Goal: Task Accomplishment & Management: Manage account settings

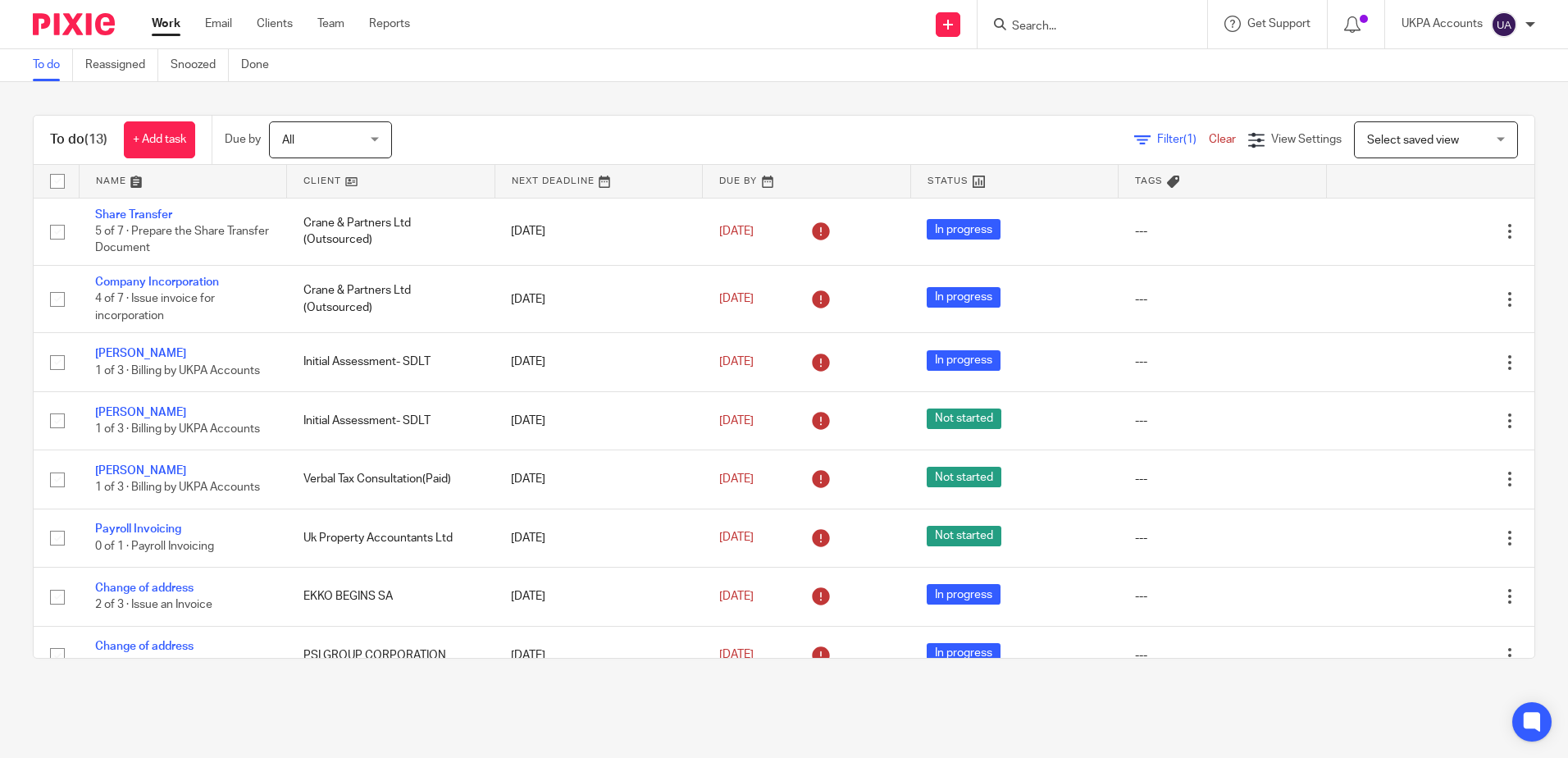
click at [206, 67] on link "Snoozed" at bounding box center [199, 65] width 58 height 32
click at [640, 88] on div "To do (13) + Add task Due by All All Today Tomorrow This week Next week This mo…" at bounding box center [784, 386] width 1568 height 609
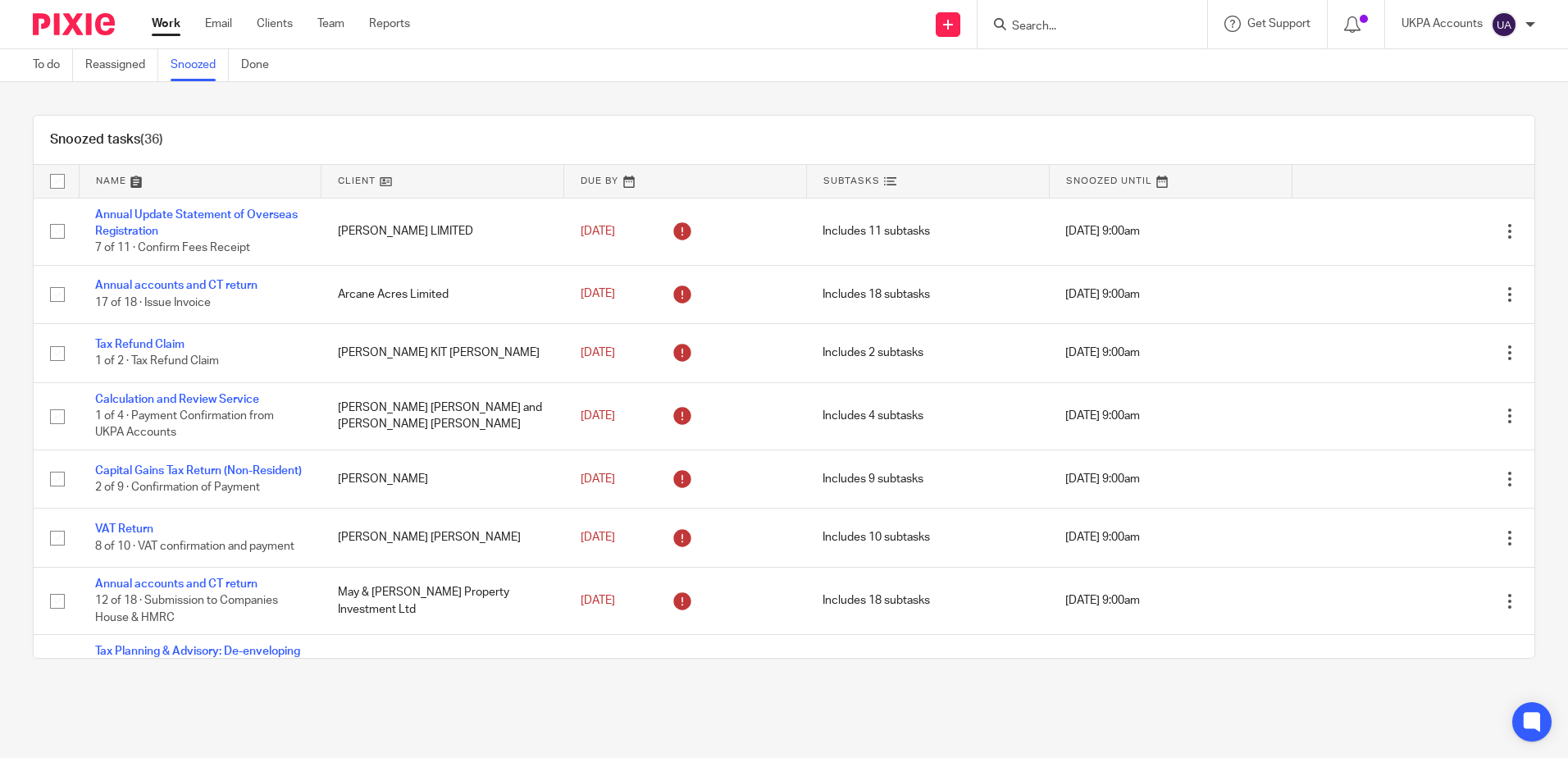
click at [676, 113] on div "Snoozed tasks (36) Name Client Due By Subtasks Snoozed Until Annual Update Stat…" at bounding box center [784, 386] width 1568 height 609
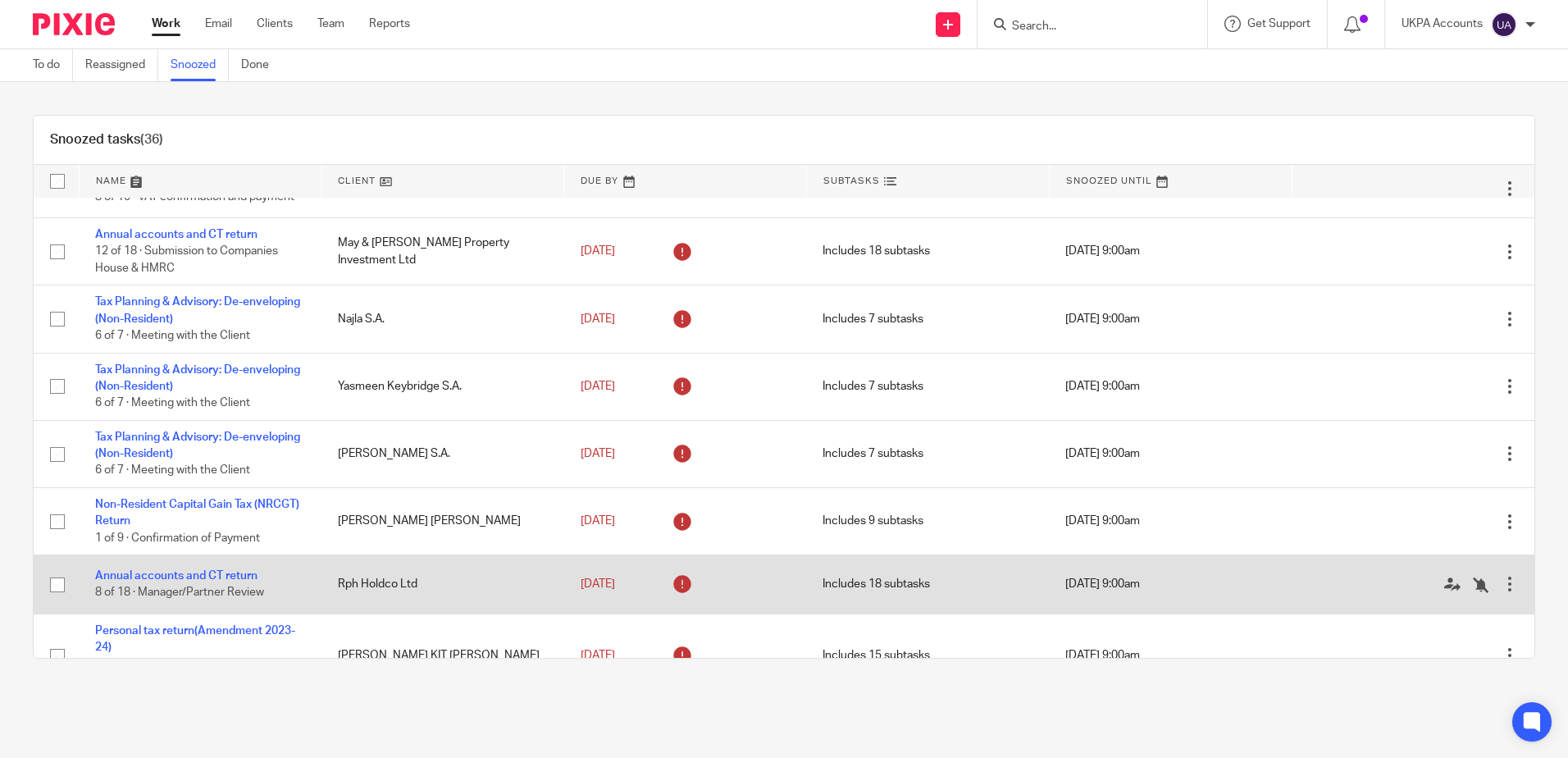
scroll to position [337, 0]
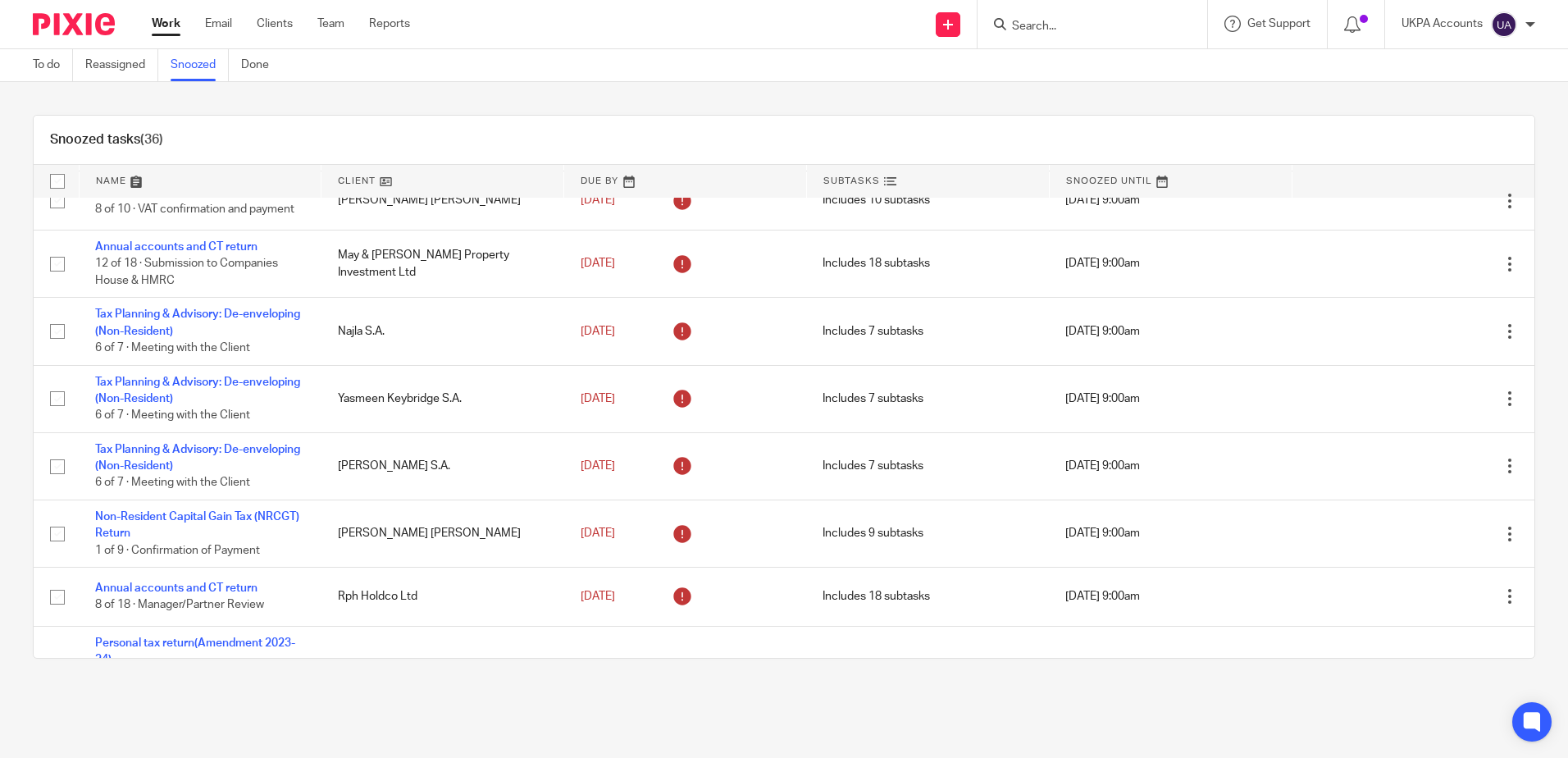
click at [656, 94] on div "Snoozed tasks (36) Name Client Due By Subtasks Snoozed Until Annual Update Stat…" at bounding box center [784, 386] width 1568 height 609
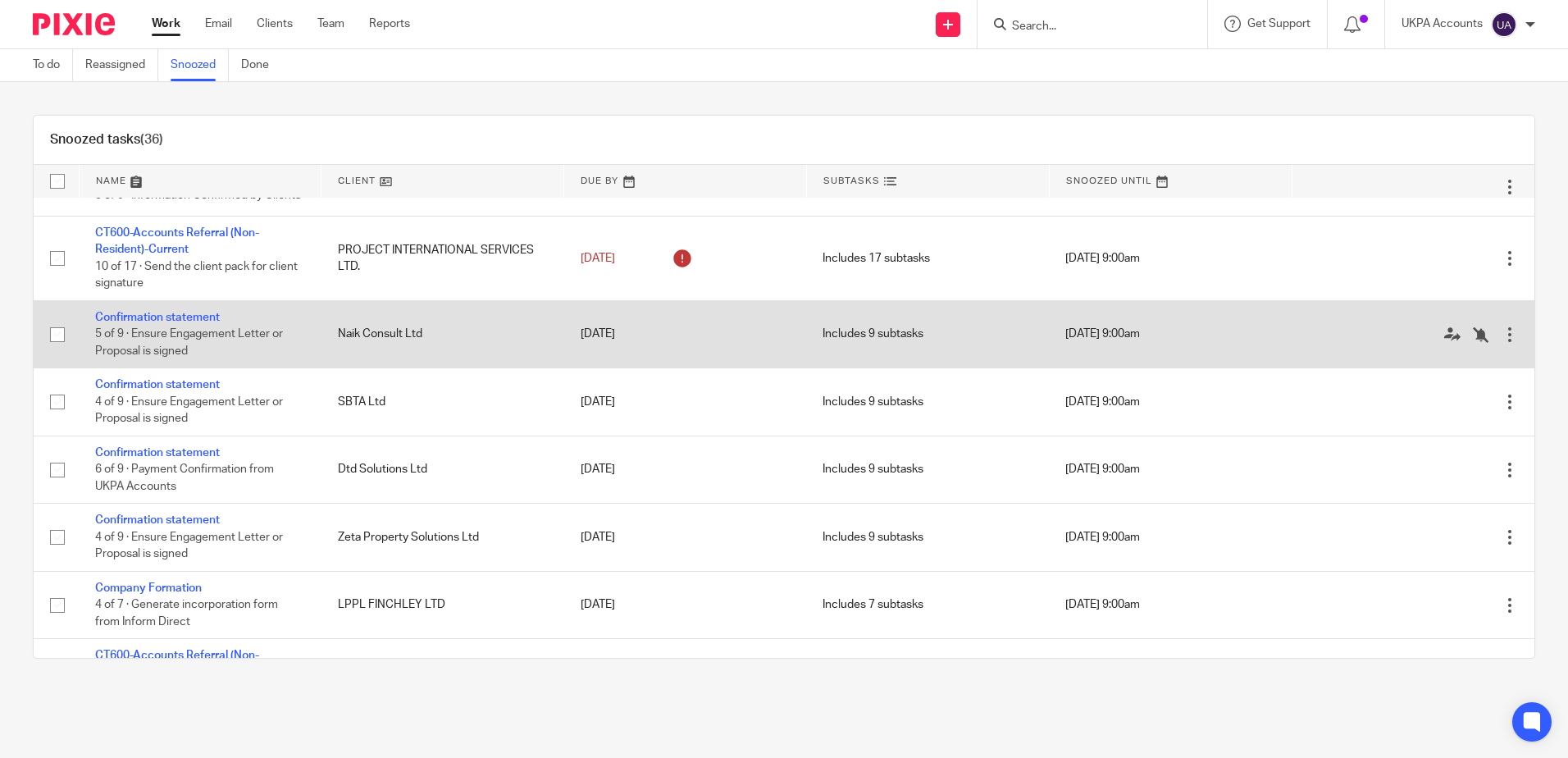
scroll to position [1165, 0]
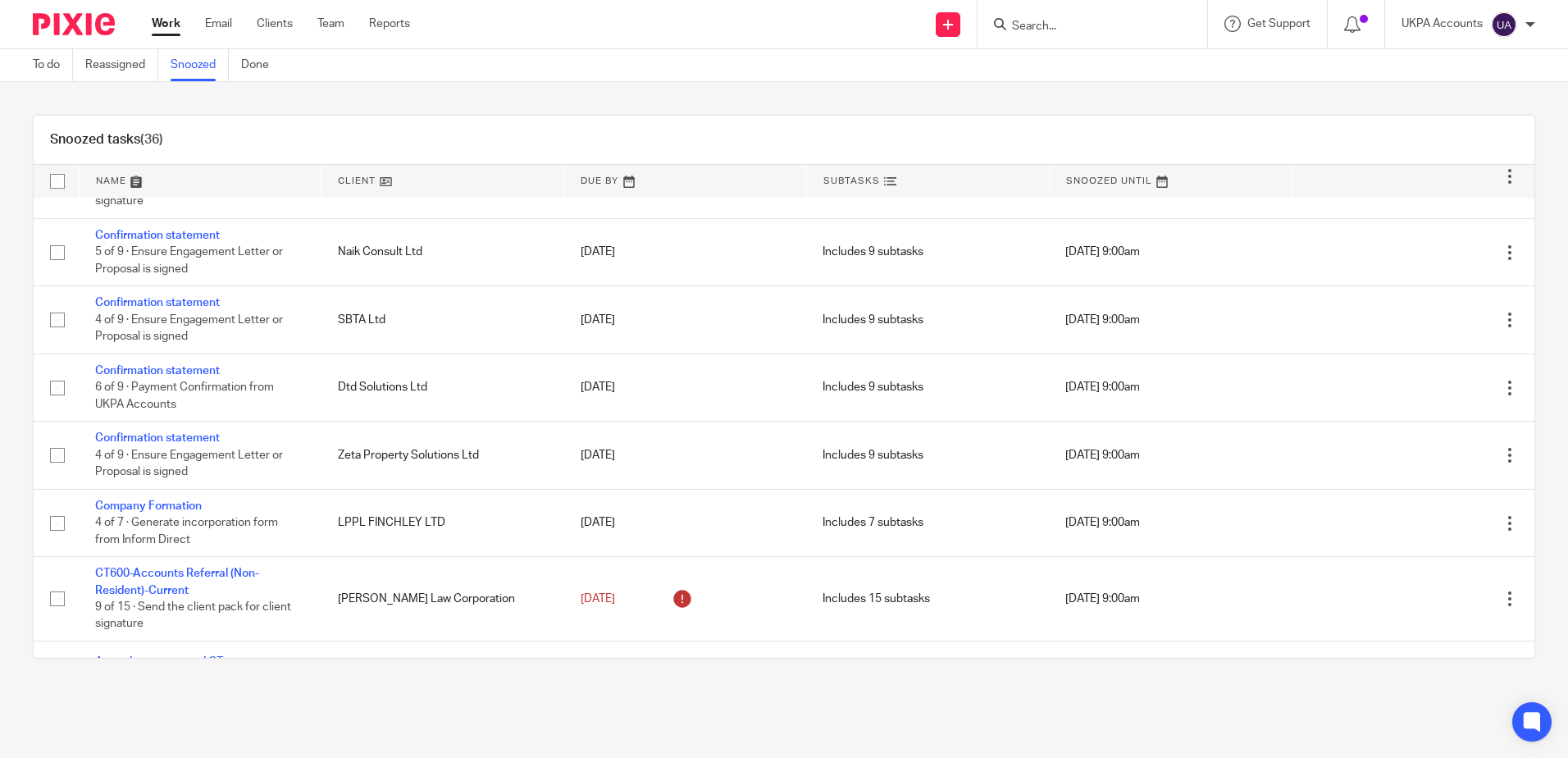
click at [1414, 701] on main "To do Reassigned Snoozed Done Snoozed tasks (36) Name Client Due By Subtasks Sn…" at bounding box center [784, 379] width 1568 height 758
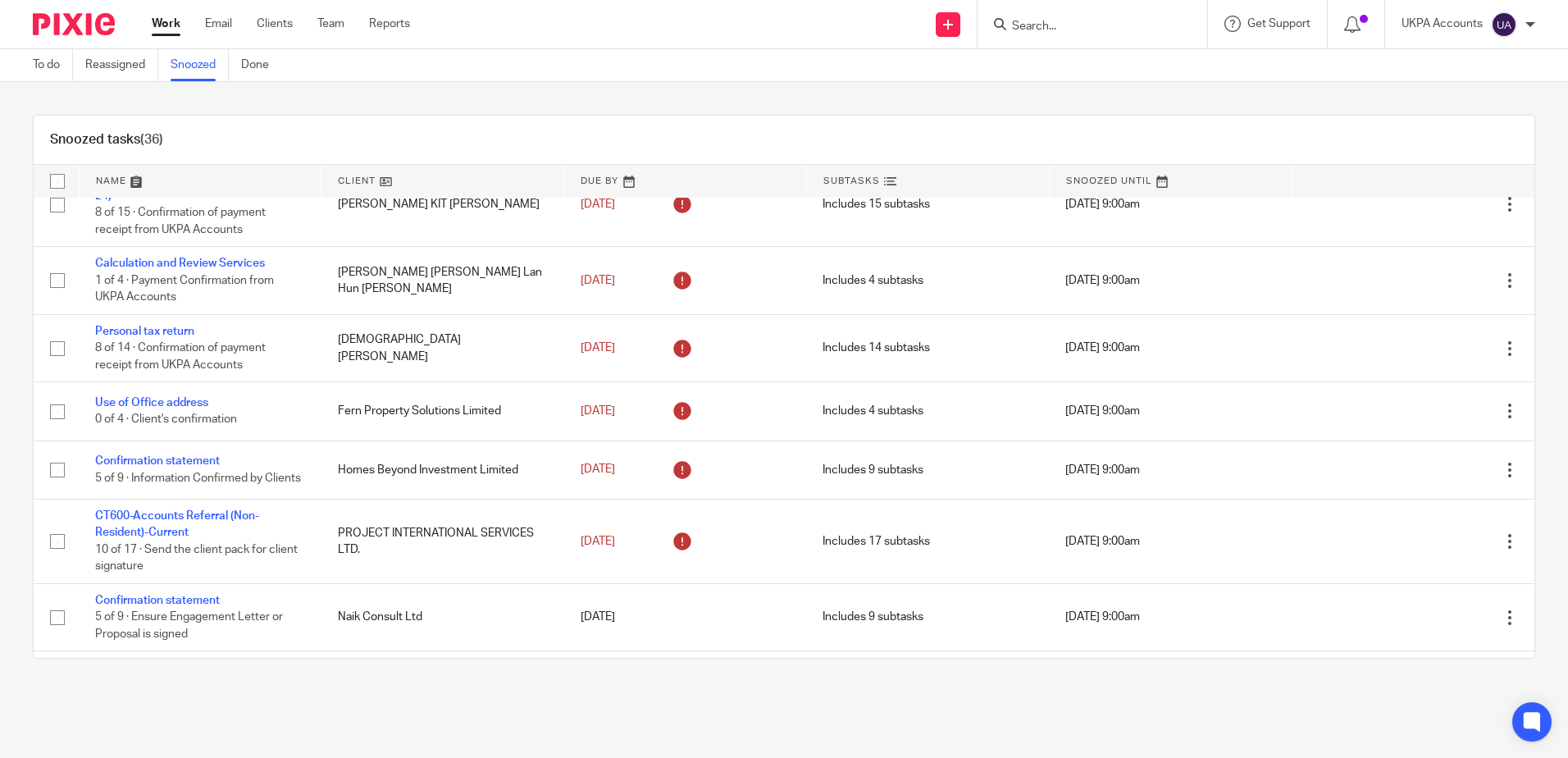
scroll to position [755, 0]
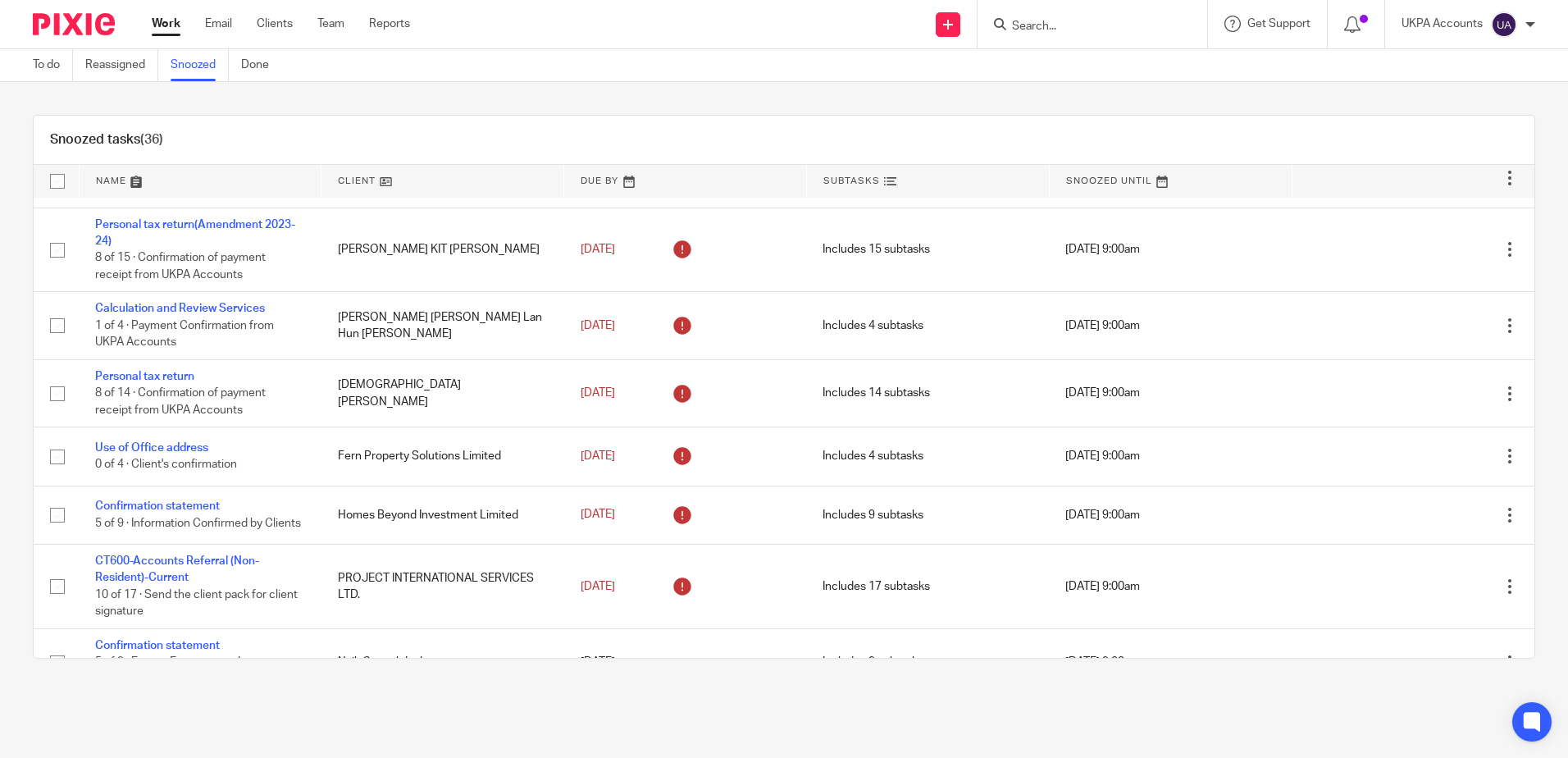
click at [1100, 24] on input "Search" at bounding box center [1084, 27] width 148 height 15
drag, startPoint x: 779, startPoint y: 122, endPoint x: 794, endPoint y: 115, distance: 16.6
click at [780, 122] on div "Snoozed tasks (36)" at bounding box center [784, 140] width 1501 height 50
click at [645, 109] on div "Snoozed tasks (36) Name Client Due By Subtasks Snoozed Until Annual Update Stat…" at bounding box center [784, 386] width 1568 height 609
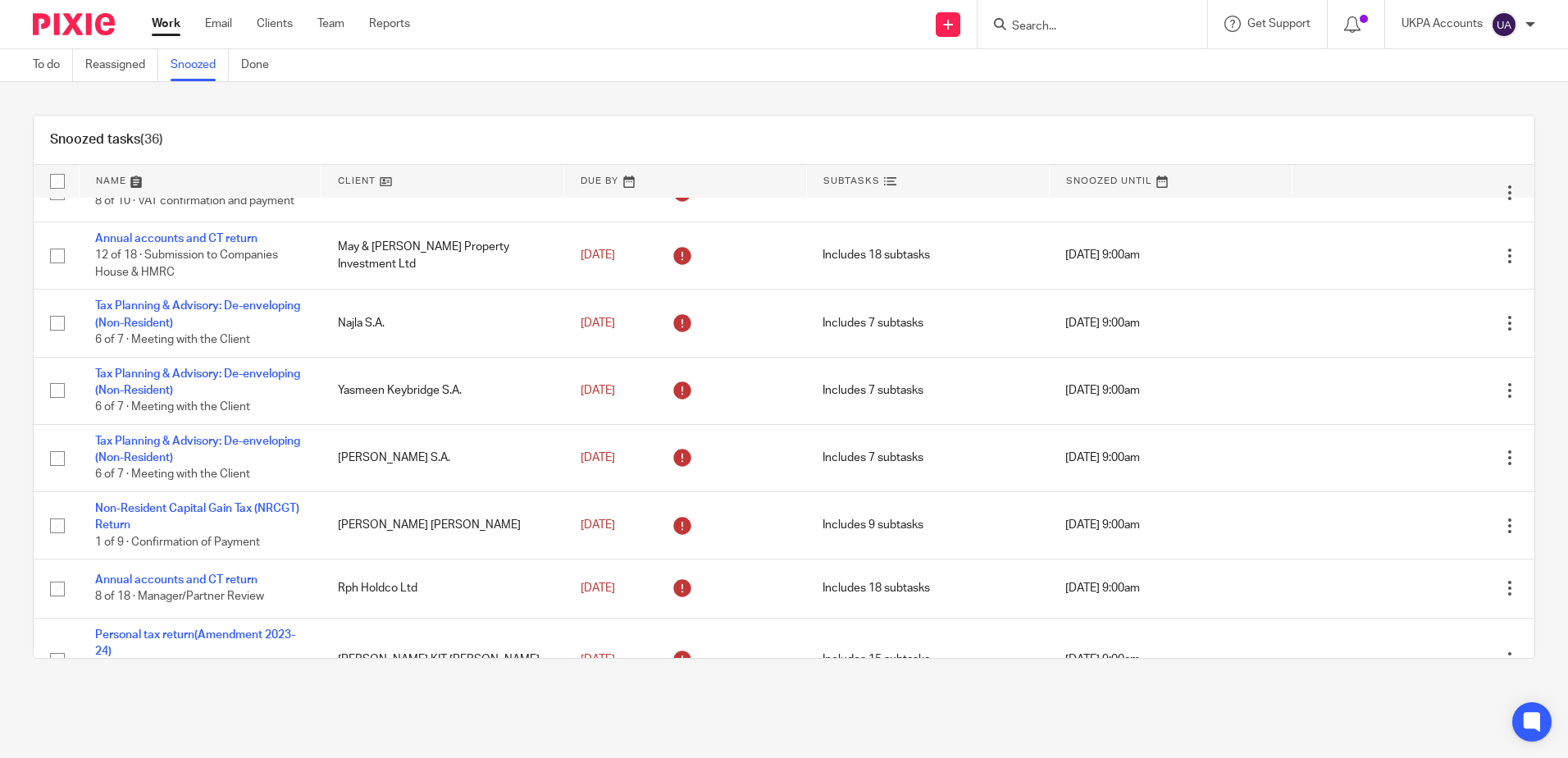
scroll to position [0, 0]
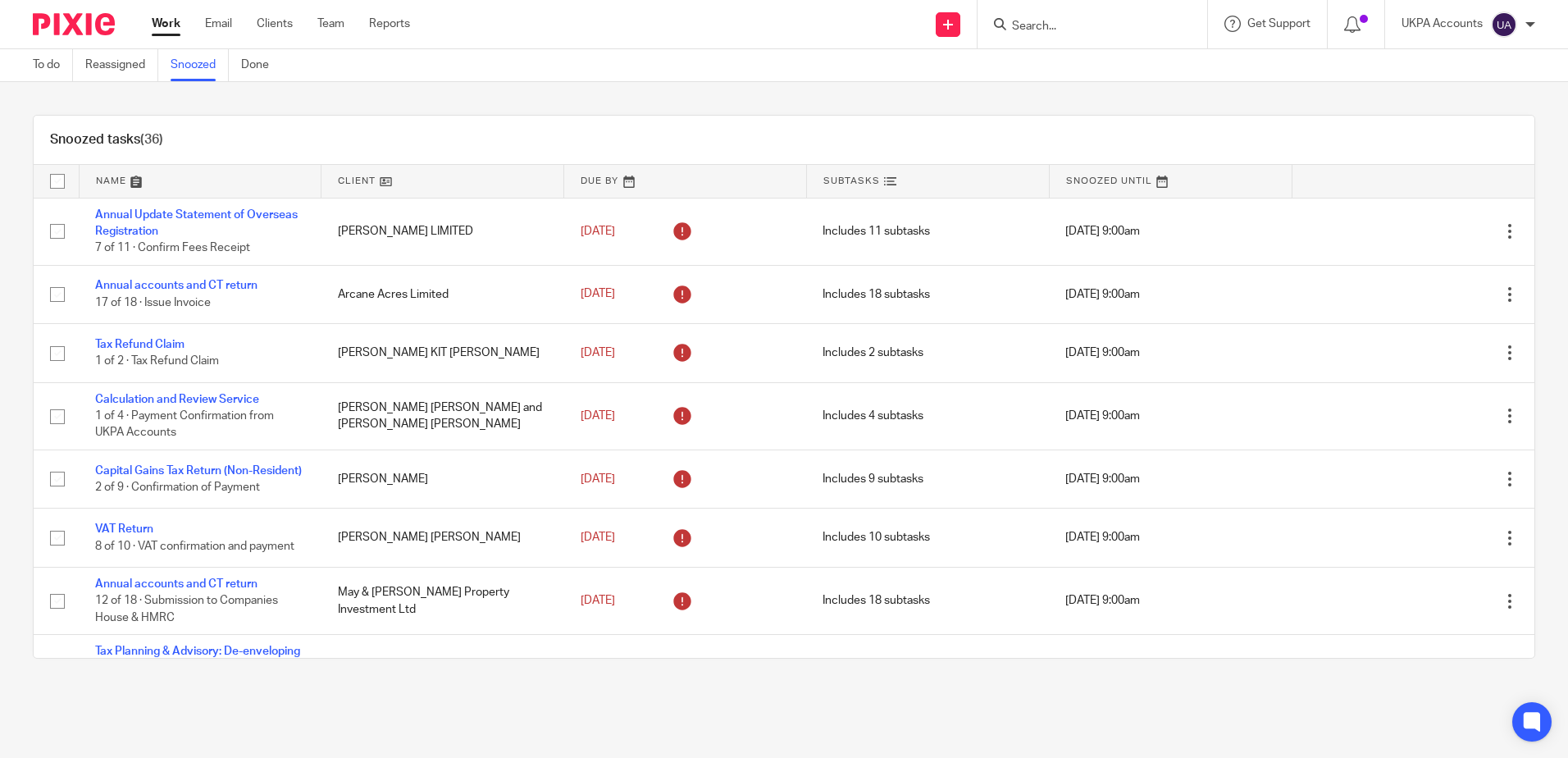
click at [498, 99] on div "Snoozed tasks (36) Name Client Due By Subtasks Snoozed Until Annual Update Stat…" at bounding box center [784, 386] width 1568 height 609
click at [1040, 17] on form at bounding box center [1097, 24] width 174 height 20
click at [1036, 28] on input "Search" at bounding box center [1084, 27] width 148 height 15
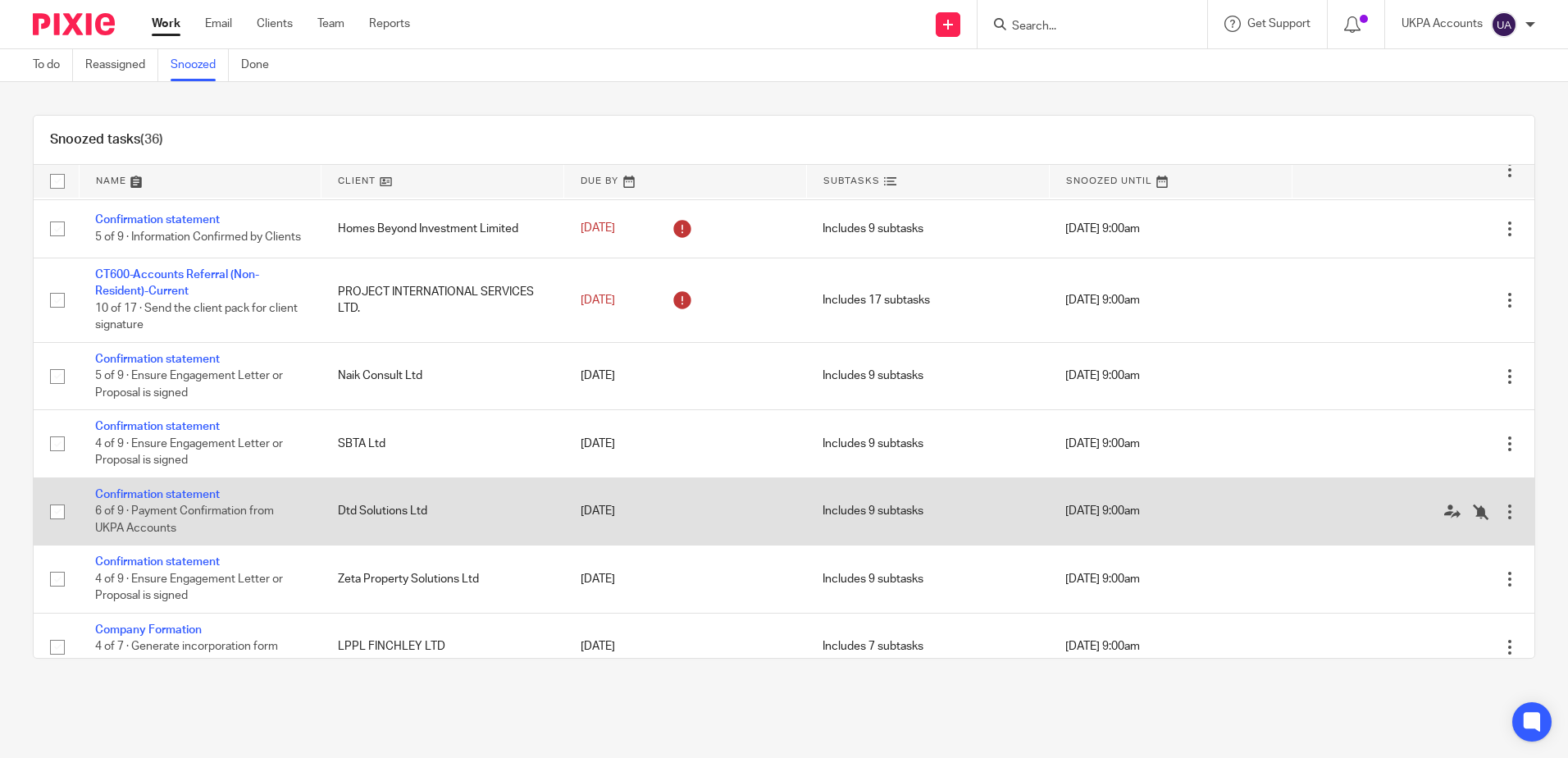
scroll to position [1066, 0]
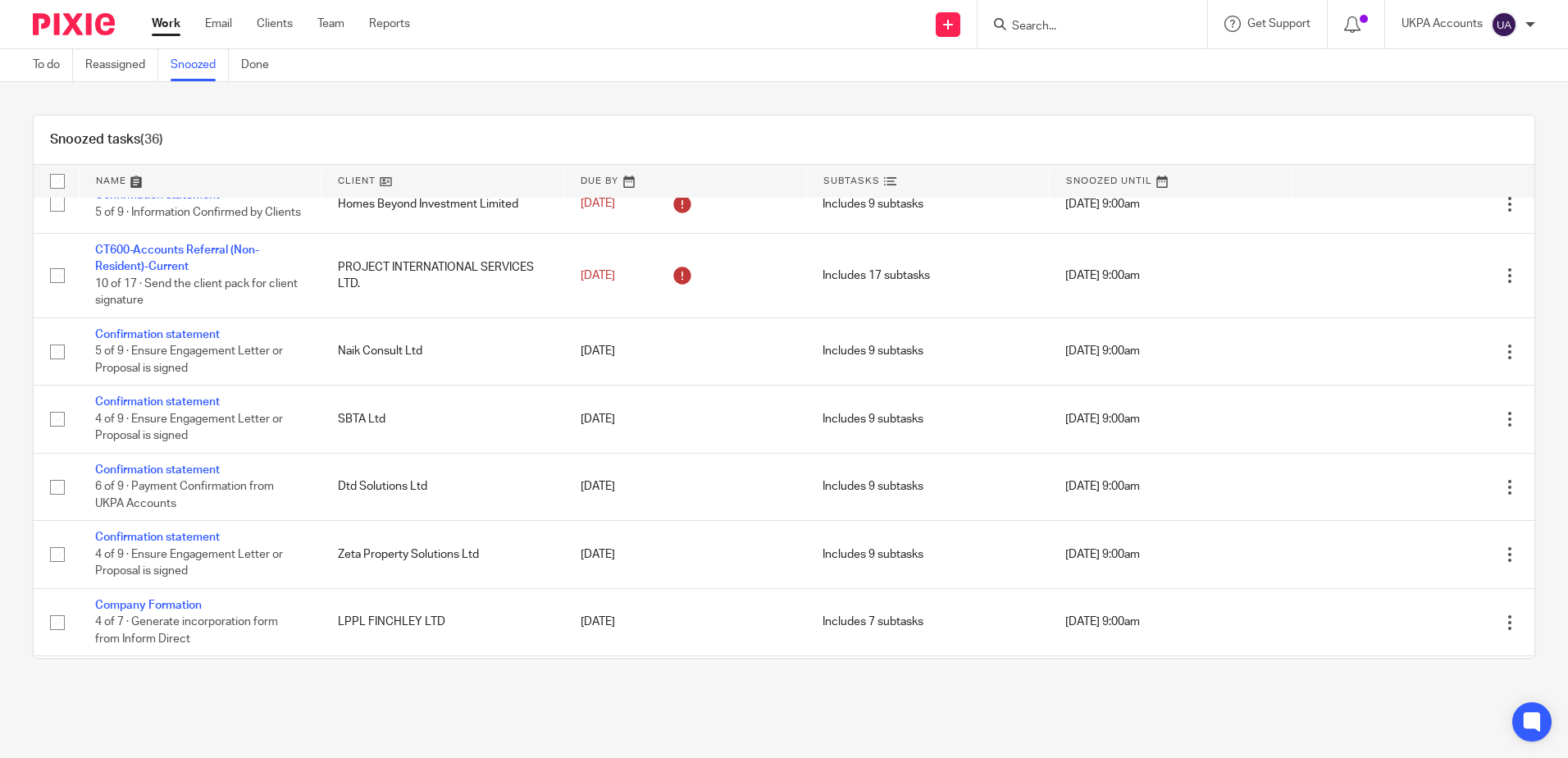
click at [10, 249] on div "Snoozed tasks (36) Name Client Due By Subtasks Snoozed Until Annual Update Stat…" at bounding box center [784, 386] width 1568 height 609
click at [1090, 33] on input "Search" at bounding box center [1084, 27] width 148 height 15
paste input "Properteers Limited"
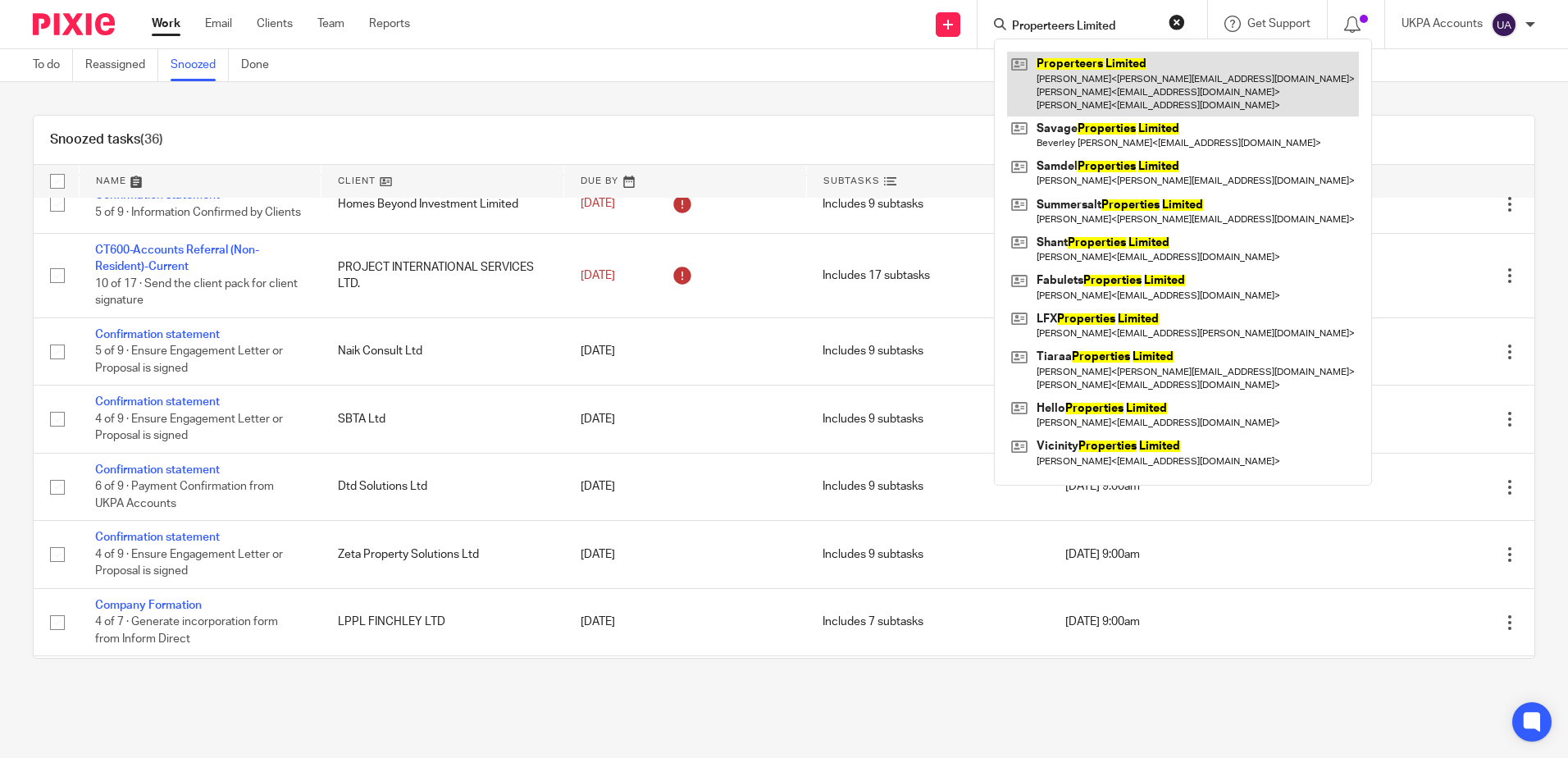
type input "Properteers Limited"
drag, startPoint x: 1171, startPoint y: 19, endPoint x: 1077, endPoint y: 51, distance: 99.3
click at [1171, 19] on button "reset" at bounding box center [1177, 22] width 17 height 17
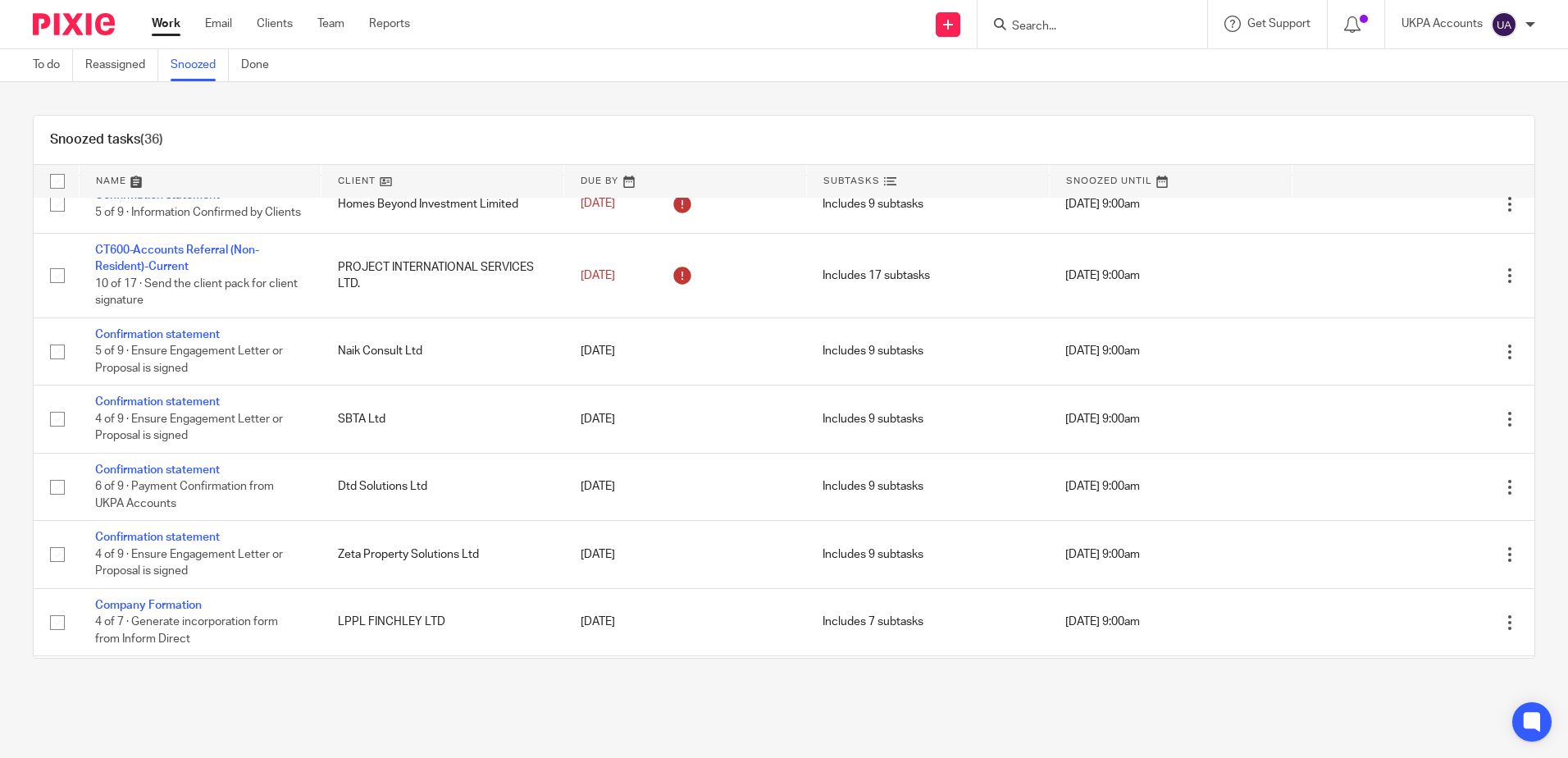
click at [600, 96] on div "Snoozed tasks (36) Name Client Due By Subtasks Snoozed Until Annual Update Stat…" at bounding box center [784, 386] width 1568 height 609
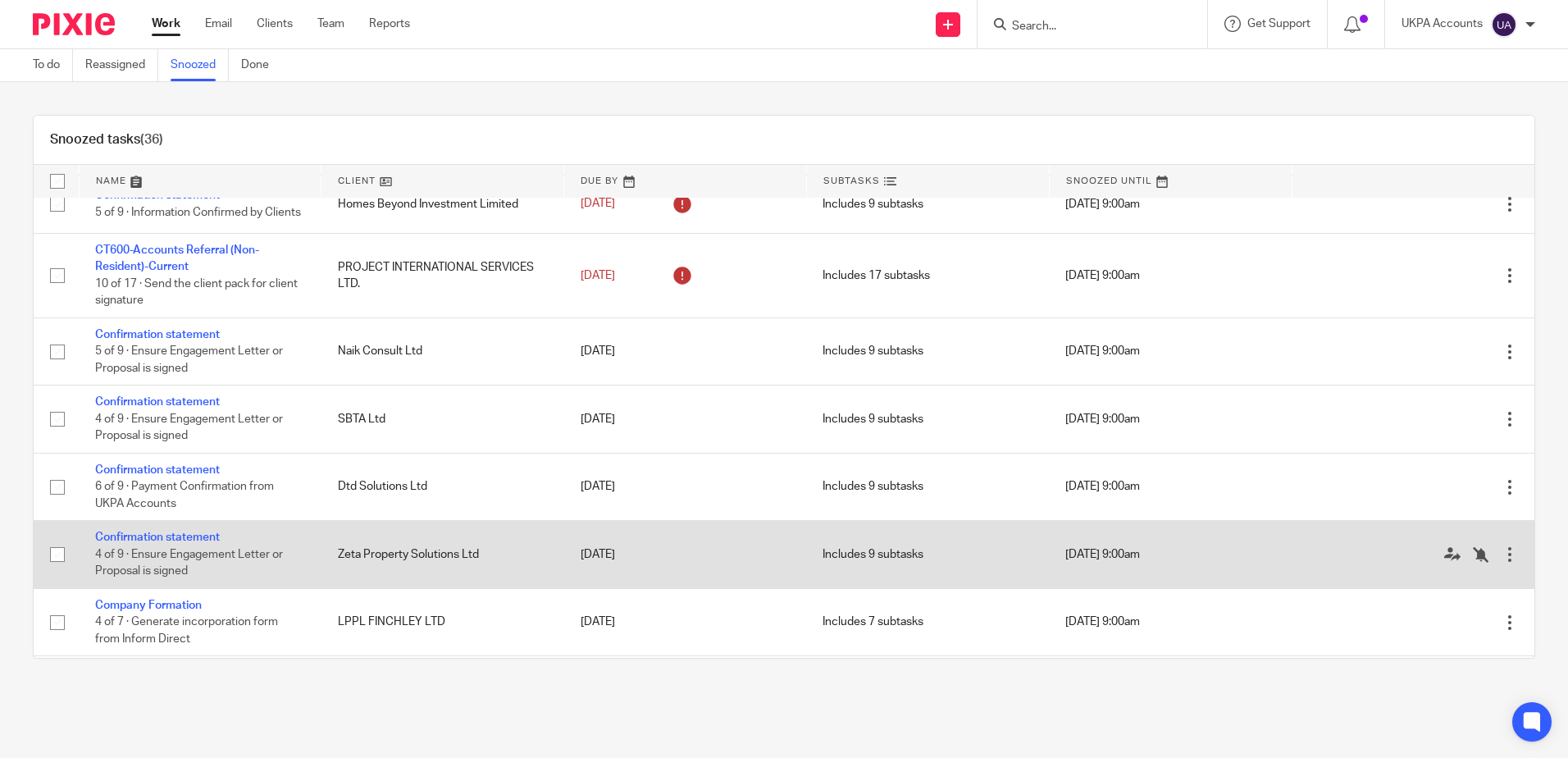
scroll to position [1148, 0]
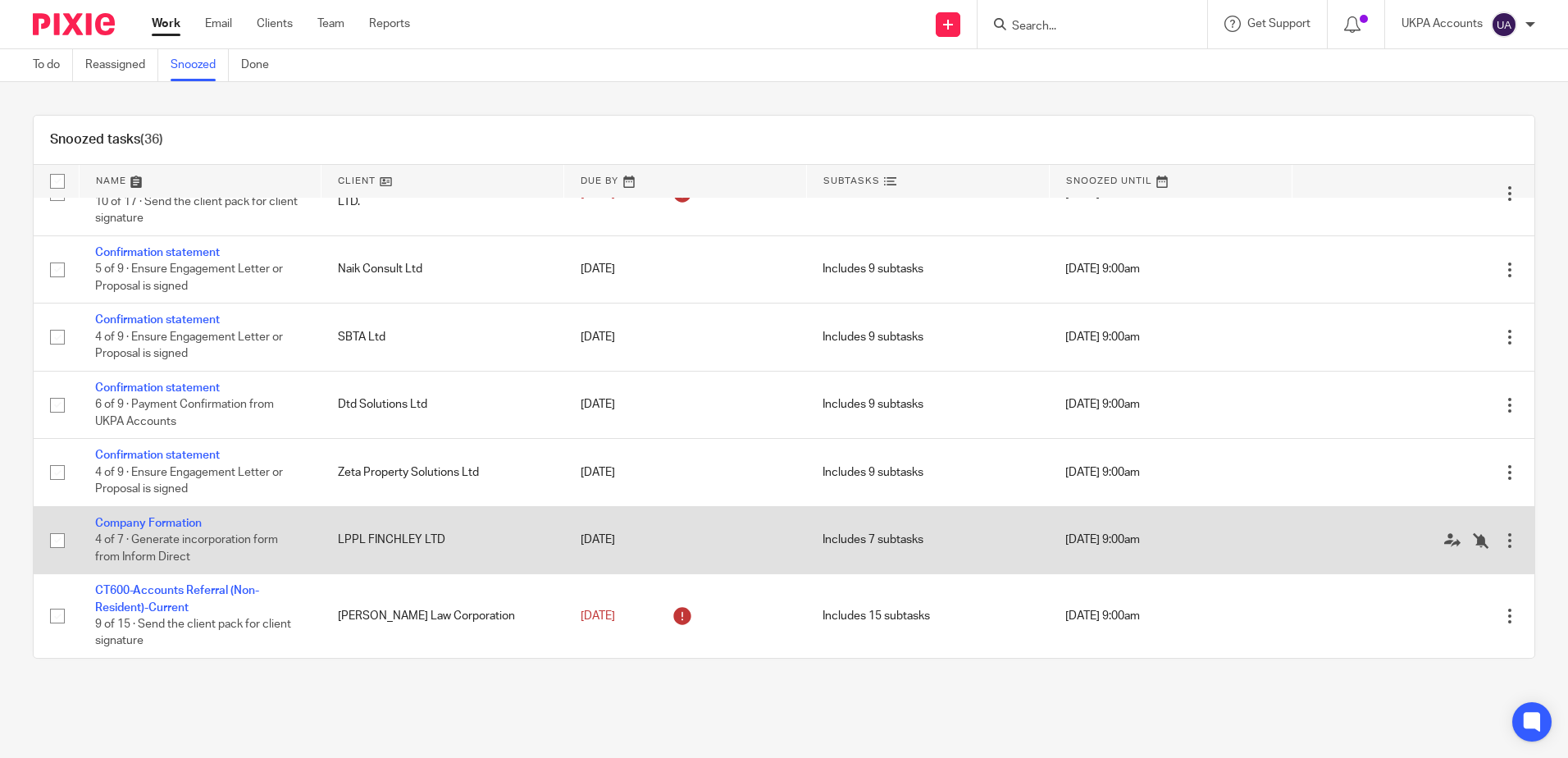
drag, startPoint x: 319, startPoint y: 714, endPoint x: 273, endPoint y: 565, distance: 155.9
click at [319, 714] on main "To do Reassigned Snoozed Done Snoozed tasks (36) Name Client Due By Subtasks Sn…" at bounding box center [784, 379] width 1568 height 758
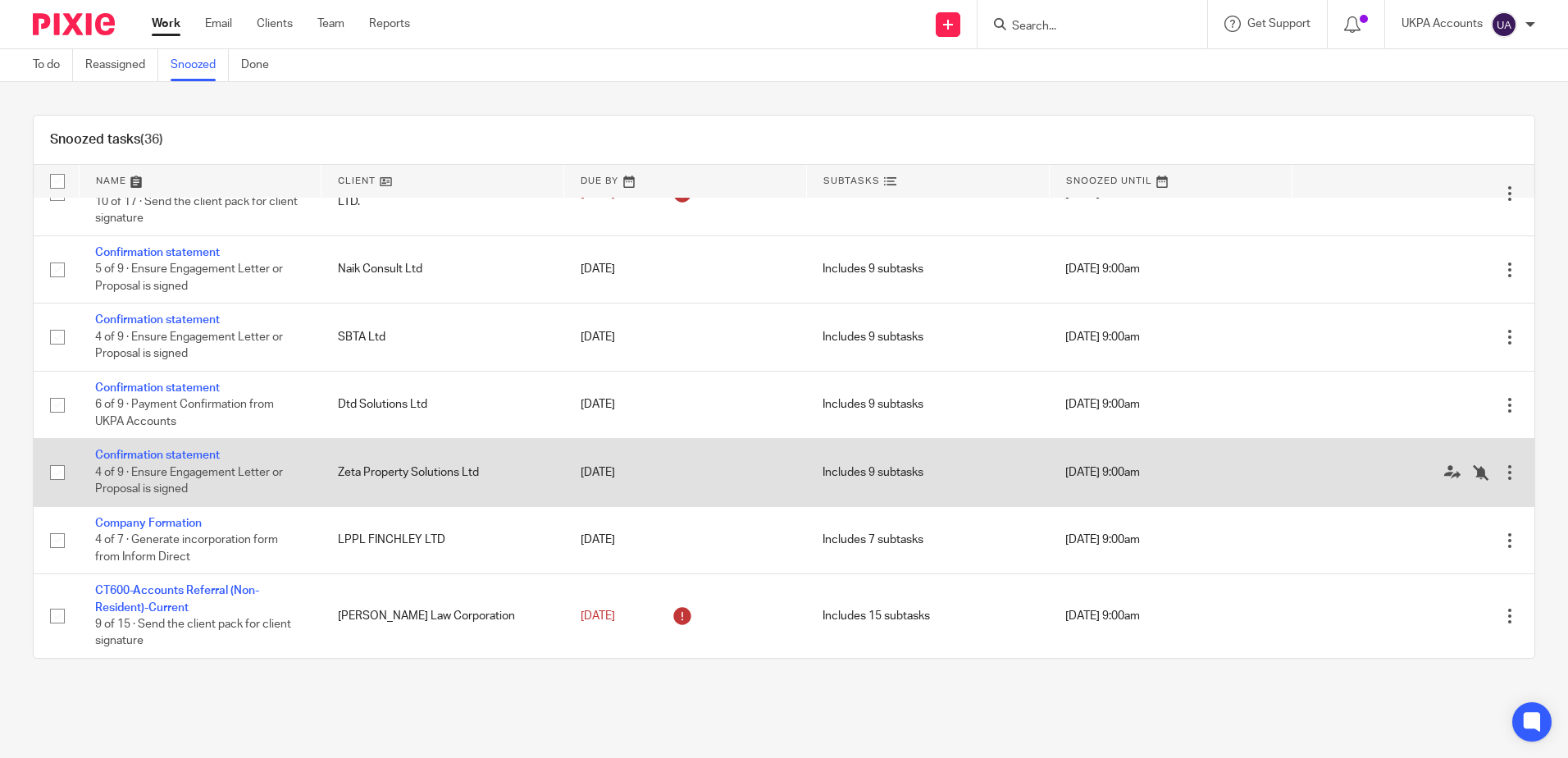
drag, startPoint x: 155, startPoint y: 541, endPoint x: 193, endPoint y: 514, distance: 46.6
click at [155, 529] on link "Company Formation" at bounding box center [149, 523] width 106 height 12
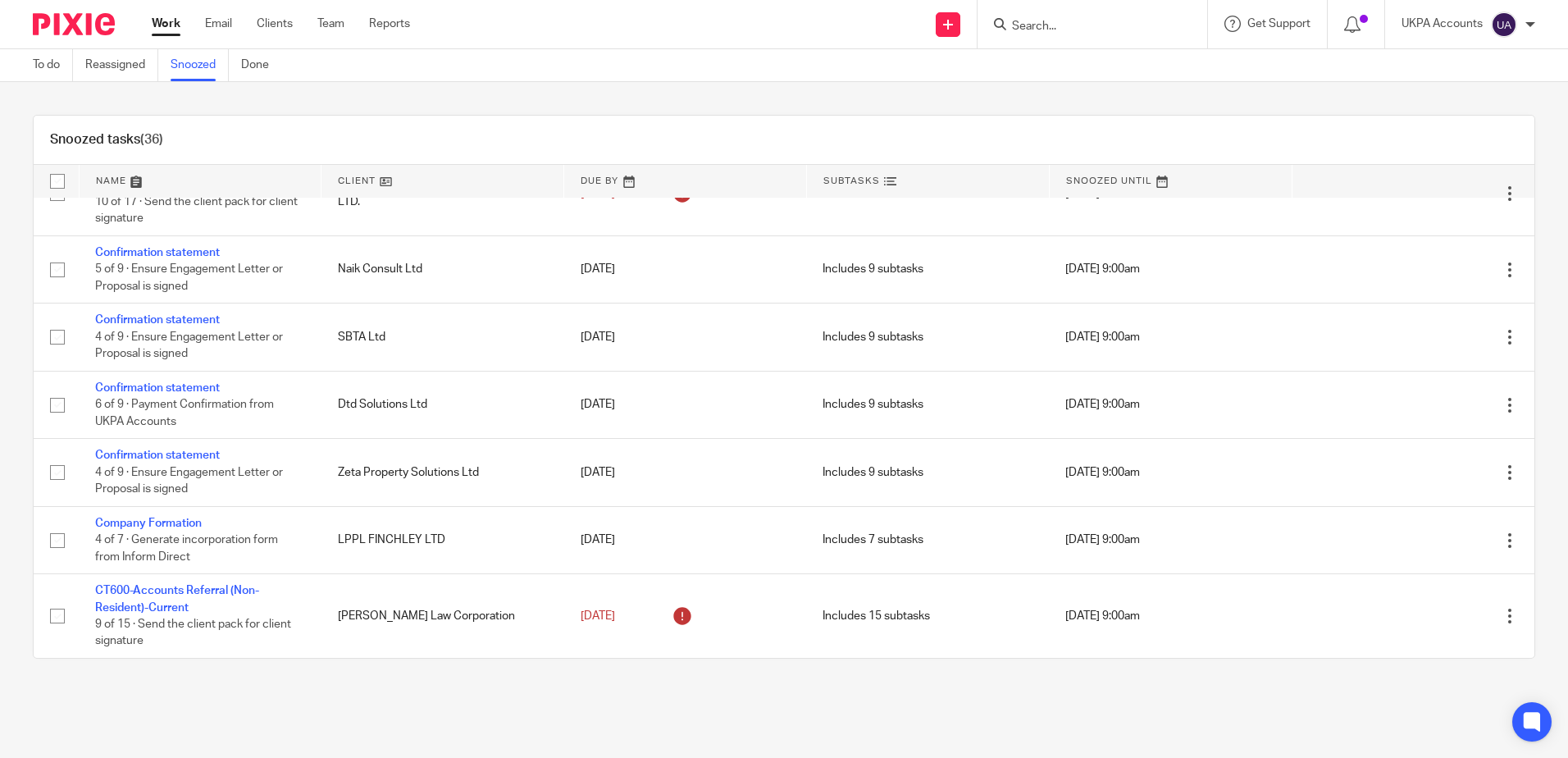
click at [711, 712] on main "To do Reassigned Snoozed Done Snoozed tasks (36) Name Client Due By Subtasks Sn…" at bounding box center [784, 379] width 1568 height 758
click at [1534, 105] on div "Snoozed tasks (36) Name Client Due By Subtasks Snoozed Until Annual Update Stat…" at bounding box center [784, 386] width 1568 height 609
click at [326, 111] on div "Snoozed tasks (36) Name Client Due By Subtasks Snoozed Until Annual Update Stat…" at bounding box center [784, 386] width 1568 height 609
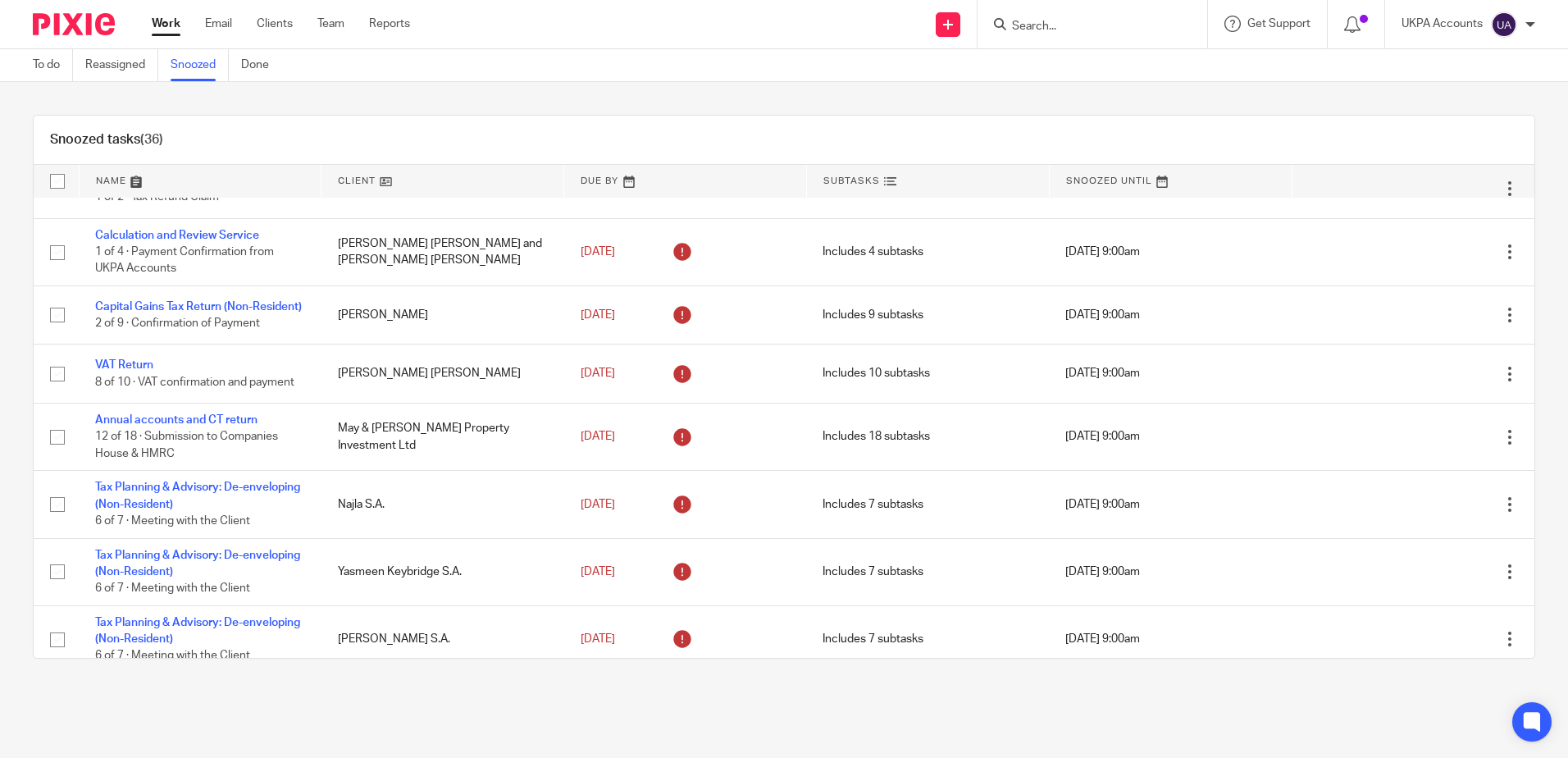
scroll to position [0, 0]
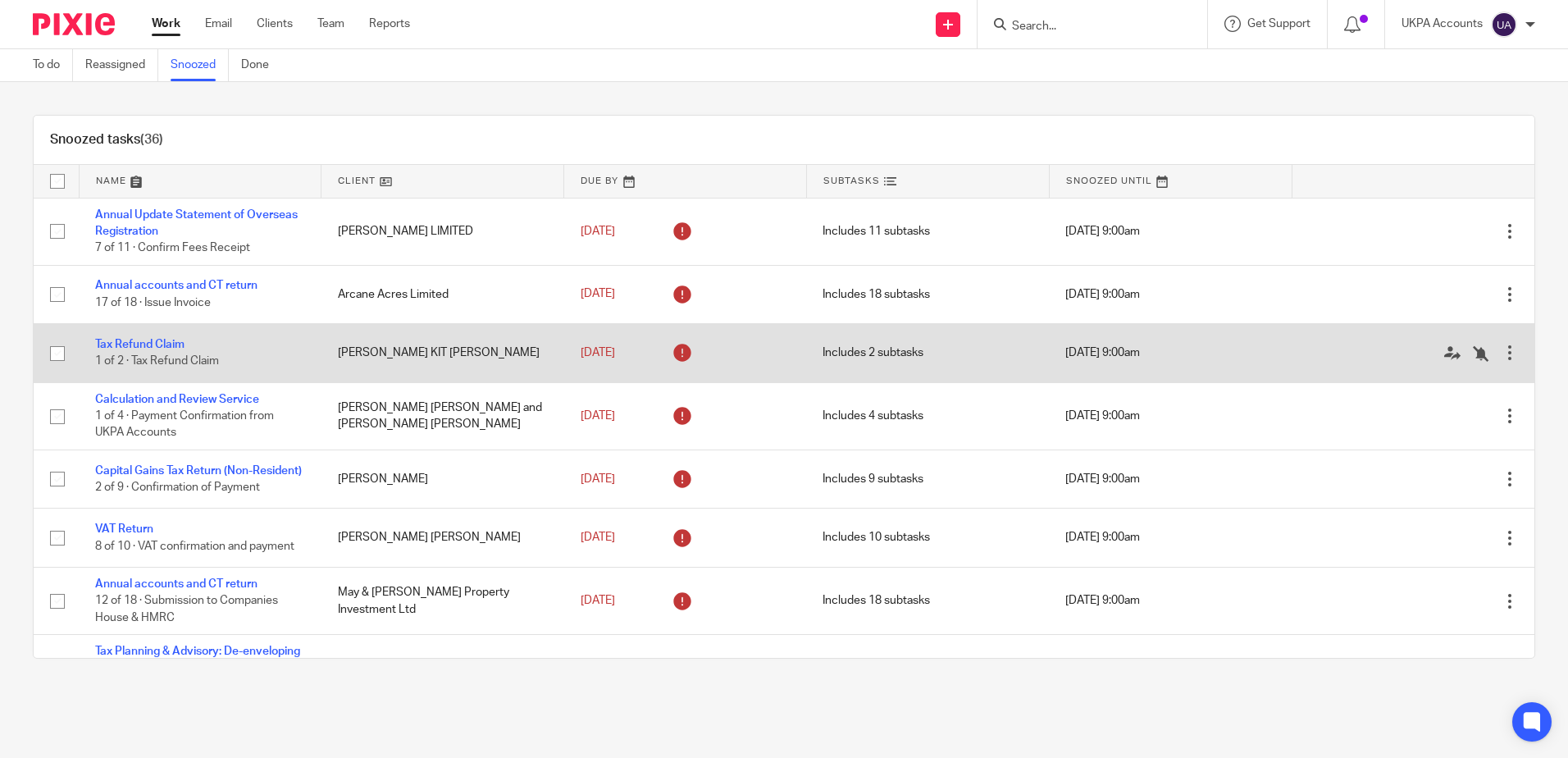
drag, startPoint x: 582, startPoint y: 95, endPoint x: 338, endPoint y: 375, distance: 371.4
click at [582, 95] on div "Snoozed tasks (36) Name Client Due By Subtasks Snoozed Until Annual Update Stat…" at bounding box center [784, 386] width 1568 height 609
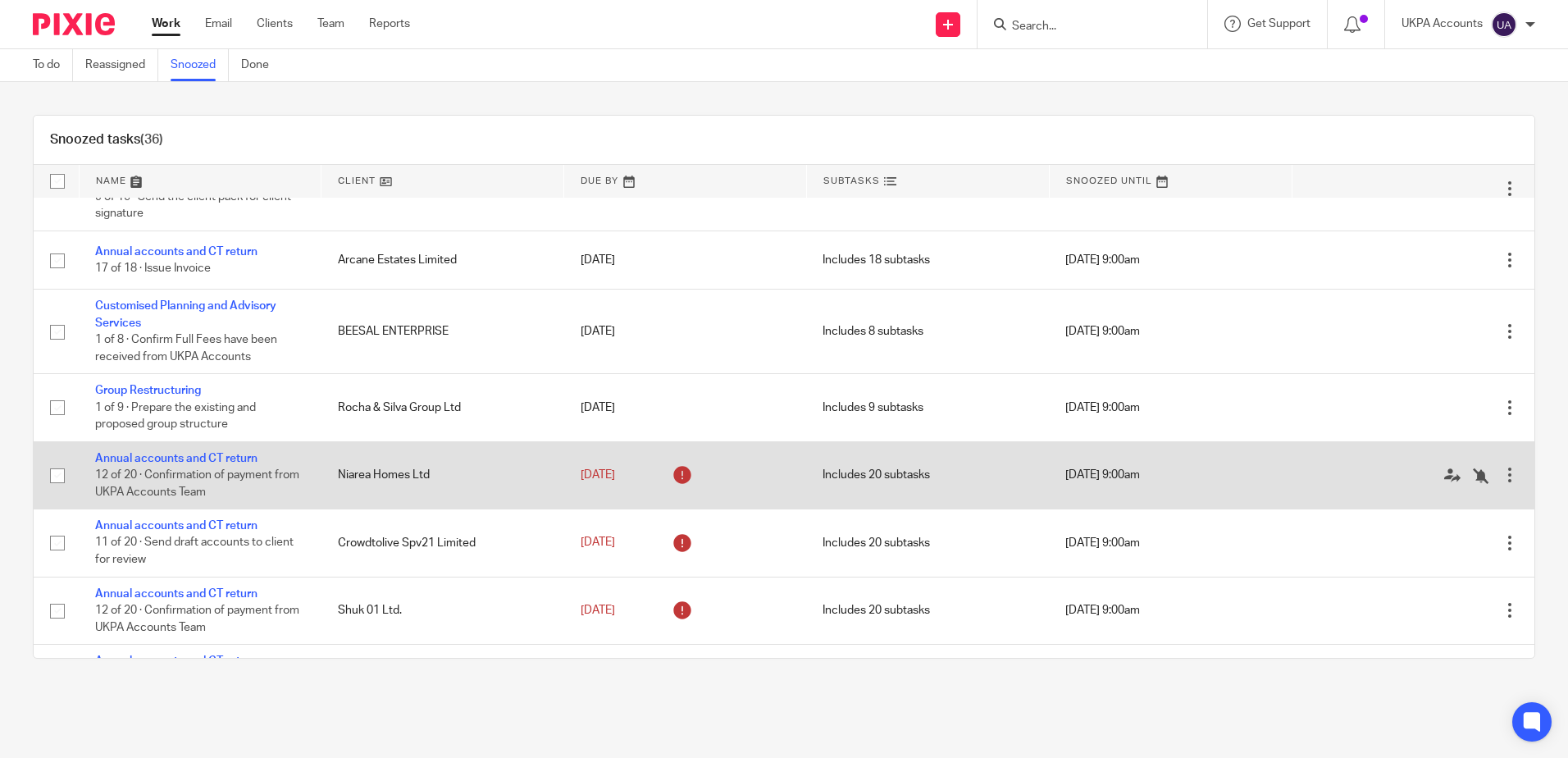
scroll to position [1494, 0]
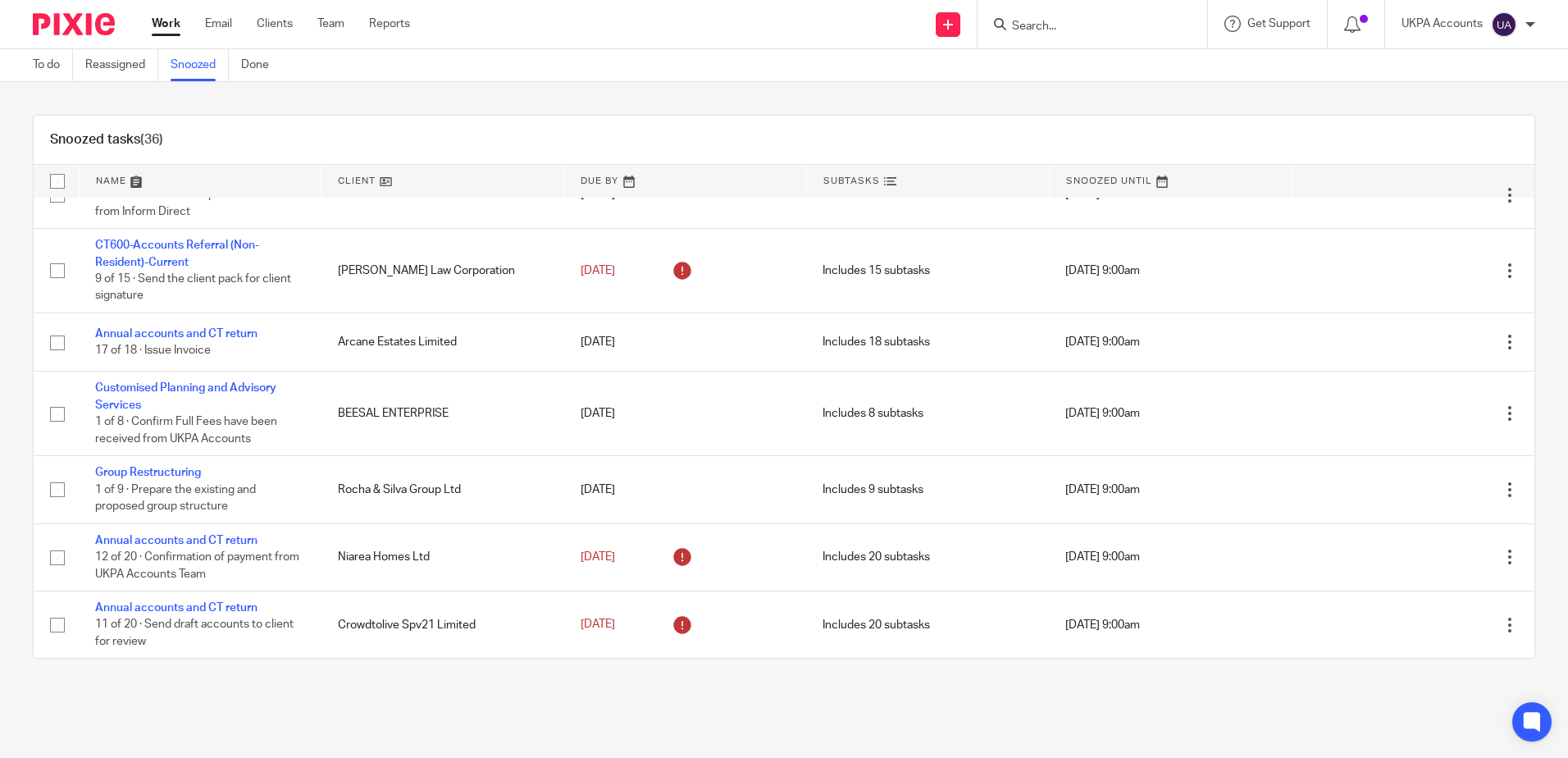
click at [17, 272] on div "Snoozed tasks (36) Name Client Due By Subtasks Snoozed Until Annual Update Stat…" at bounding box center [784, 386] width 1568 height 609
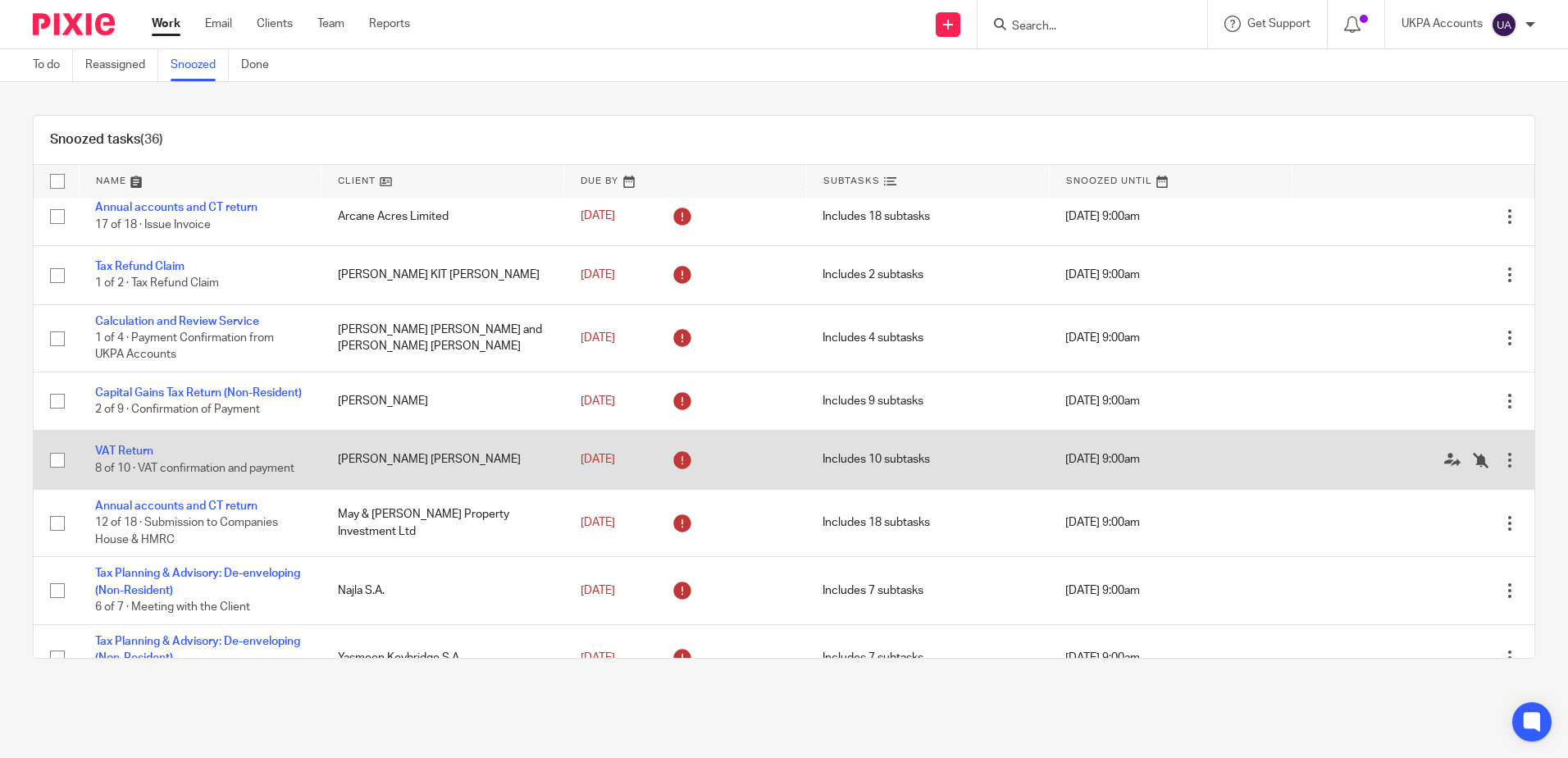
scroll to position [0, 0]
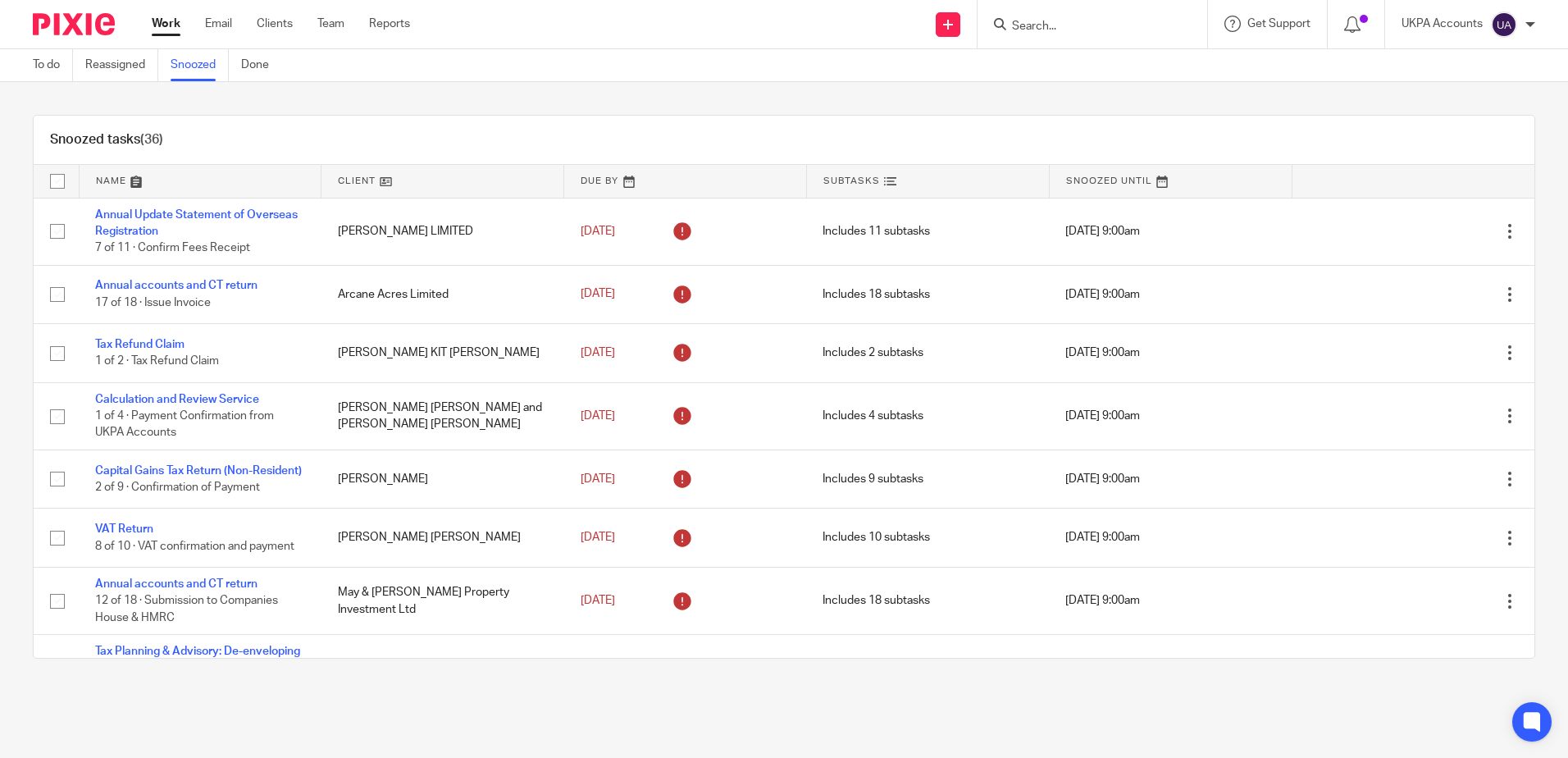
click at [355, 89] on div "Snoozed tasks (36) Name Client Due By Subtasks Snoozed Until Annual Update Stat…" at bounding box center [784, 386] width 1568 height 609
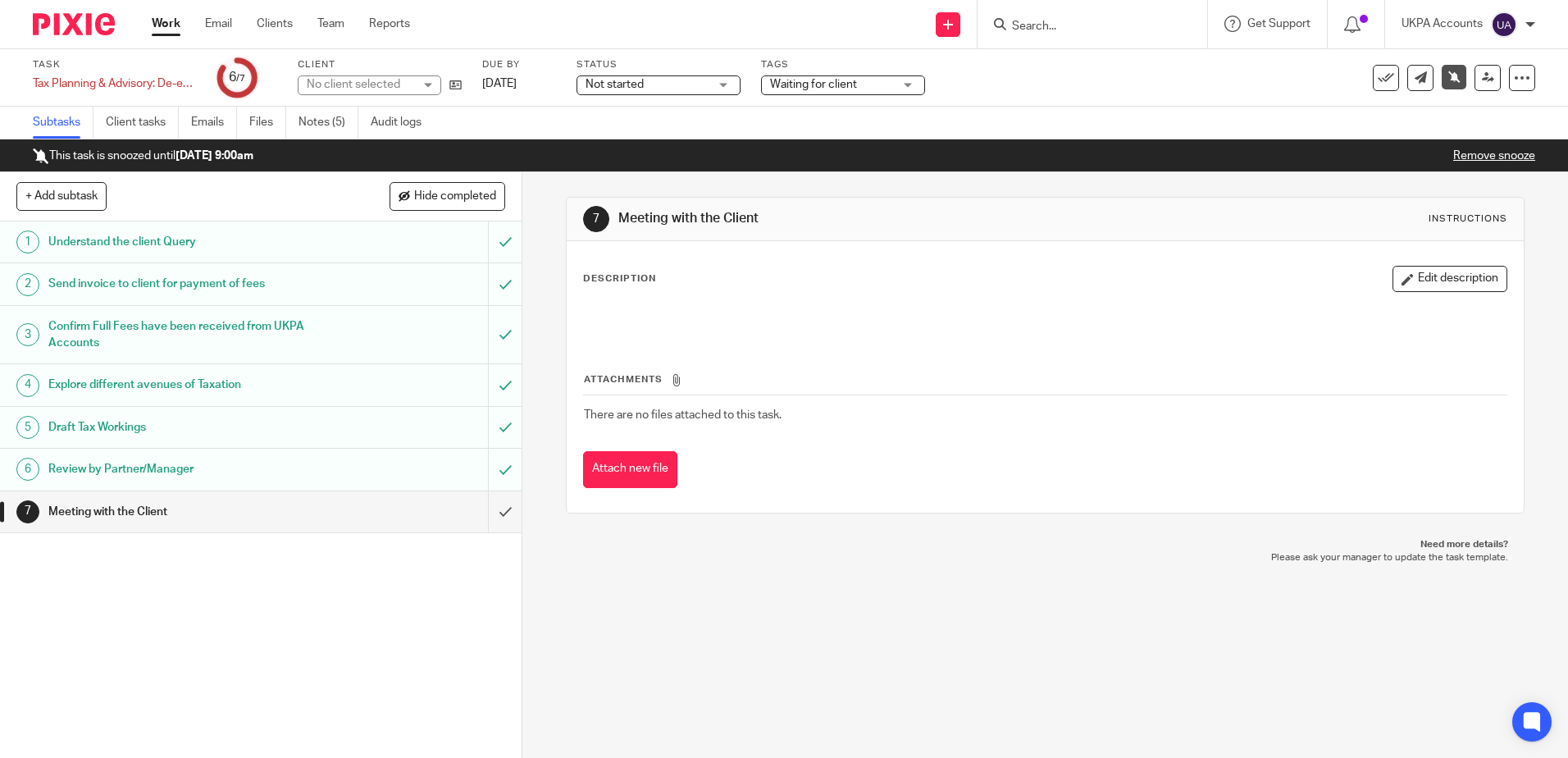
click at [919, 690] on div "7 Meeting with the Client Instructions Description Edit description Attachments…" at bounding box center [1045, 465] width 1046 height 585
click at [346, 112] on link "Notes (5)" at bounding box center [328, 122] width 60 height 32
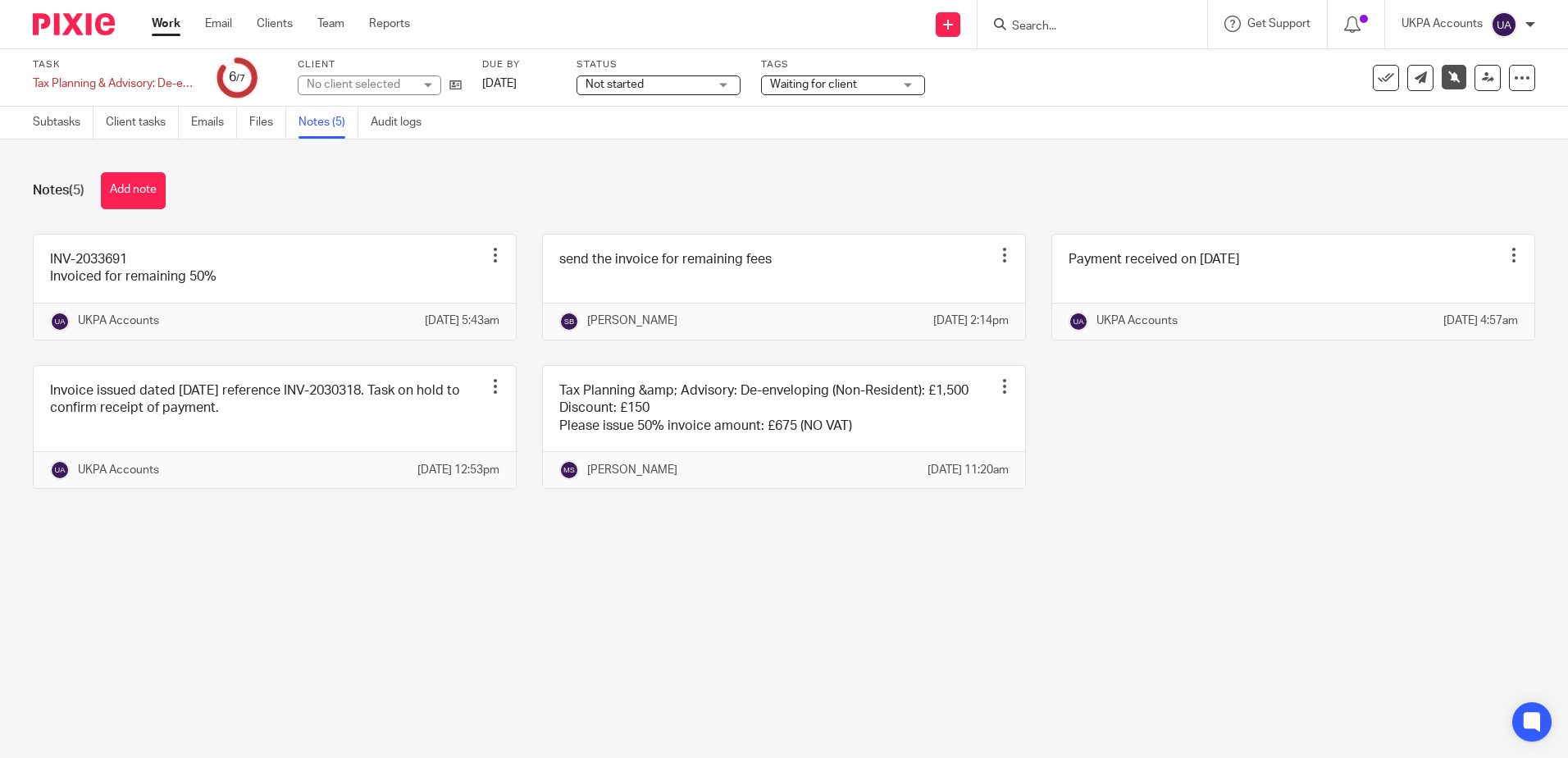
click at [491, 610] on main "Task Tax Planning & Advisory: De-enveloping (Non-Resident) Save Tax Planning & …" at bounding box center [784, 379] width 1568 height 758
click at [852, 664] on main "Task Tax Planning & Advisory: De-enveloping (Non-Resident) Save Tax Planning & …" at bounding box center [784, 379] width 1568 height 758
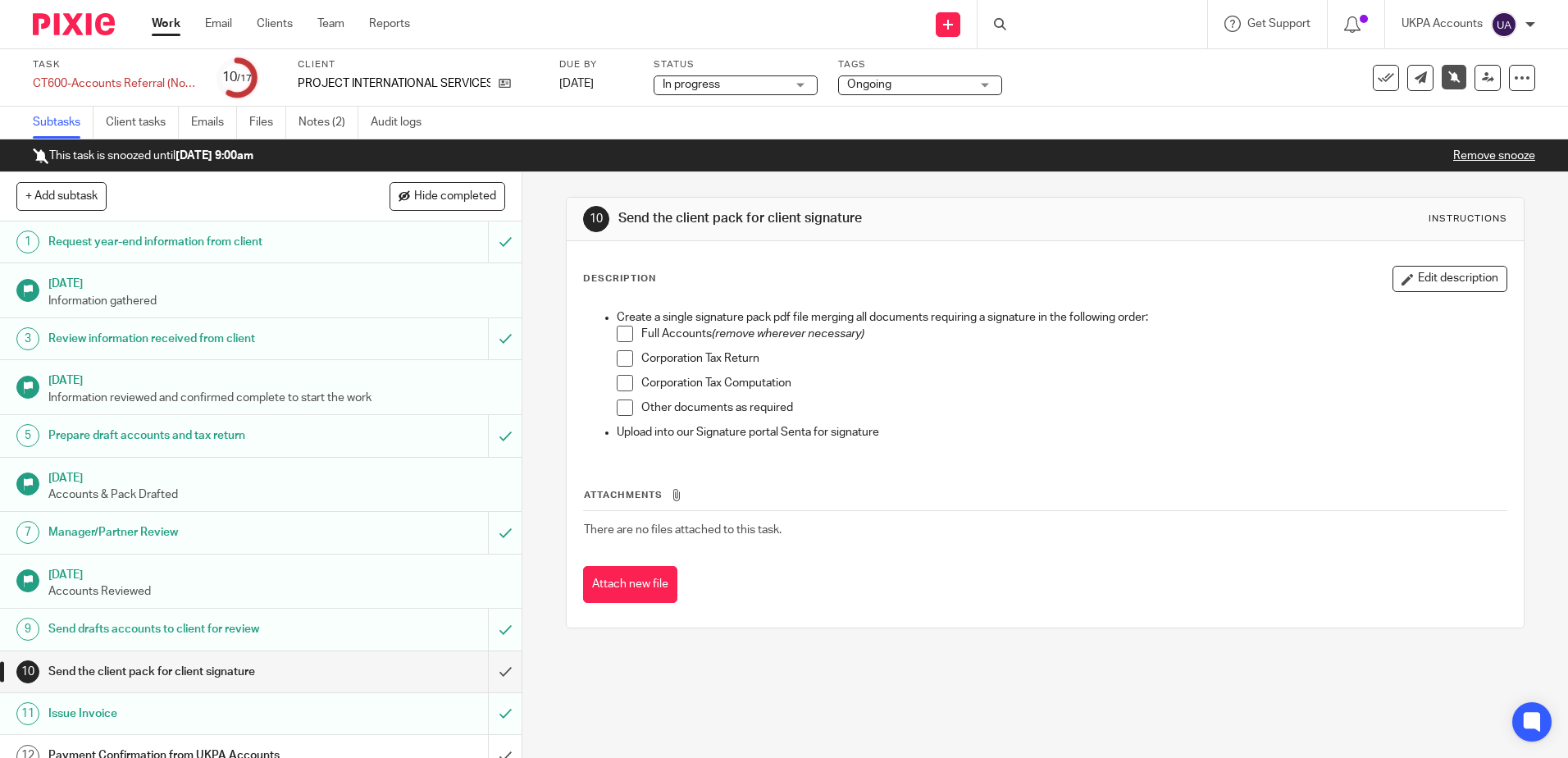
scroll to position [243, 0]
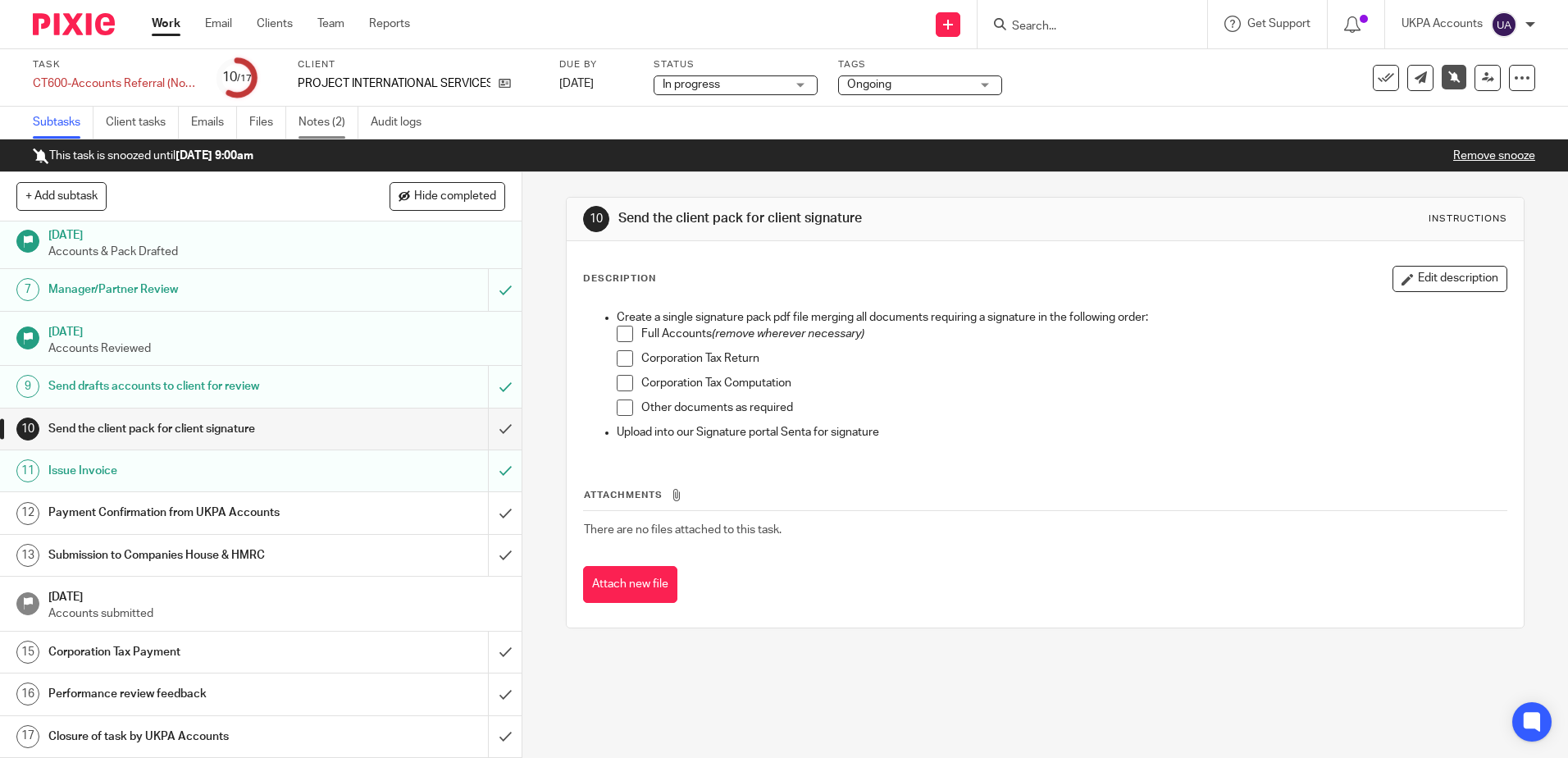
click at [313, 117] on link "Notes (2)" at bounding box center [328, 122] width 60 height 32
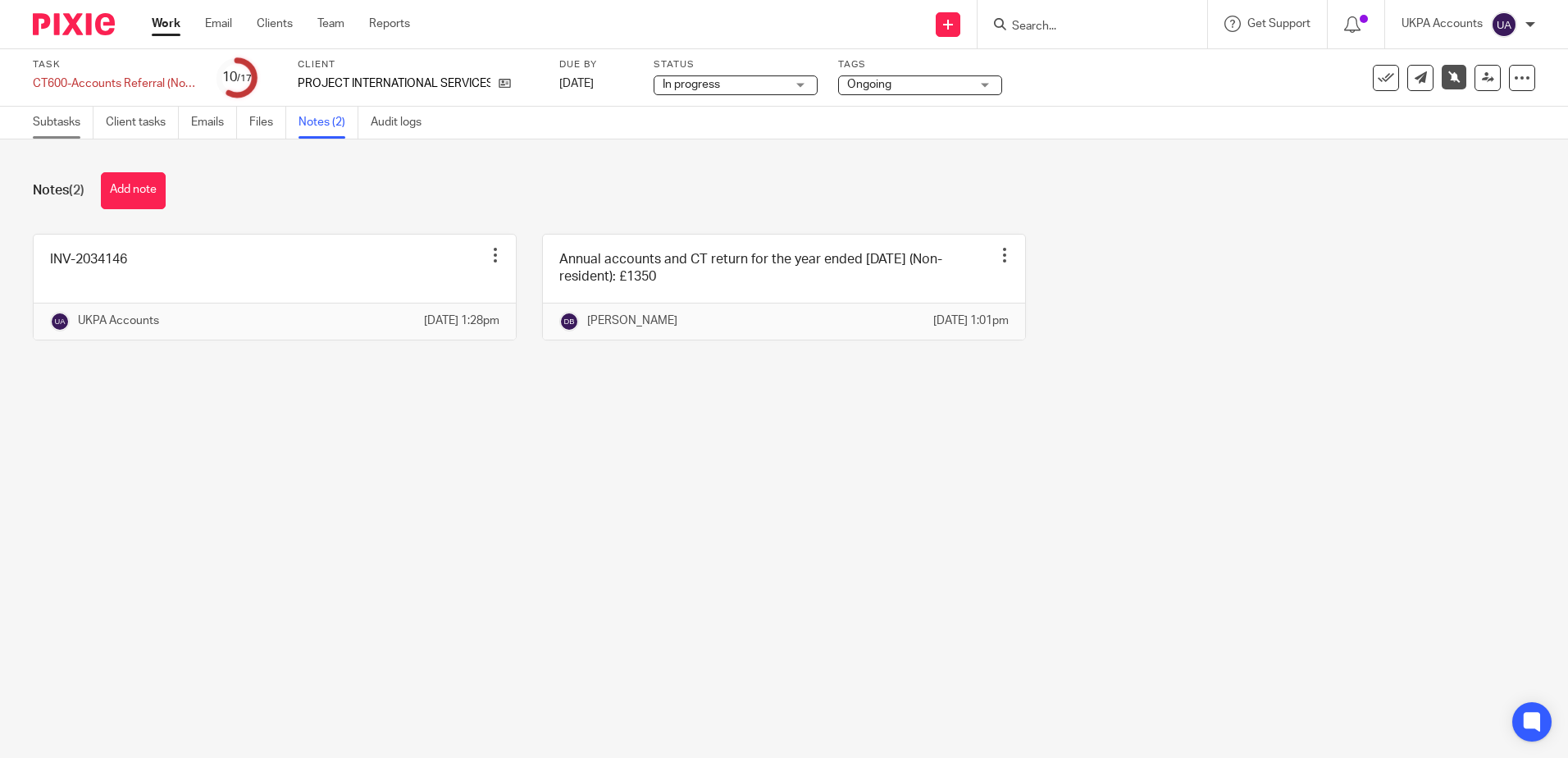
click at [39, 128] on link "Subtasks" at bounding box center [63, 122] width 61 height 32
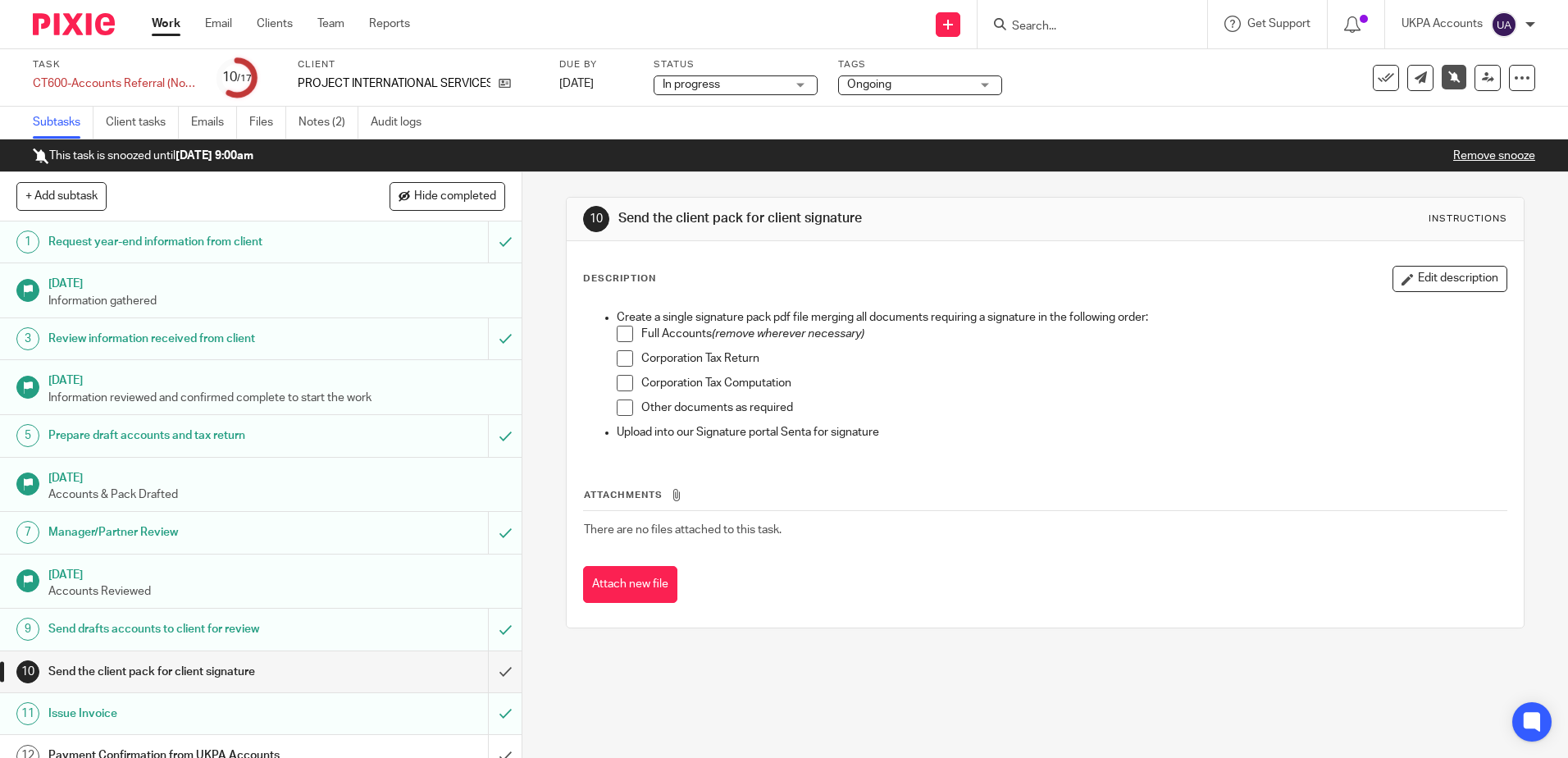
scroll to position [243, 0]
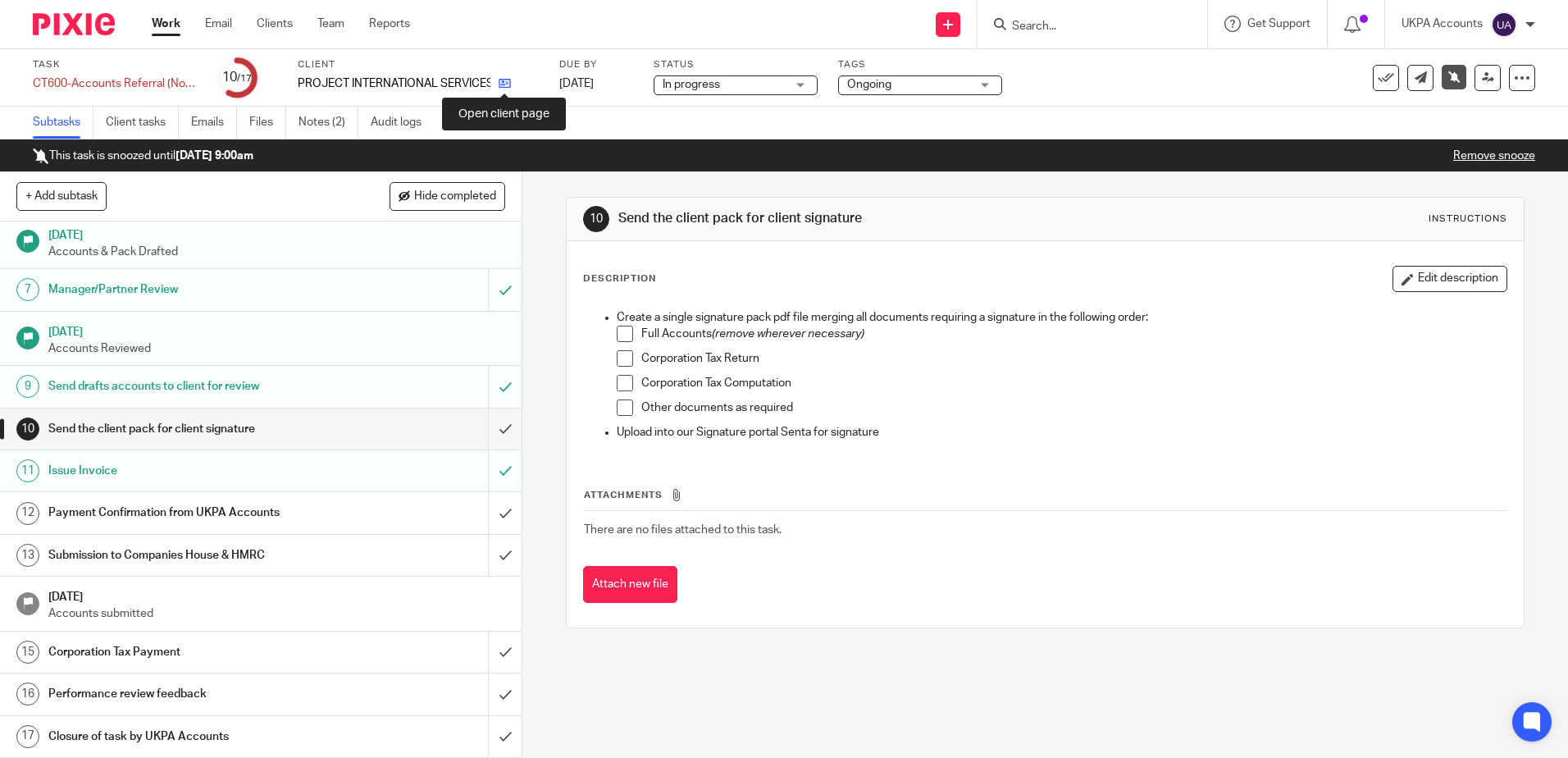
click at [506, 84] on icon at bounding box center [504, 83] width 12 height 12
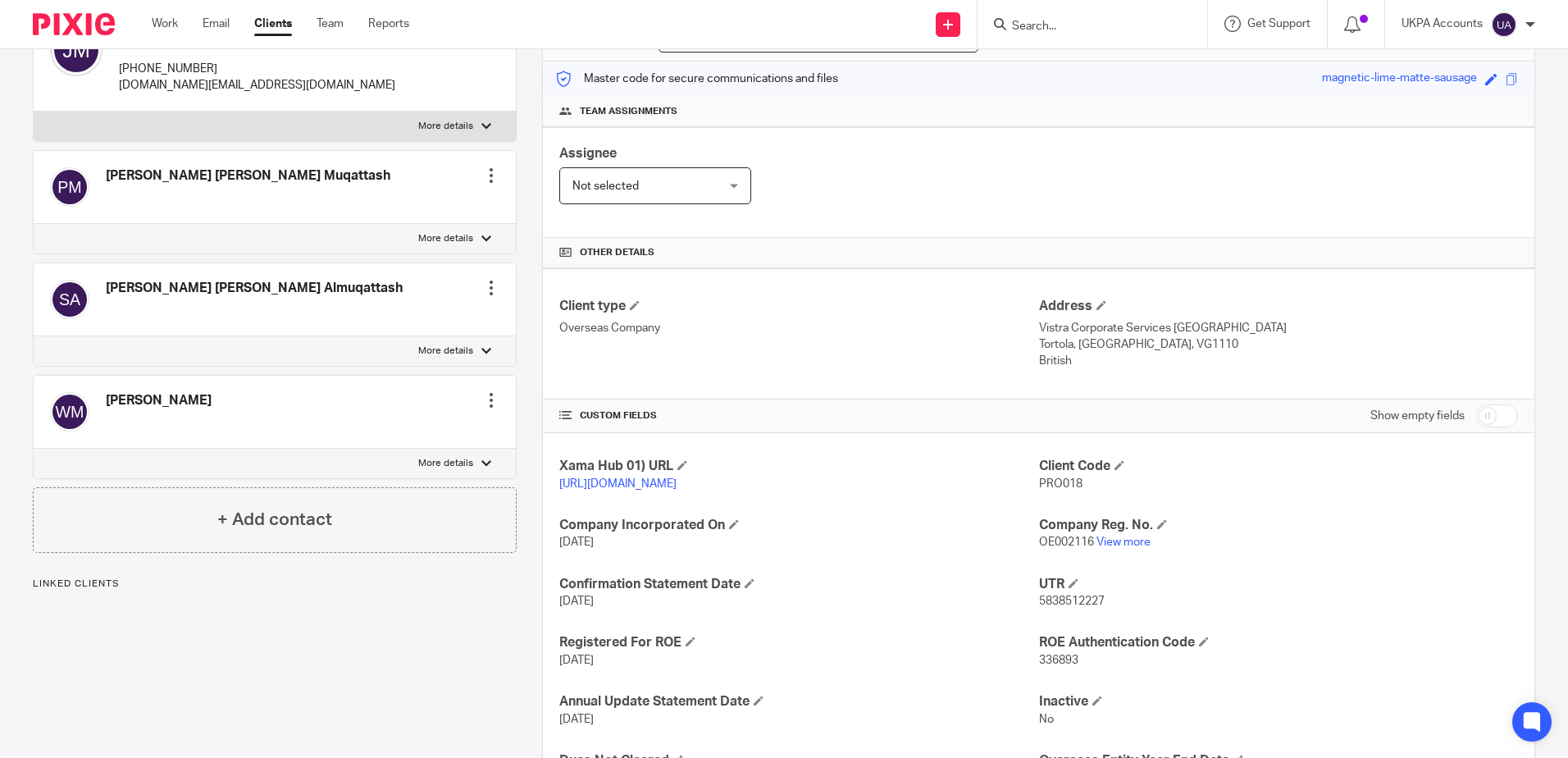
scroll to position [301, 0]
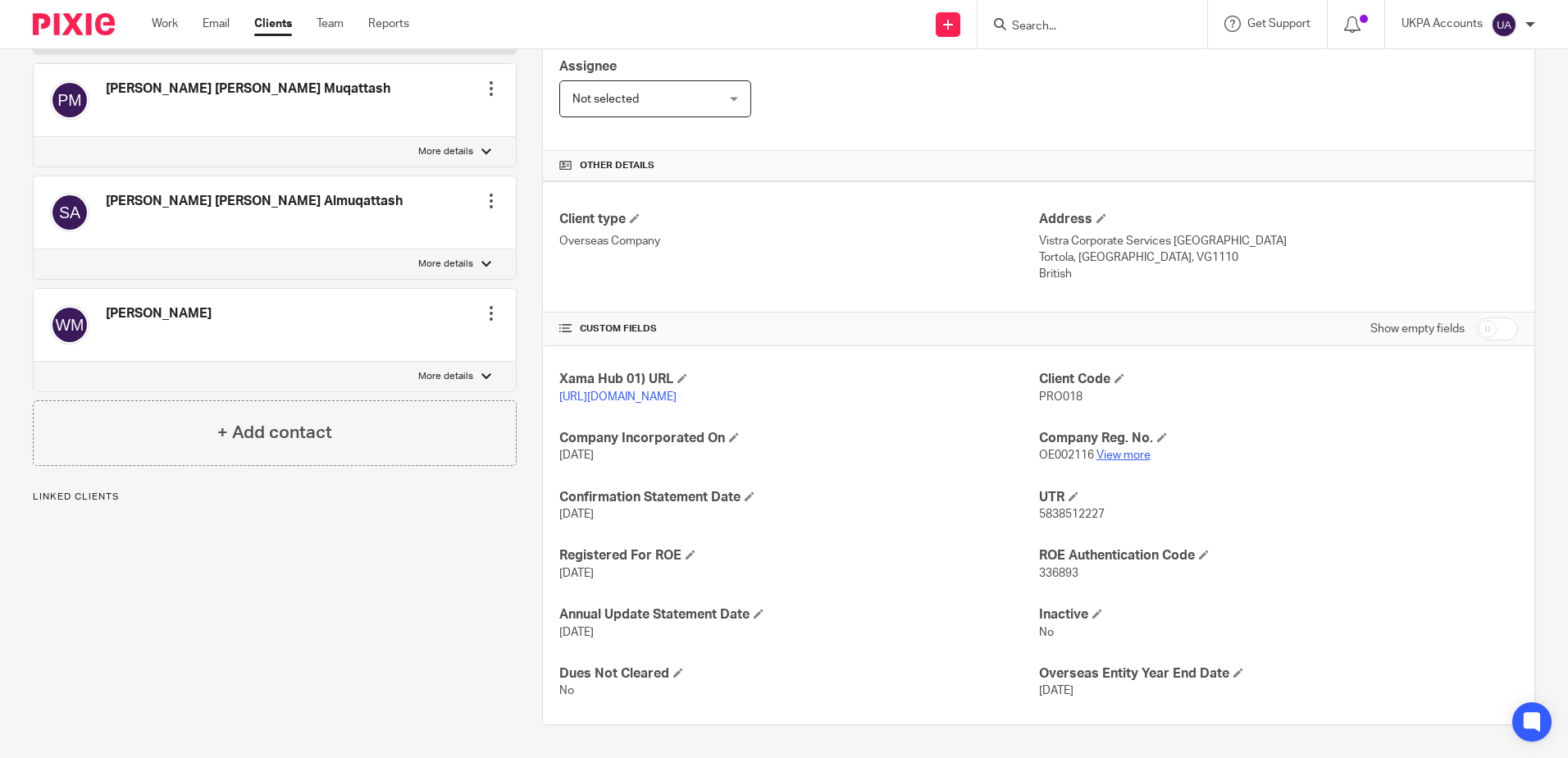
click at [1102, 461] on link "View more" at bounding box center [1123, 455] width 54 height 12
click at [394, 685] on div "Client contacts John Muqattash +971504469792 johnsm.work@gmail.com Edit contact…" at bounding box center [261, 307] width 509 height 835
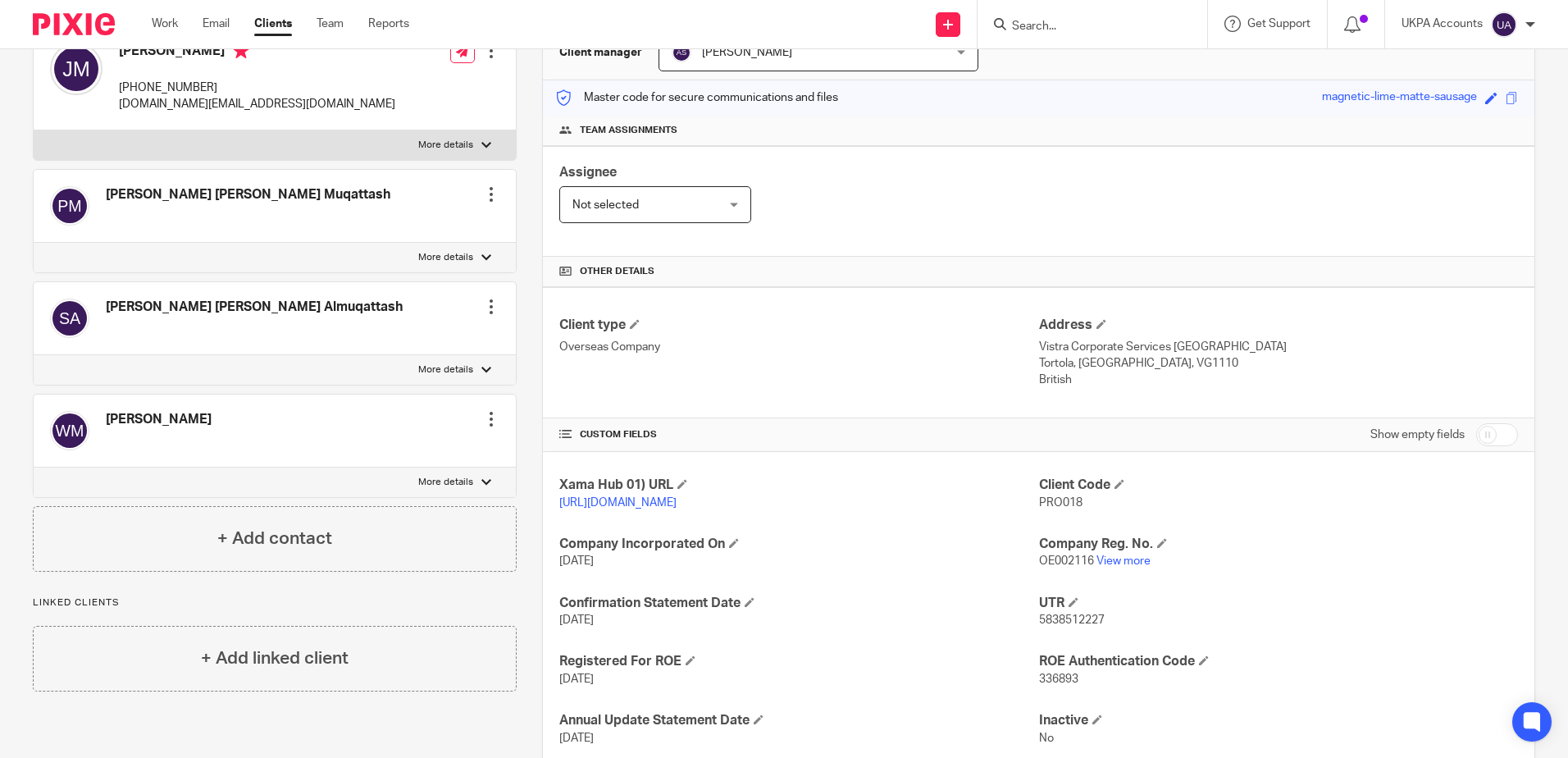
scroll to position [0, 0]
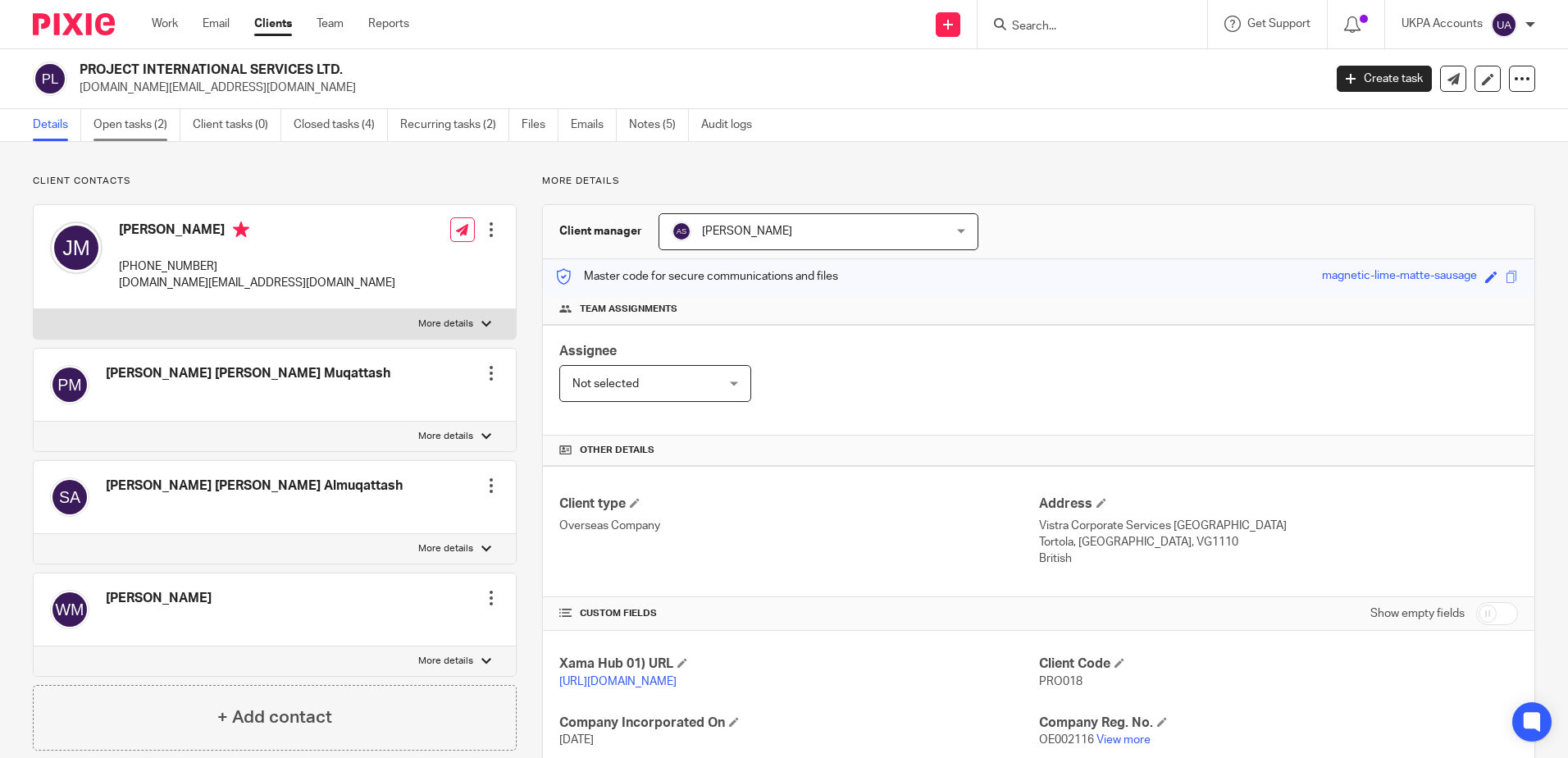
click at [126, 120] on link "Open tasks (2)" at bounding box center [137, 125] width 87 height 32
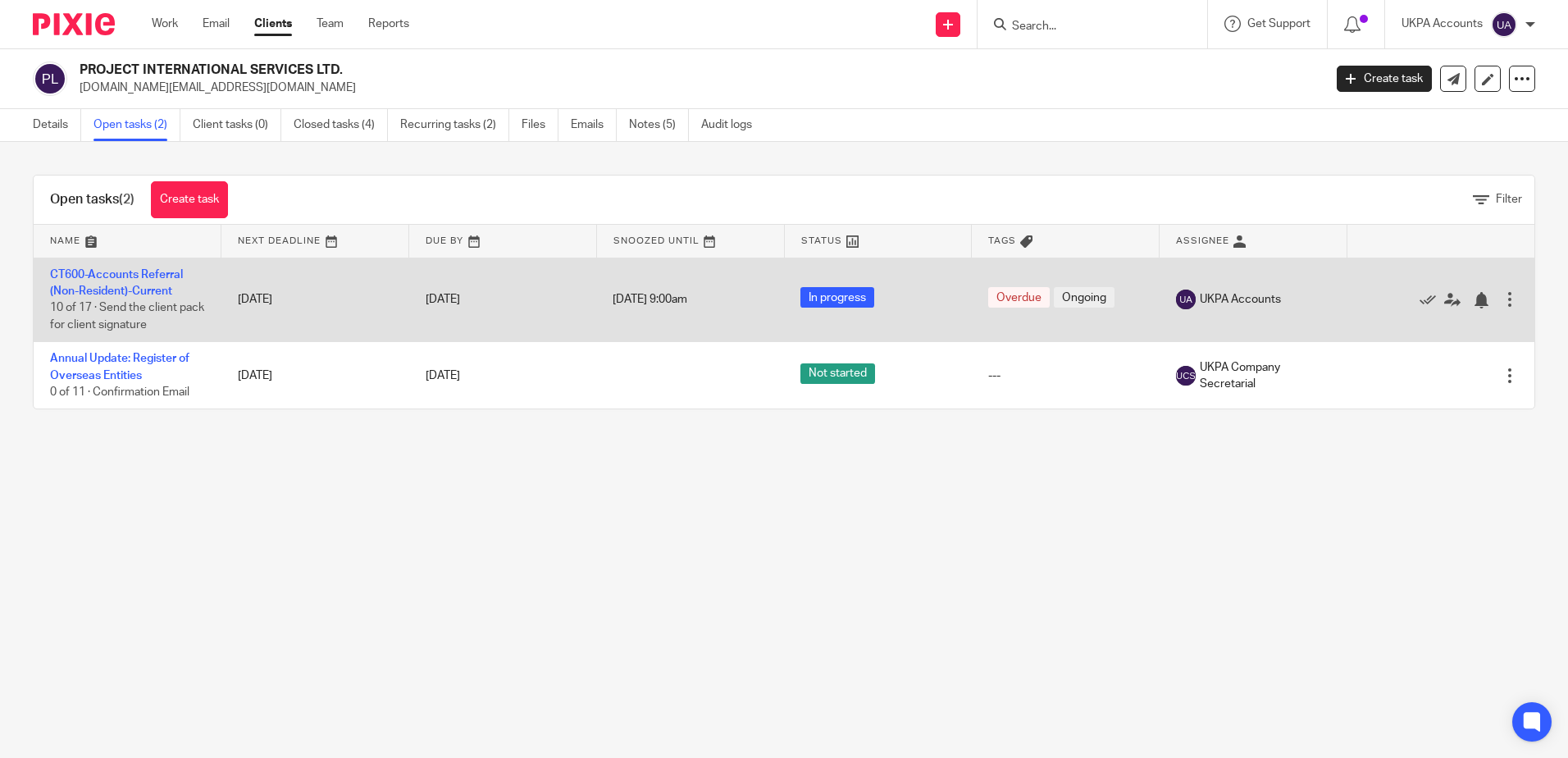
drag, startPoint x: 117, startPoint y: 277, endPoint x: 275, endPoint y: 328, distance: 166.0
click at [118, 277] on link "CT600-Accounts Referral (Non-Resident)-Current" at bounding box center [117, 283] width 133 height 28
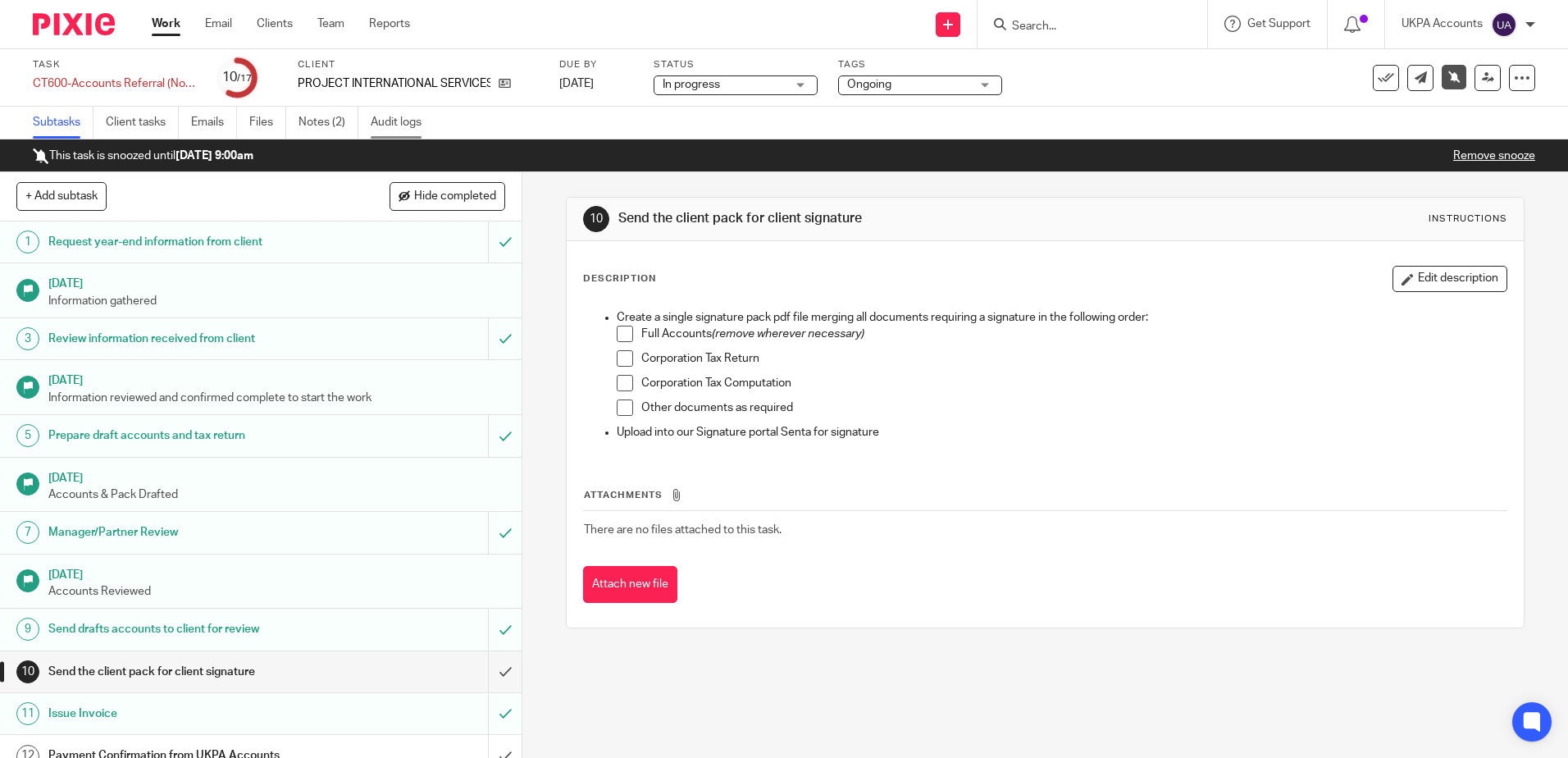
click at [426, 114] on link "Audit logs" at bounding box center [402, 122] width 63 height 32
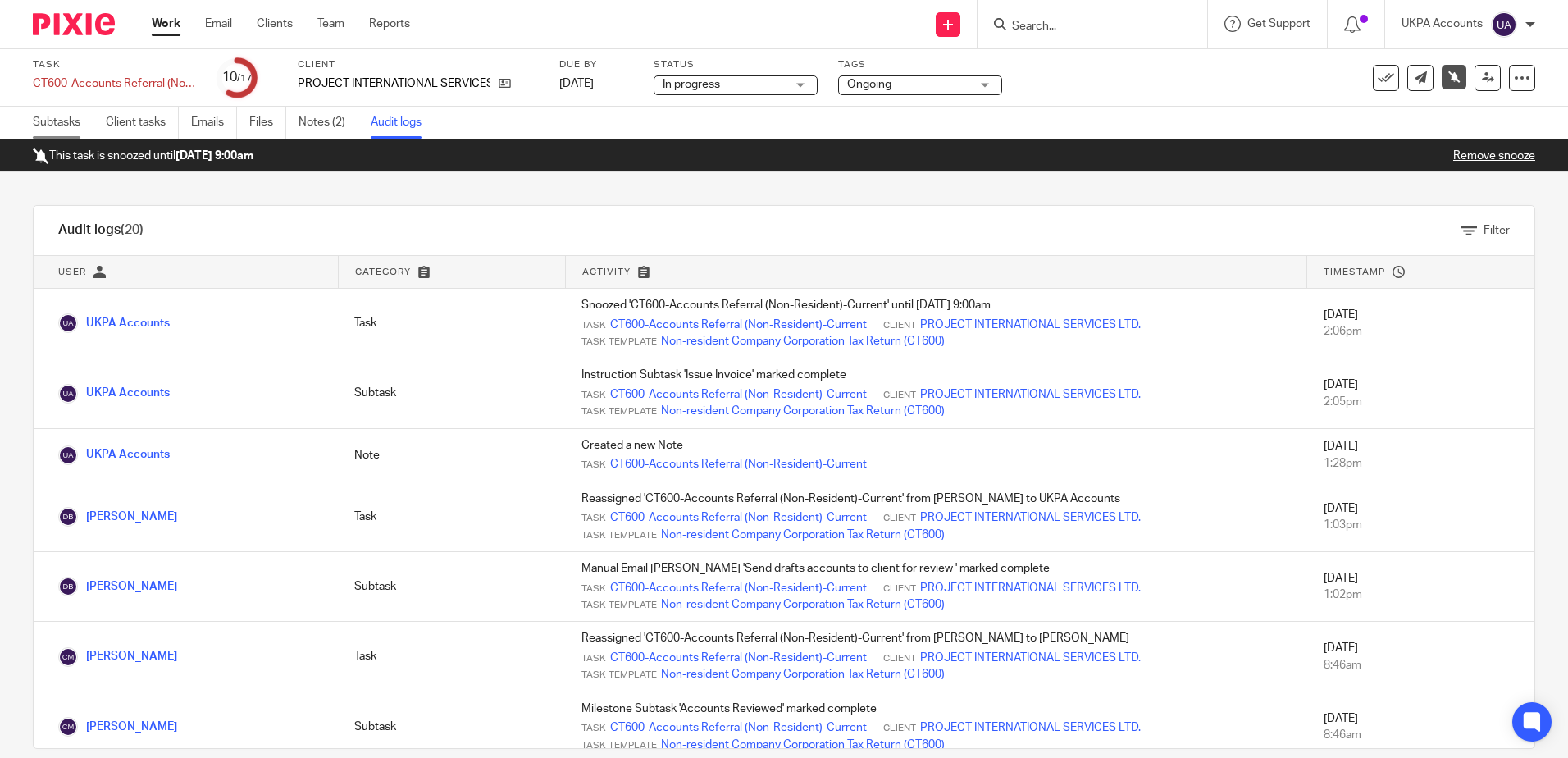
click at [74, 118] on link "Subtasks" at bounding box center [63, 122] width 61 height 32
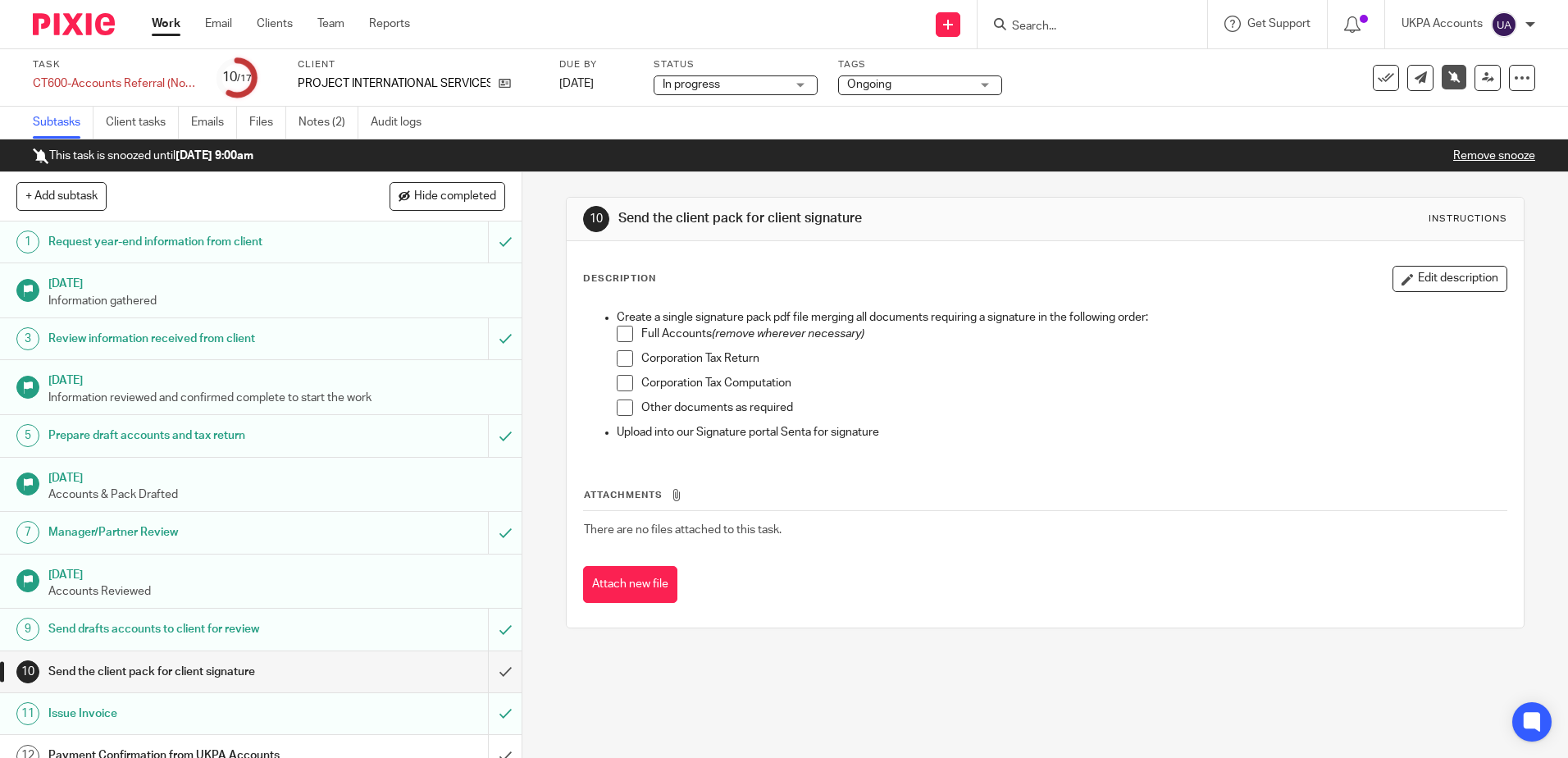
drag, startPoint x: 877, startPoint y: 677, endPoint x: 256, endPoint y: 521, distance: 640.3
click at [877, 677] on div "10 Send the client pack for client signature Instructions Description Edit desc…" at bounding box center [1045, 465] width 1046 height 585
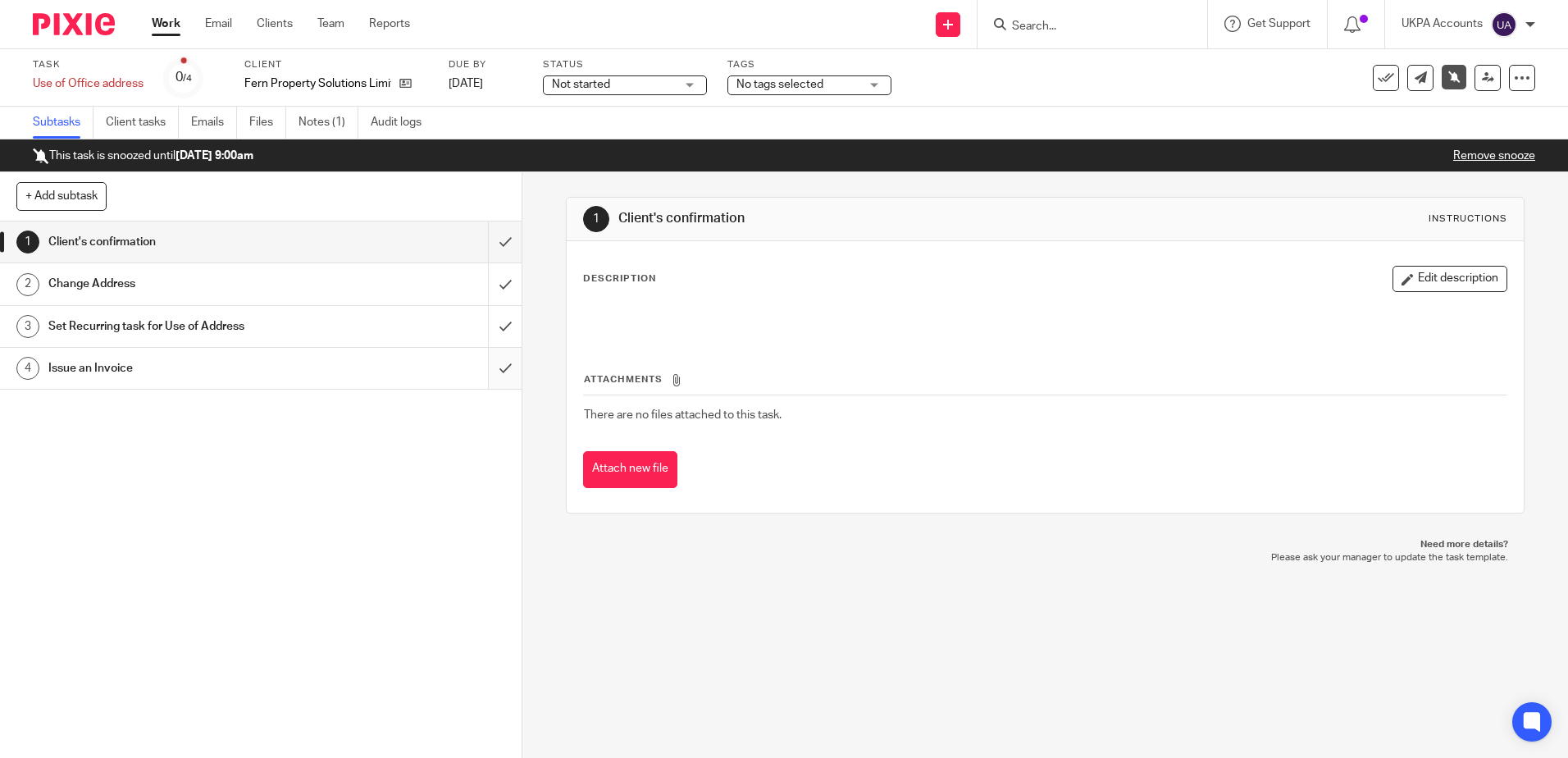
drag, startPoint x: 328, startPoint y: 123, endPoint x: 499, endPoint y: 376, distance: 305.4
click at [328, 123] on link "Notes (1)" at bounding box center [328, 122] width 60 height 32
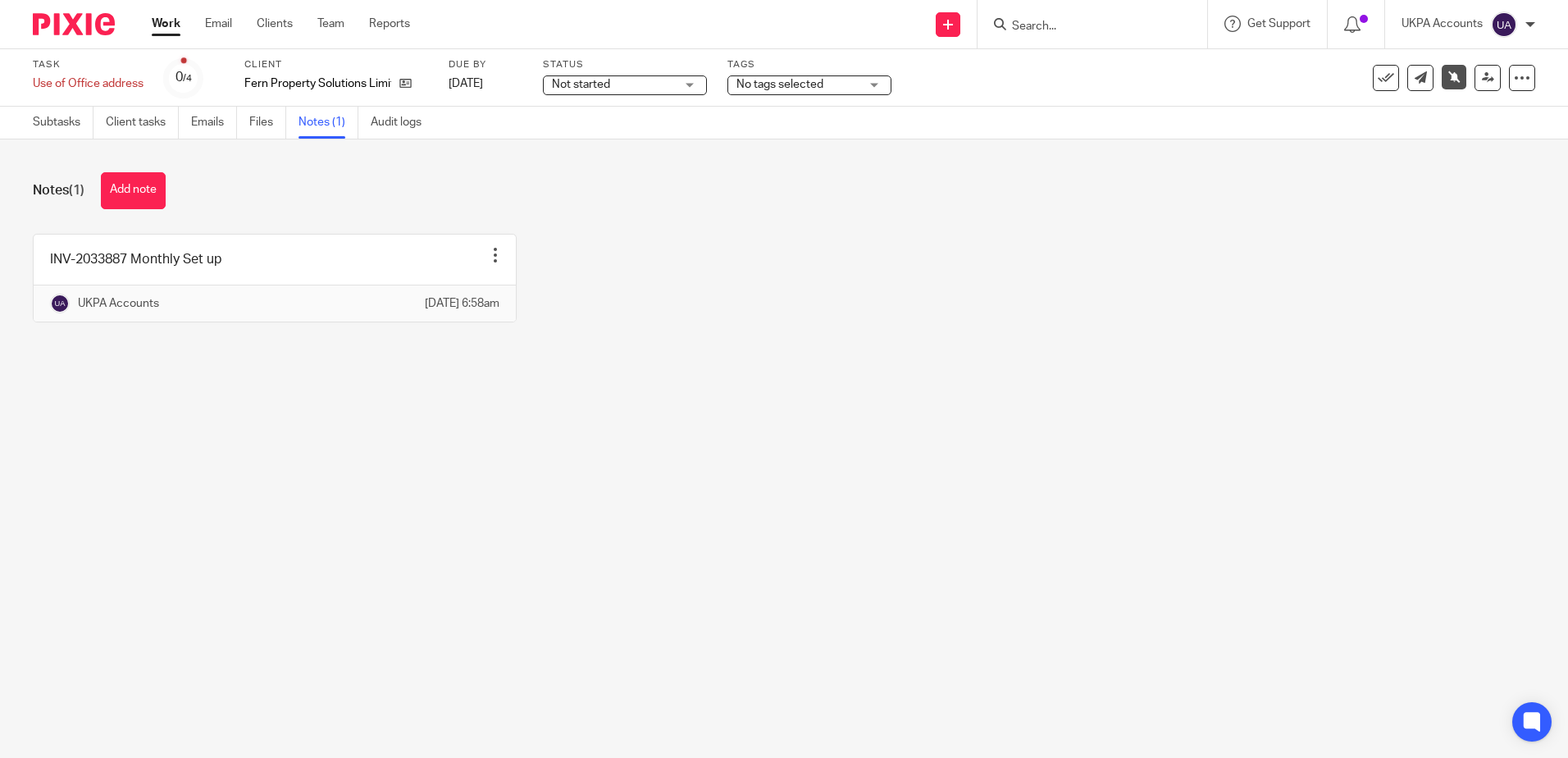
click at [241, 559] on main "Task Use of Office address Save Use of Office address 0 /4 Client Fern Property…" at bounding box center [784, 379] width 1568 height 758
click at [433, 523] on main "Task Use of Office address Save Use of Office address 0 /4 Client Fern Property…" at bounding box center [784, 379] width 1568 height 758
click at [141, 203] on button "Add note" at bounding box center [133, 191] width 65 height 37
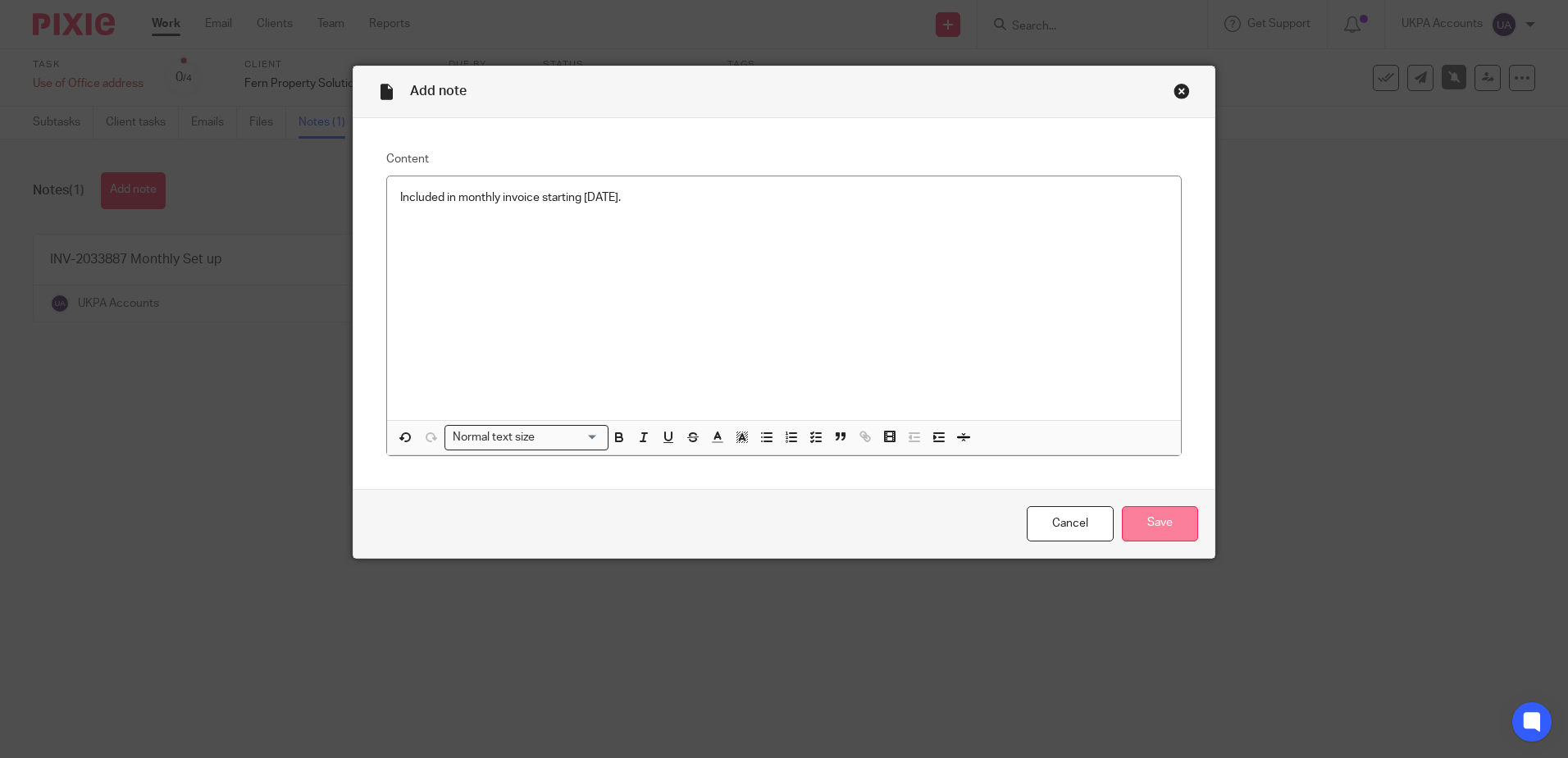
click at [1171, 523] on input "Save" at bounding box center [1160, 524] width 76 height 35
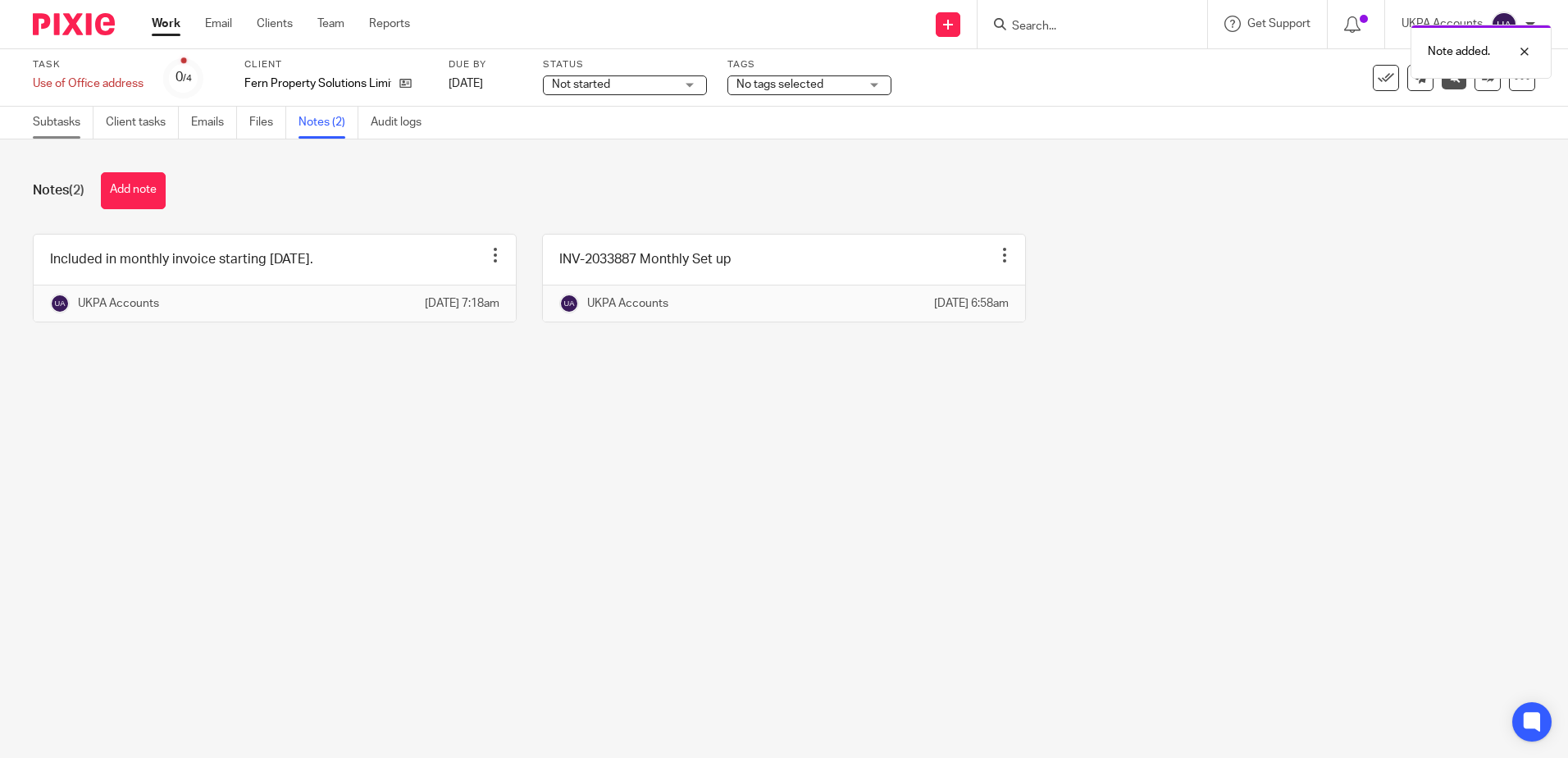
click at [50, 122] on link "Subtasks" at bounding box center [63, 122] width 61 height 32
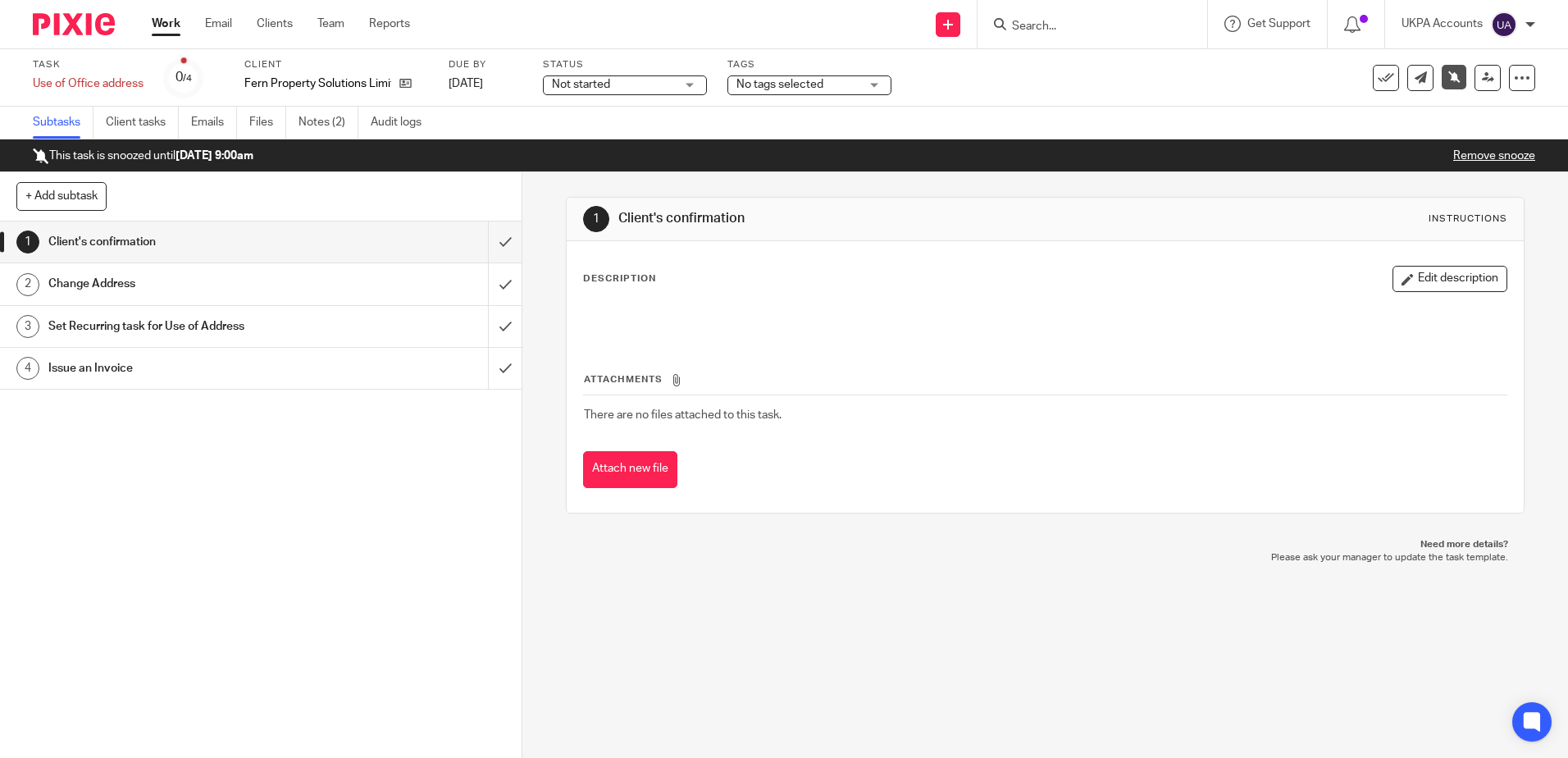
click at [1020, 629] on div "1 Client's confirmation Instructions Description Edit description Attachments T…" at bounding box center [1045, 465] width 1046 height 585
click at [1476, 154] on link "Remove snooze" at bounding box center [1494, 156] width 82 height 12
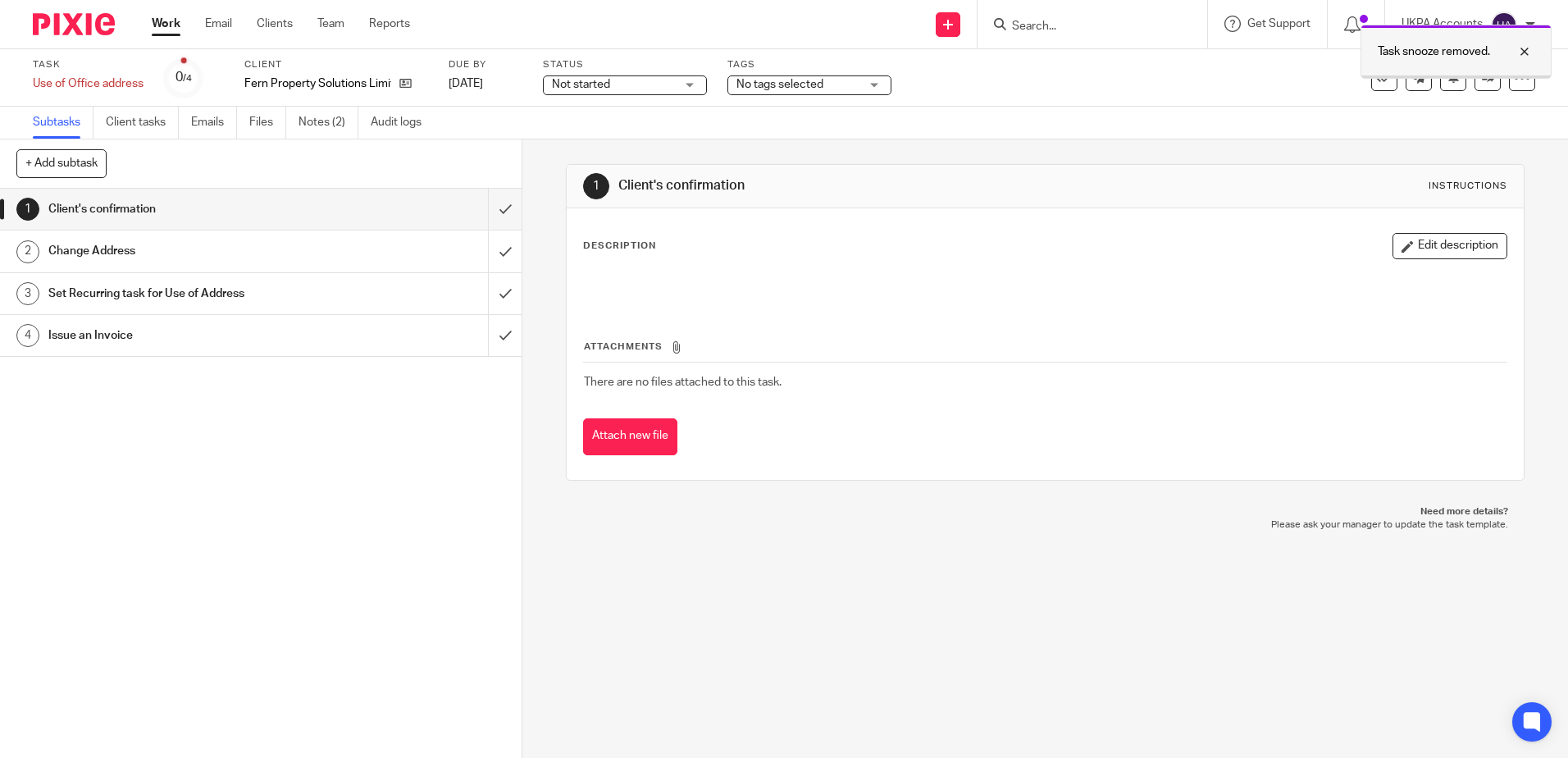
drag, startPoint x: 1527, startPoint y: 50, endPoint x: 1518, endPoint y: 73, distance: 24.7
click at [1527, 50] on div at bounding box center [1512, 51] width 44 height 19
click at [1379, 73] on icon at bounding box center [1385, 78] width 17 height 17
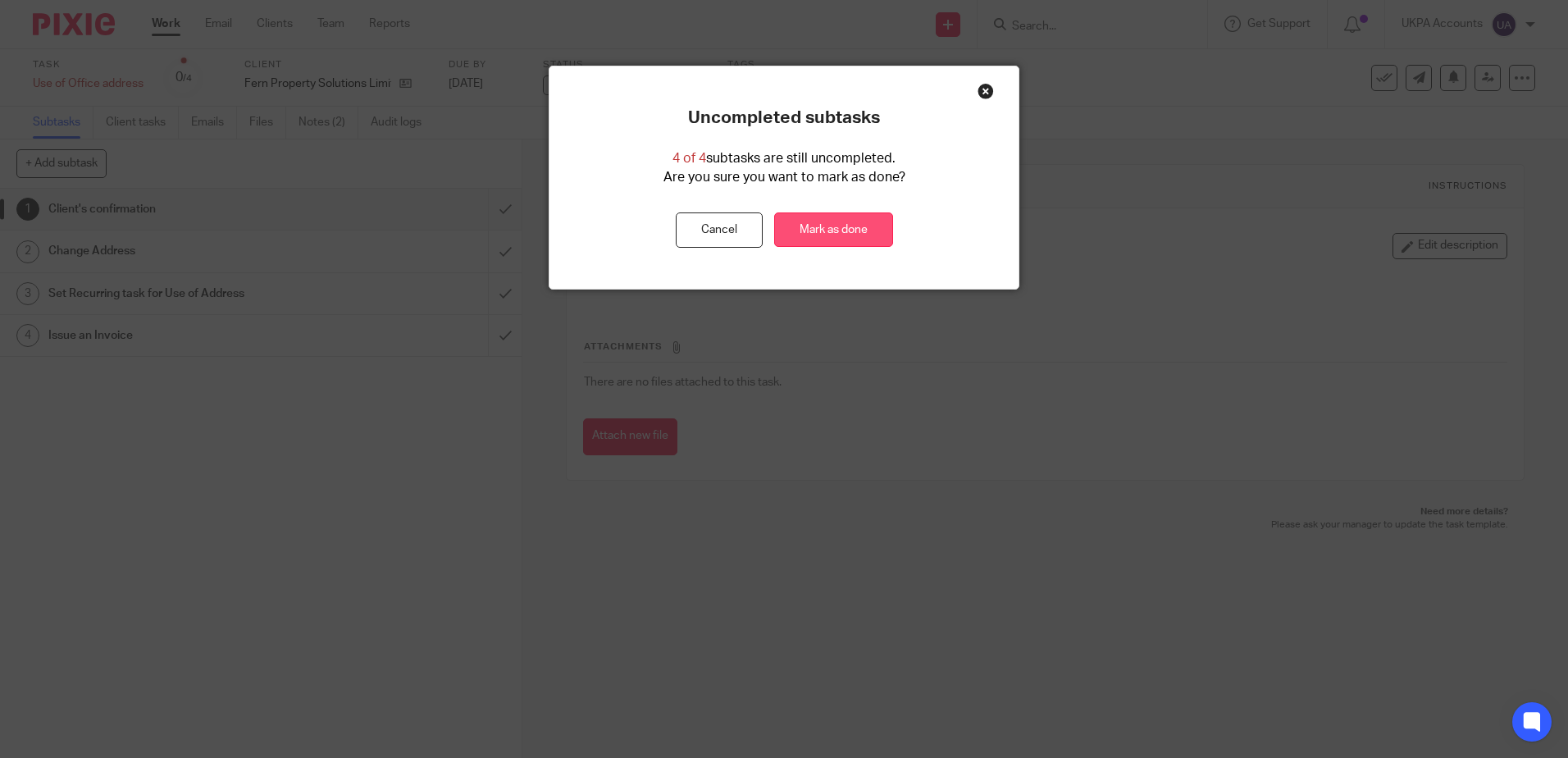
click at [831, 236] on link "Mark as done" at bounding box center [834, 230] width 119 height 35
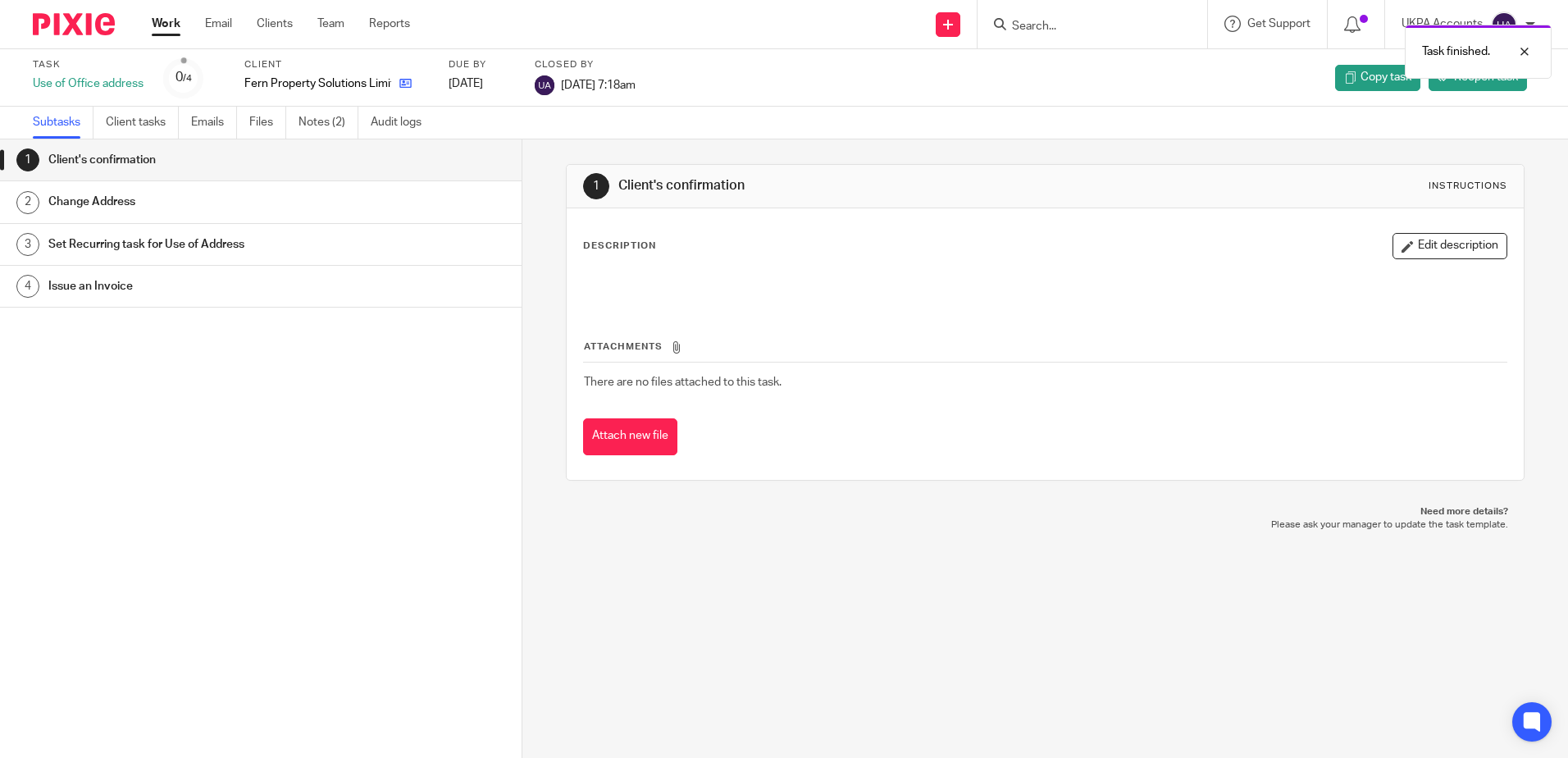
click at [398, 80] on link at bounding box center [401, 84] width 20 height 17
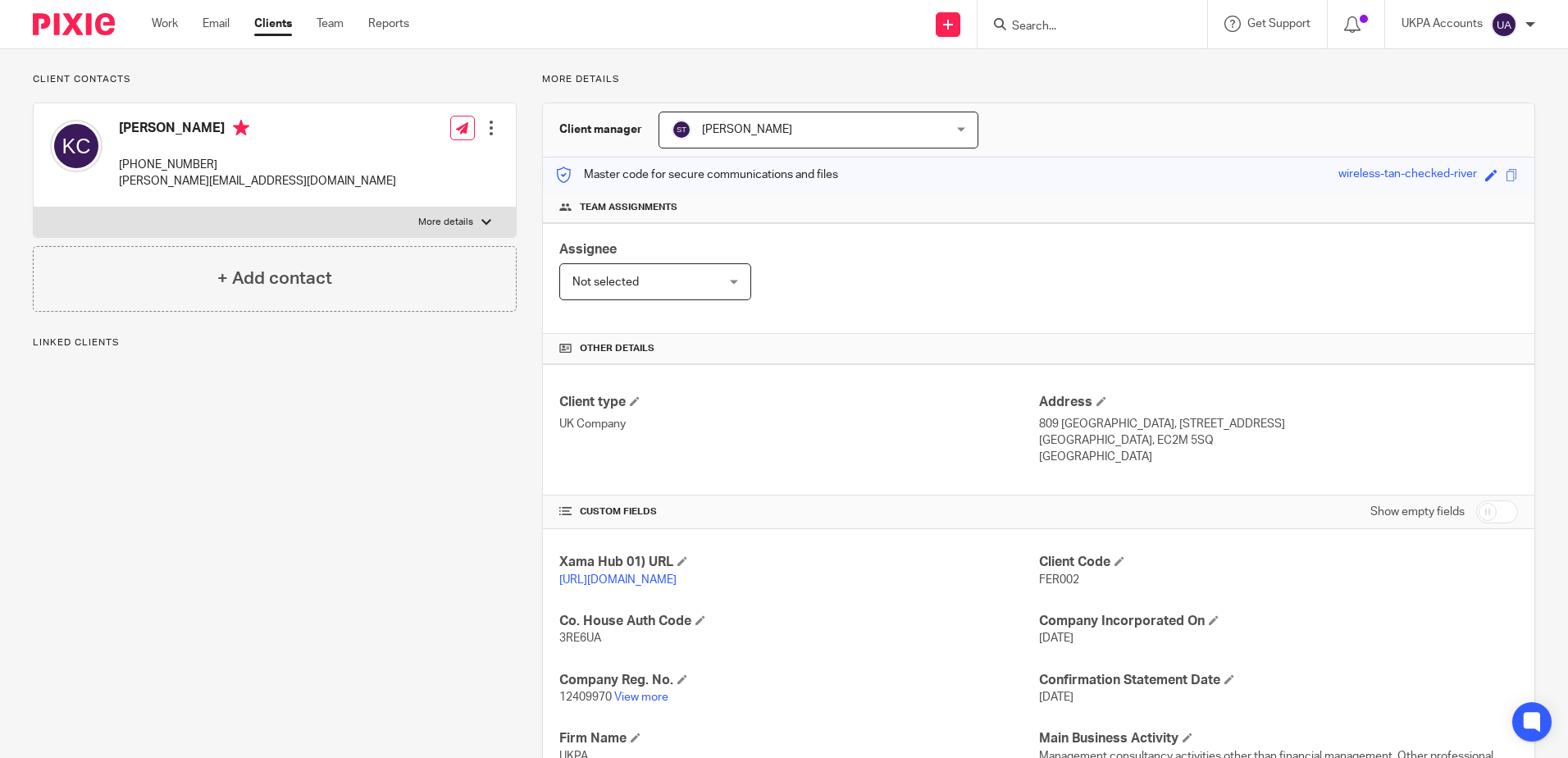
scroll to position [410, 0]
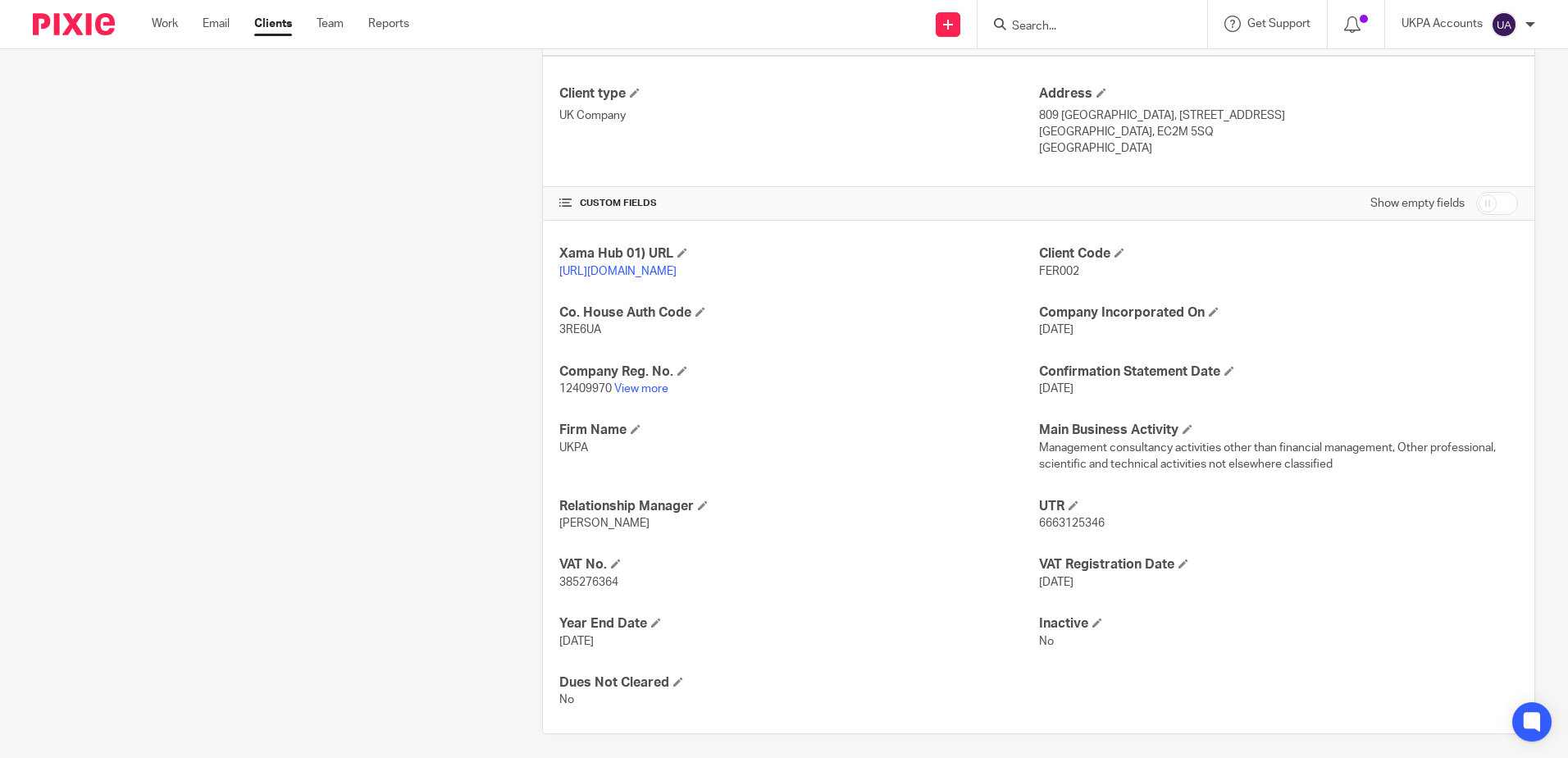
click at [639, 397] on p "12409970 View more" at bounding box center [799, 389] width 479 height 17
click at [619, 395] on link "View more" at bounding box center [641, 388] width 54 height 12
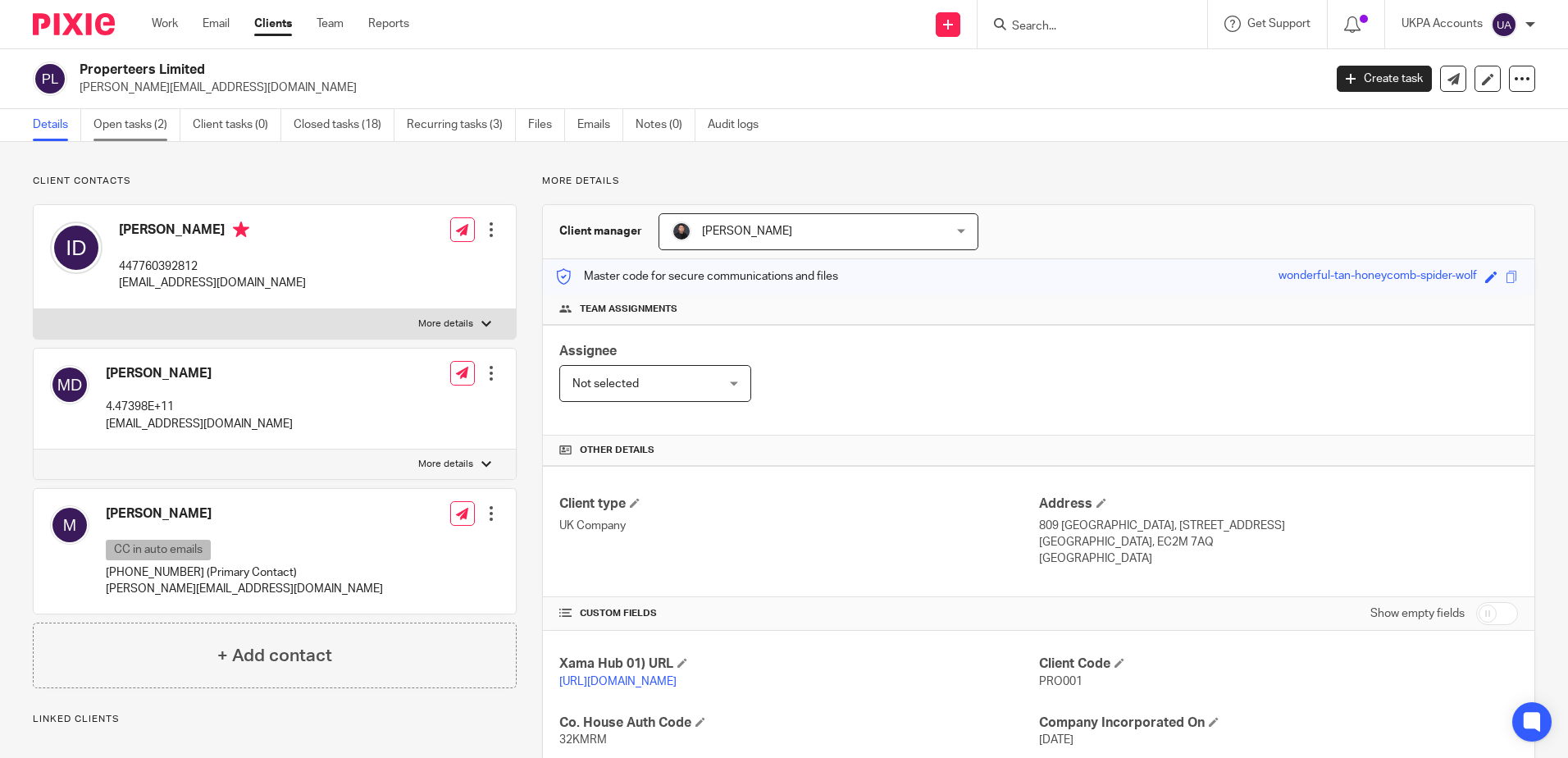
click at [127, 113] on link "Open tasks (2)" at bounding box center [137, 125] width 87 height 32
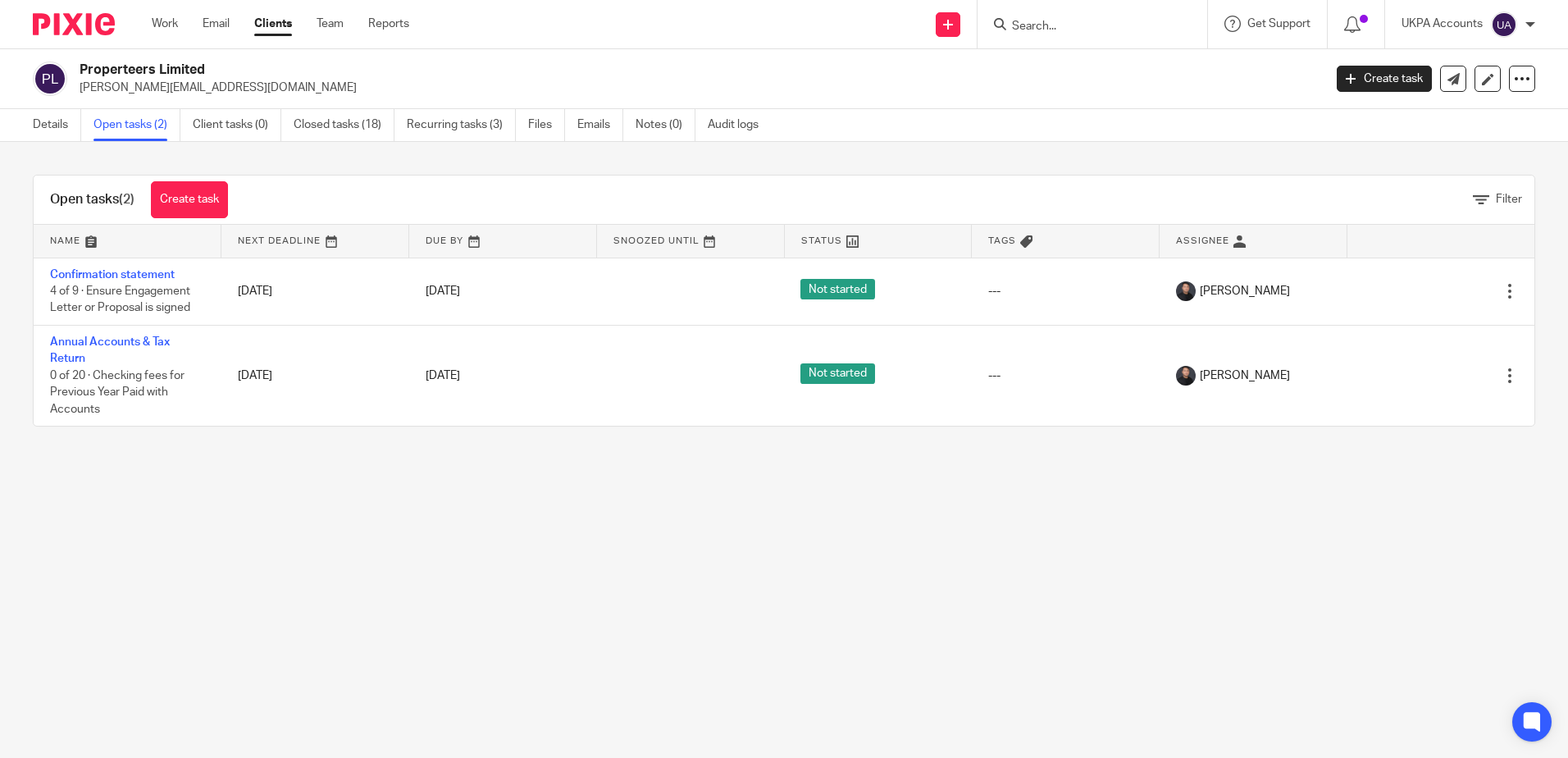
click at [773, 667] on main "Properteers Limited [PERSON_NAME][EMAIL_ADDRESS][DOMAIN_NAME] Create task Updat…" at bounding box center [784, 379] width 1568 height 758
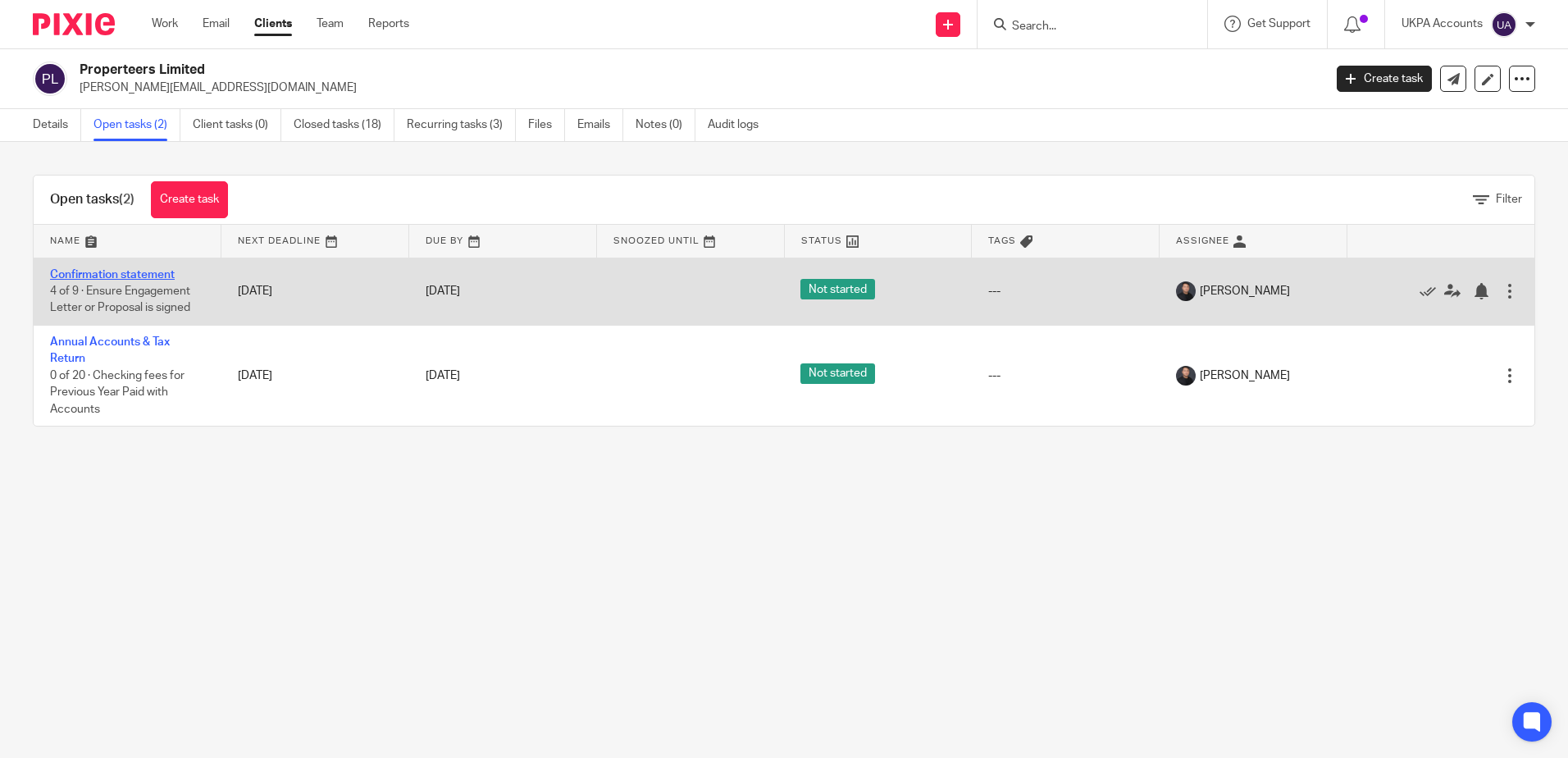
click at [156, 276] on link "Confirmation statement" at bounding box center [113, 274] width 125 height 12
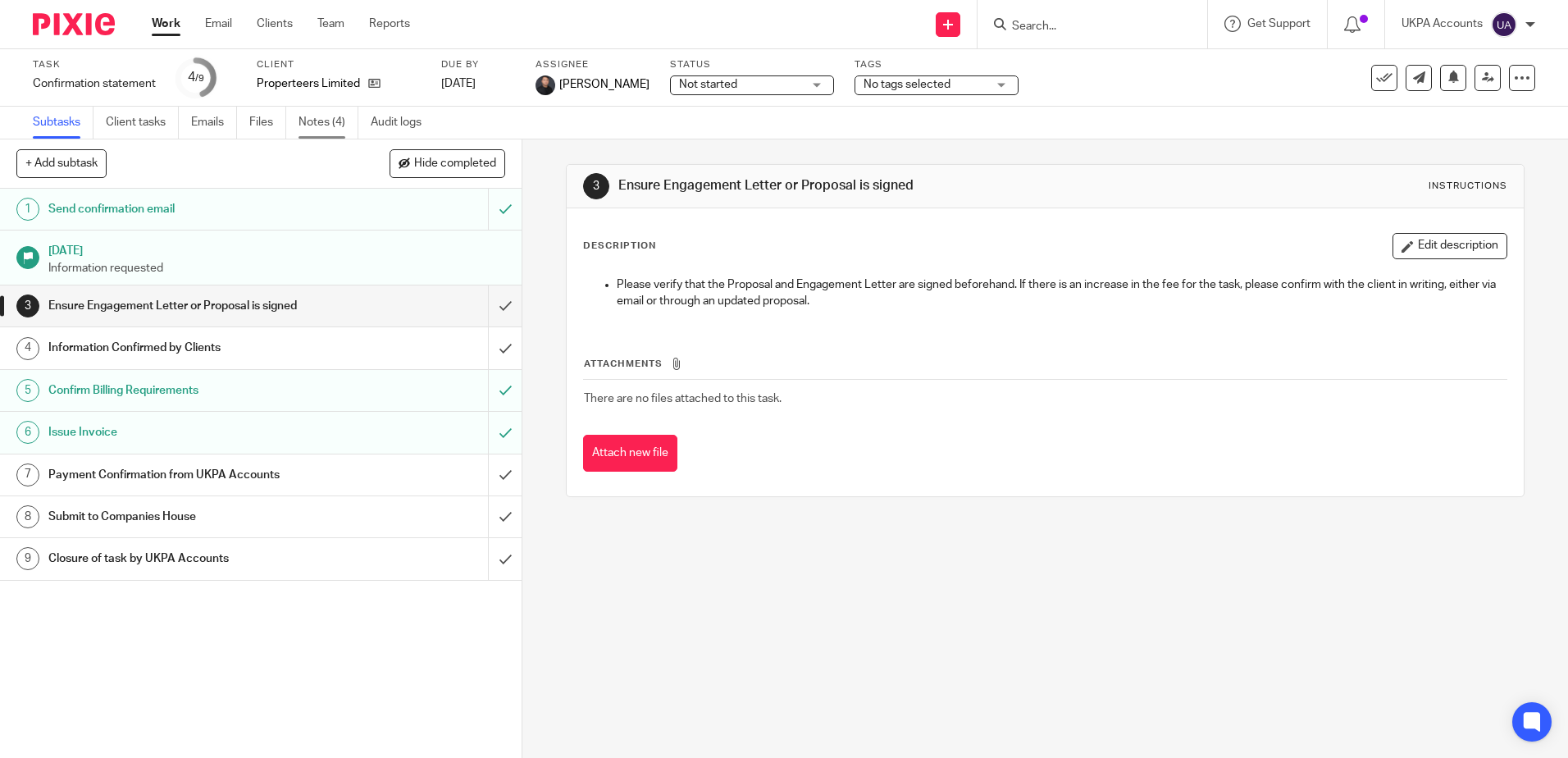
click at [304, 121] on link "Notes (4)" at bounding box center [328, 122] width 60 height 32
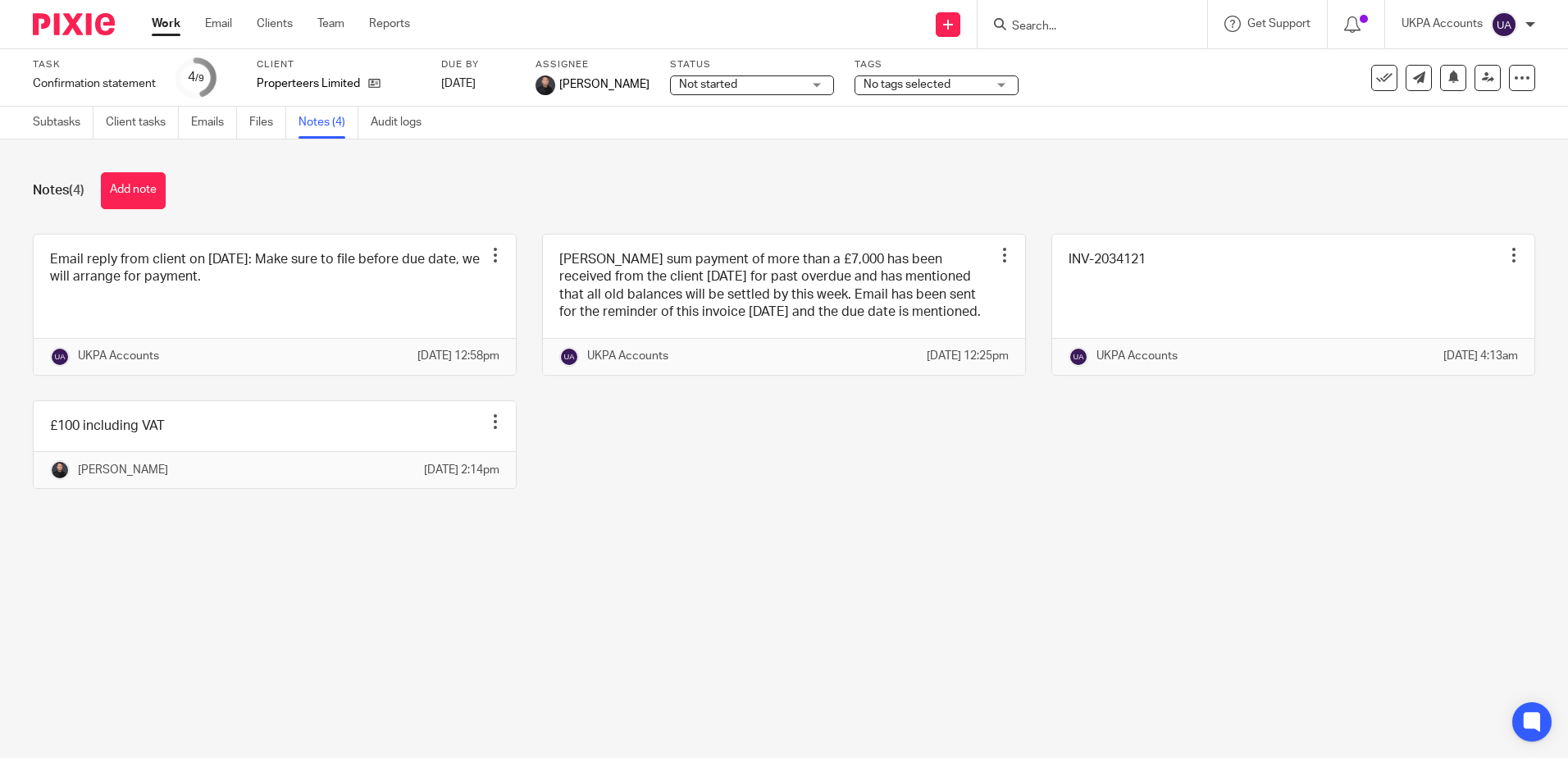
click at [634, 615] on main "Task Confirmation statement Save Confirmation statement 4 /9 Client Properteers…" at bounding box center [784, 379] width 1568 height 758
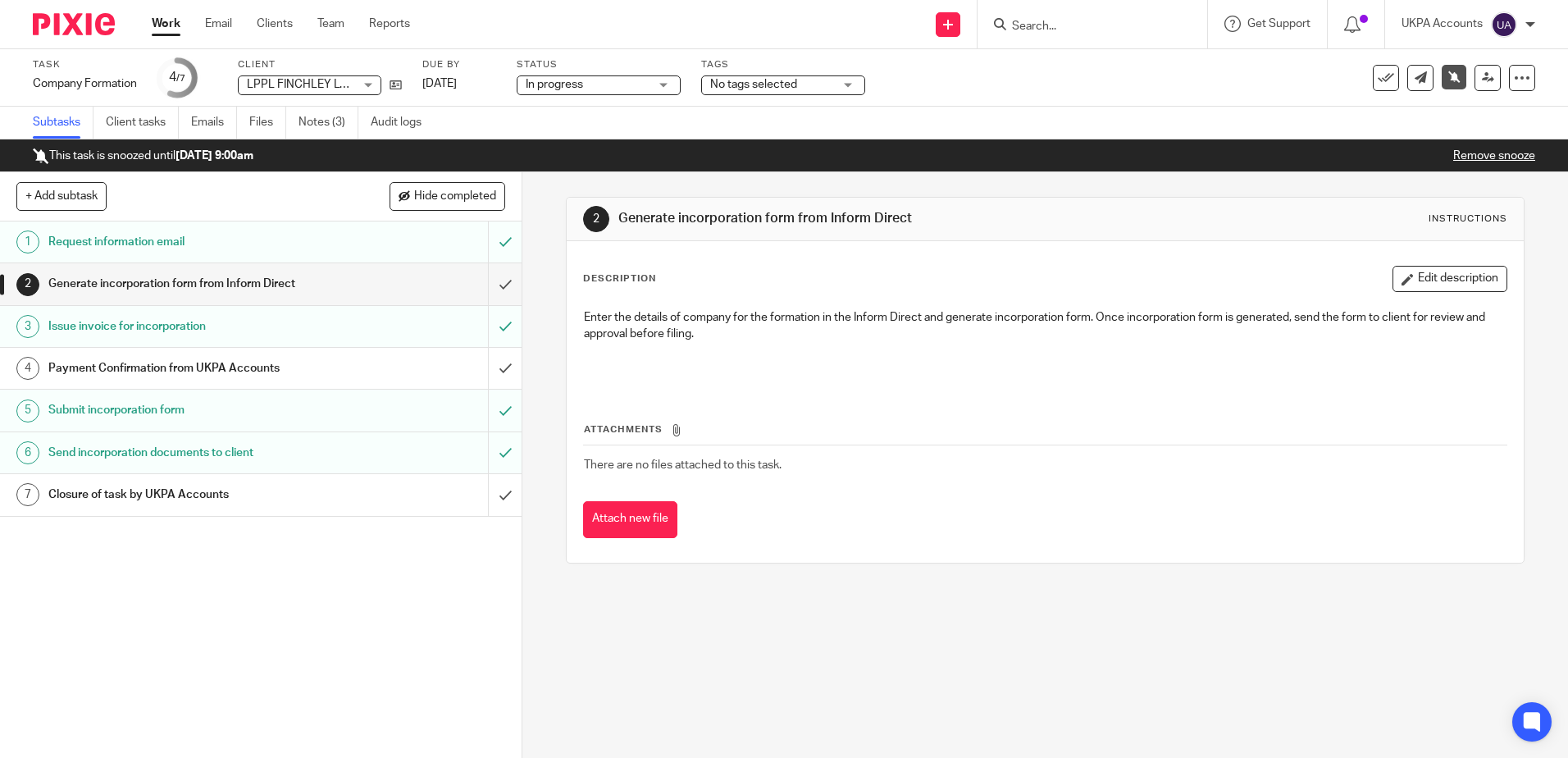
drag, startPoint x: 870, startPoint y: 633, endPoint x: 631, endPoint y: 584, distance: 244.0
click at [869, 633] on div "2 Generate incorporation form from Inform Direct Instructions Description Edit …" at bounding box center [1045, 465] width 1046 height 585
drag, startPoint x: 314, startPoint y: 113, endPoint x: 351, endPoint y: 121, distance: 37.9
click at [314, 113] on link "Notes (3)" at bounding box center [328, 122] width 60 height 32
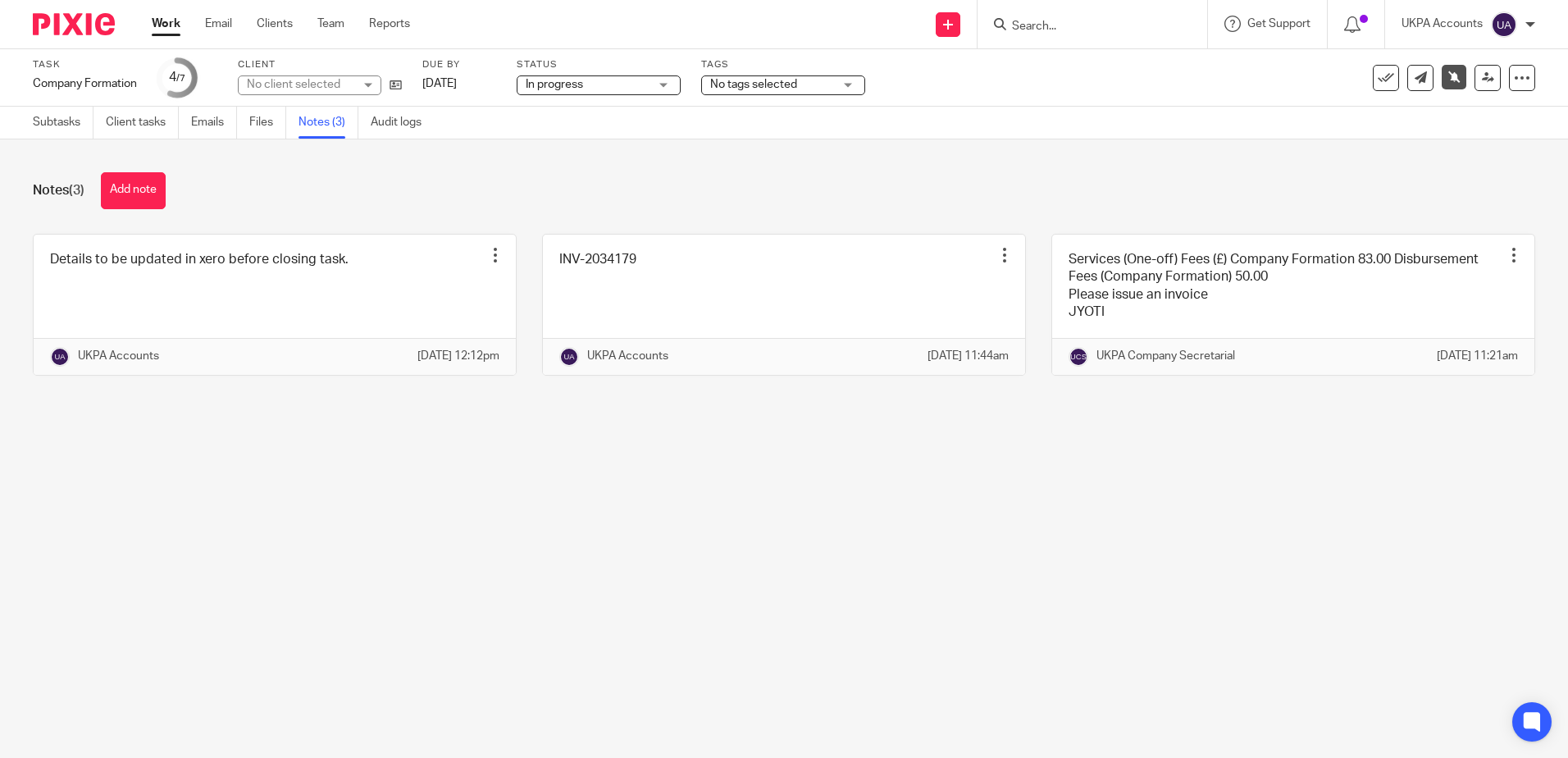
click at [491, 536] on main "Task Company Formation Save Company Formation 4 /7 Client No client selected Du…" at bounding box center [784, 379] width 1568 height 758
click at [453, 510] on main "Task Company Formation Save Company Formation 4 /7 Client No client selected Du…" at bounding box center [784, 379] width 1568 height 758
drag, startPoint x: 669, startPoint y: 503, endPoint x: 426, endPoint y: 318, distance: 305.4
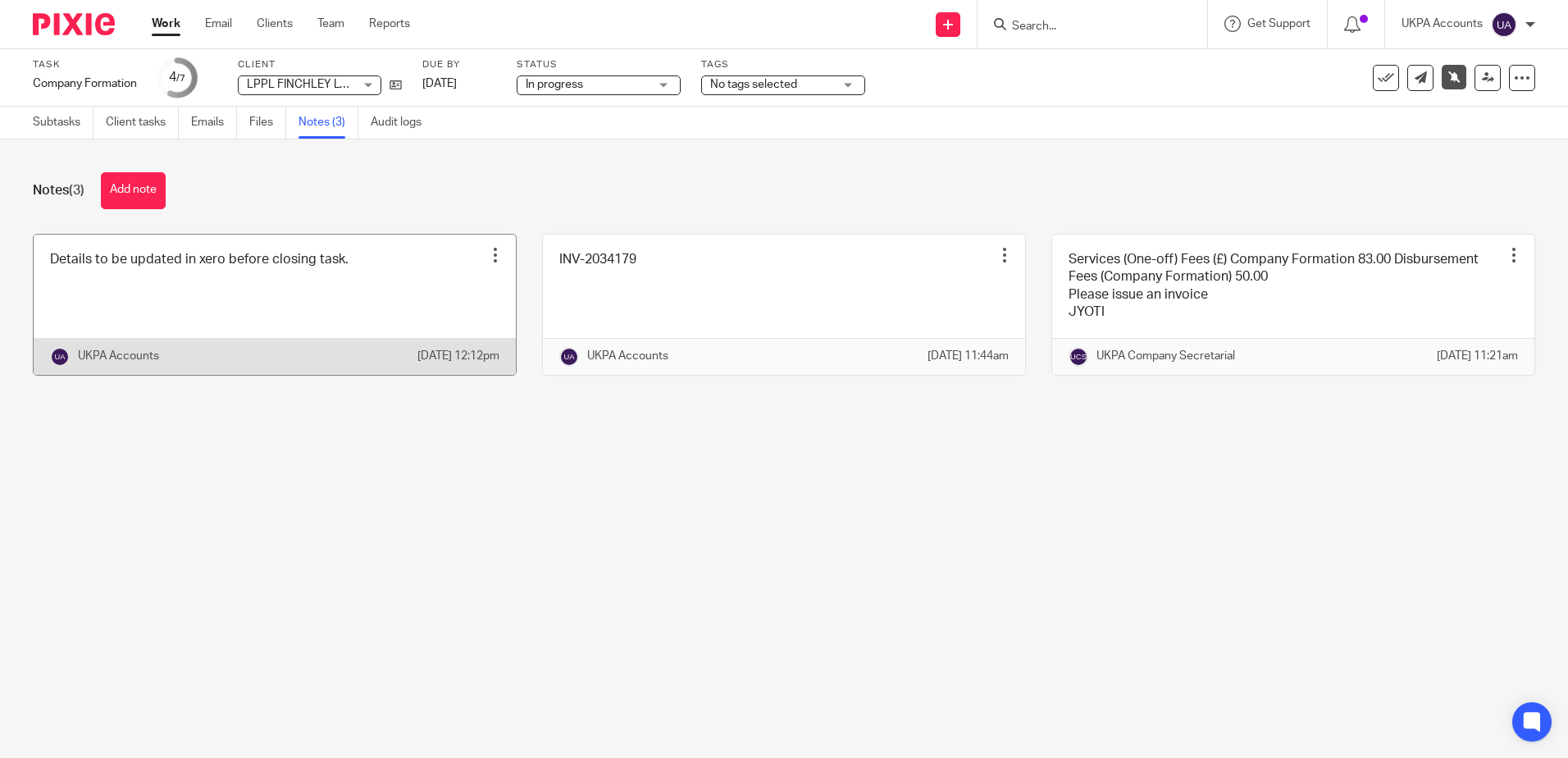
click at [669, 501] on main "Task Company Formation Save Company Formation 4 /7 Client LPPL FINCHLEY LTD LPP…" at bounding box center [784, 379] width 1568 height 758
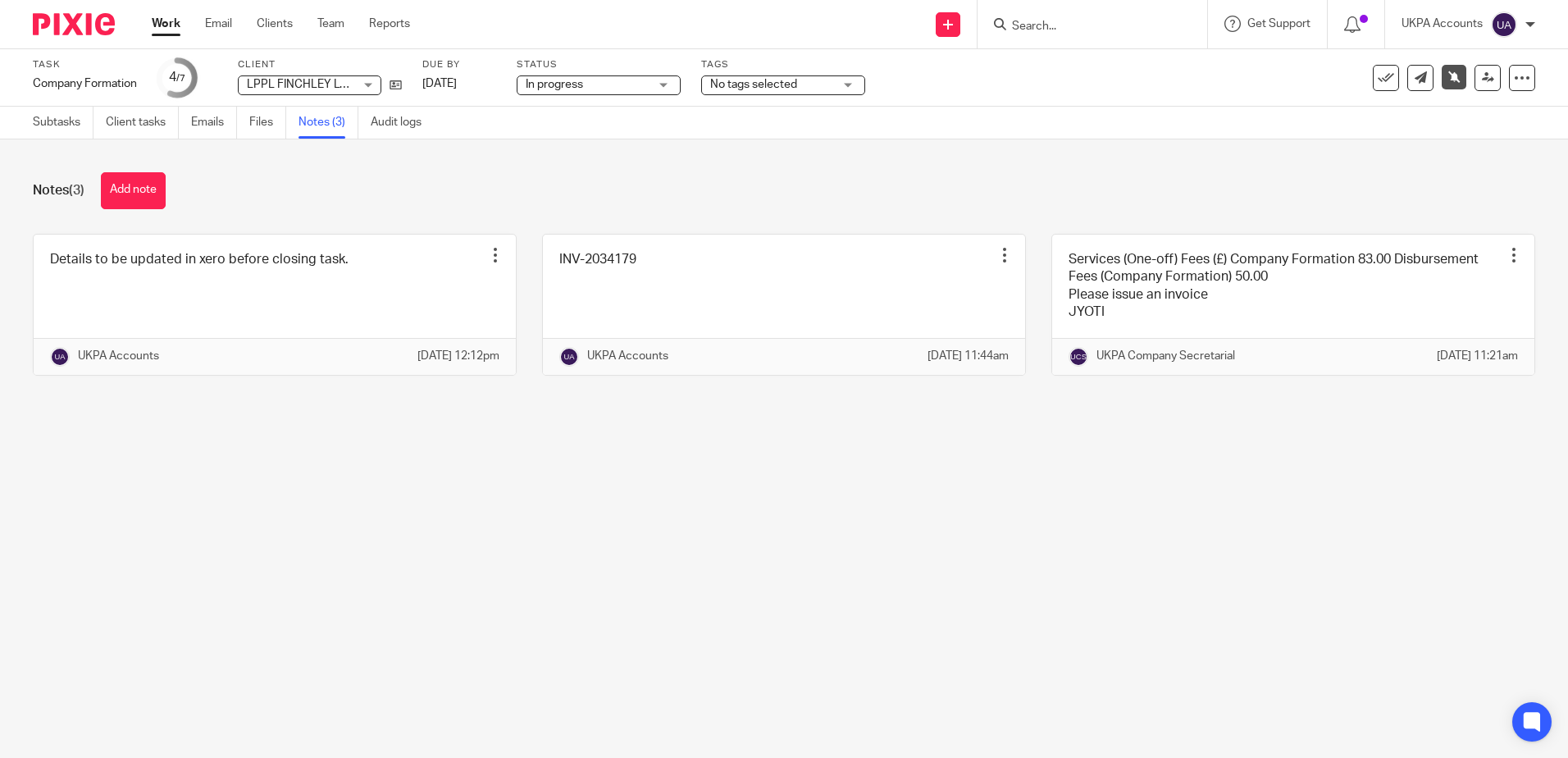
click at [506, 496] on main "Task Company Formation Save Company Formation 4 /7 Client LPPL FINCHLEY LTD LPP…" at bounding box center [784, 379] width 1568 height 758
click at [785, 602] on main "Task Company Formation Save Company Formation 4 /7 Client LPPL FINCHLEY LTD LPP…" at bounding box center [784, 379] width 1568 height 758
click at [401, 85] on icon at bounding box center [395, 84] width 12 height 12
click at [436, 545] on main "Task Company Formation Save Company Formation 4 /7 Client LPPL FINCHLEY LTD LPP…" at bounding box center [784, 379] width 1568 height 758
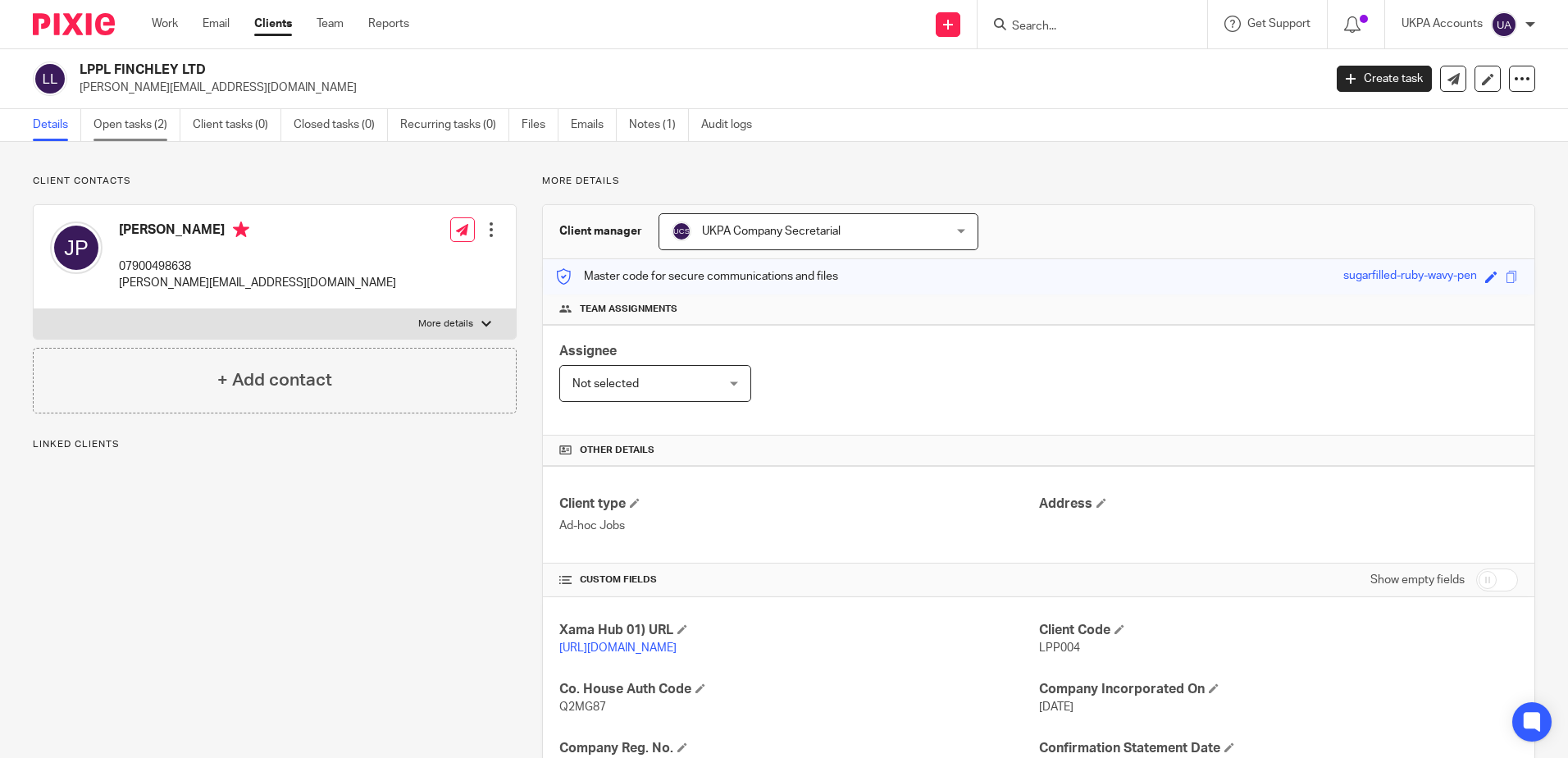
click at [128, 134] on link "Open tasks (2)" at bounding box center [137, 125] width 87 height 32
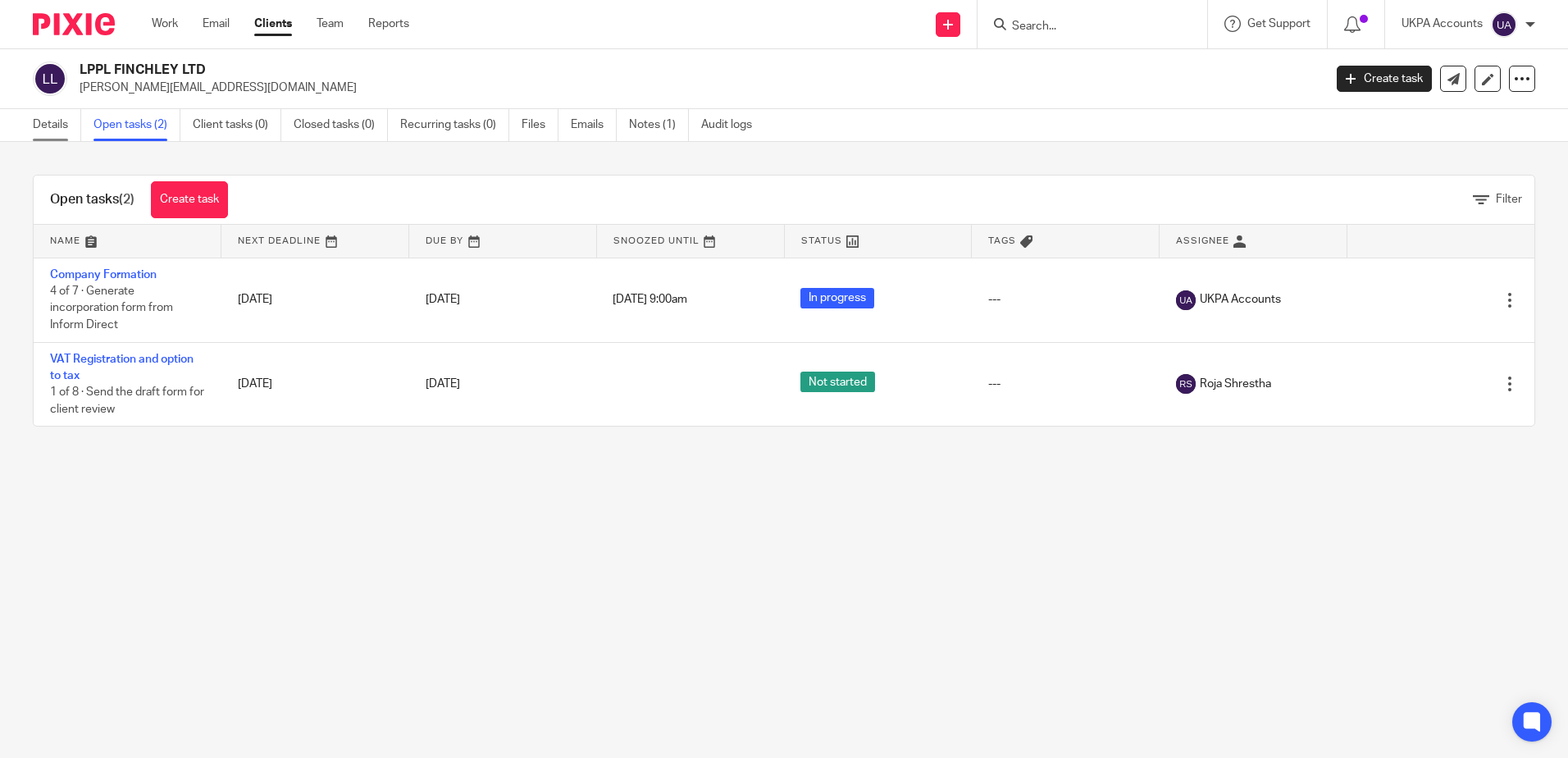
click at [53, 136] on link "Details" at bounding box center [57, 125] width 49 height 32
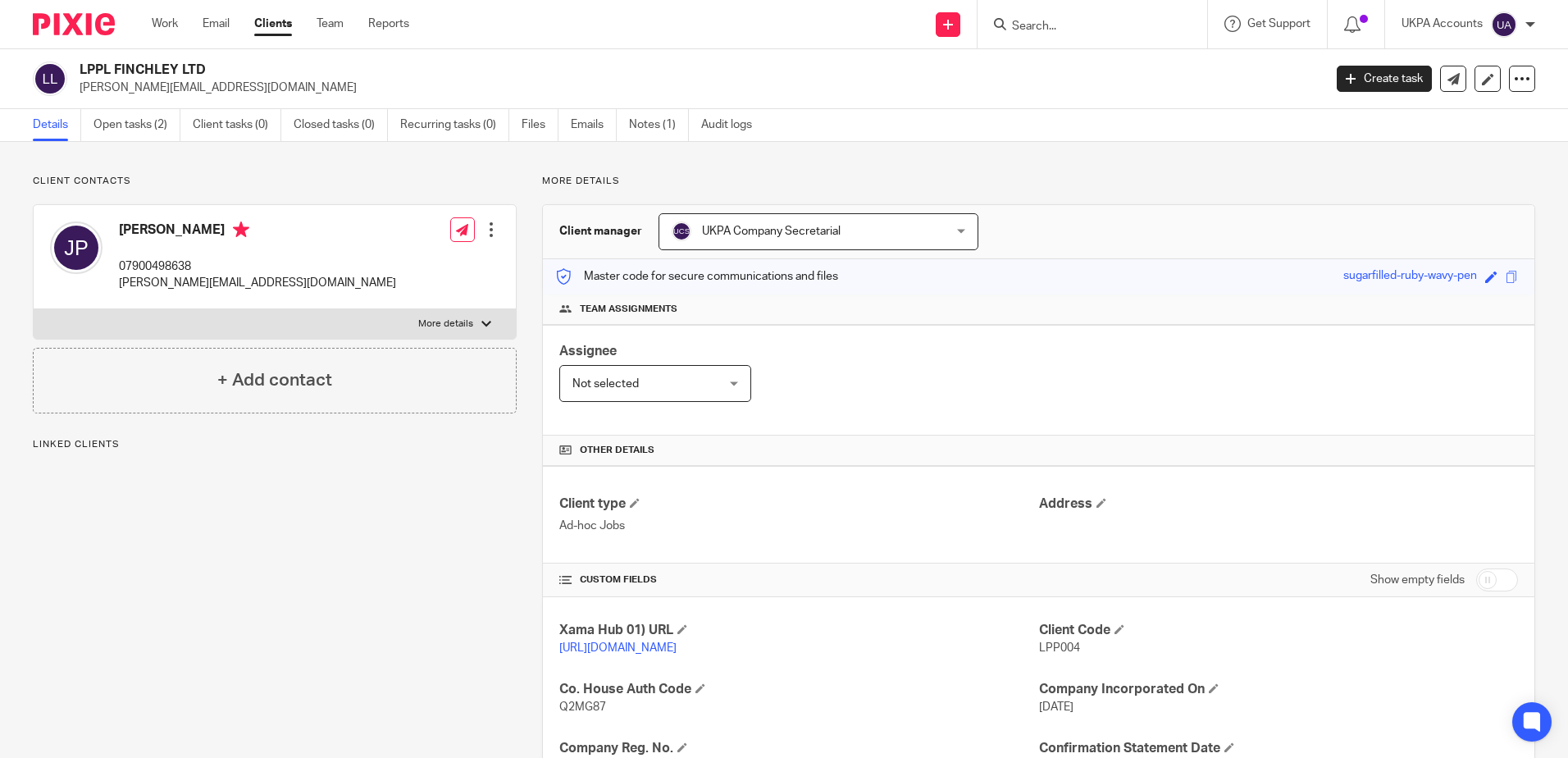
scroll to position [209, 0]
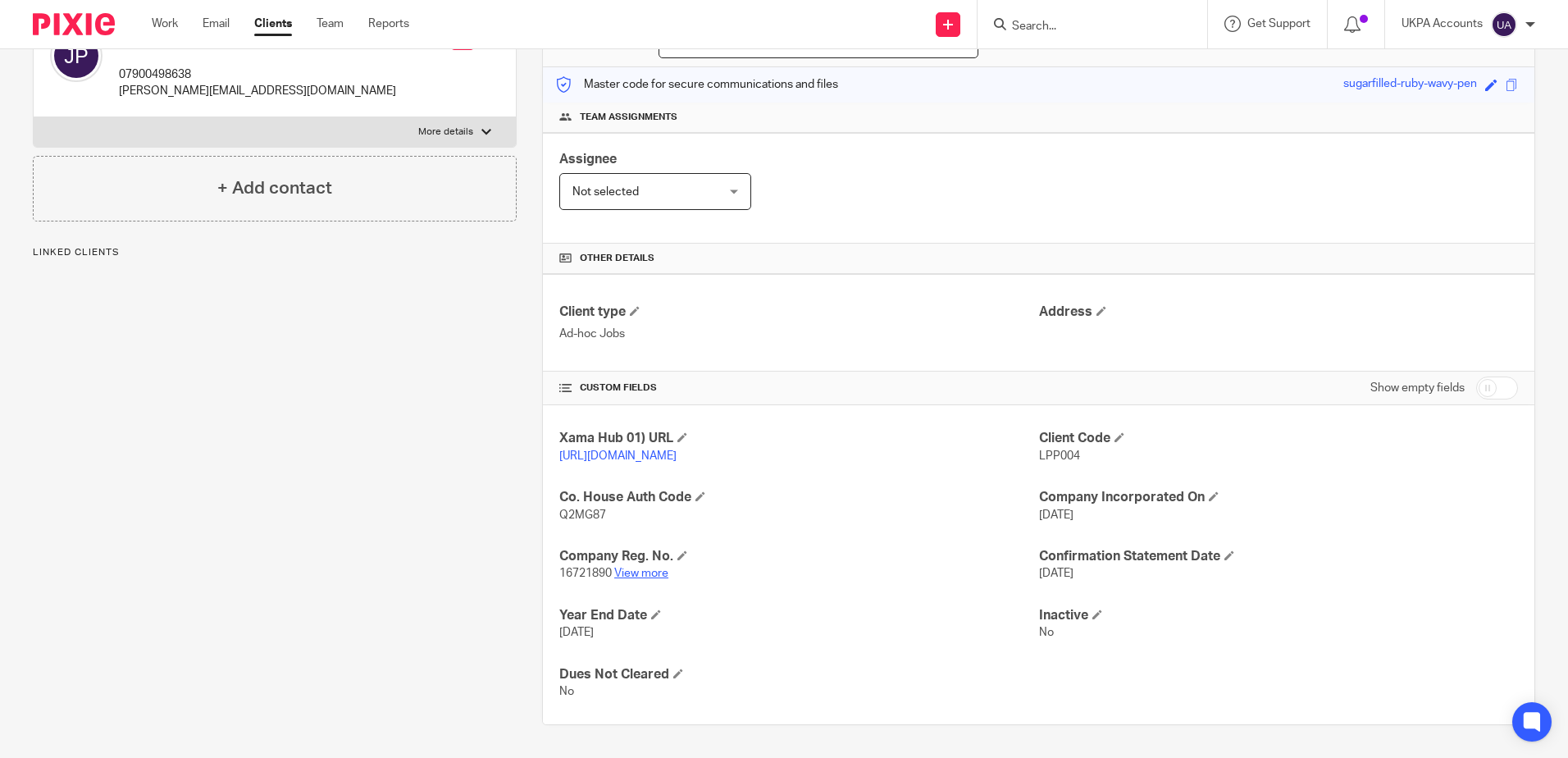
click at [642, 573] on link "View more" at bounding box center [641, 574] width 54 height 12
click at [194, 506] on div "Client contacts [PERSON_NAME] 07900498638 [PERSON_NAME][EMAIL_ADDRESS][DOMAIN_N…" at bounding box center [261, 353] width 509 height 742
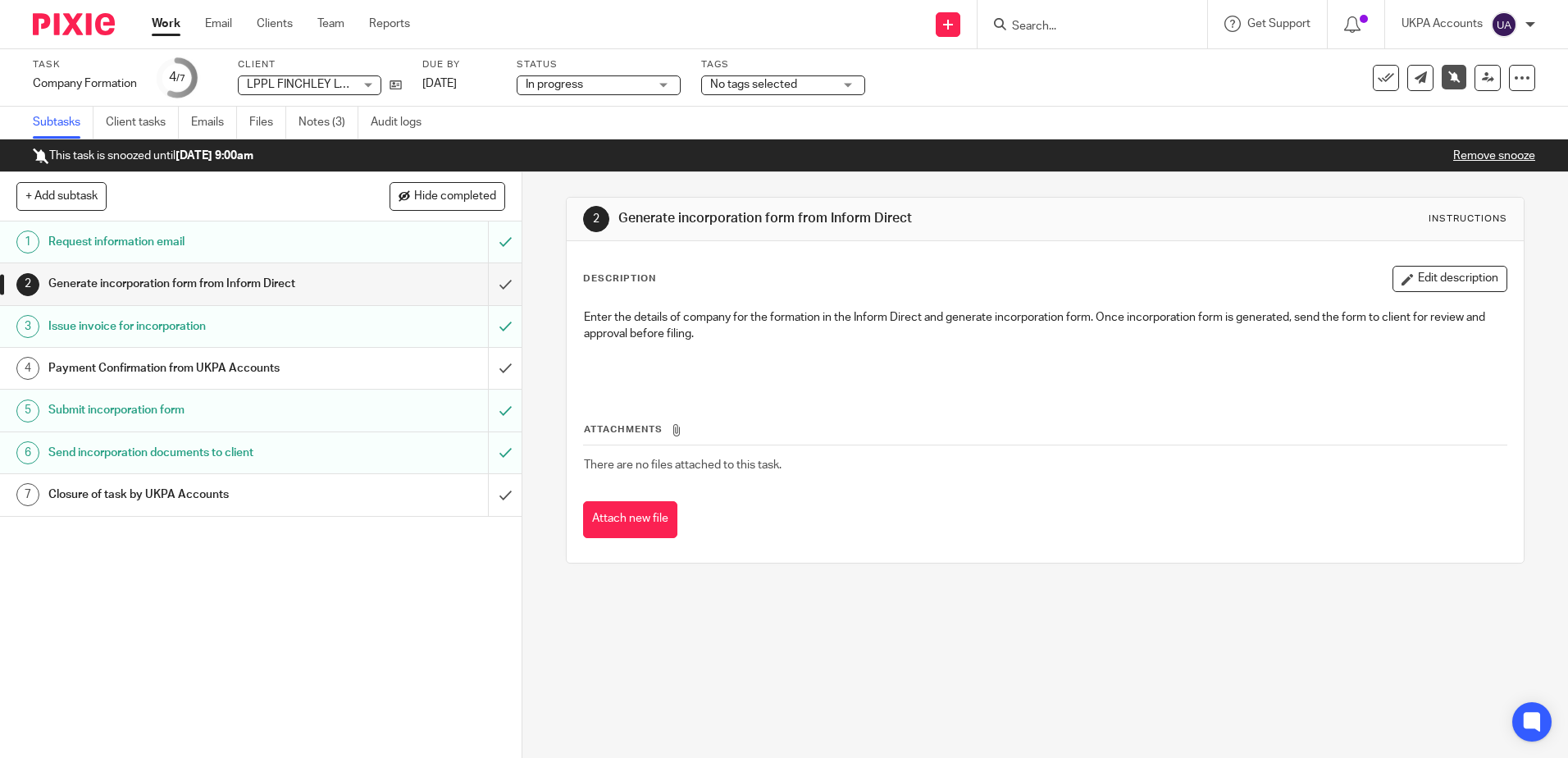
click at [812, 622] on div "2 Generate incorporation form from Inform Direct Instructions Description Edit …" at bounding box center [1045, 465] width 1046 height 585
click at [895, 624] on div "2 Generate incorporation form from Inform Direct Instructions Description Edit …" at bounding box center [1045, 465] width 1046 height 585
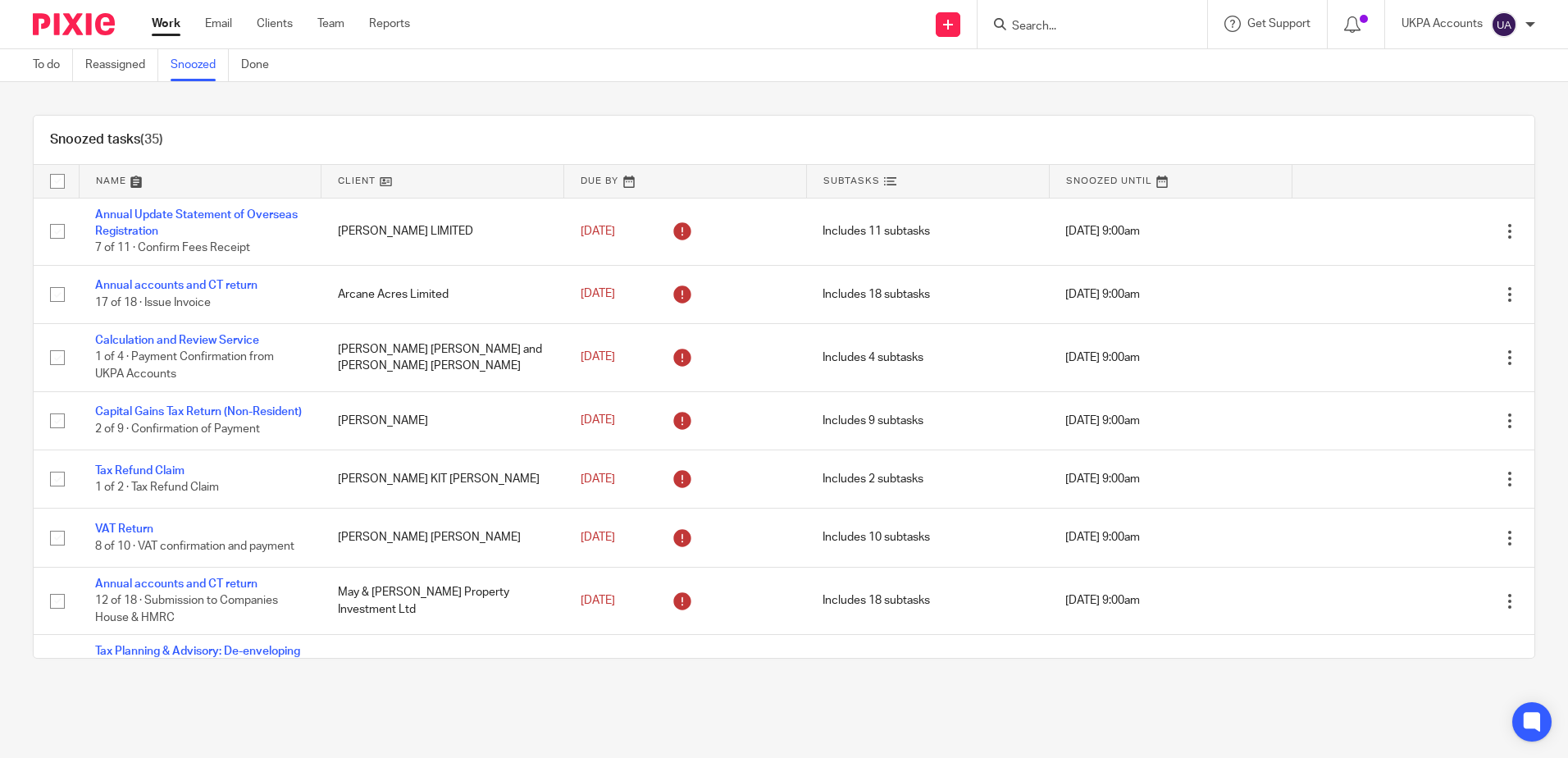
click at [1091, 19] on input "Search" at bounding box center [1084, 27] width 148 height 15
paste input "LPPL FINCHLEY LTD"
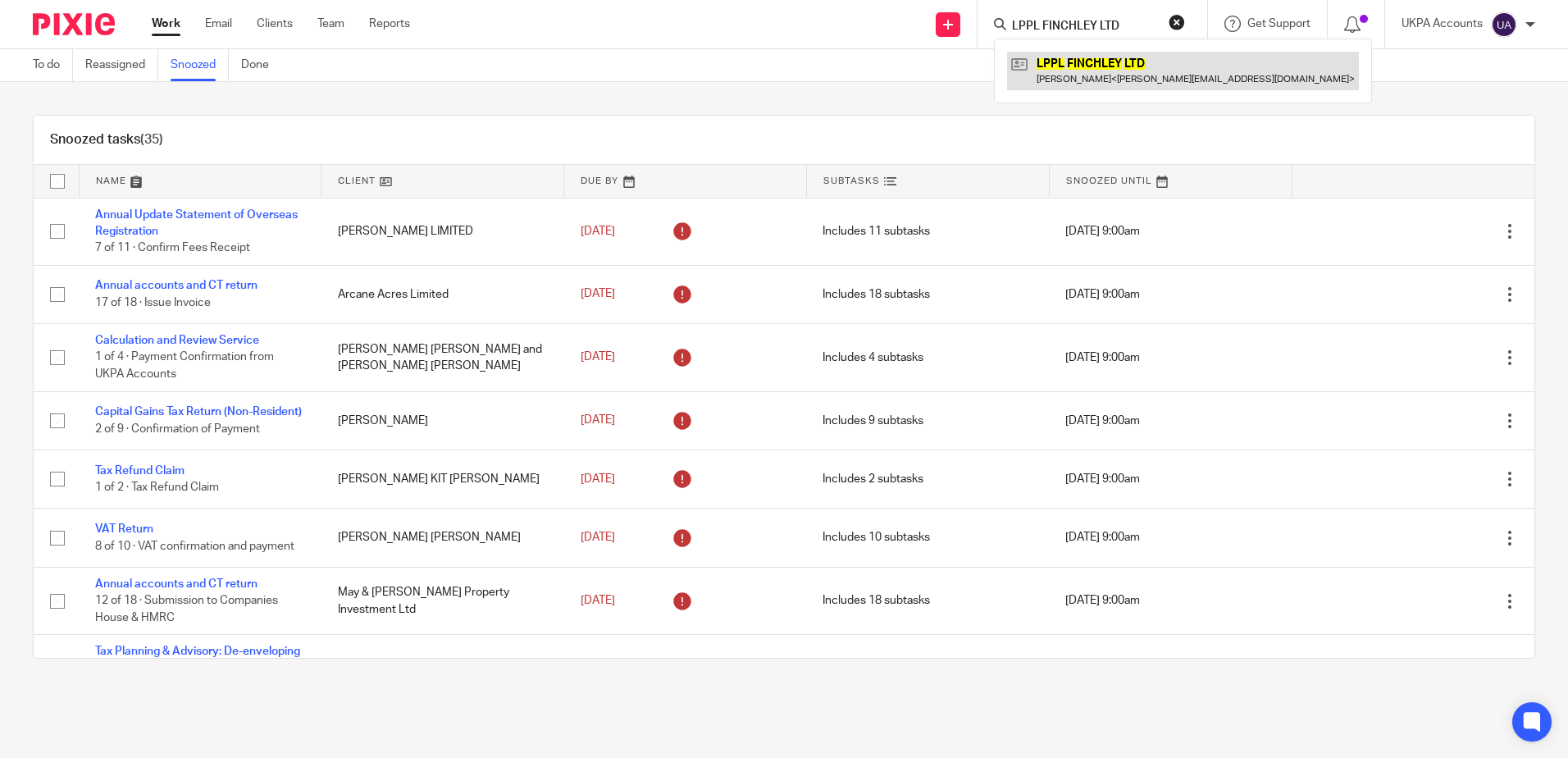
type input "LPPL FINCHLEY LTD"
click at [760, 96] on div "Snoozed tasks (35) Name Client Due By Subtasks Snoozed Until Annual Update Stat…" at bounding box center [784, 386] width 1568 height 609
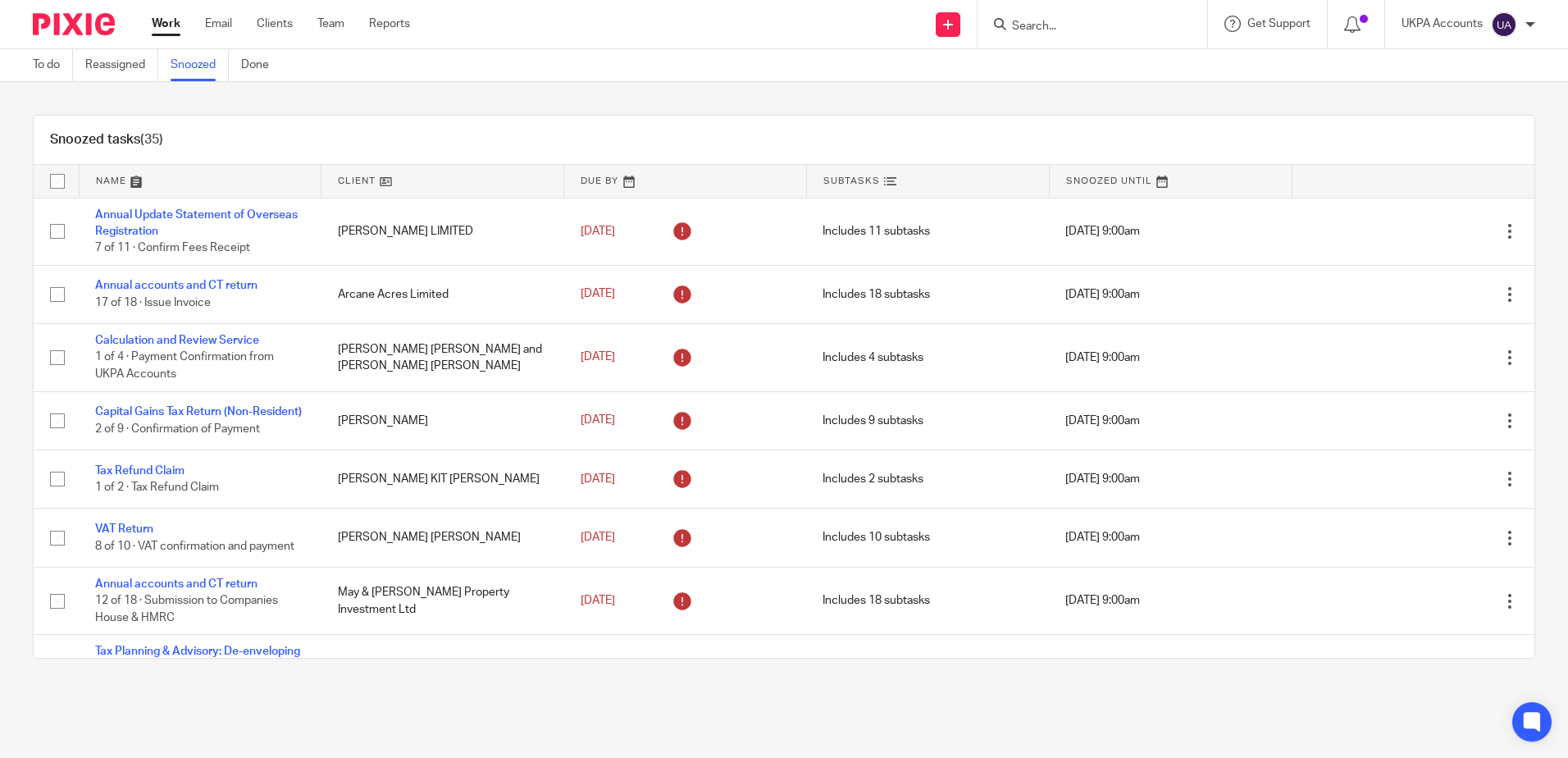
click at [653, 94] on div "Snoozed tasks (35) Name Client Due By Subtasks Snoozed Until Annual Update Stat…" at bounding box center [784, 386] width 1568 height 609
click at [653, 101] on div "Snoozed tasks (35) Name Client Due By Subtasks Snoozed Until Annual Update Stat…" at bounding box center [784, 386] width 1568 height 609
click at [599, 90] on div "Snoozed tasks (35) Name Client Due By Subtasks Snoozed Until Annual Update Stat…" at bounding box center [784, 386] width 1568 height 609
click at [466, 99] on div "Snoozed tasks (35) Name Client Due By Subtasks Snoozed Until Annual Update Stat…" at bounding box center [784, 386] width 1568 height 609
click at [1222, 699] on main "To do Reassigned Snoozed Done Snoozed tasks (35) Name Client Due By Subtasks Sn…" at bounding box center [784, 379] width 1568 height 758
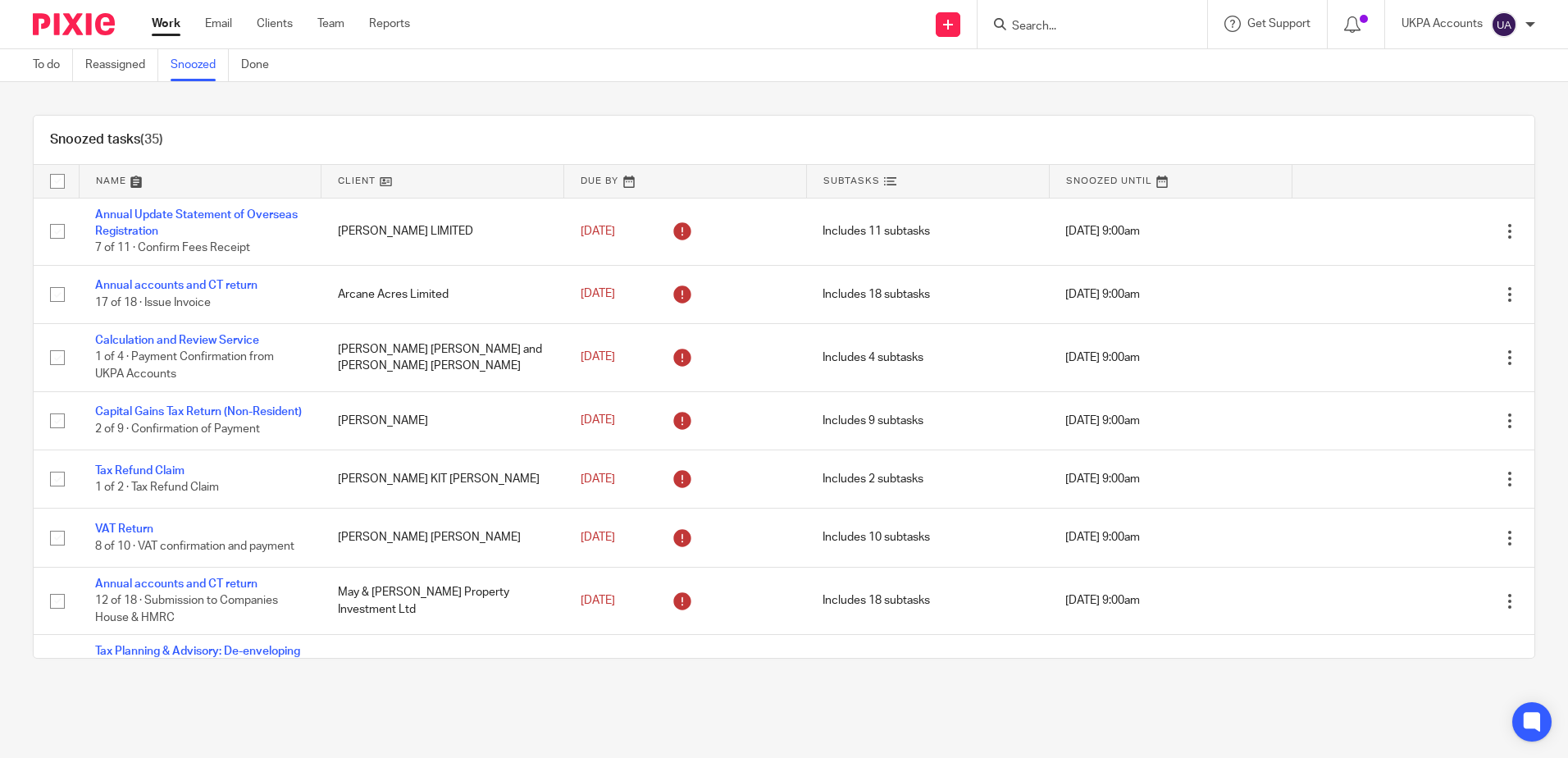
click at [1166, 709] on main "To do Reassigned Snoozed Done Snoozed tasks (35) Name Client Due By Subtasks Sn…" at bounding box center [784, 379] width 1568 height 758
click at [628, 685] on div "Snoozed tasks (35) Name Client Due By Subtasks Snoozed Until Annual Update Stat…" at bounding box center [784, 386] width 1568 height 609
click at [494, 704] on main "To do Reassigned Snoozed Done Snoozed tasks (35) Name Client Due By Subtasks Sn…" at bounding box center [784, 379] width 1568 height 758
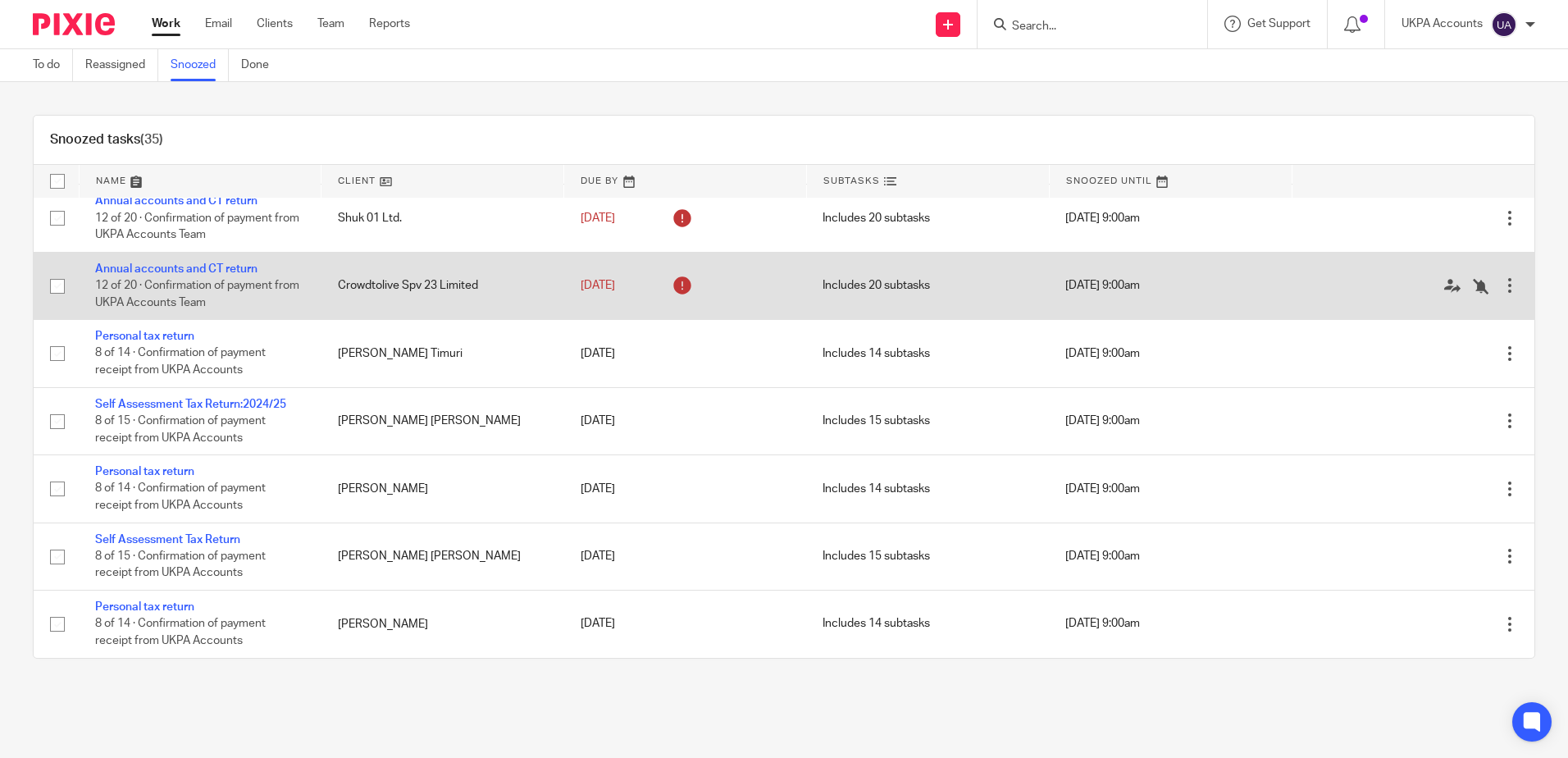
scroll to position [1927, 0]
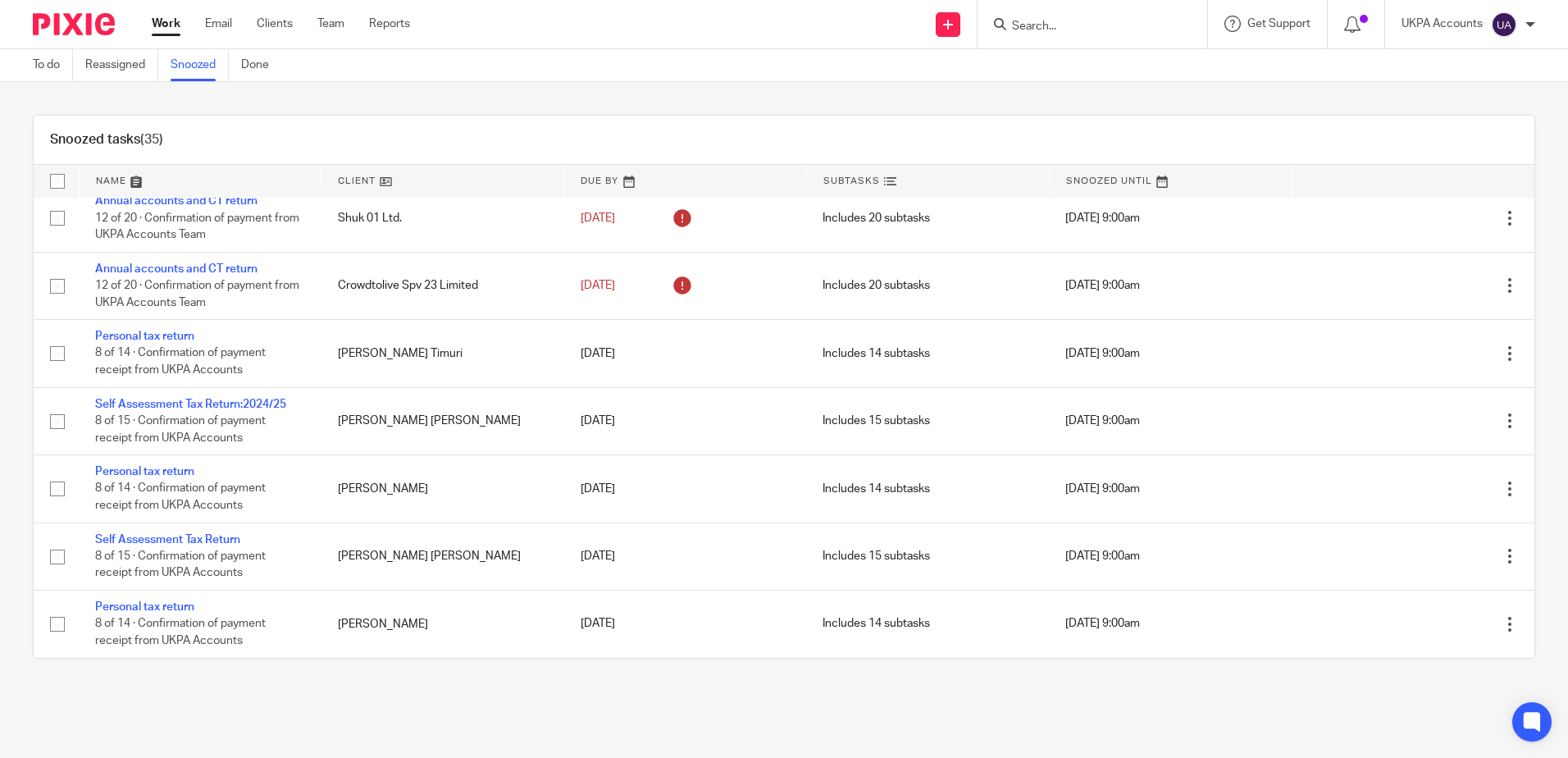
click at [732, 719] on main "To do Reassigned Snoozed Done Snoozed tasks (35) Name Client Due By Subtasks Sn…" at bounding box center [784, 379] width 1568 height 758
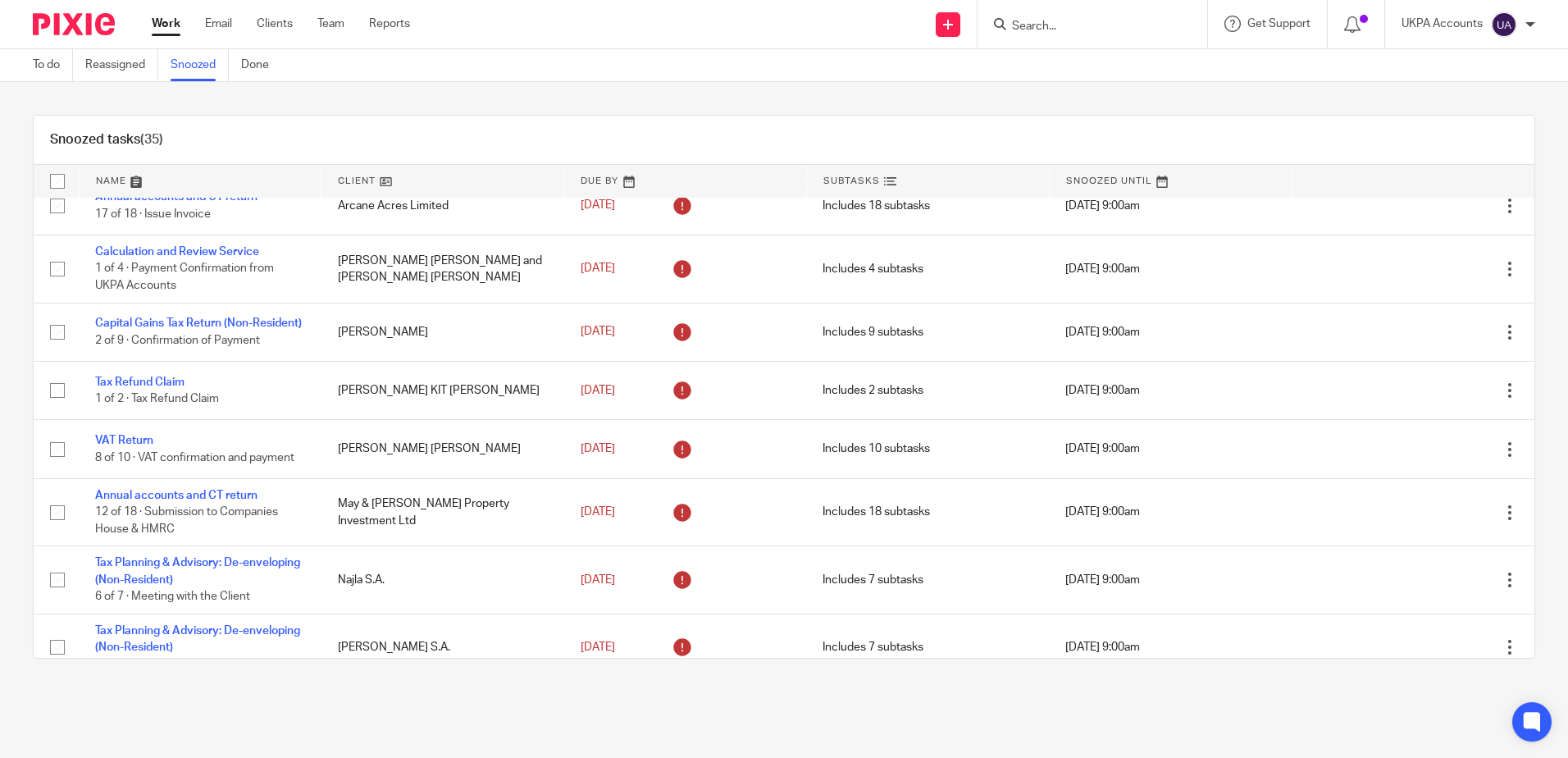
scroll to position [0, 0]
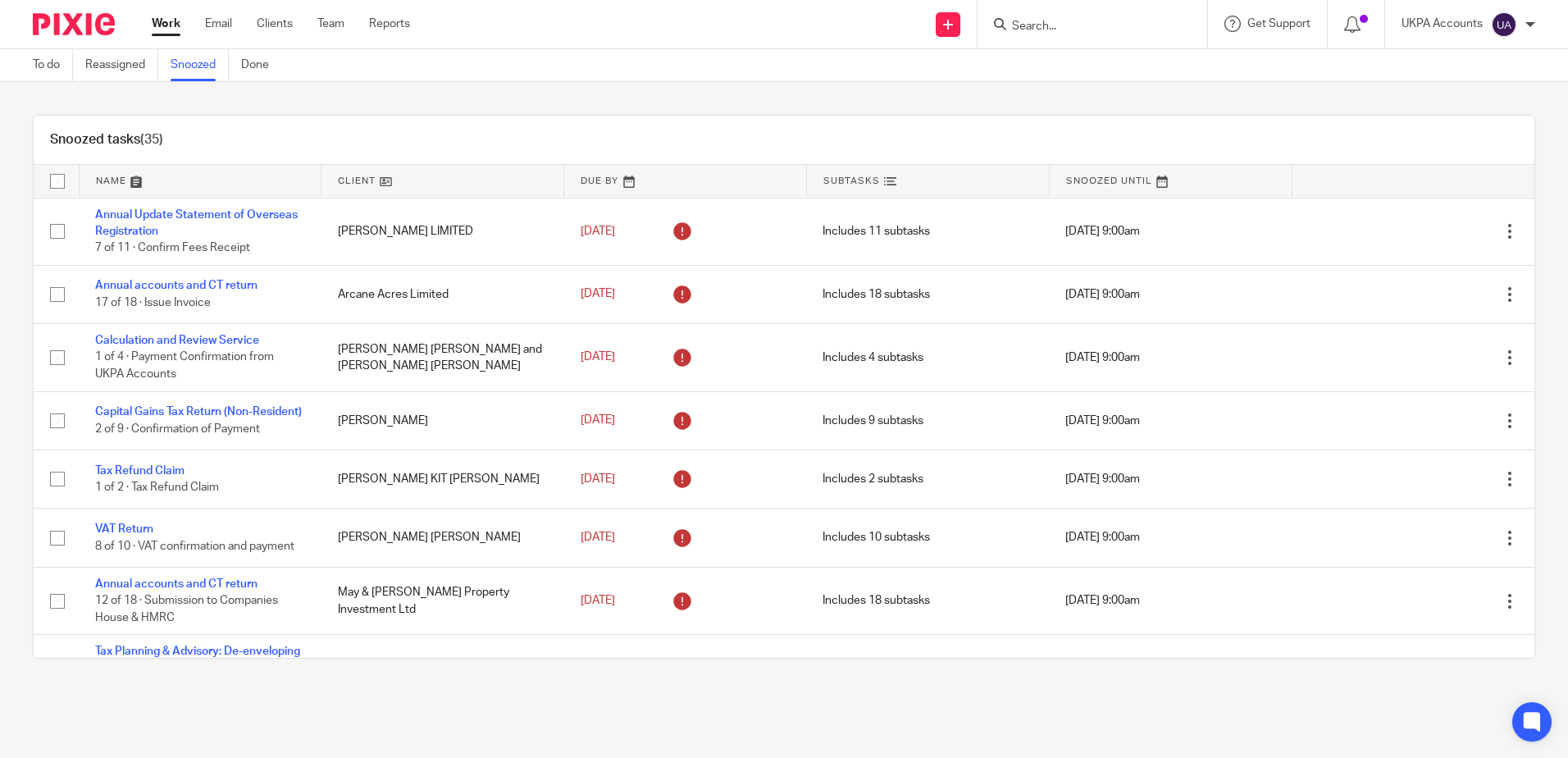
click at [711, 107] on div "Snoozed tasks (35) Name Client Due By Subtasks Snoozed Until Annual Update Stat…" at bounding box center [784, 386] width 1568 height 609
click at [191, 58] on link "Snoozed" at bounding box center [199, 65] width 58 height 32
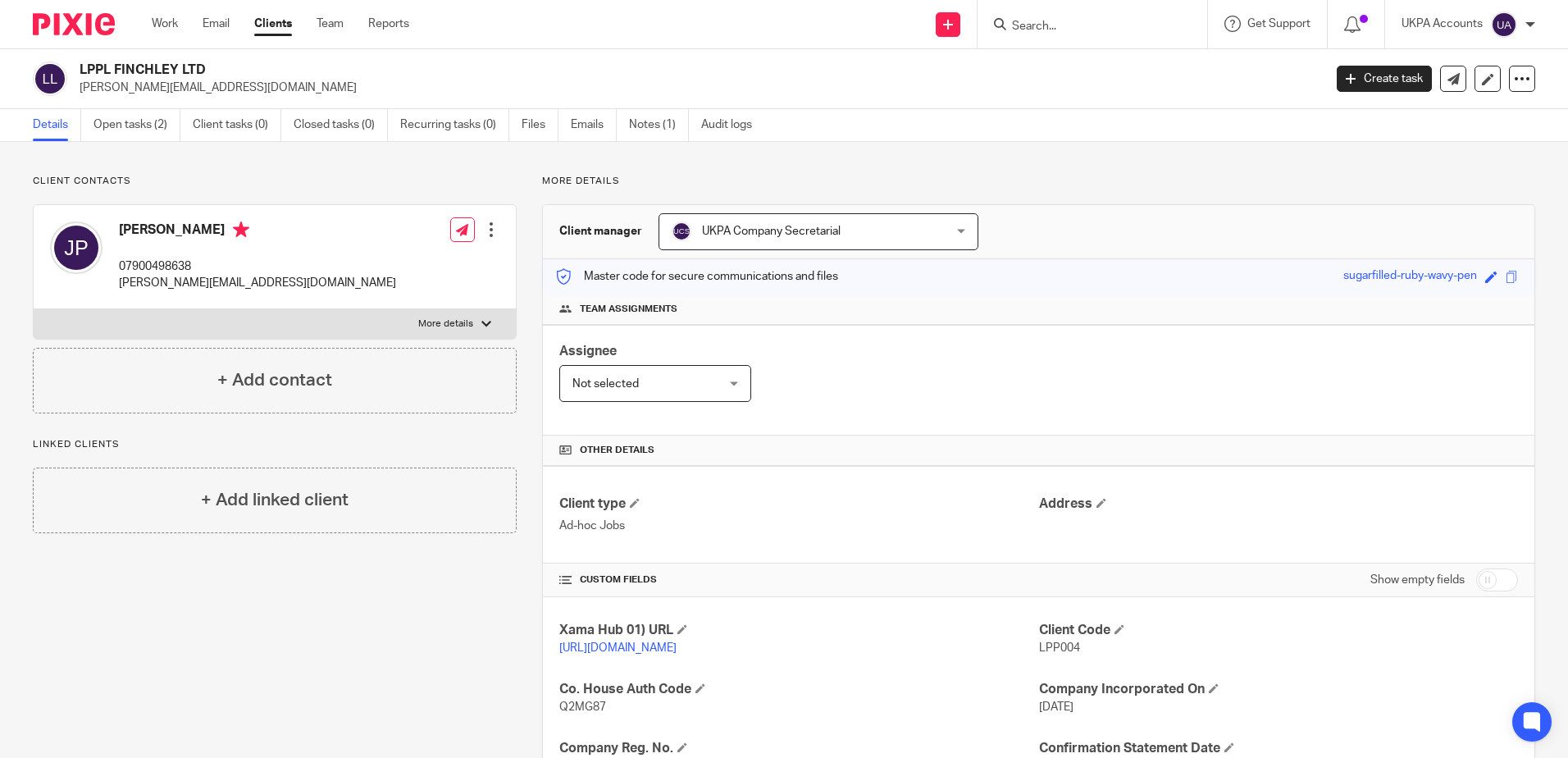
click at [280, 630] on div "Client contacts John Paleomylites 07900498638 john@lpplproperty.com Edit contac…" at bounding box center [261, 545] width 509 height 742
click at [301, 595] on div "Client contacts John Paleomylites 07900498638 john@lpplproperty.com Edit contac…" at bounding box center [261, 545] width 509 height 742
click at [1086, 18] on form at bounding box center [1097, 24] width 174 height 20
click at [1079, 31] on input "Search" at bounding box center [1084, 27] width 148 height 15
paste input "Any Shams S.A."
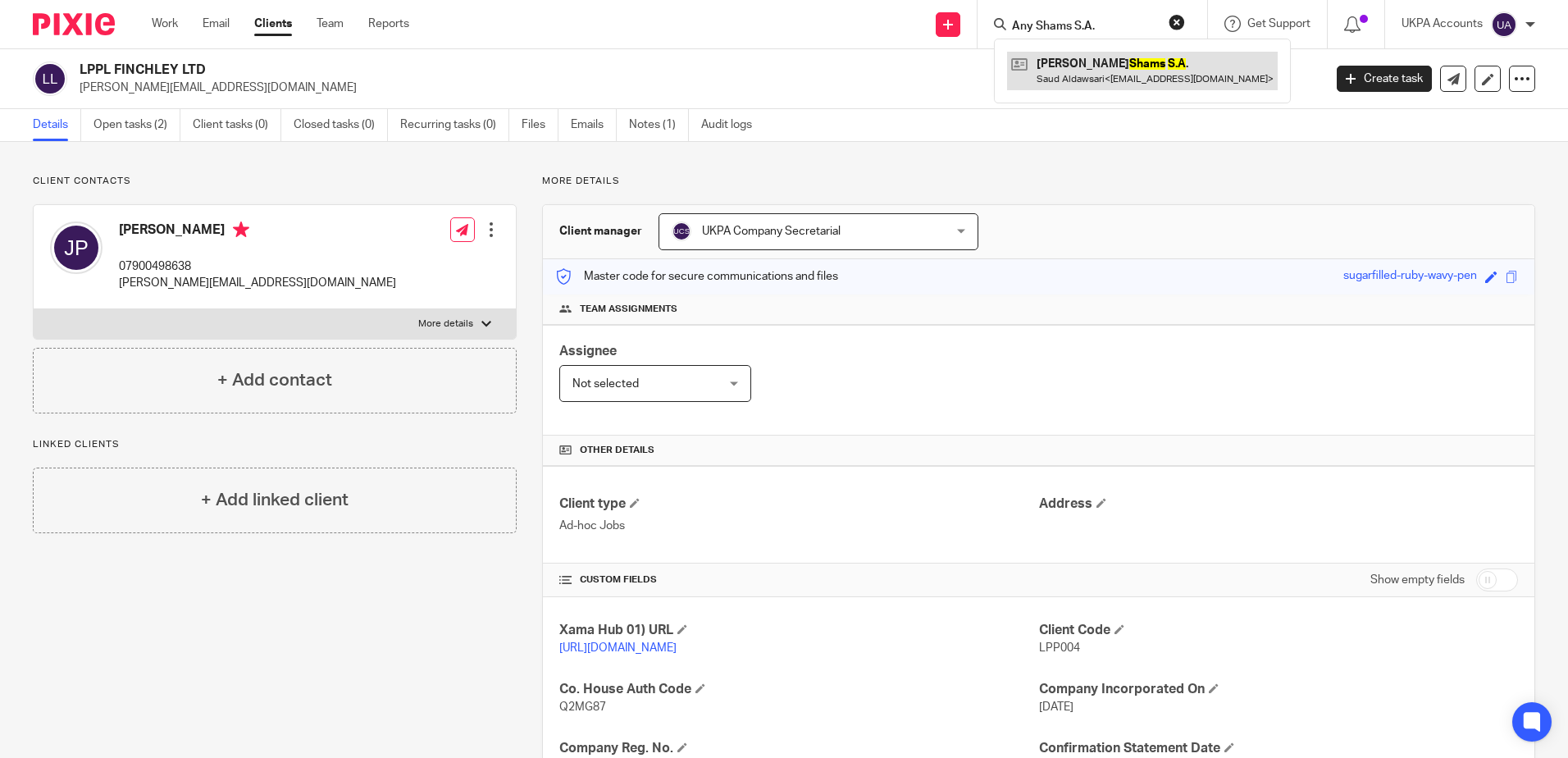
type input "Any Shams S.A."
click at [241, 622] on div "Client contacts John Paleomylites 07900498638 john@lpplproperty.com Edit contac…" at bounding box center [261, 545] width 509 height 742
click at [1114, 37] on div at bounding box center [1093, 24] width 229 height 49
click at [1114, 31] on input "Search" at bounding box center [1084, 27] width 148 height 15
paste input "[PERSON_NAME] [PERSON_NAME]"
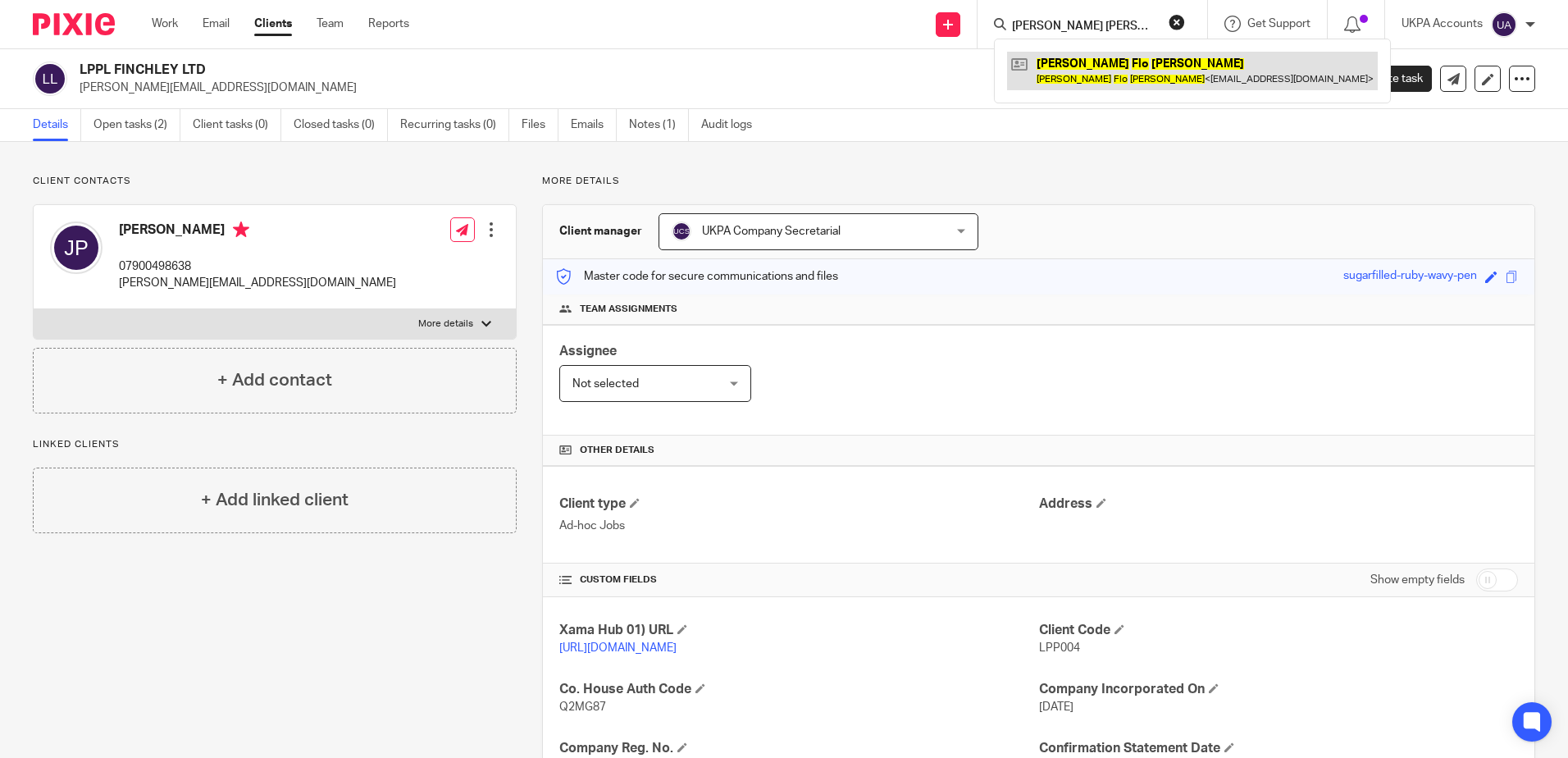
type input "[PERSON_NAME] [PERSON_NAME]"
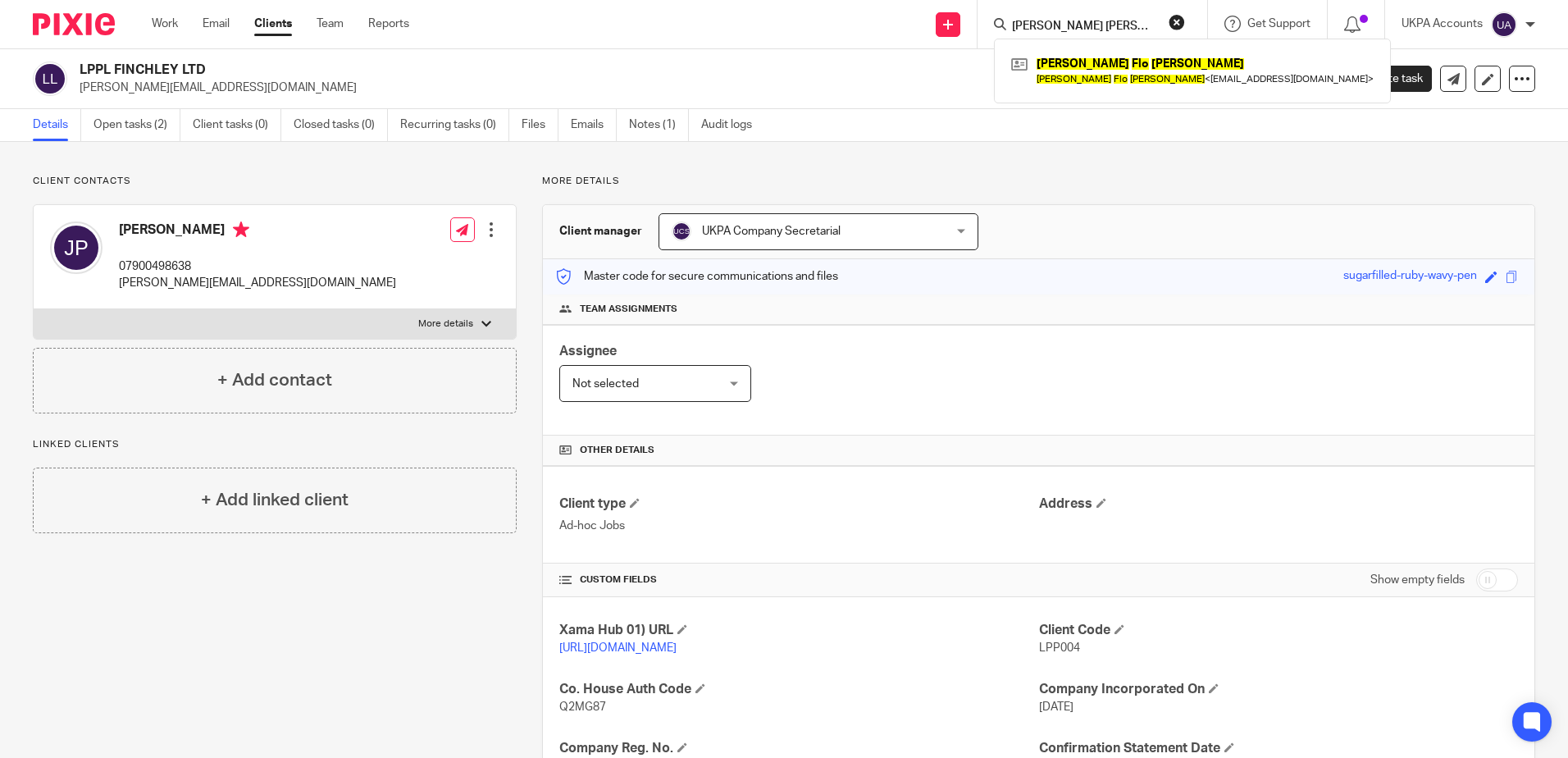
drag, startPoint x: 382, startPoint y: 730, endPoint x: 874, endPoint y: 357, distance: 617.4
click at [383, 729] on div "Client contacts John Paleomylites 07900498638 john@lpplproperty.com Edit contac…" at bounding box center [261, 545] width 509 height 742
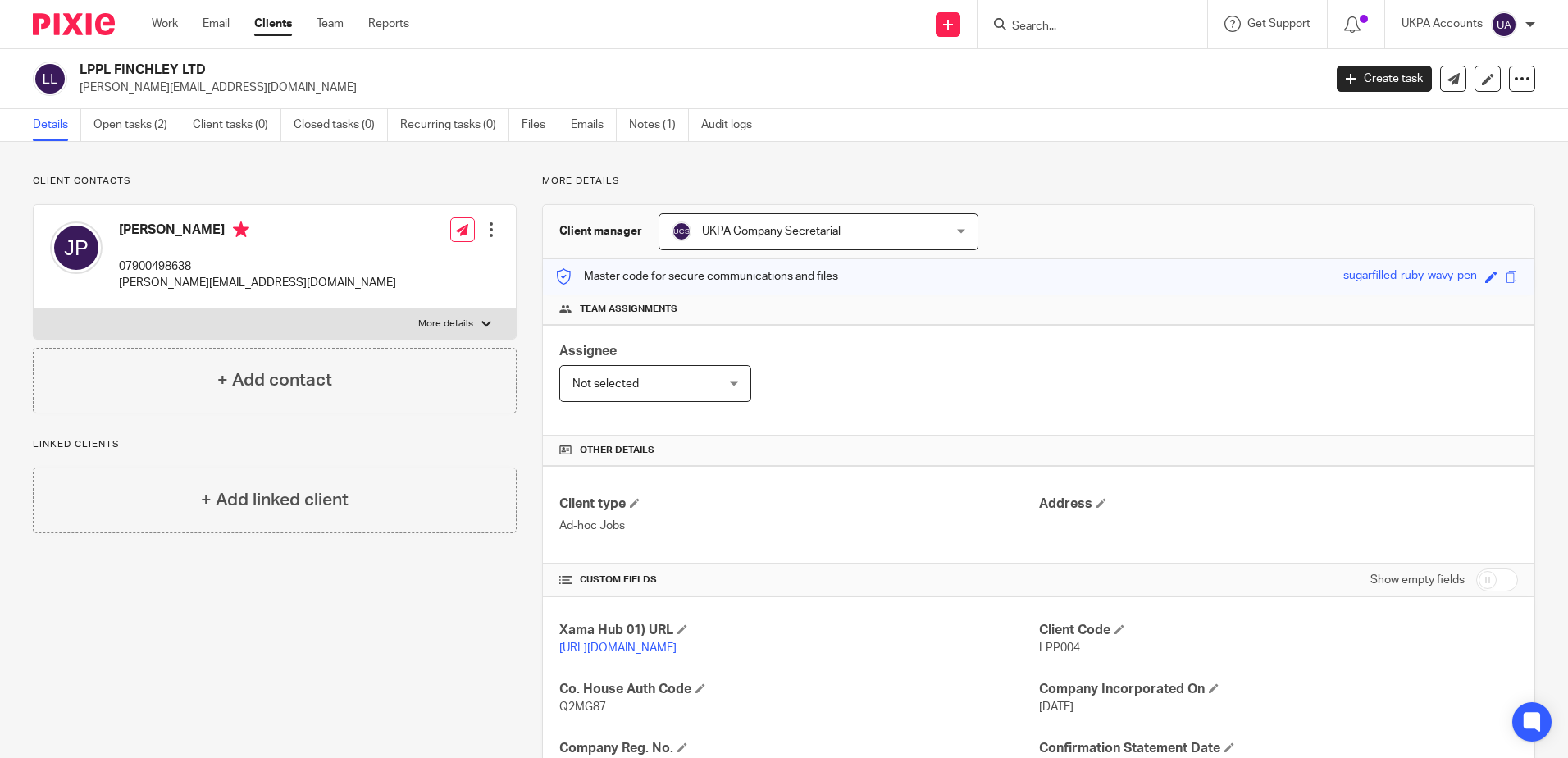
click at [1129, 129] on div "Details Open tasks (2) Client tasks (0) Closed tasks (0) Recurring tasks (0) Fi…" at bounding box center [784, 126] width 1568 height 33
click at [308, 569] on div "Client contacts John Paleomylites 07900498638 john@lpplproperty.com Edit contac…" at bounding box center [261, 545] width 509 height 742
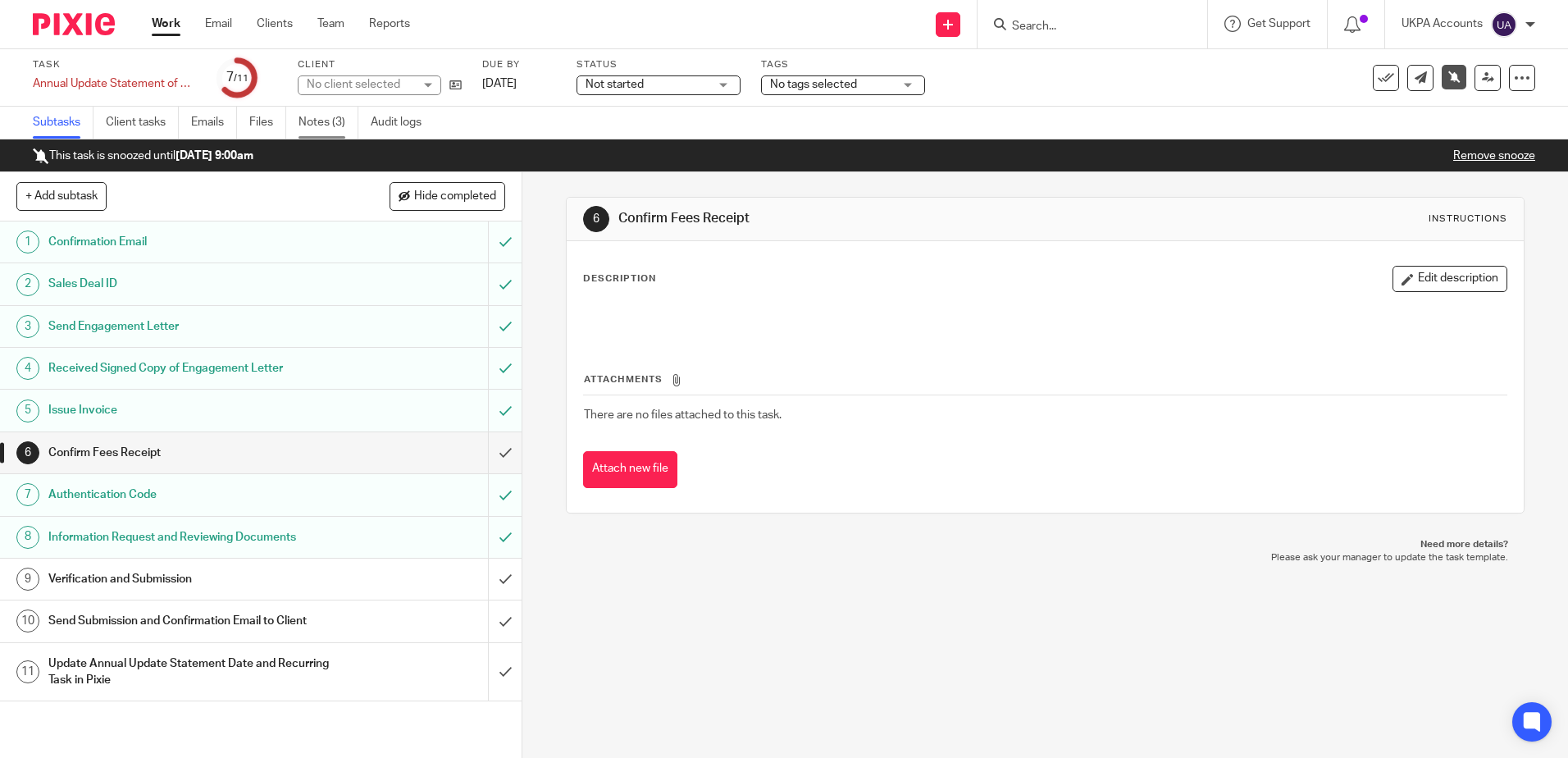
click at [328, 135] on link "Notes (3)" at bounding box center [328, 122] width 60 height 32
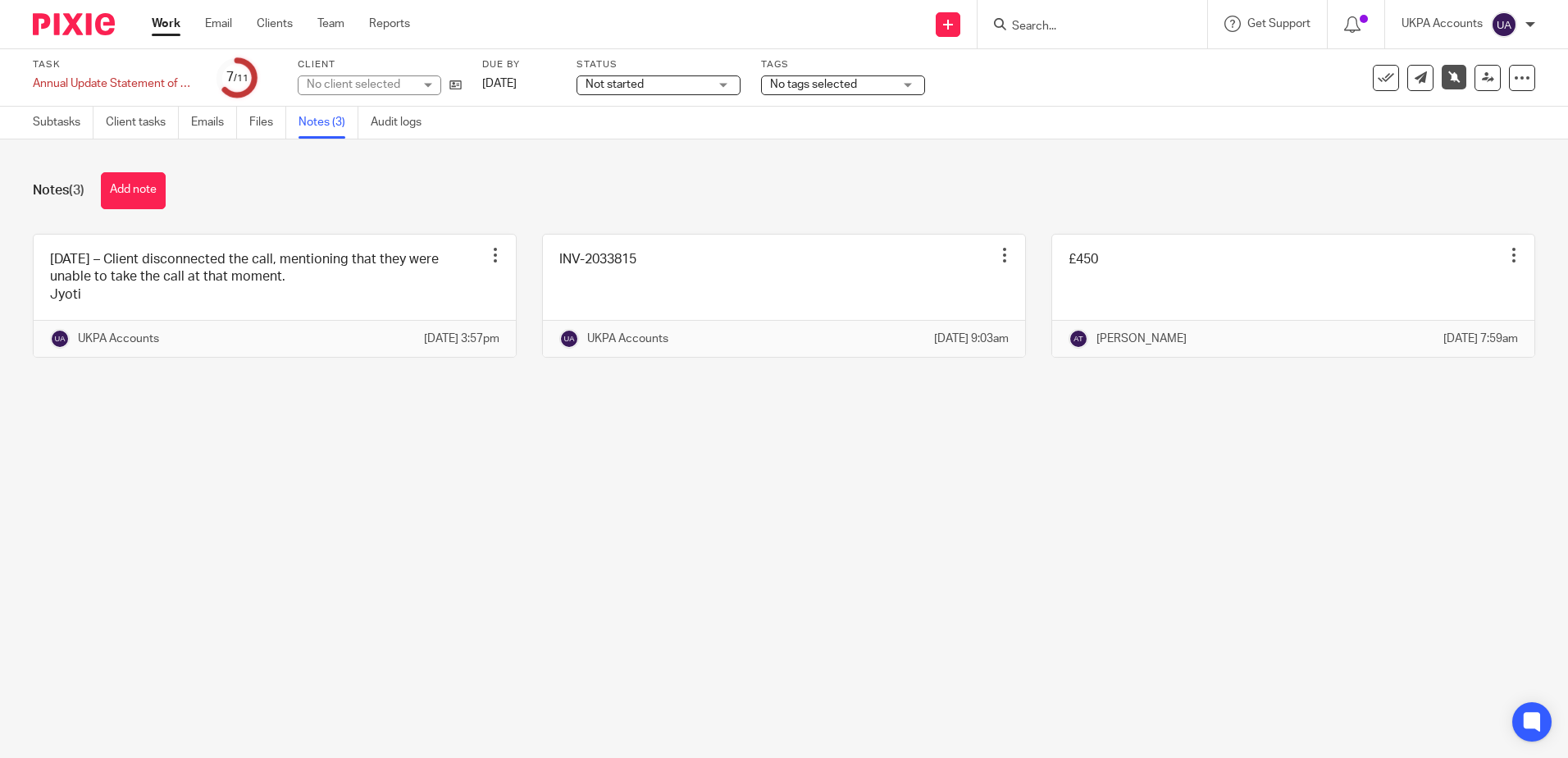
click at [540, 597] on main "Task Annual Update Statement of Overseas Registration Save Annual Update Statem…" at bounding box center [784, 379] width 1568 height 758
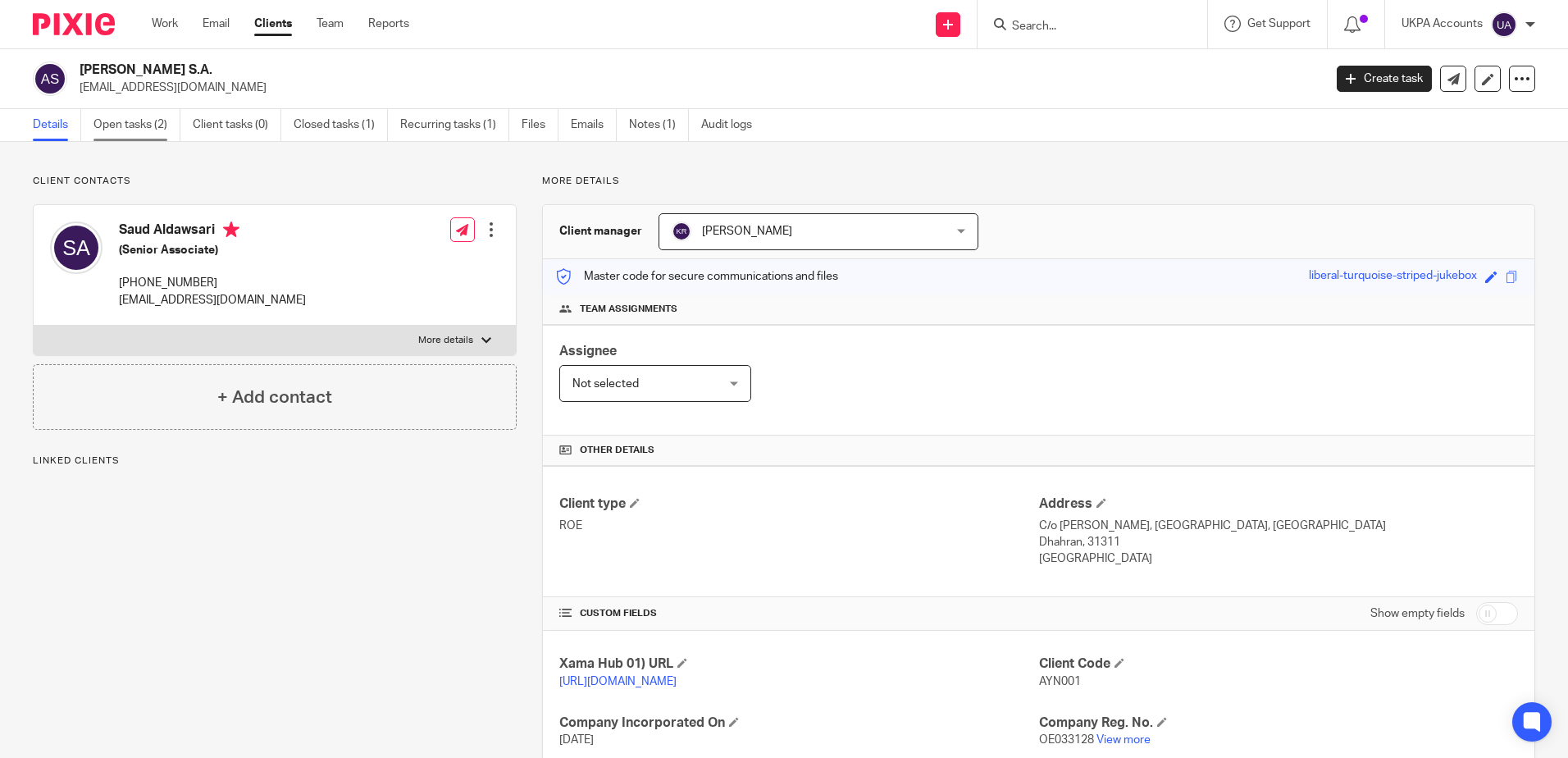
click at [161, 126] on link "Open tasks (2)" at bounding box center [137, 125] width 87 height 32
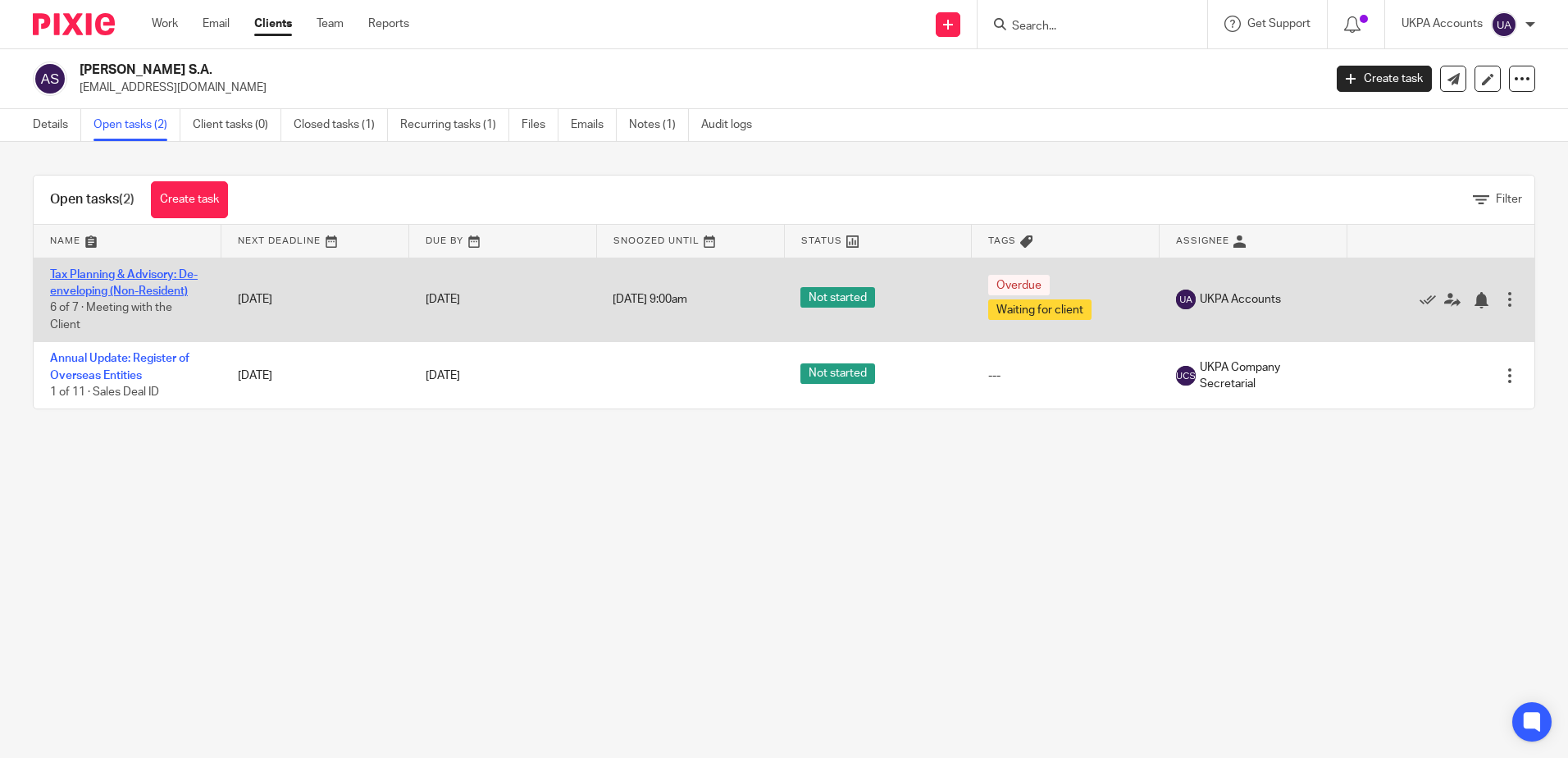
click at [148, 290] on link "Tax Planning & Advisory: De-enveloping (Non-Resident)" at bounding box center [124, 283] width 148 height 28
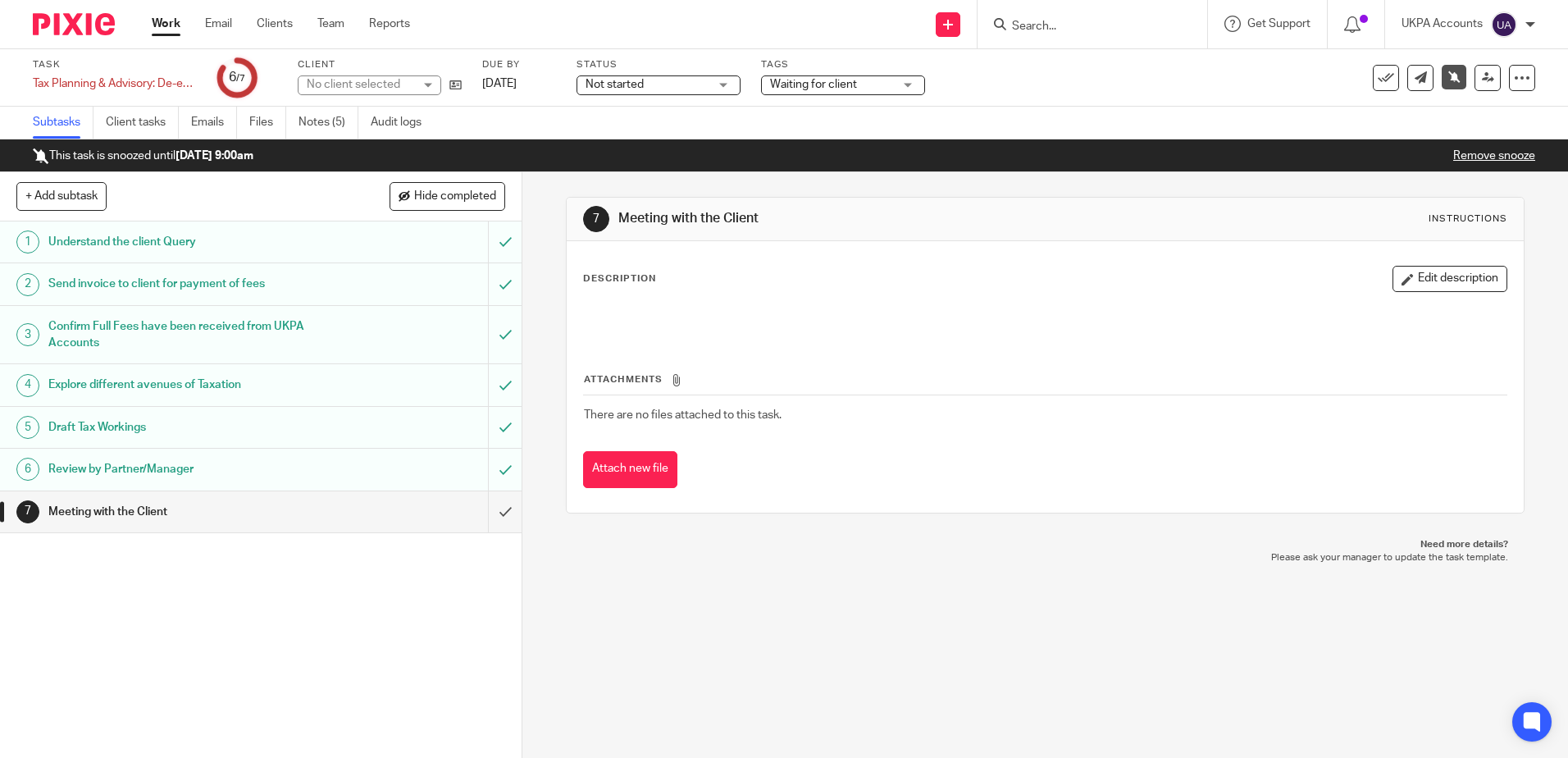
drag, startPoint x: 344, startPoint y: 121, endPoint x: 367, endPoint y: 136, distance: 27.5
click at [344, 121] on link "Notes (5)" at bounding box center [328, 122] width 60 height 32
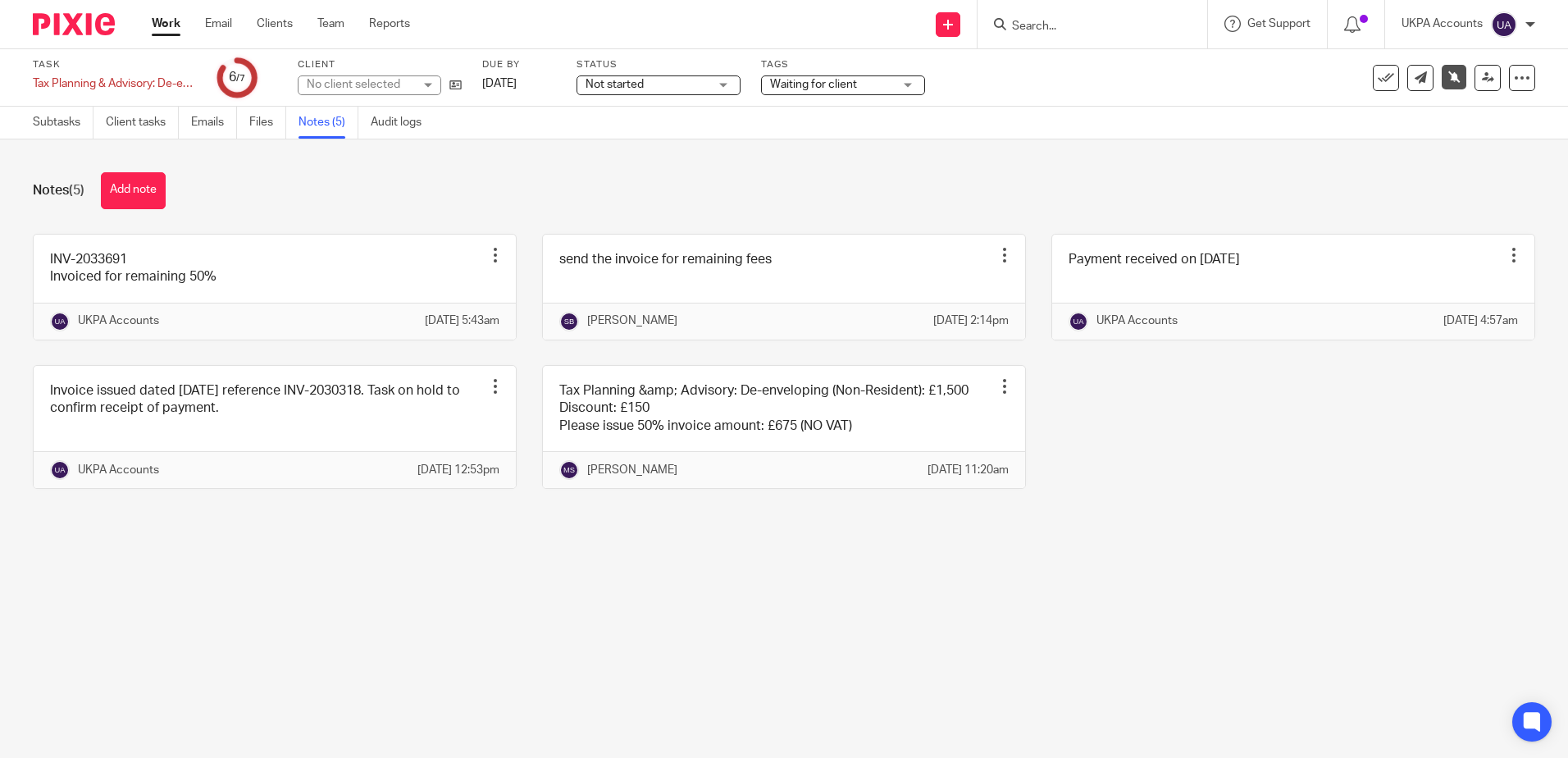
drag, startPoint x: 1126, startPoint y: 588, endPoint x: 1248, endPoint y: 627, distance: 128.1
click at [1128, 589] on main "Task Tax Planning & Advisory: De-enveloping (Non-Resident) Save Tax Planning & …" at bounding box center [784, 379] width 1568 height 758
click at [336, 611] on main "Task Tax Planning & Advisory: De-enveloping (Non-Resident) Save Tax Planning & …" at bounding box center [784, 379] width 1568 height 758
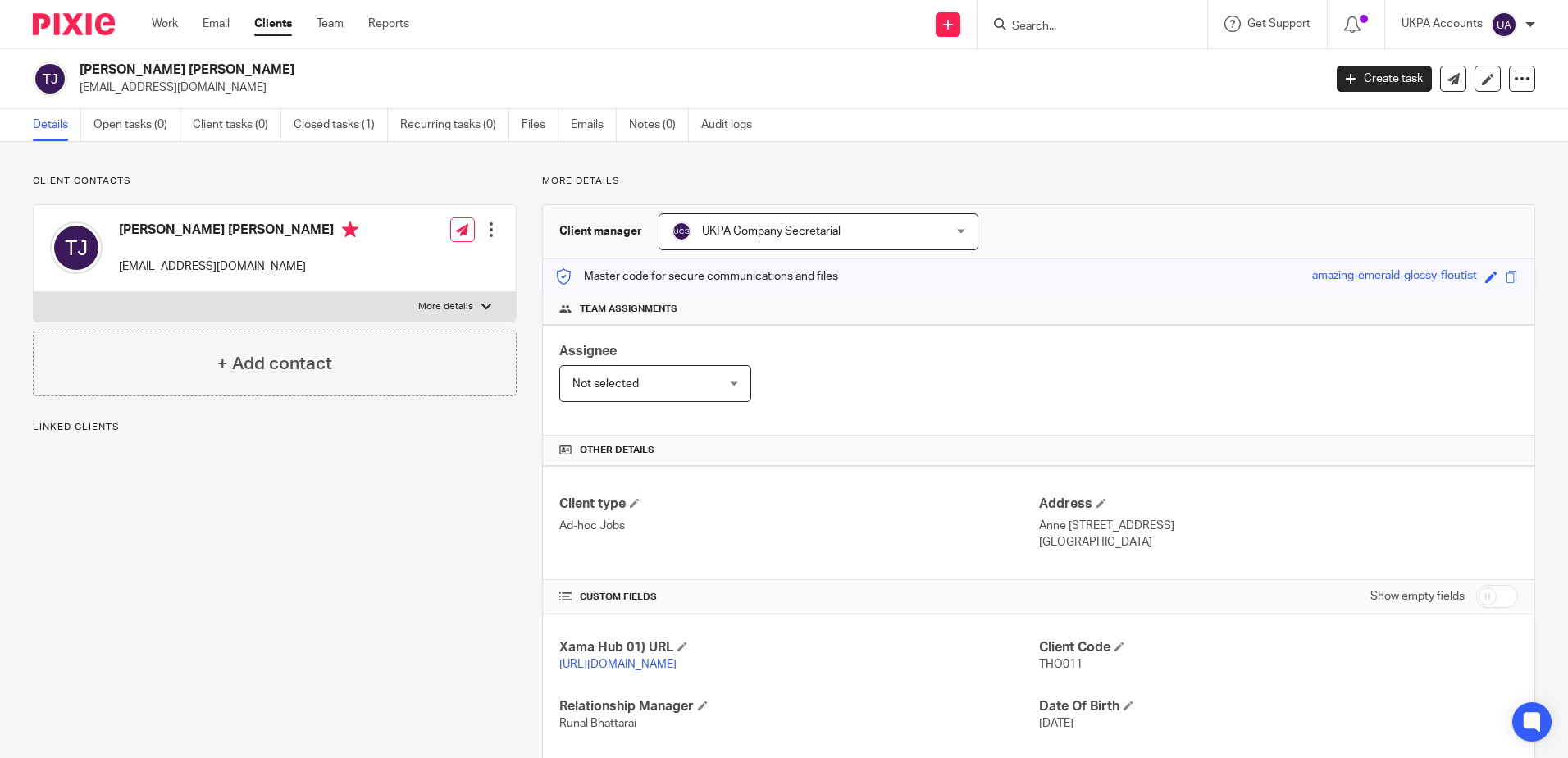
drag, startPoint x: 727, startPoint y: 173, endPoint x: 250, endPoint y: 172, distance: 477.0
click at [727, 173] on div "Client contacts Thomas Flo Jensen tf@geiagroup.com Edit contact Create client f…" at bounding box center [784, 525] width 1568 height 766
click at [351, 124] on link "Closed tasks (1)" at bounding box center [340, 125] width 95 height 32
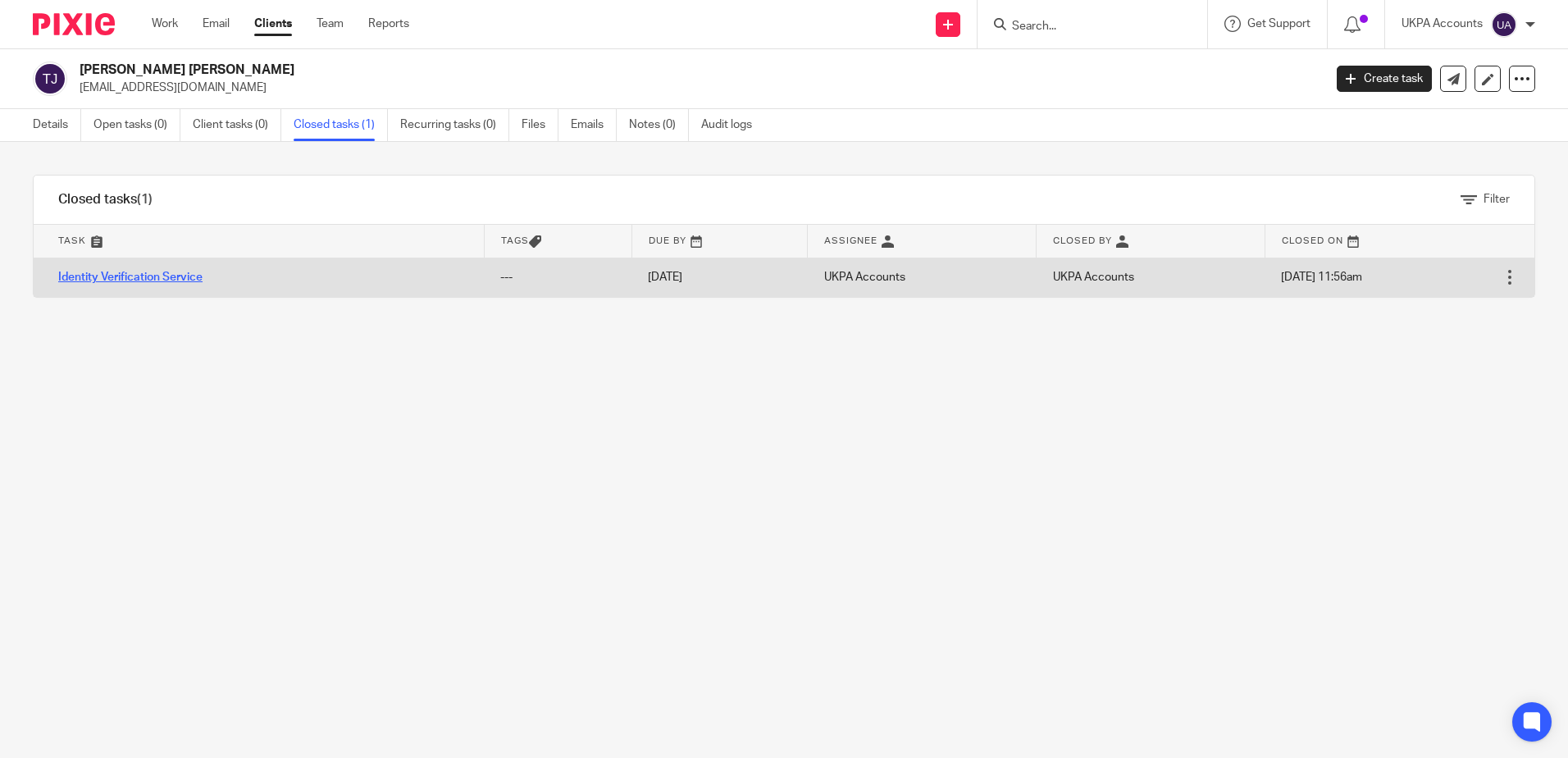
click at [171, 278] on link "Identity Verification Service" at bounding box center [129, 277] width 144 height 12
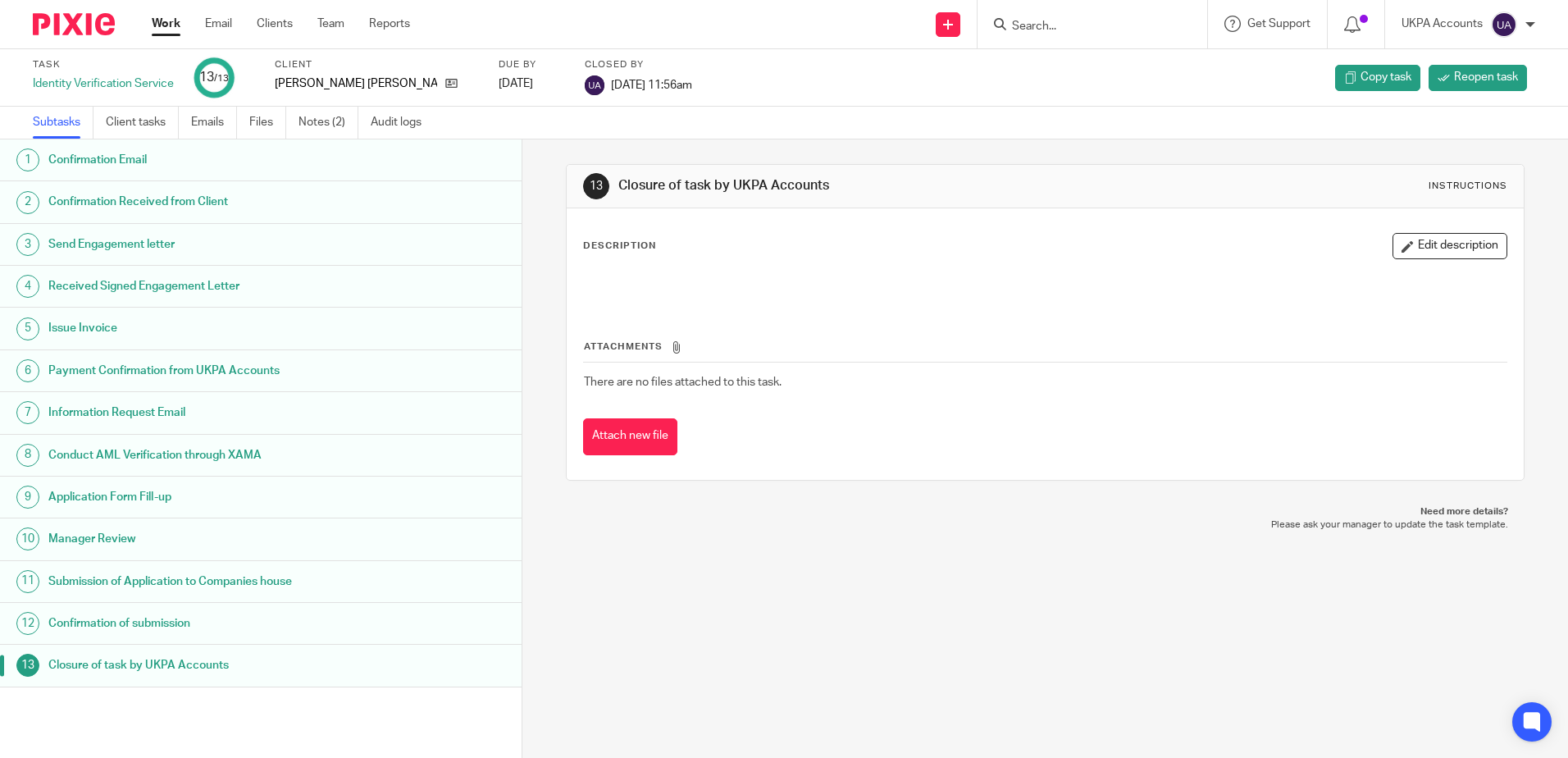
click at [645, 572] on div "13 Closure of task by UKPA Accounts Instructions Description Edit description A…" at bounding box center [1045, 449] width 1046 height 619
click at [1109, 32] on input "Search" at bounding box center [1084, 27] width 148 height 15
paste input "DA Property Developments Limited"
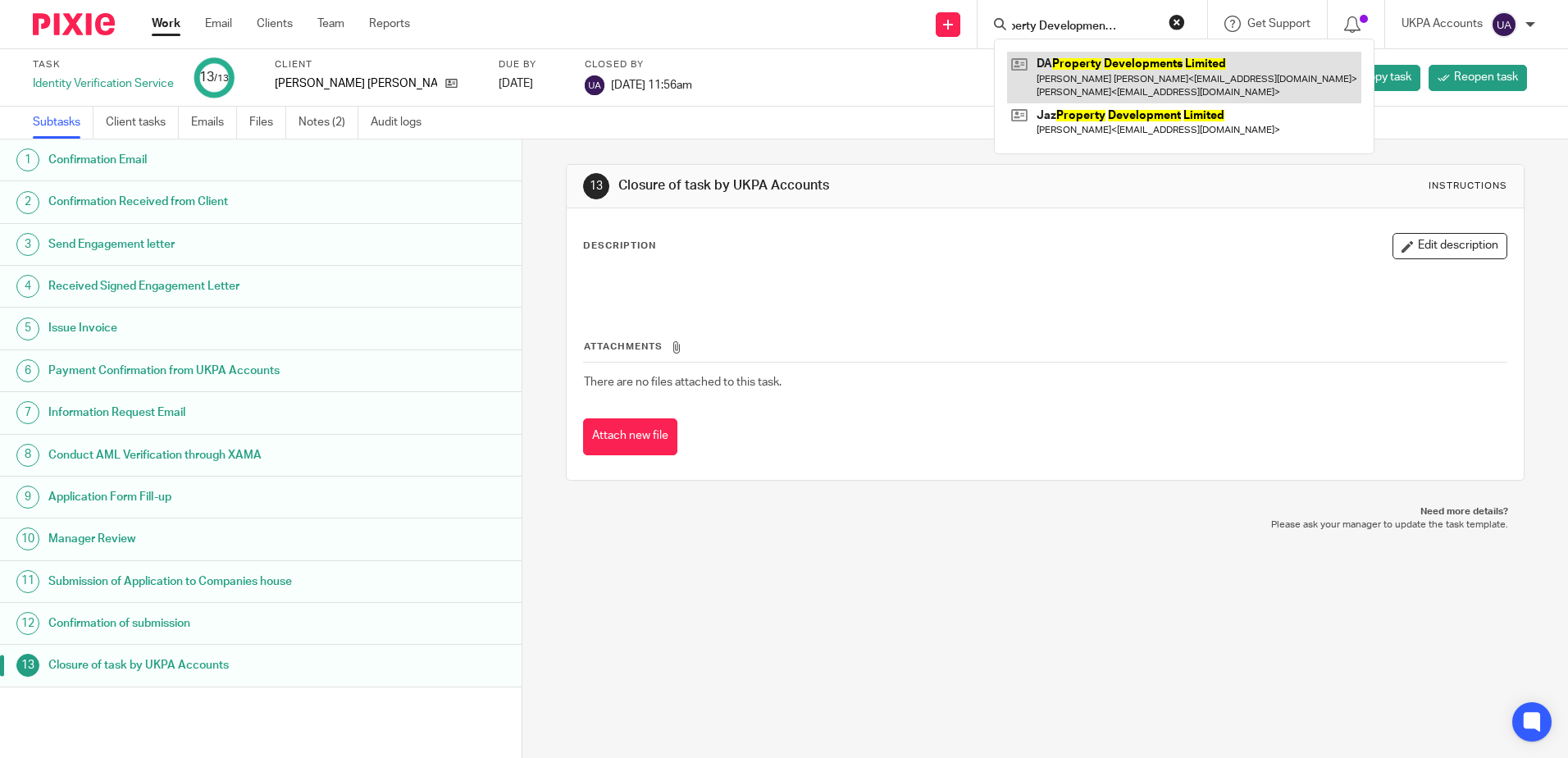
type input "DA Property Developments Limited"
drag, startPoint x: 1119, startPoint y: 67, endPoint x: 1125, endPoint y: 73, distance: 8.5
click at [1119, 67] on link at bounding box center [1184, 76] width 354 height 50
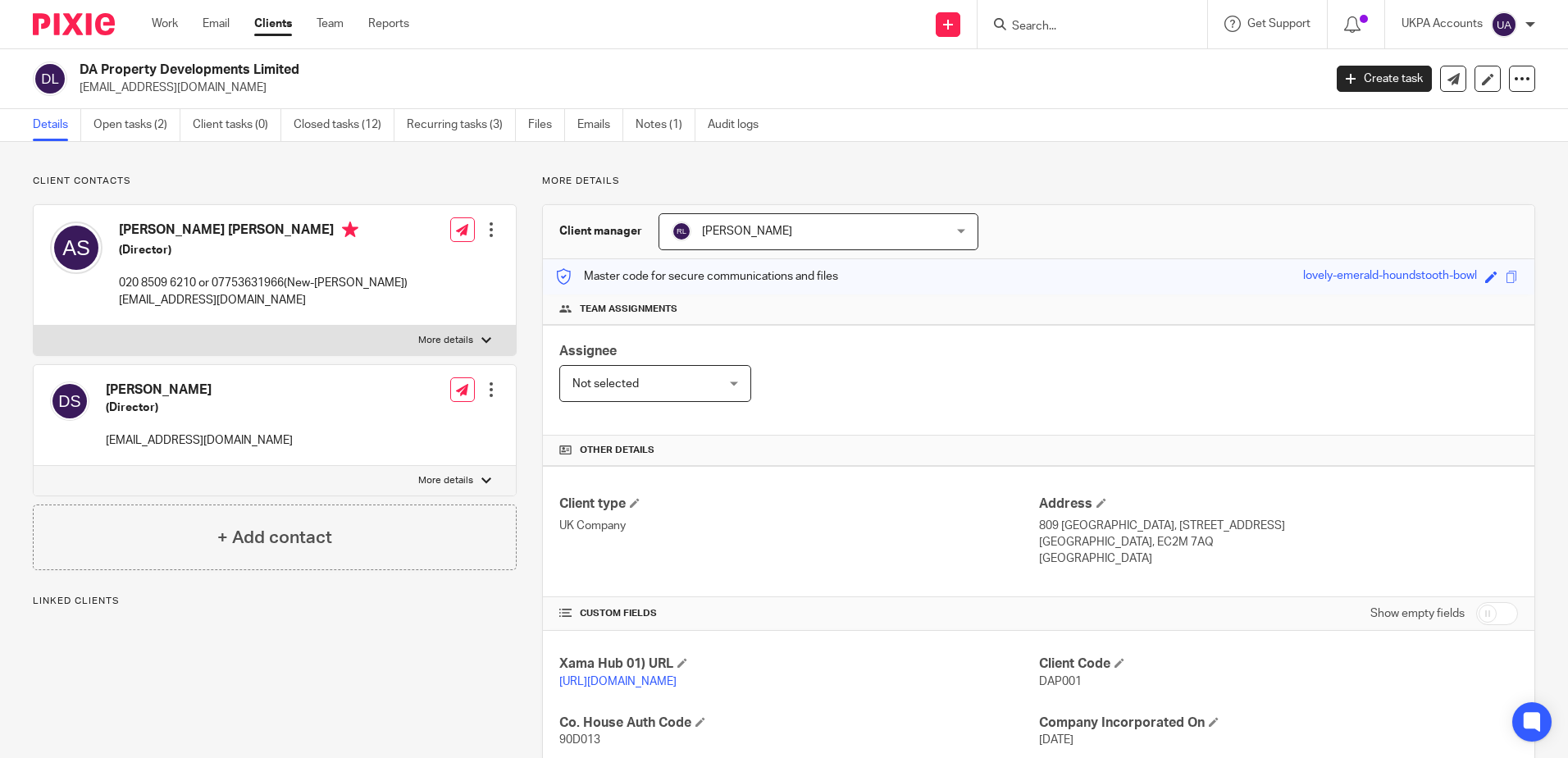
click at [288, 676] on div "Client contacts [PERSON_NAME] [PERSON_NAME] (Director) 020 8509 6210 or 0775363…" at bounding box center [261, 630] width 509 height 910
click at [157, 125] on link "Open tasks (2)" at bounding box center [137, 125] width 87 height 32
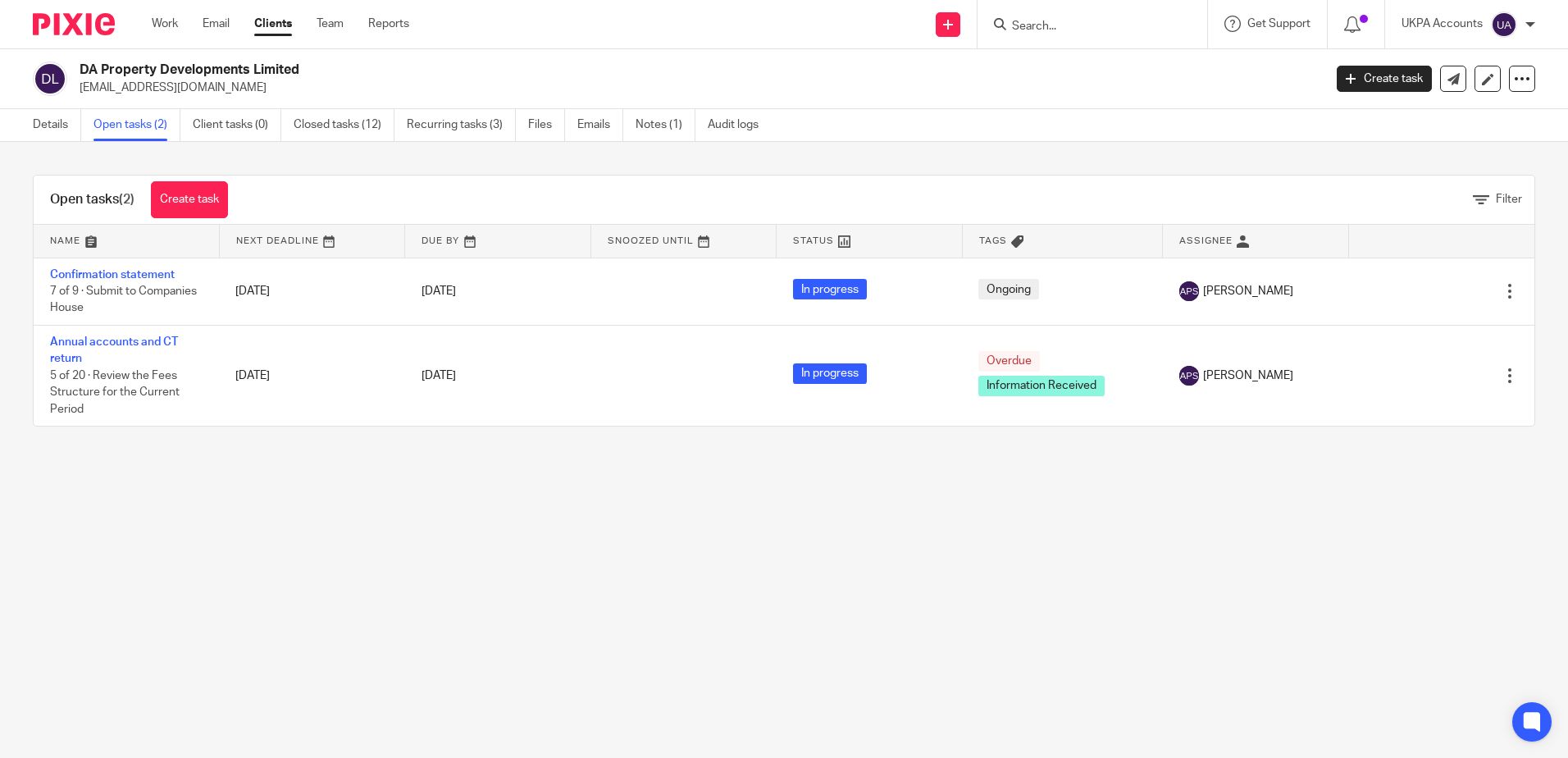
click at [926, 660] on main "DA Property Developments Limited ashleyspmi@gmail.com Create task Update from C…" at bounding box center [784, 379] width 1568 height 758
drag, startPoint x: 452, startPoint y: 522, endPoint x: 449, endPoint y: 512, distance: 10.4
click at [452, 522] on main "DA Property Developments Limited ashleyspmi@gmail.com Create task Update from C…" at bounding box center [784, 379] width 1568 height 758
click at [685, 628] on main "DA Property Developments Limited ashleyspmi@gmail.com Create task Update from C…" at bounding box center [784, 379] width 1568 height 758
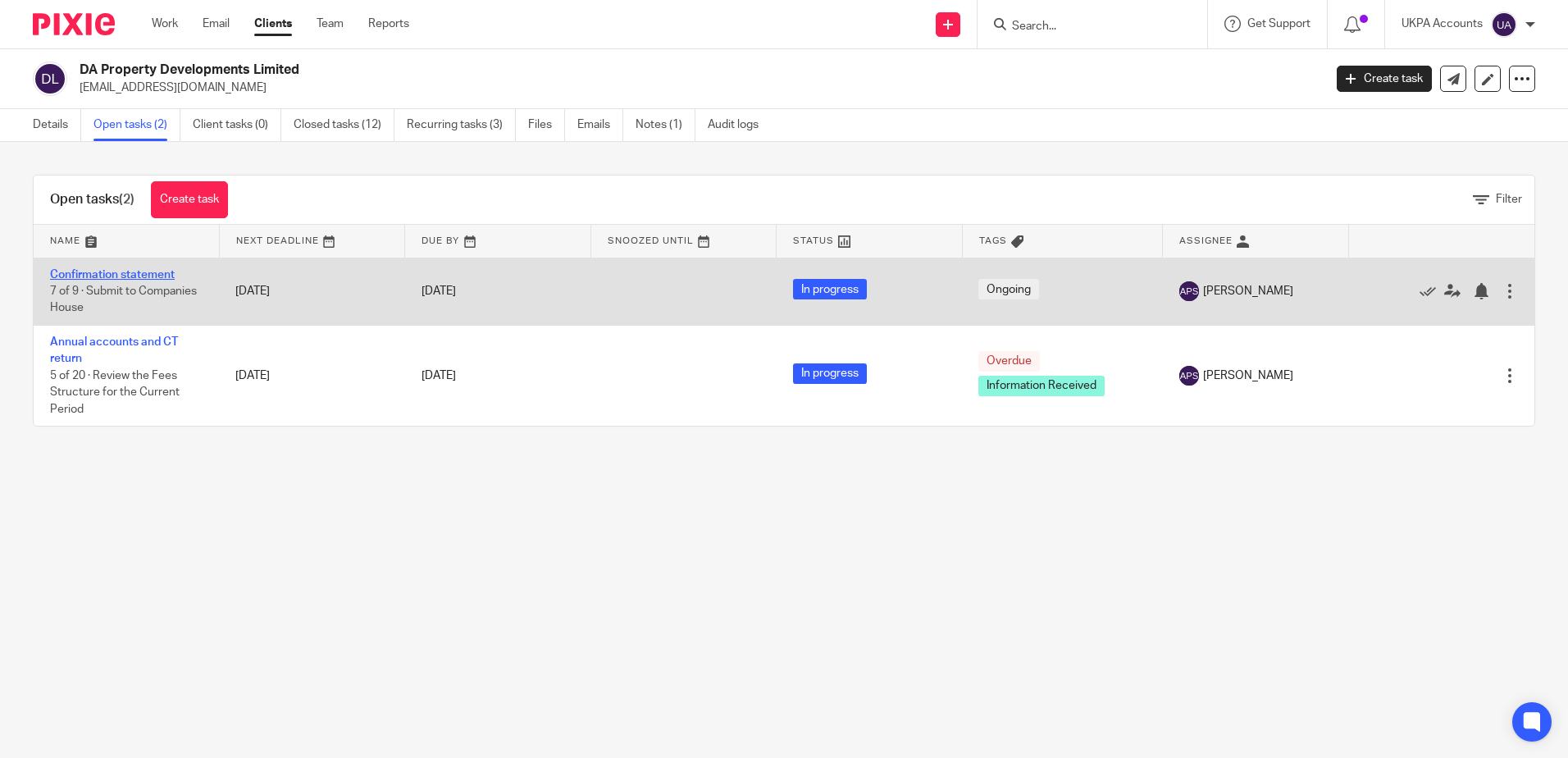
click at [117, 271] on link "Confirmation statement" at bounding box center [113, 274] width 125 height 12
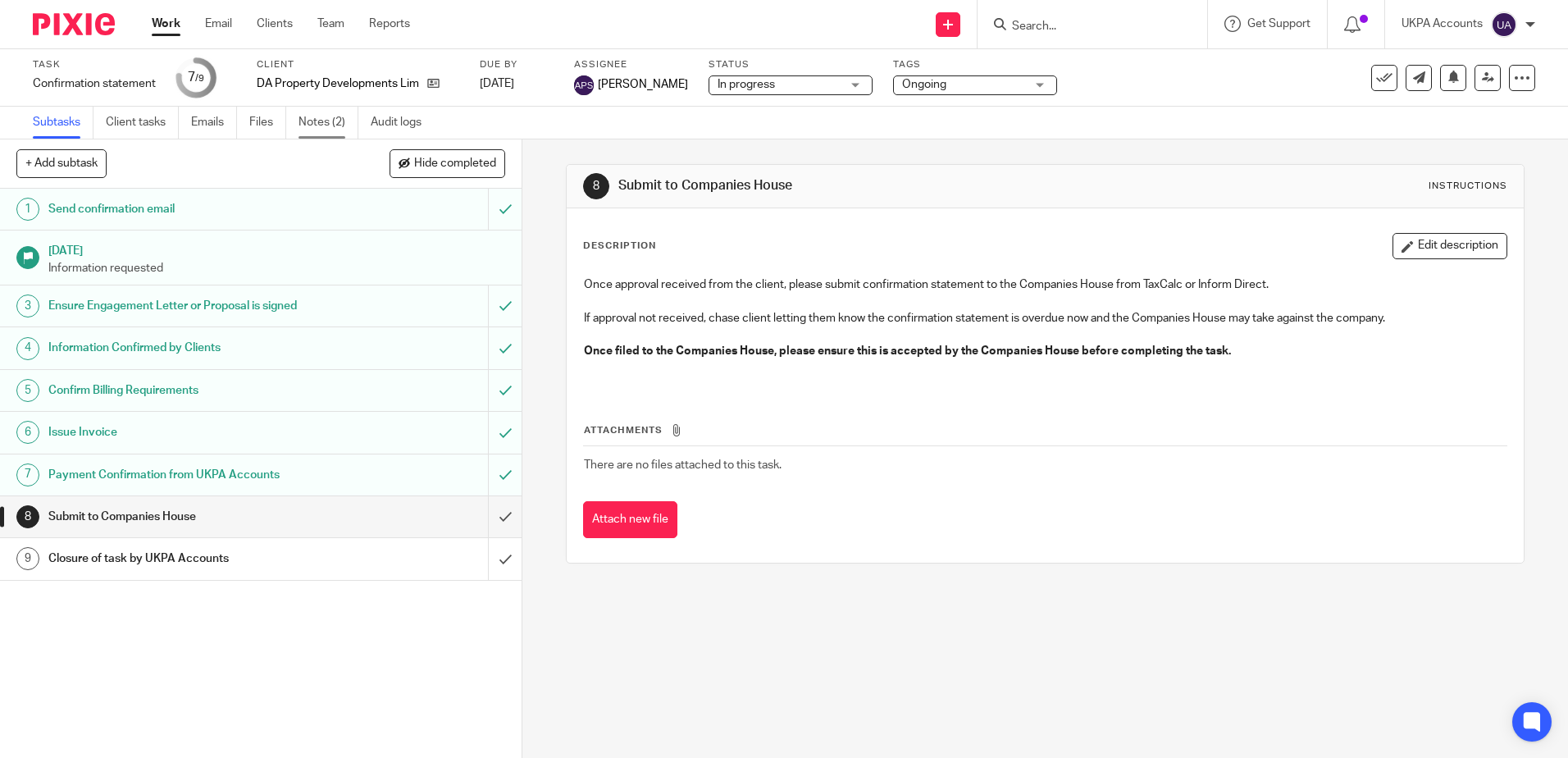
click at [308, 131] on link "Notes (2)" at bounding box center [328, 122] width 60 height 32
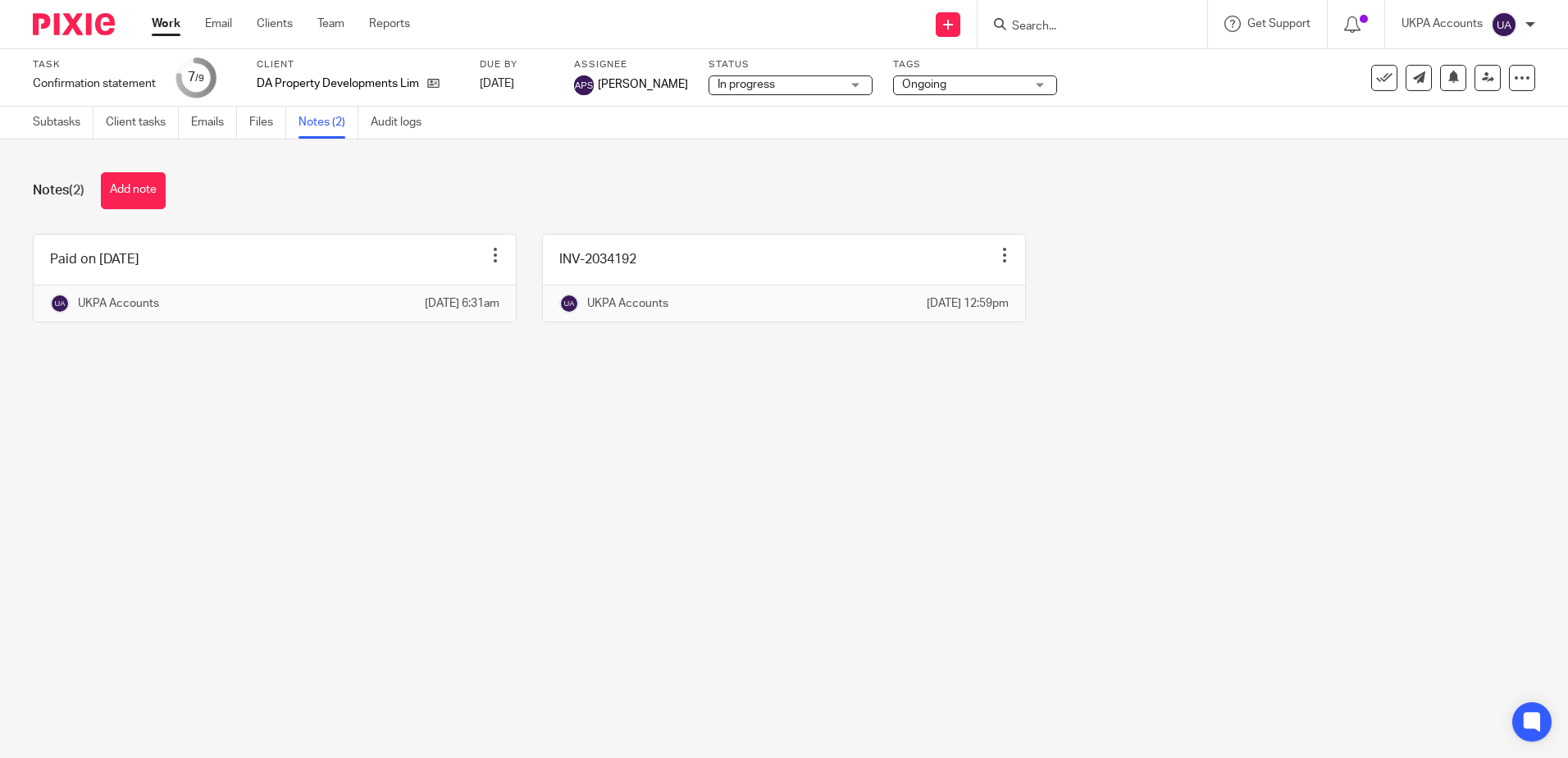
click at [862, 619] on main "Task Confirmation statement Save Confirmation statement 7 /9 Client DA Property…" at bounding box center [784, 379] width 1568 height 758
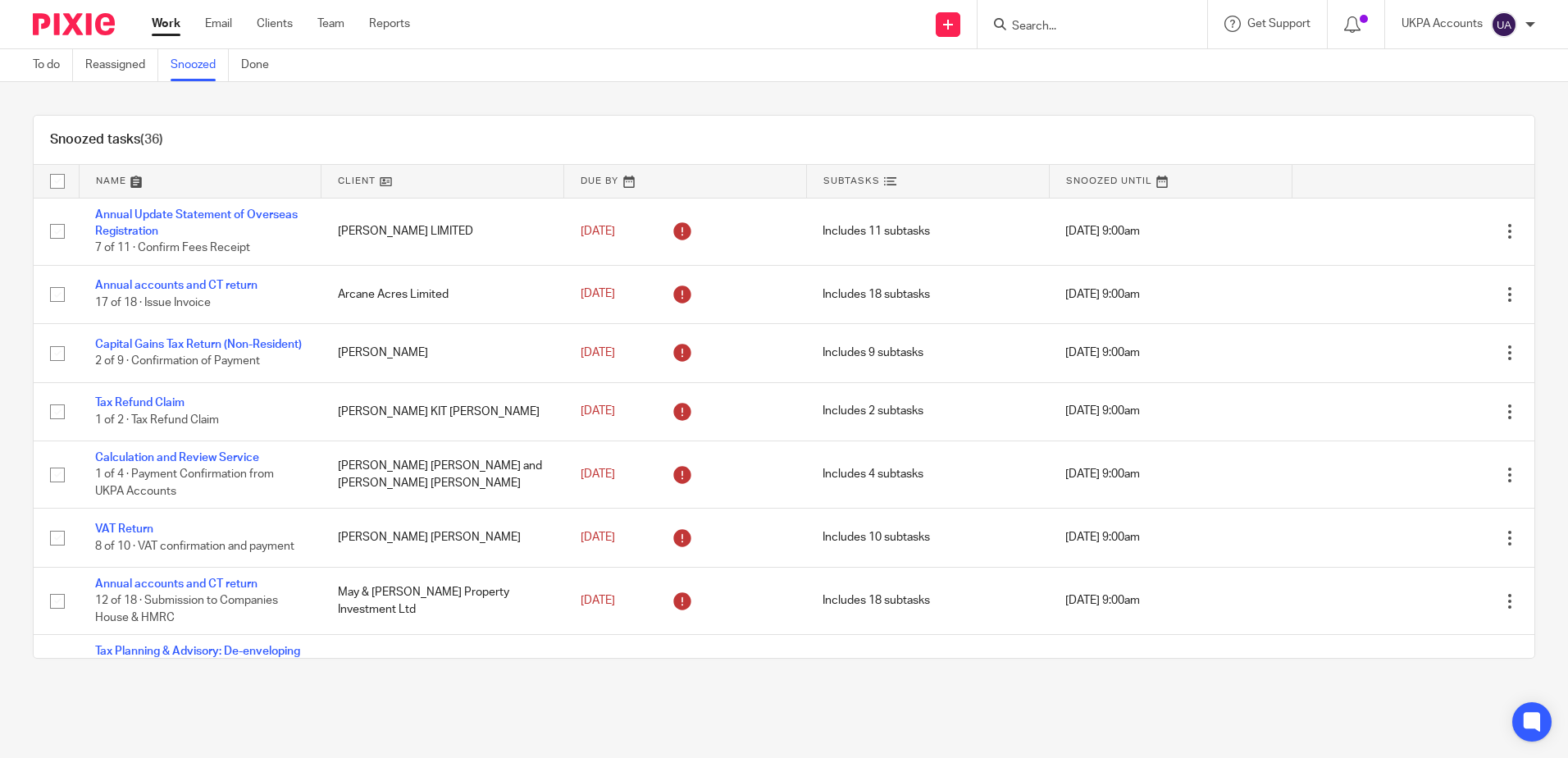
drag, startPoint x: 205, startPoint y: 345, endPoint x: 154, endPoint y: 104, distance: 246.3
click at [154, 104] on div "Snoozed tasks (36) Name Client Due By Subtasks Snoozed Until Annual Update Stat…" at bounding box center [784, 386] width 1568 height 609
click at [284, 96] on div "Snoozed tasks (36) Name Client Due By Subtasks Snoozed Until Annual Update Stat…" at bounding box center [784, 386] width 1568 height 609
click at [1060, 17] on form at bounding box center [1097, 24] width 174 height 20
click at [1053, 27] on input "Search" at bounding box center [1084, 27] width 148 height 15
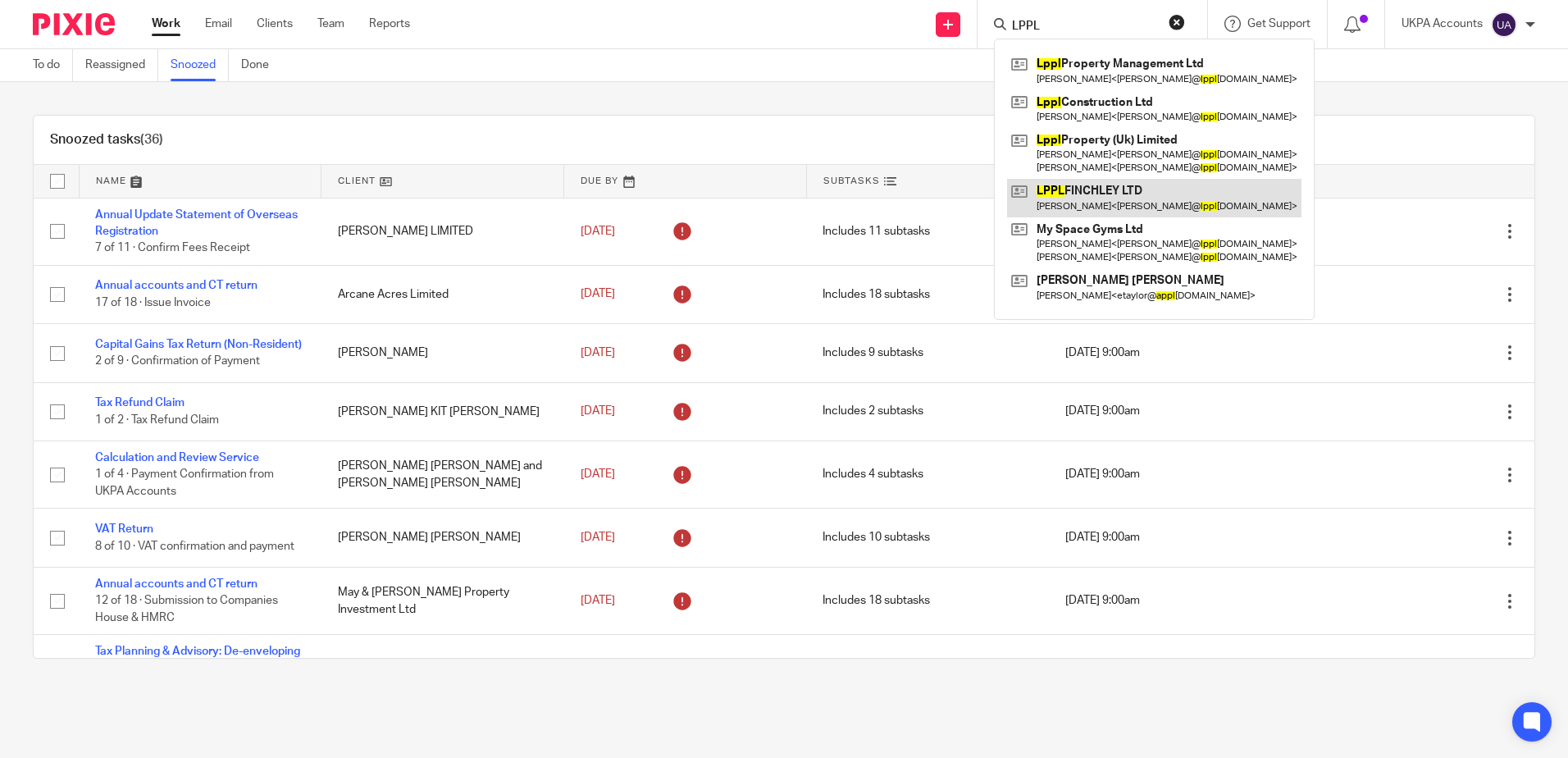
type input "LPPL"
click at [1095, 196] on link at bounding box center [1154, 197] width 295 height 38
click at [475, 99] on div "Snoozed tasks (36) Name Client Due By Subtasks Snoozed Until Annual Update Stat…" at bounding box center [784, 386] width 1568 height 609
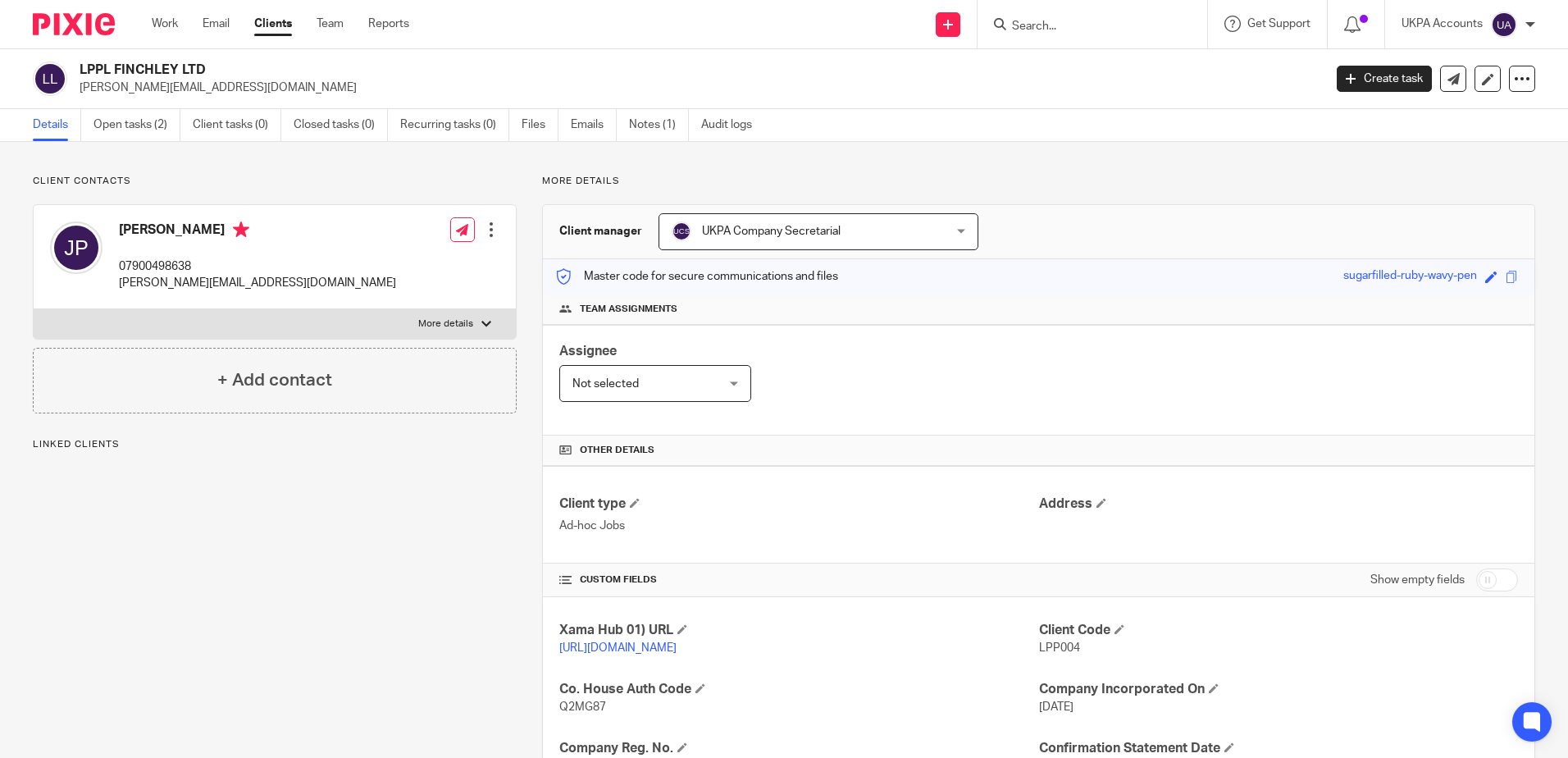
click at [140, 99] on div "LPPL FINCHLEY LTD michael@lpplproperty.com Create task Update from Companies Ho…" at bounding box center [784, 79] width 1568 height 60
click at [140, 120] on link "Open tasks (2)" at bounding box center [137, 125] width 87 height 32
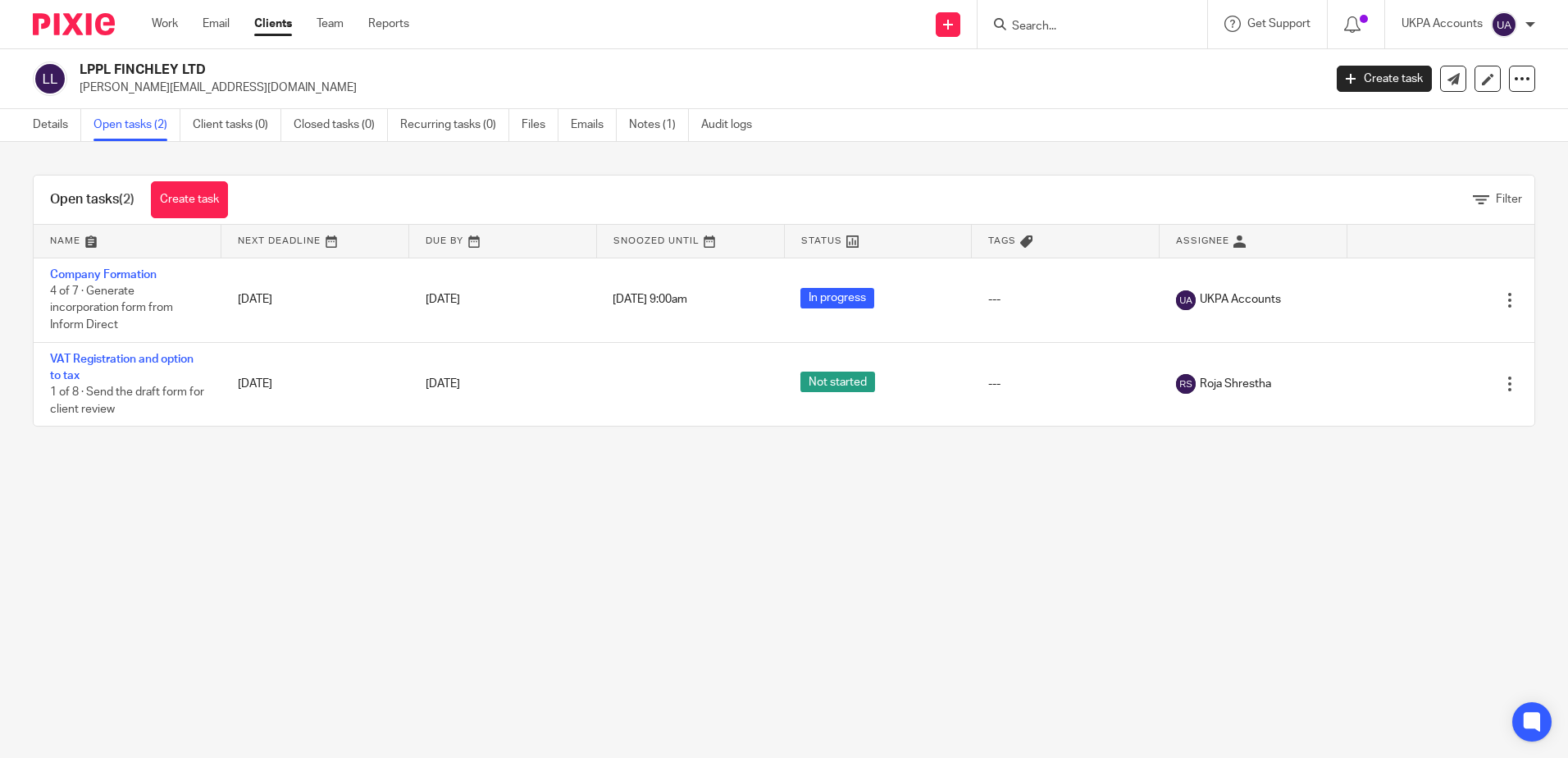
click at [582, 647] on main "LPPL FINCHLEY LTD michael@lpplproperty.com Create task Update from Companies Ho…" at bounding box center [784, 379] width 1568 height 758
click at [573, 594] on main "LPPL FINCHLEY LTD michael@lpplproperty.com Create task Update from Companies Ho…" at bounding box center [784, 379] width 1568 height 758
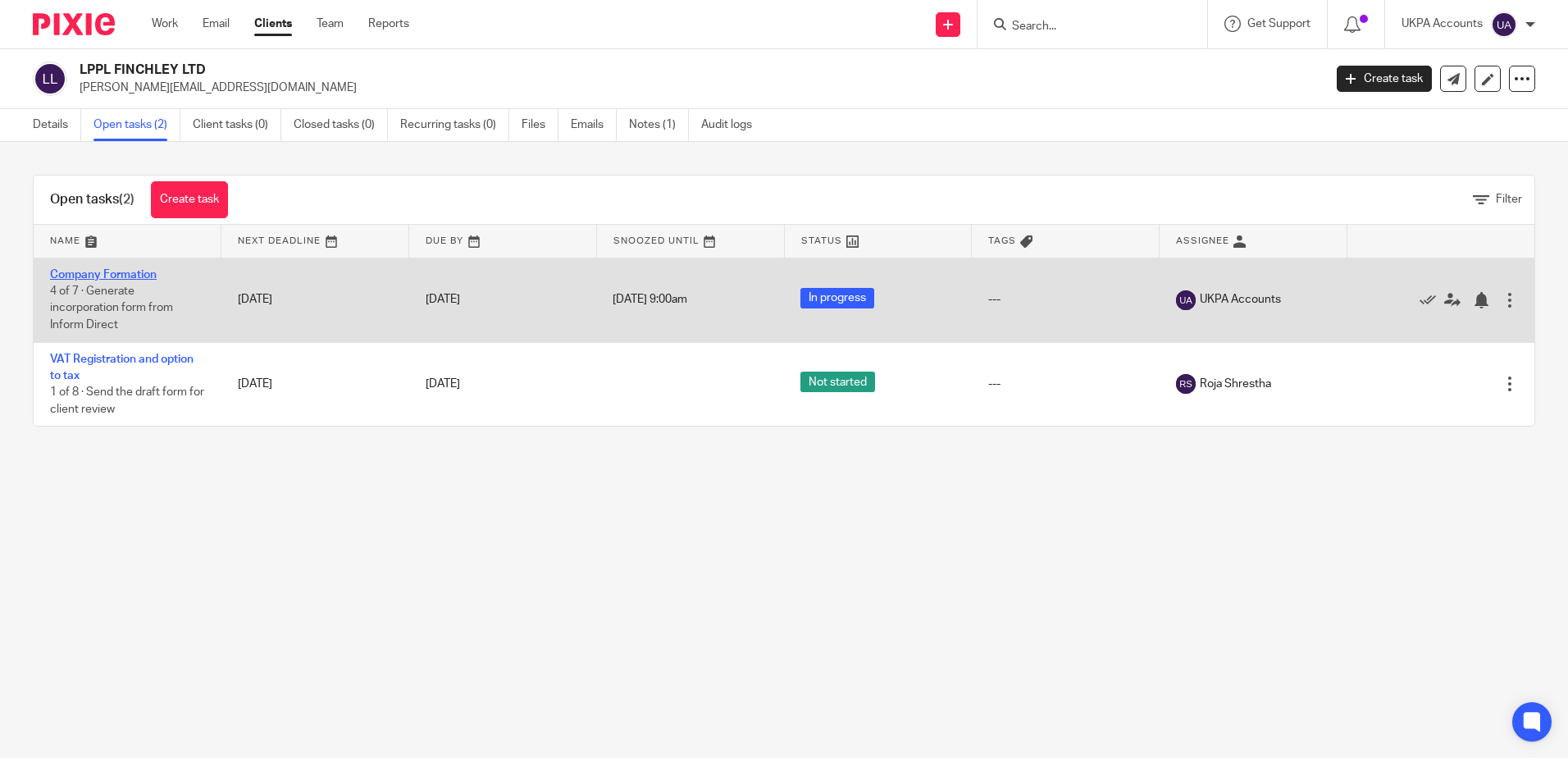
click at [116, 273] on link "Company Formation" at bounding box center [104, 274] width 106 height 12
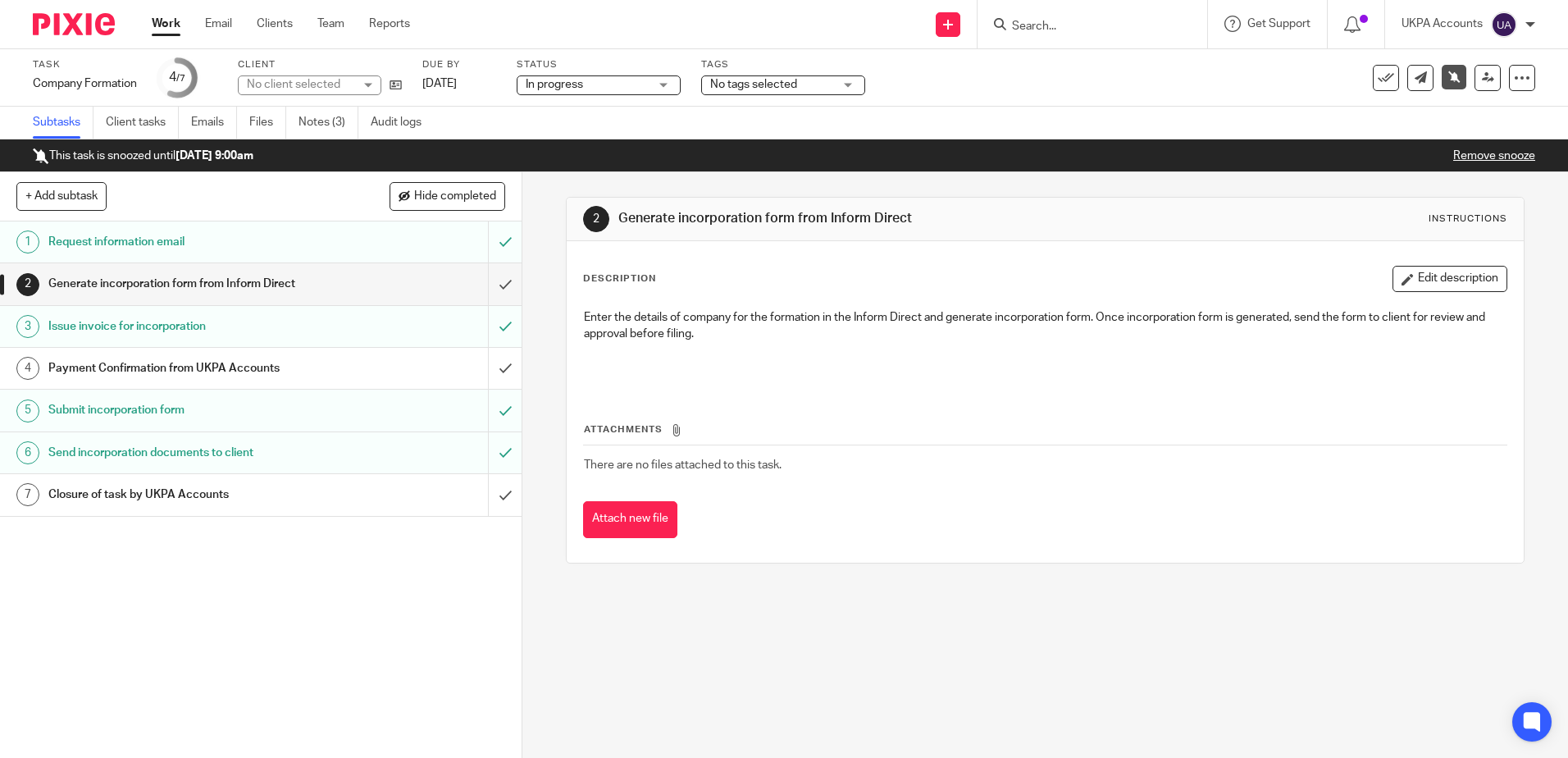
drag, startPoint x: 0, startPoint y: 0, endPoint x: 873, endPoint y: 672, distance: 1101.7
click at [931, 688] on div "2 Generate incorporation form from Inform Direct Instructions Description Edit …" at bounding box center [1045, 465] width 1046 height 585
click at [826, 675] on div "2 Generate incorporation form from Inform Direct Instructions Description Edit …" at bounding box center [1045, 465] width 1046 height 585
click at [173, 26] on link "Work" at bounding box center [165, 24] width 28 height 17
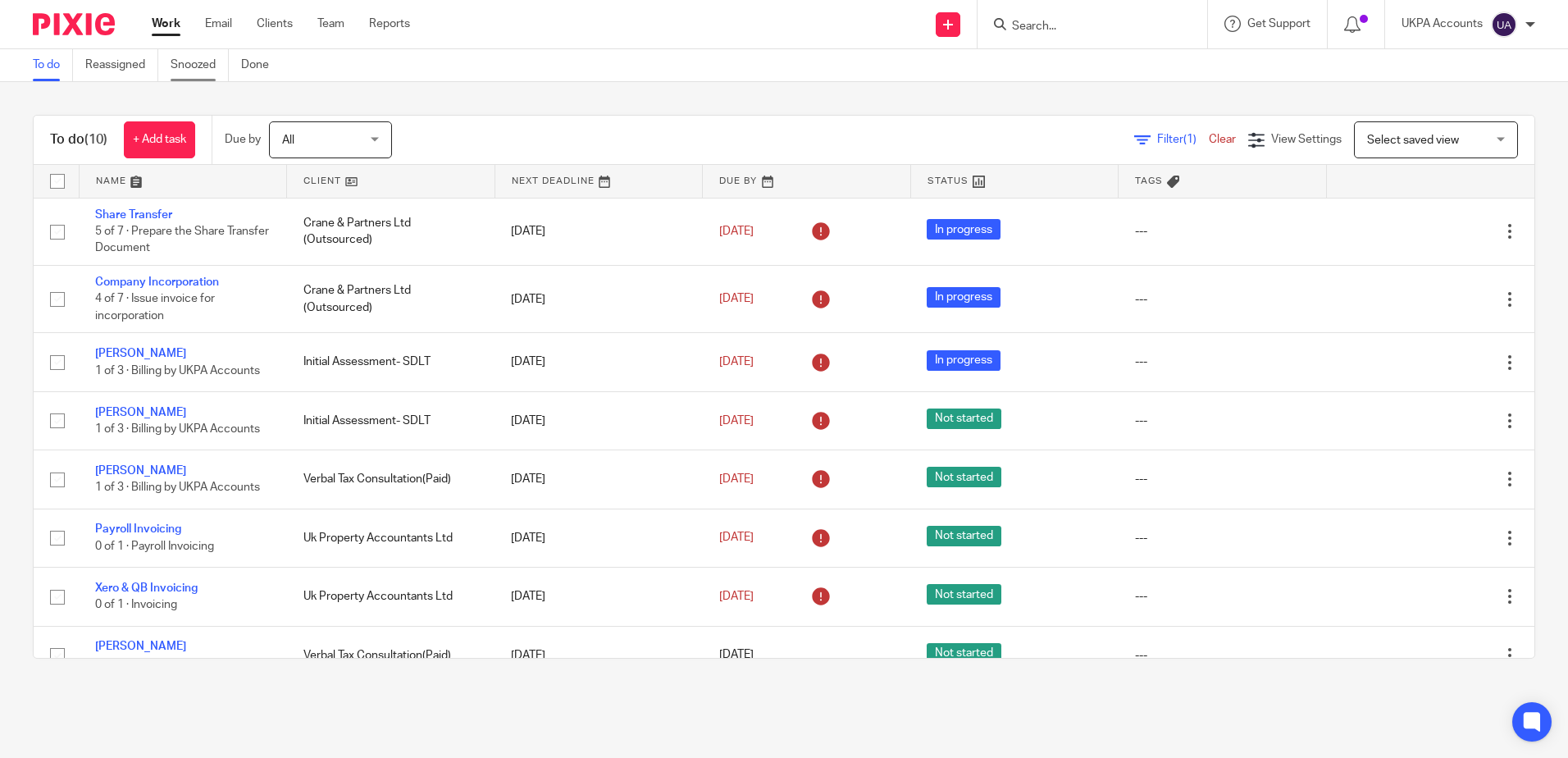
click at [202, 70] on link "Snoozed" at bounding box center [199, 65] width 58 height 32
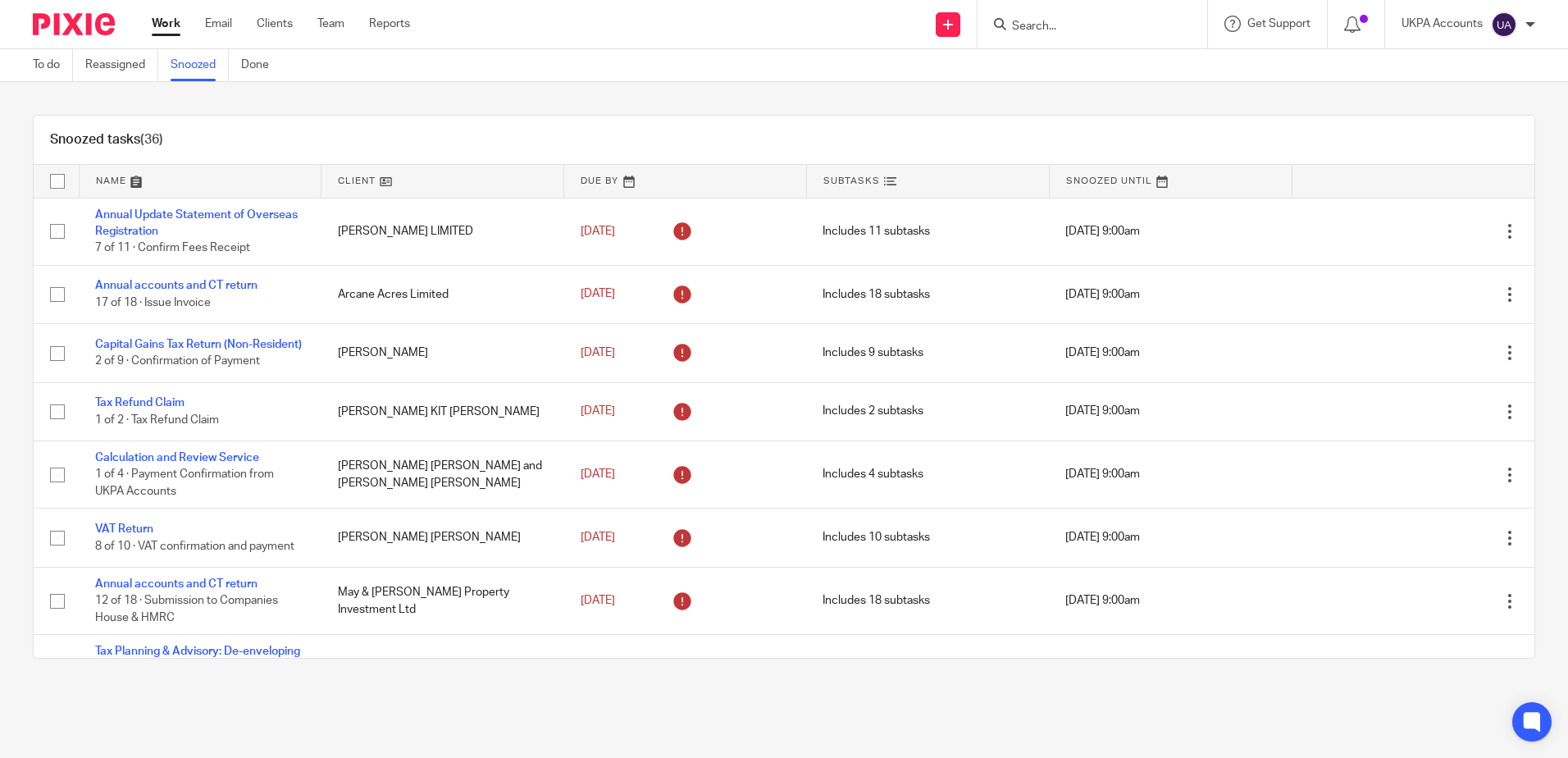
click at [291, 702] on main "To do Reassigned Snoozed Done Snoozed tasks (36) Name Client Due By Subtasks Sn…" at bounding box center [784, 379] width 1568 height 758
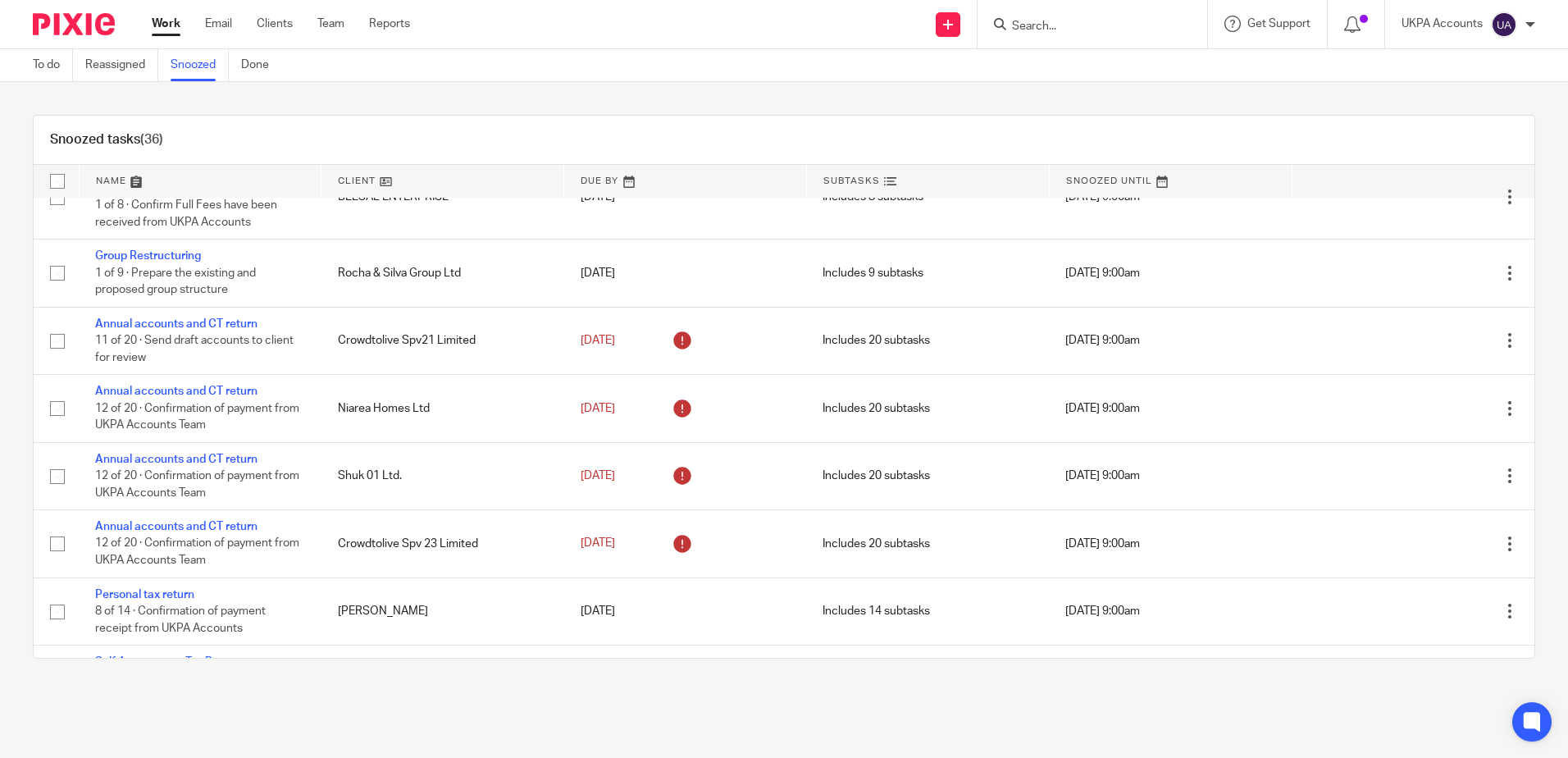
scroll to position [1995, 0]
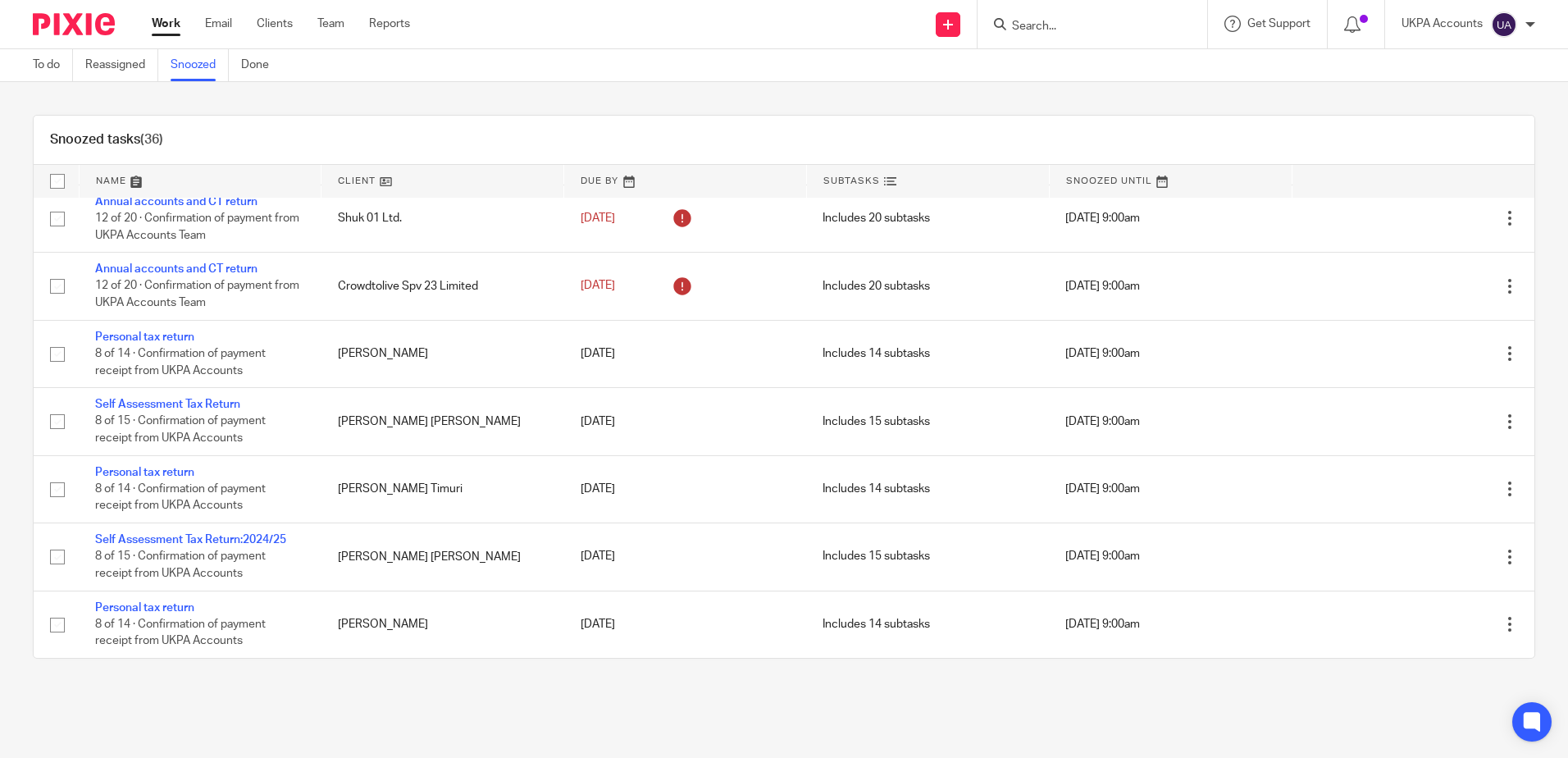
click at [381, 732] on main "To do Reassigned Snoozed Done Snoozed tasks (36) Name Client Due By Subtasks Sn…" at bounding box center [784, 379] width 1568 height 758
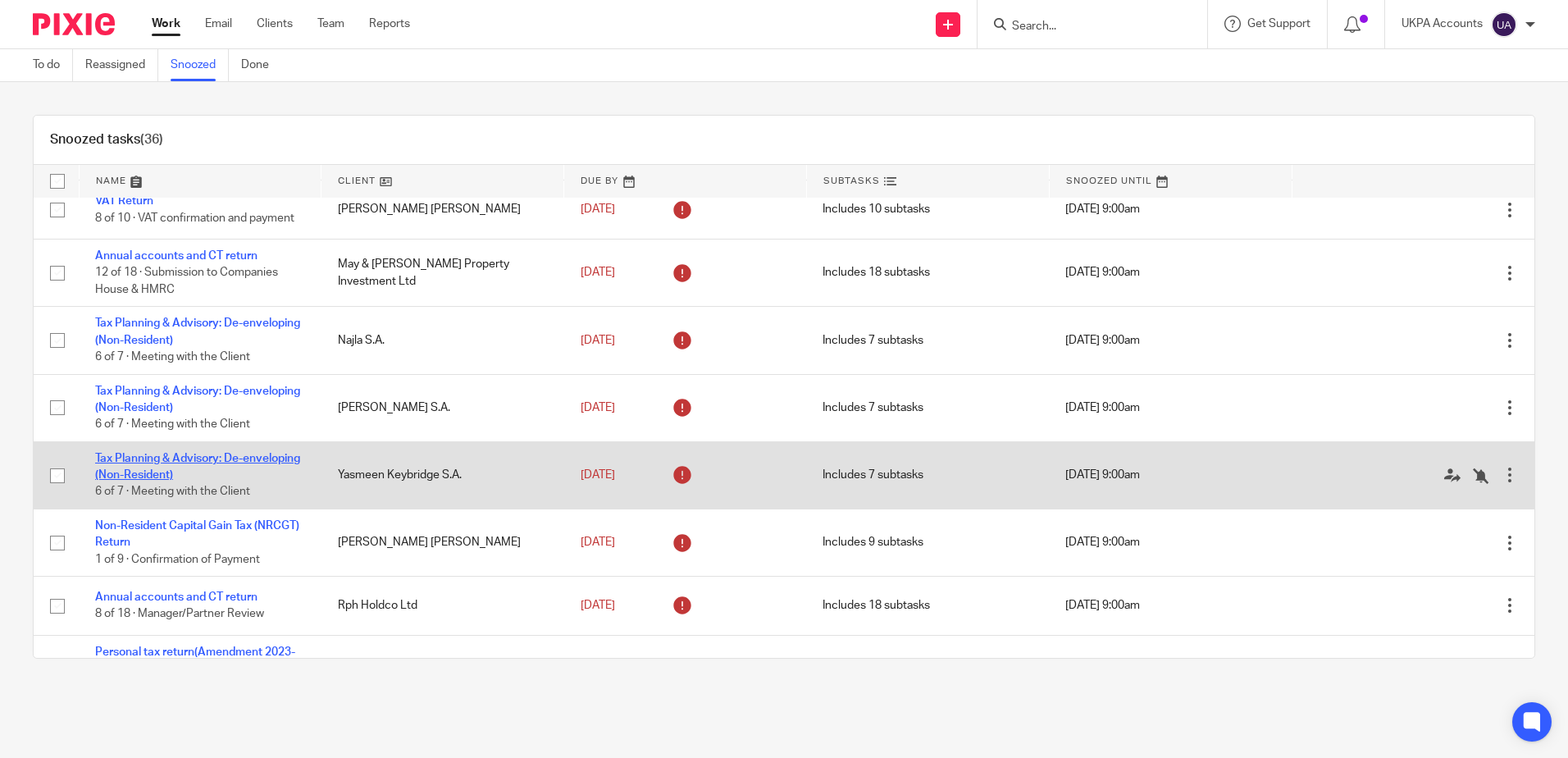
scroll to position [410, 0]
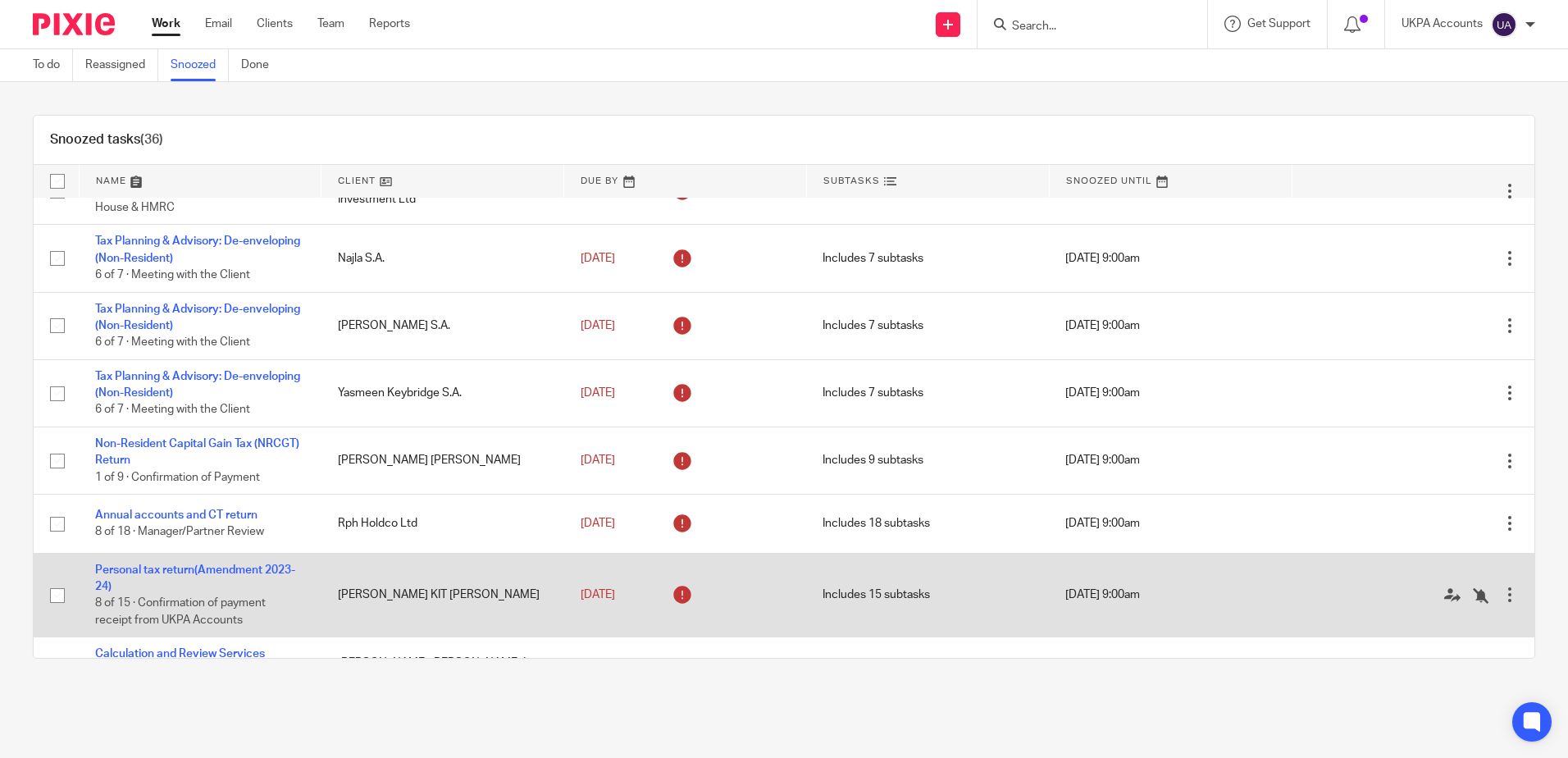
drag, startPoint x: 383, startPoint y: 701, endPoint x: 300, endPoint y: 625, distance: 112.5
click at [382, 701] on main "To do Reassigned Snoozed Done Snoozed tasks (36) Name Client Due By Subtasks Sn…" at bounding box center [784, 379] width 1568 height 758
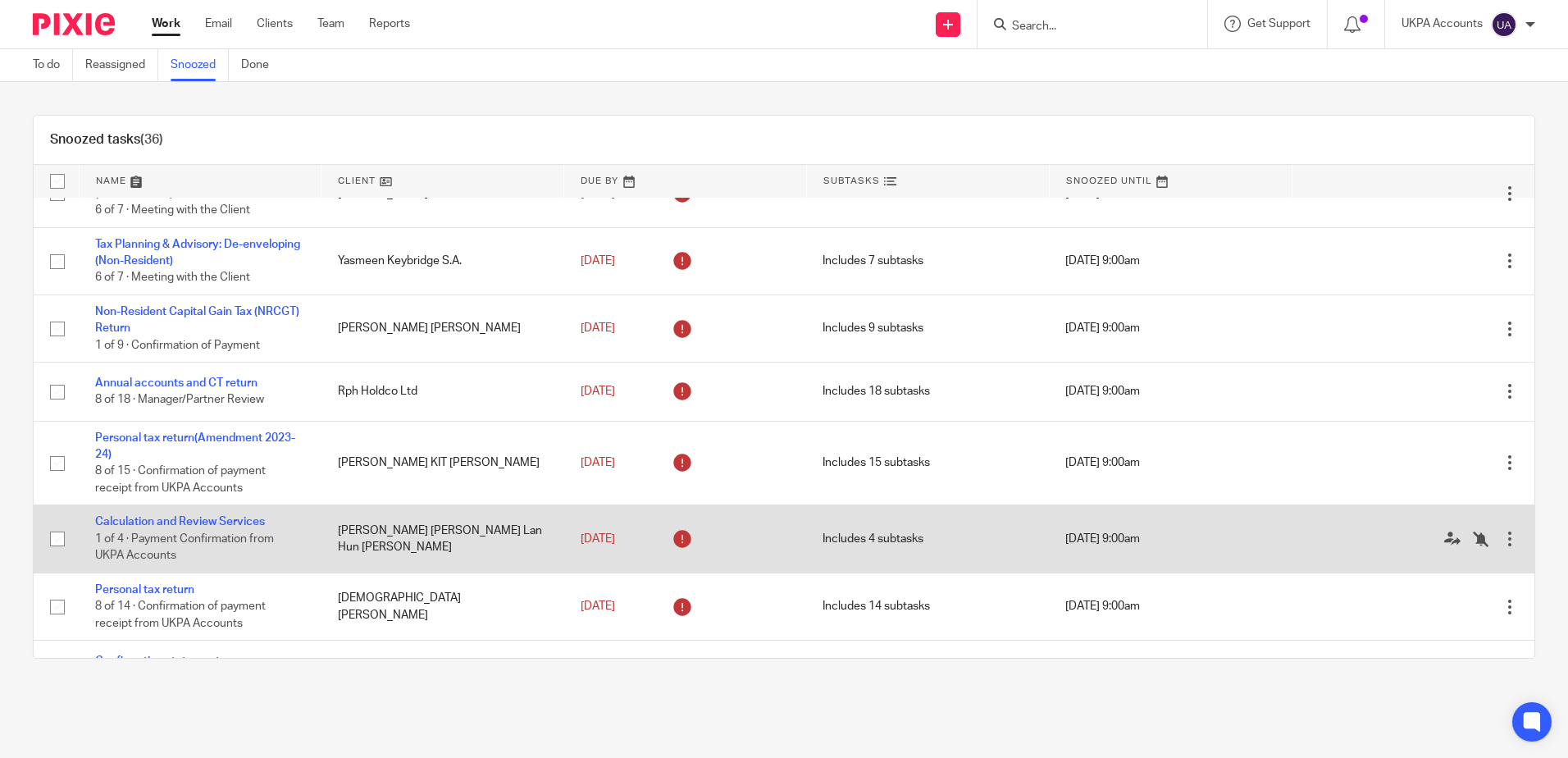
scroll to position [574, 0]
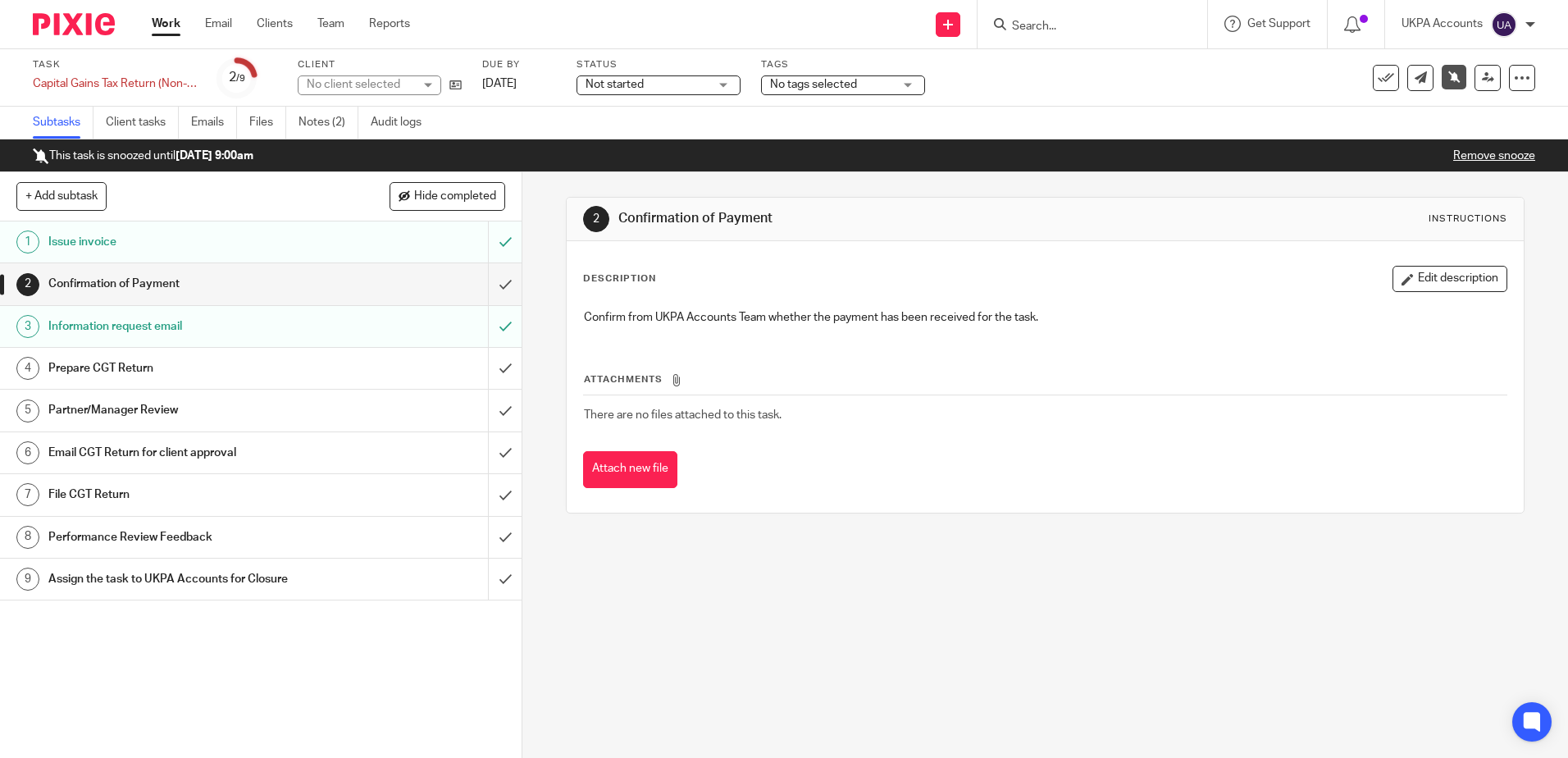
click at [295, 112] on ul "Subtasks Client tasks Emails Files Notes (2) Audit logs" at bounding box center [239, 122] width 414 height 32
click at [307, 117] on link "Notes (2)" at bounding box center [328, 122] width 60 height 32
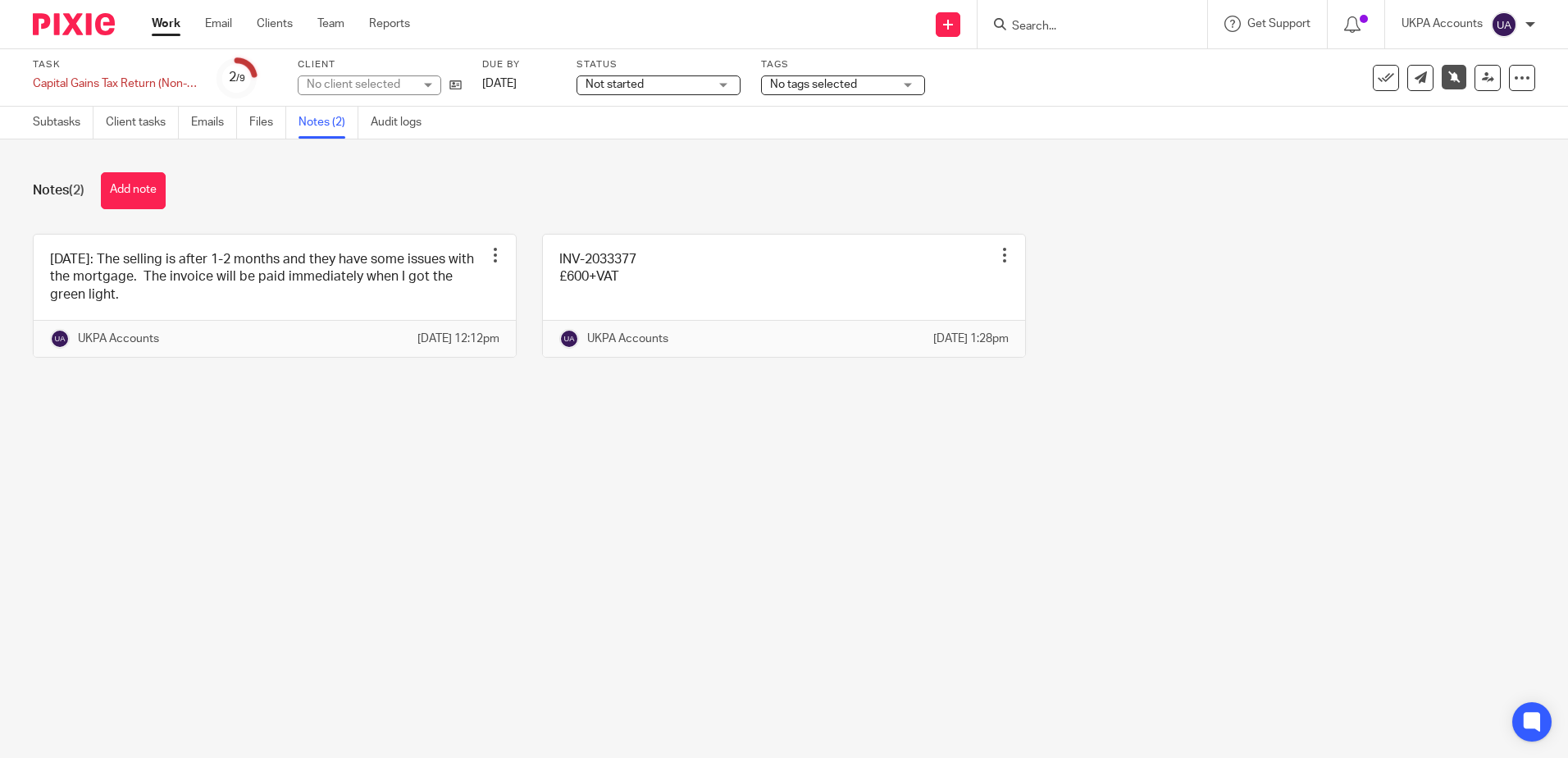
click at [510, 573] on main "Task Capital Gains Tax Return (Non-Resident) Save Capital Gains Tax Return (Non…" at bounding box center [784, 379] width 1568 height 758
drag, startPoint x: 272, startPoint y: 560, endPoint x: 240, endPoint y: 522, distance: 49.7
click at [272, 559] on main "Task Capital Gains Tax Return (Non-Resident) Save Capital Gains Tax Return (Non…" at bounding box center [784, 379] width 1568 height 758
click at [318, 555] on main "Task Capital Gains Tax Return (Non-Resident) Save Capital Gains Tax Return (Non…" at bounding box center [784, 379] width 1568 height 758
click at [811, 564] on main "Task Capital Gains Tax Return (Non-Resident) Save Capital Gains Tax Return (Non…" at bounding box center [784, 379] width 1568 height 758
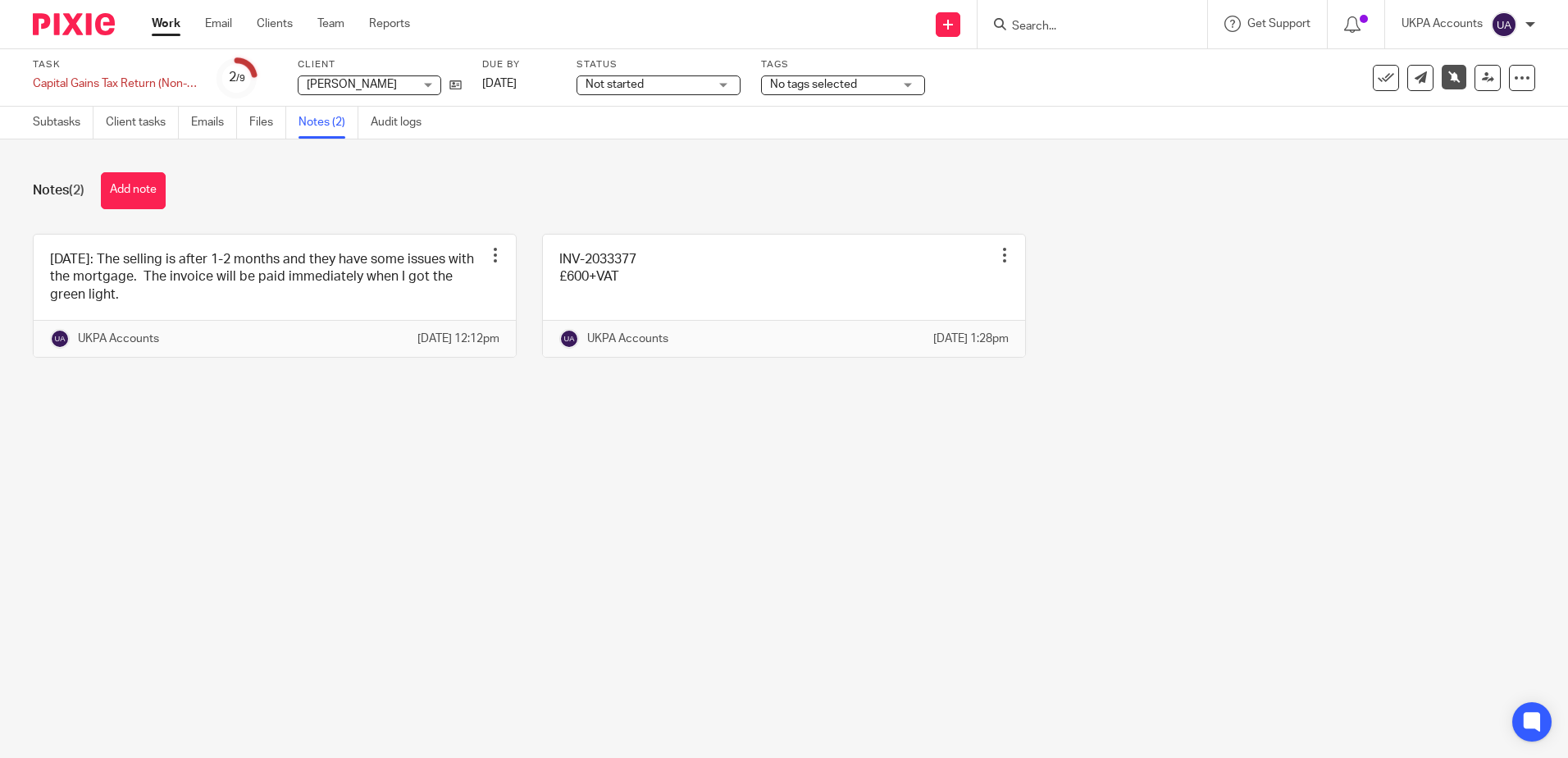
click at [432, 619] on main "Task Capital Gains Tax Return (Non-Resident) Save Capital Gains Tax Return (Non…" at bounding box center [784, 379] width 1568 height 758
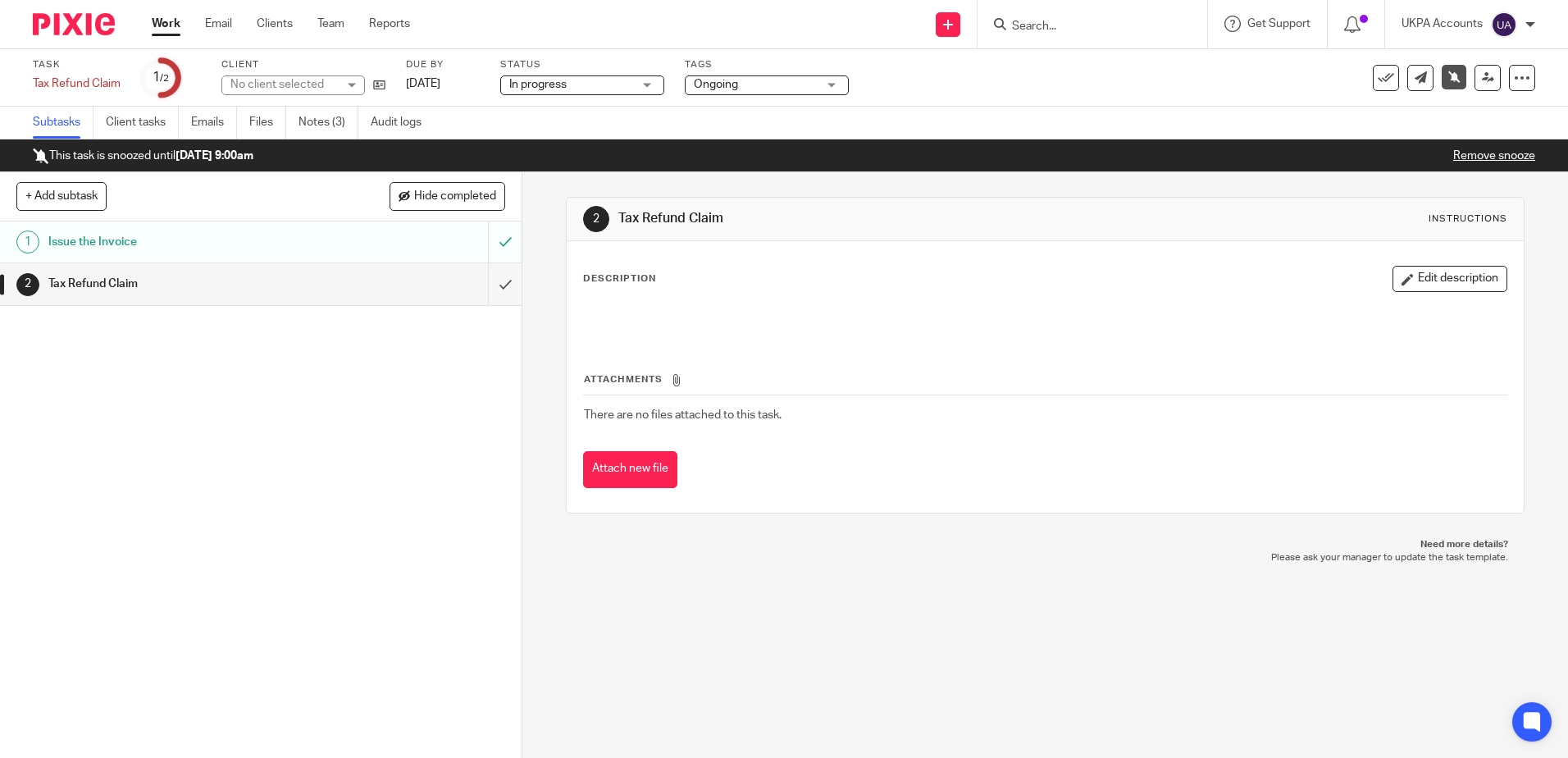
drag, startPoint x: 320, startPoint y: 126, endPoint x: 552, endPoint y: 282, distance: 279.6
click at [320, 126] on link "Notes (3)" at bounding box center [328, 122] width 60 height 32
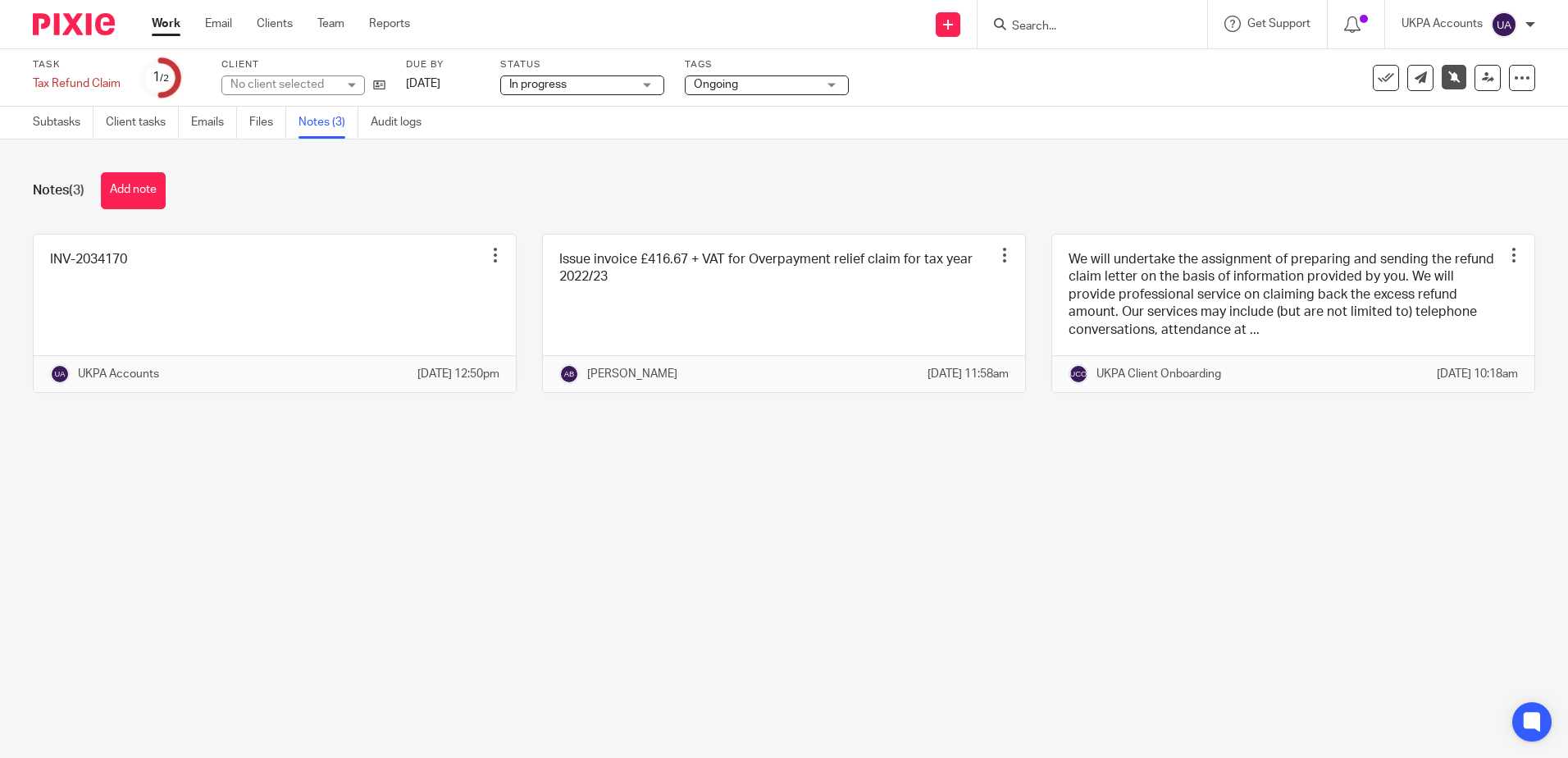
click at [562, 706] on main "Task Tax Refund Claim Save Tax Refund Claim 1 /2 Client No client selected Due …" at bounding box center [784, 379] width 1568 height 758
click at [522, 674] on main "Task Tax Refund Claim Save Tax Refund Claim 1 /2 Client [PERSON_NAME] KIT [PERS…" at bounding box center [784, 379] width 1568 height 758
click at [47, 121] on link "Subtasks" at bounding box center [63, 122] width 61 height 32
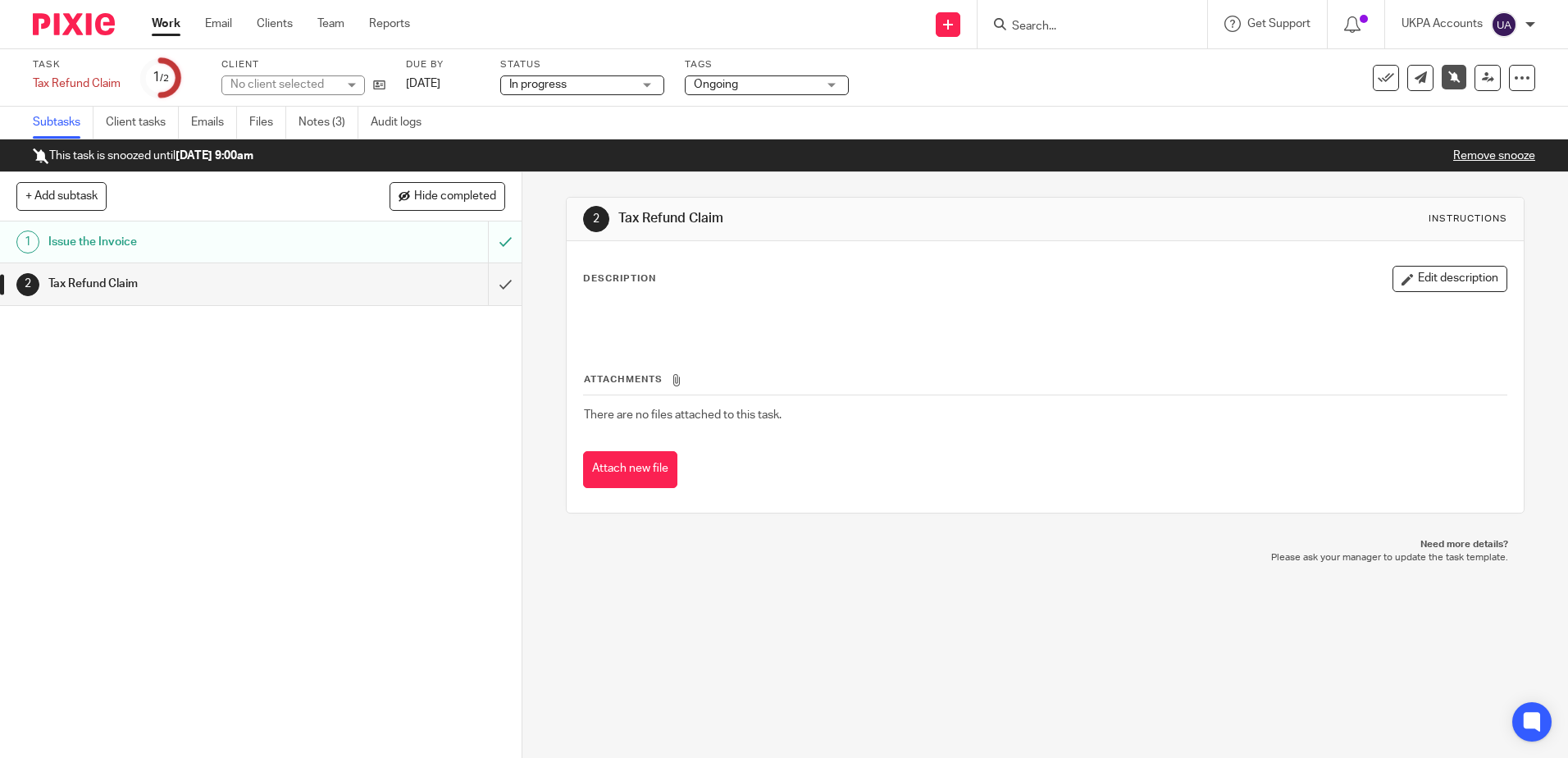
click at [816, 675] on div "2 Tax Refund Claim Instructions Description Edit description Attachments There …" at bounding box center [1045, 465] width 1046 height 585
click at [331, 117] on link "Notes (3)" at bounding box center [328, 122] width 60 height 32
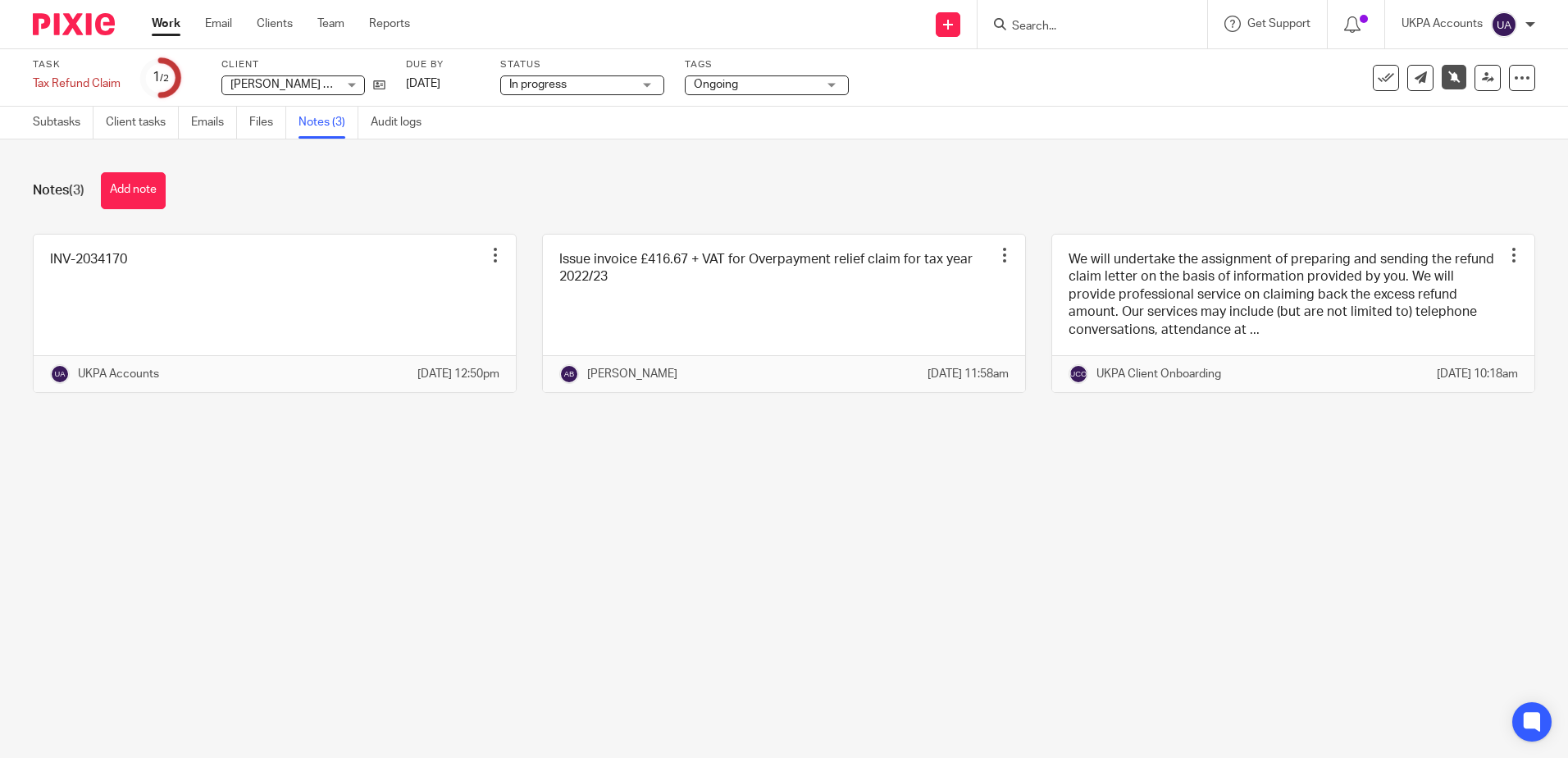
drag, startPoint x: 519, startPoint y: 528, endPoint x: 505, endPoint y: 507, distance: 25.2
click at [519, 528] on main "Task Tax Refund Claim Save Tax Refund Claim 1 /2 Client YING KIT TANG YING KIT …" at bounding box center [784, 379] width 1568 height 758
click at [802, 451] on div "Notes (3) Add note INV-2034170 Edit note Delete note UKPA Accounts 16 Sep 2025 …" at bounding box center [784, 295] width 1568 height 311
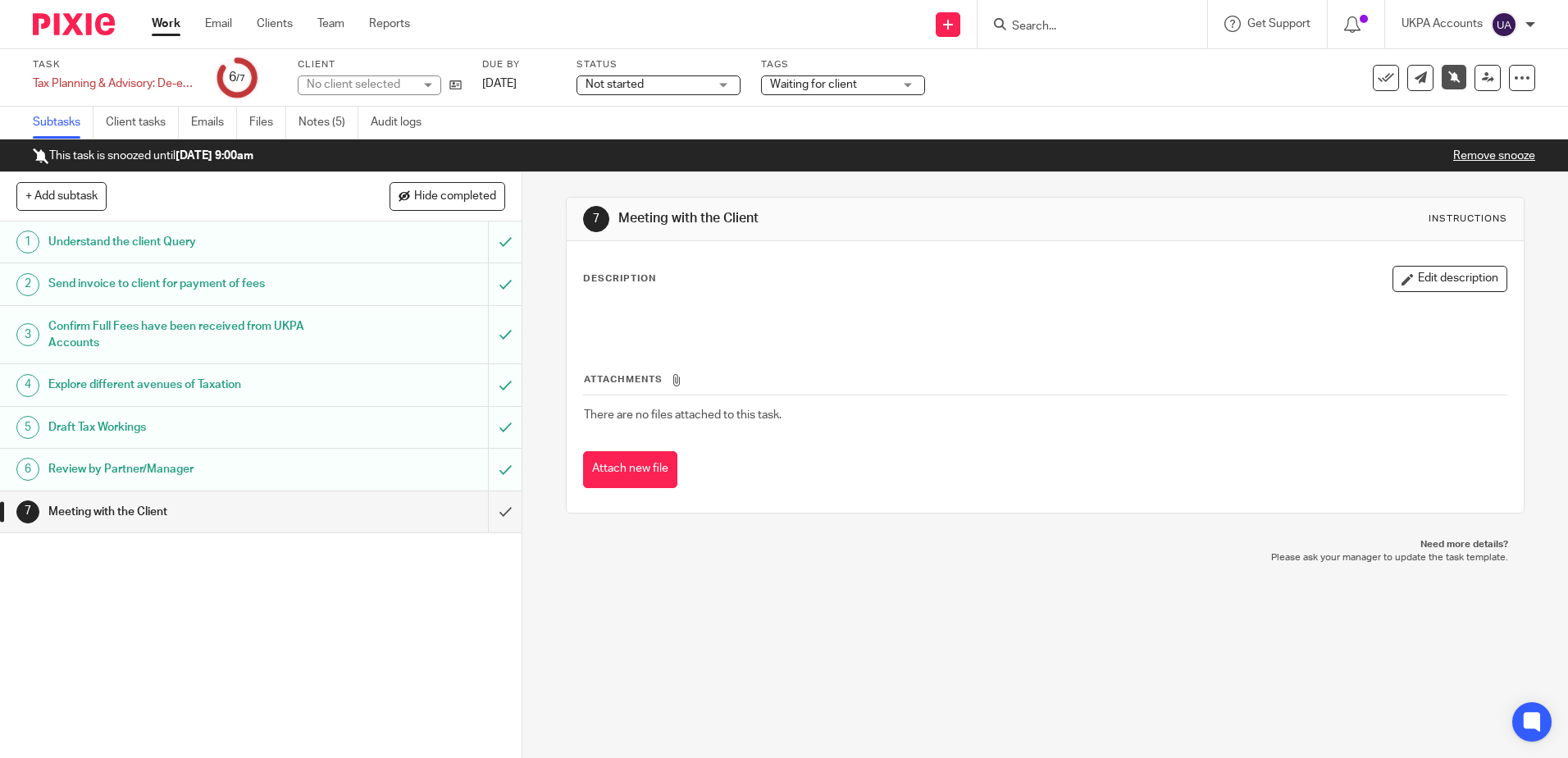
drag, startPoint x: 0, startPoint y: 0, endPoint x: 369, endPoint y: 149, distance: 397.9
click at [344, 119] on link "Notes (5)" at bounding box center [328, 122] width 60 height 32
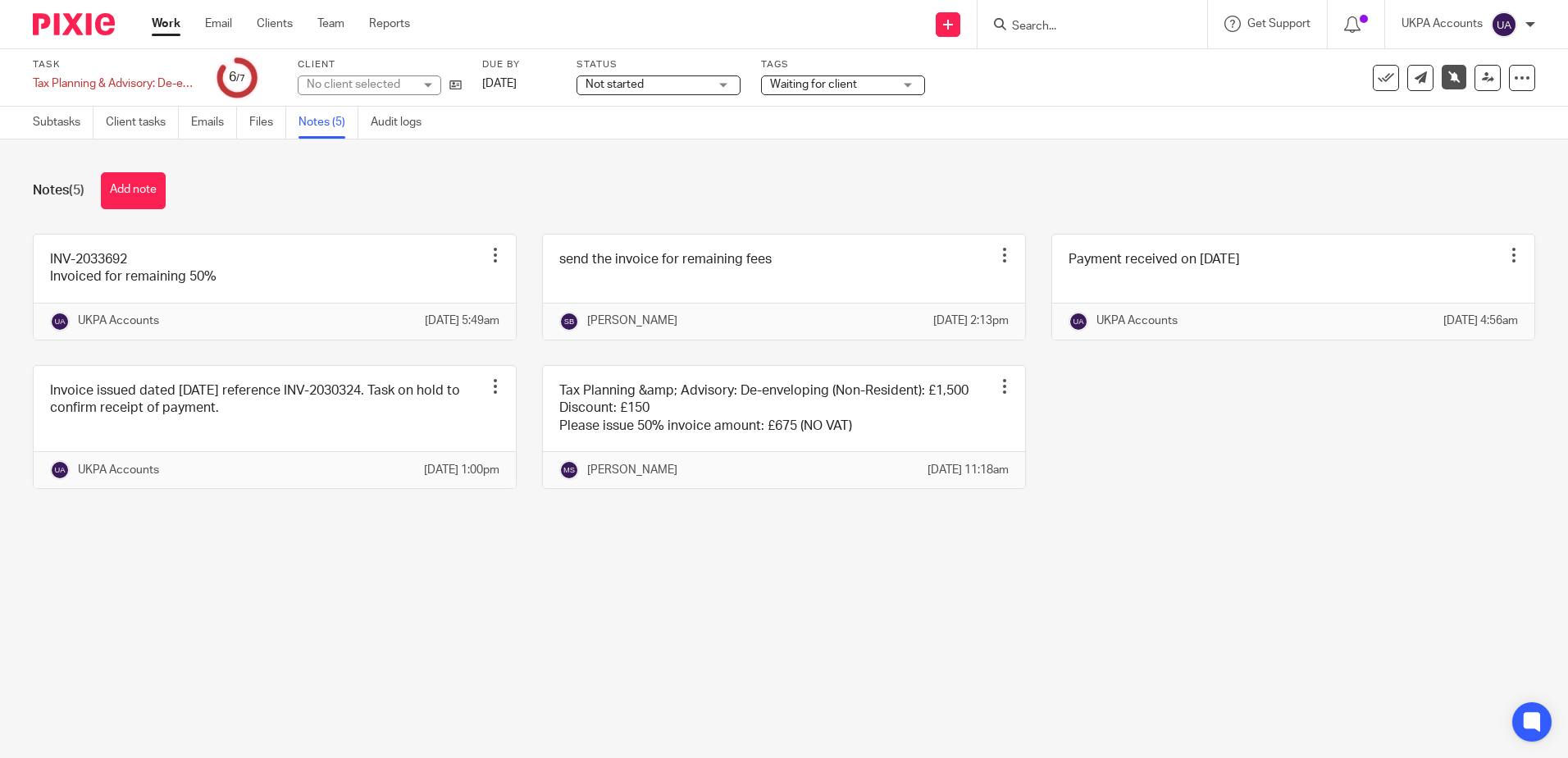
drag, startPoint x: 0, startPoint y: 0, endPoint x: 417, endPoint y: 671, distance: 790.0
click at [424, 675] on main "Task Tax Planning & Advisory: De-enveloping (Non-Resident) Save Tax Planning & …" at bounding box center [784, 379] width 1568 height 758
click at [478, 675] on main "Task Tax Planning & Advisory: De-enveloping (Non-Resident) Save Tax Planning & …" at bounding box center [784, 379] width 1568 height 758
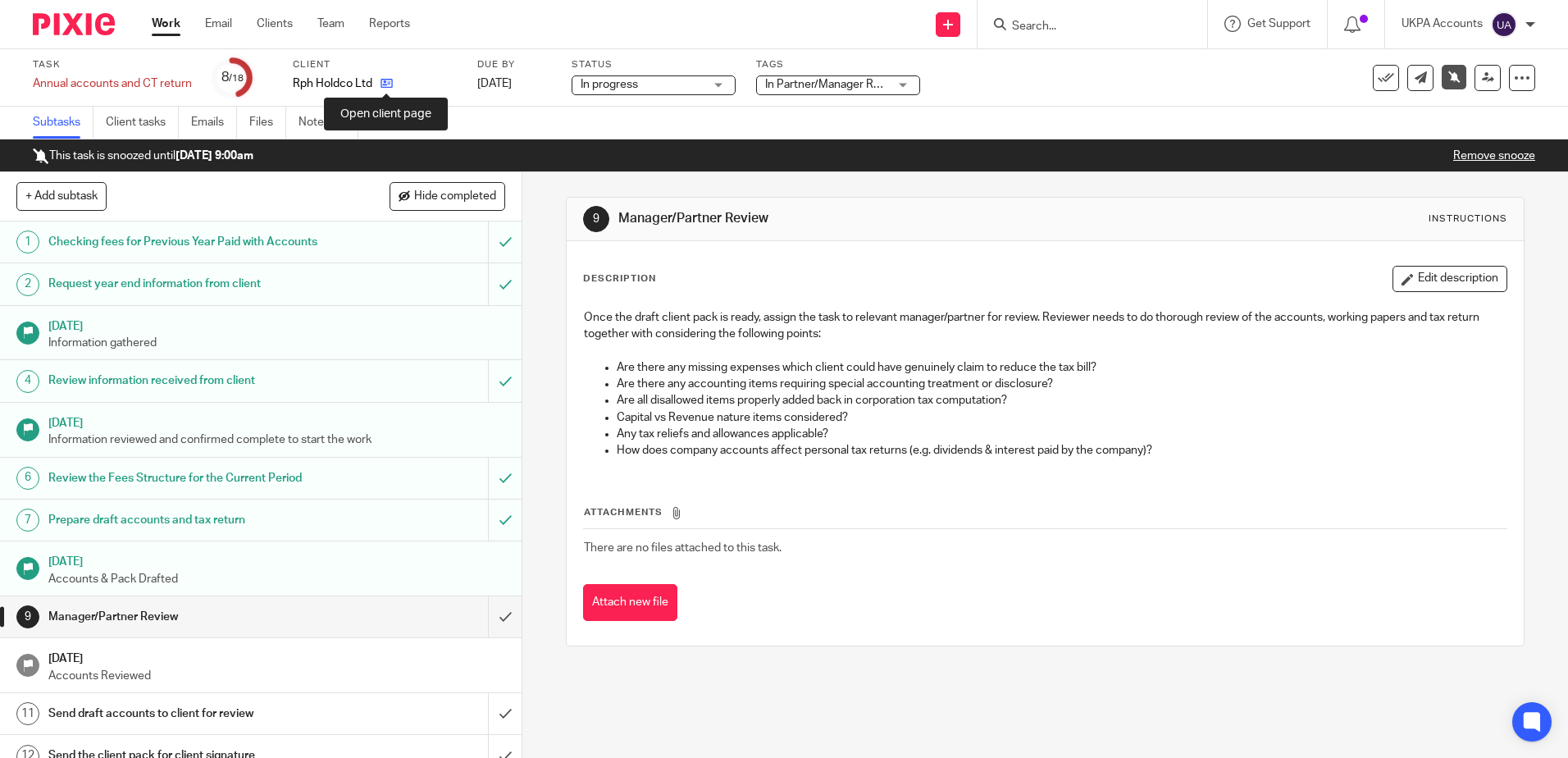
click at [382, 81] on icon at bounding box center [386, 83] width 12 height 12
click at [645, 704] on div "9 Manager/Partner Review Instructions Description Edit description Once the dra…" at bounding box center [1045, 465] width 1046 height 585
click at [339, 119] on link "Notes (4)" at bounding box center [328, 122] width 60 height 32
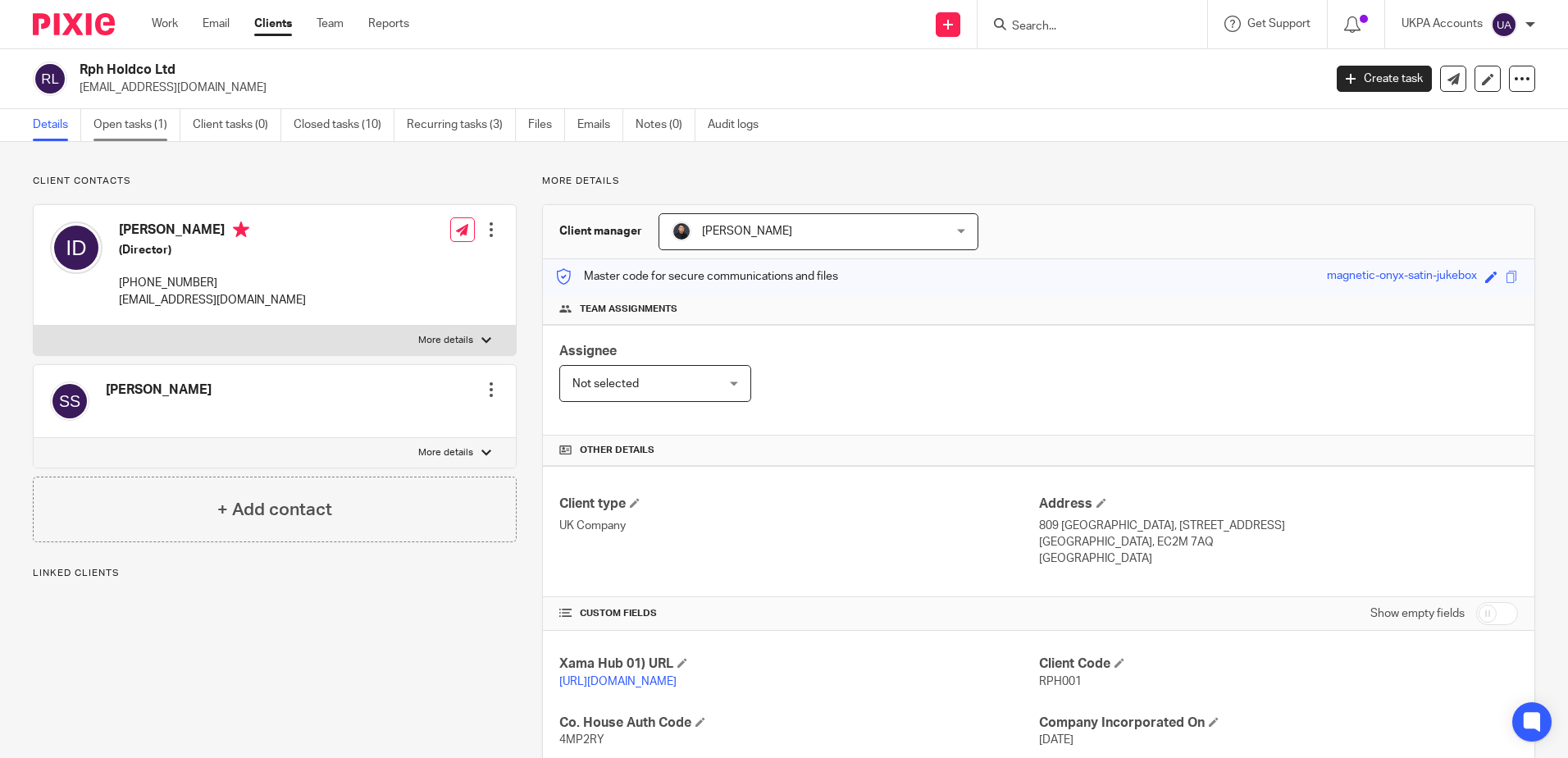
click at [151, 128] on link "Open tasks (1)" at bounding box center [137, 125] width 87 height 32
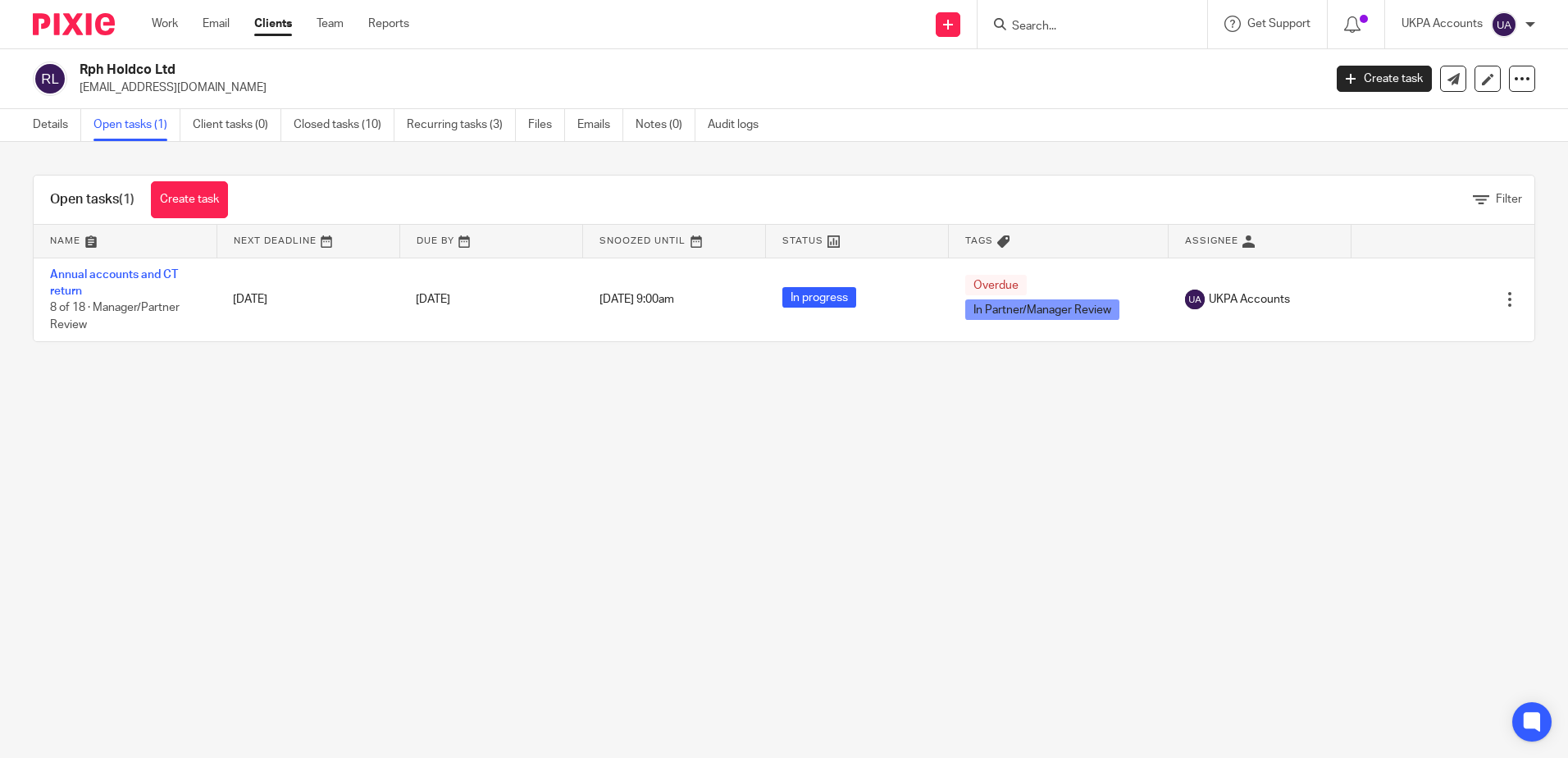
click at [474, 616] on main "Rph Holdco Ltd [EMAIL_ADDRESS][DOMAIN_NAME] Create task Update from Companies H…" at bounding box center [784, 379] width 1568 height 758
click at [398, 592] on main "Rph Holdco Ltd [EMAIL_ADDRESS][DOMAIN_NAME] Create task Update from Companies H…" at bounding box center [784, 379] width 1568 height 758
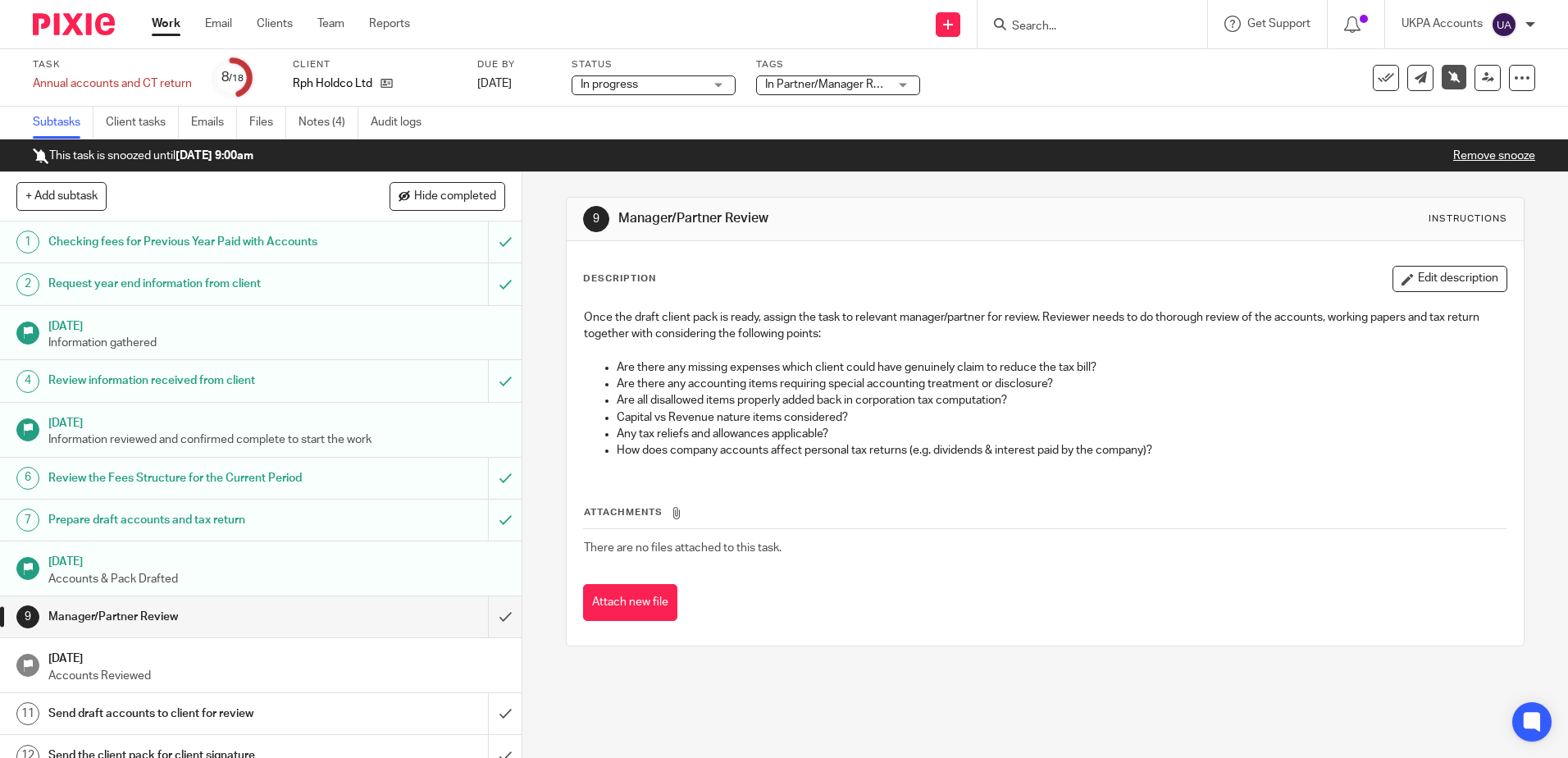
click at [761, 682] on div "9 Manager/Partner Review Instructions Description Edit description Once the dra…" at bounding box center [1045, 465] width 1046 height 585
click at [392, 84] on icon at bounding box center [386, 83] width 12 height 12
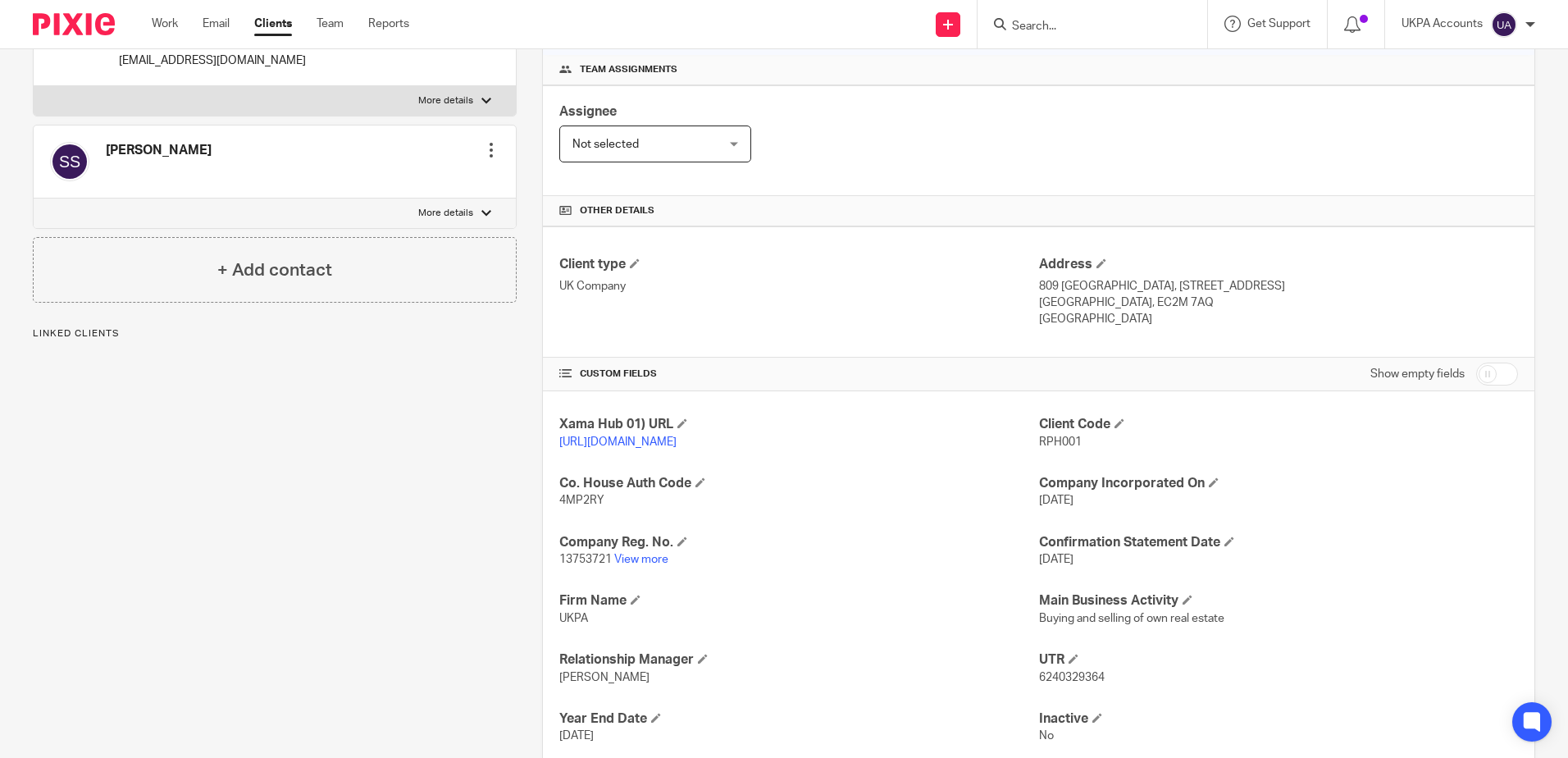
scroll to position [246, 0]
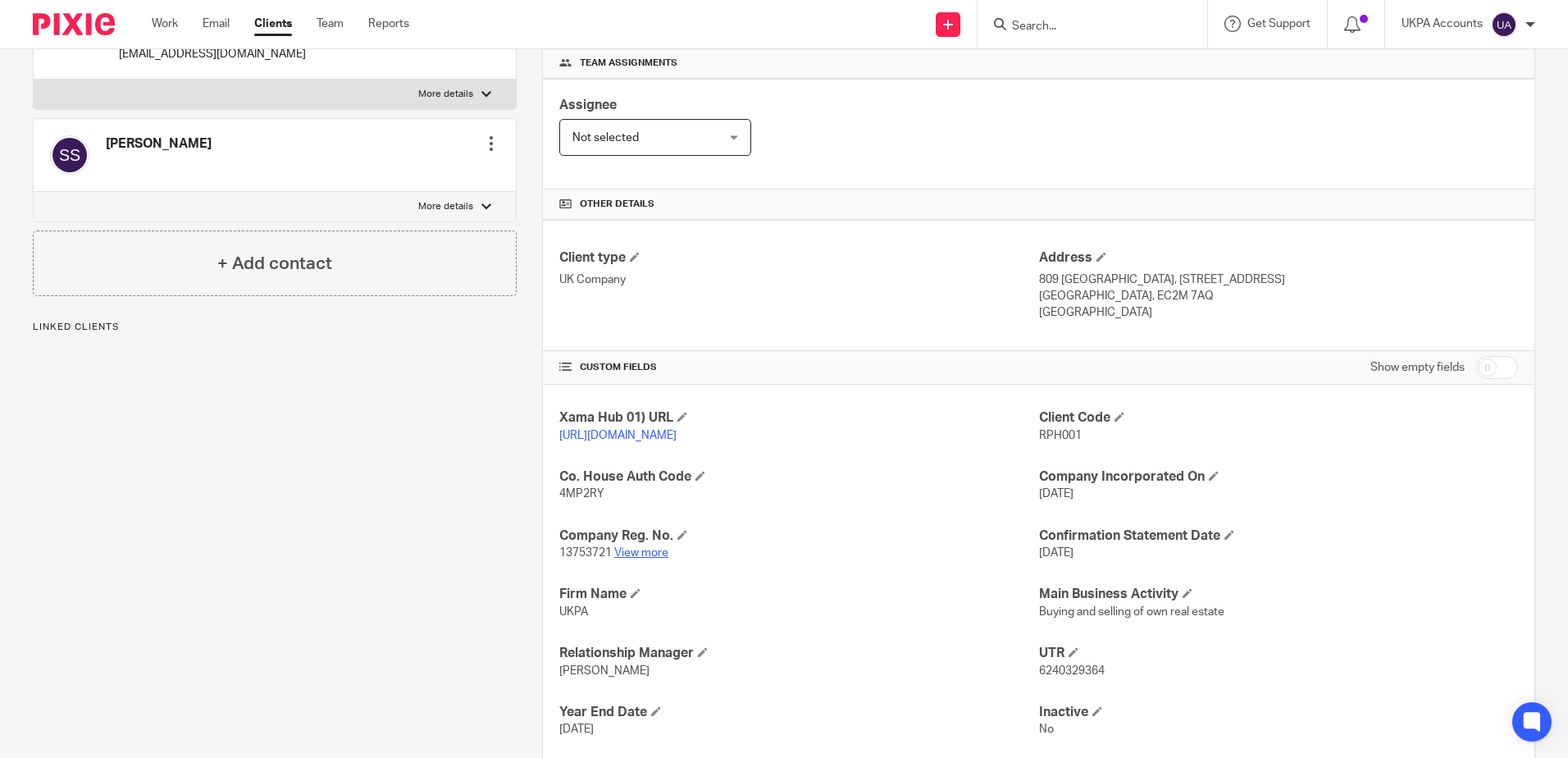
click at [638, 559] on link "View more" at bounding box center [641, 552] width 54 height 12
click at [296, 584] on div "Client contacts Issam Dabboussi (Director) +447760392812 issamdabboussi@gmail.c…" at bounding box center [261, 375] width 509 height 894
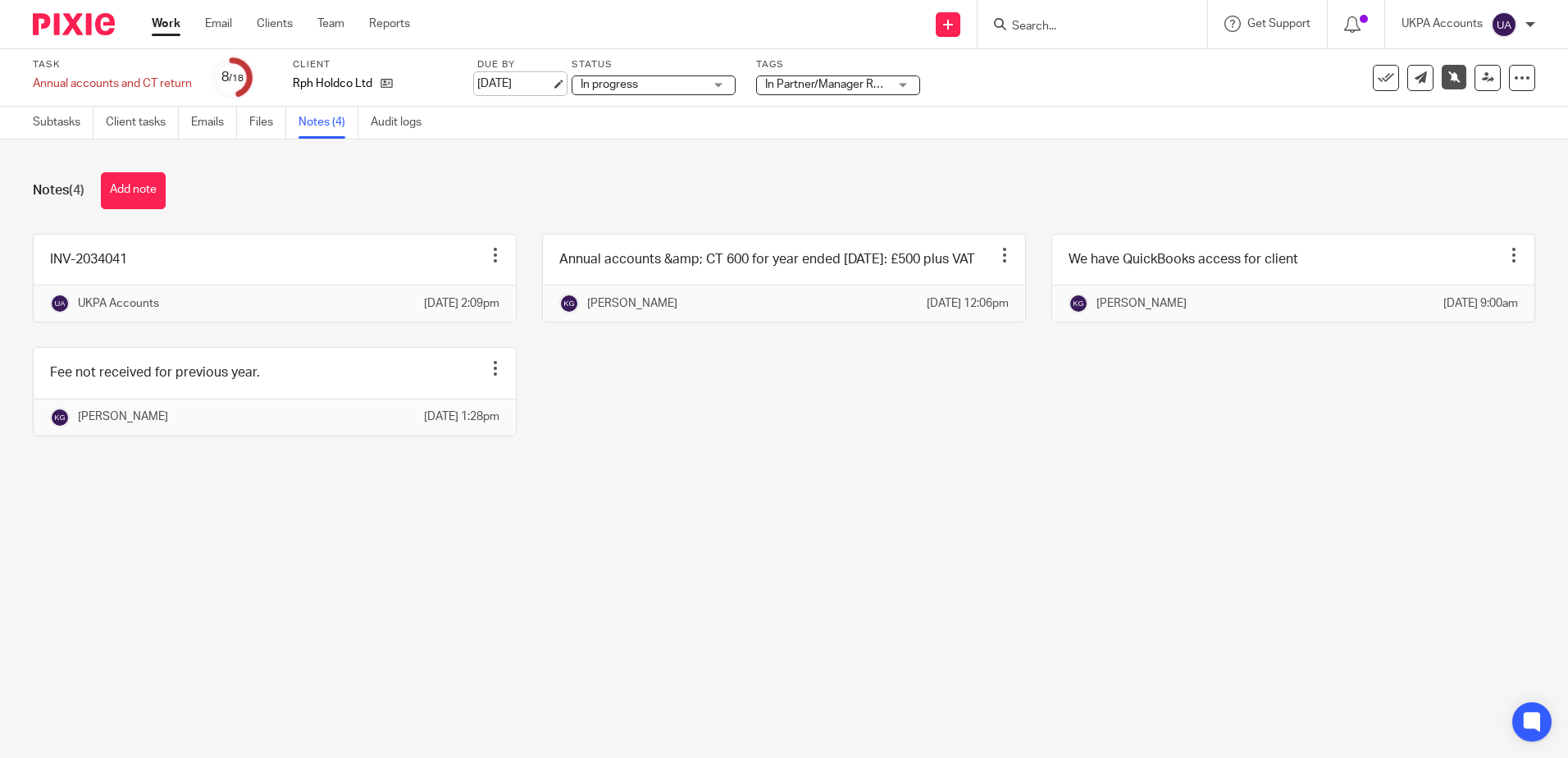
click at [505, 87] on link "[DATE]" at bounding box center [514, 84] width 73 height 17
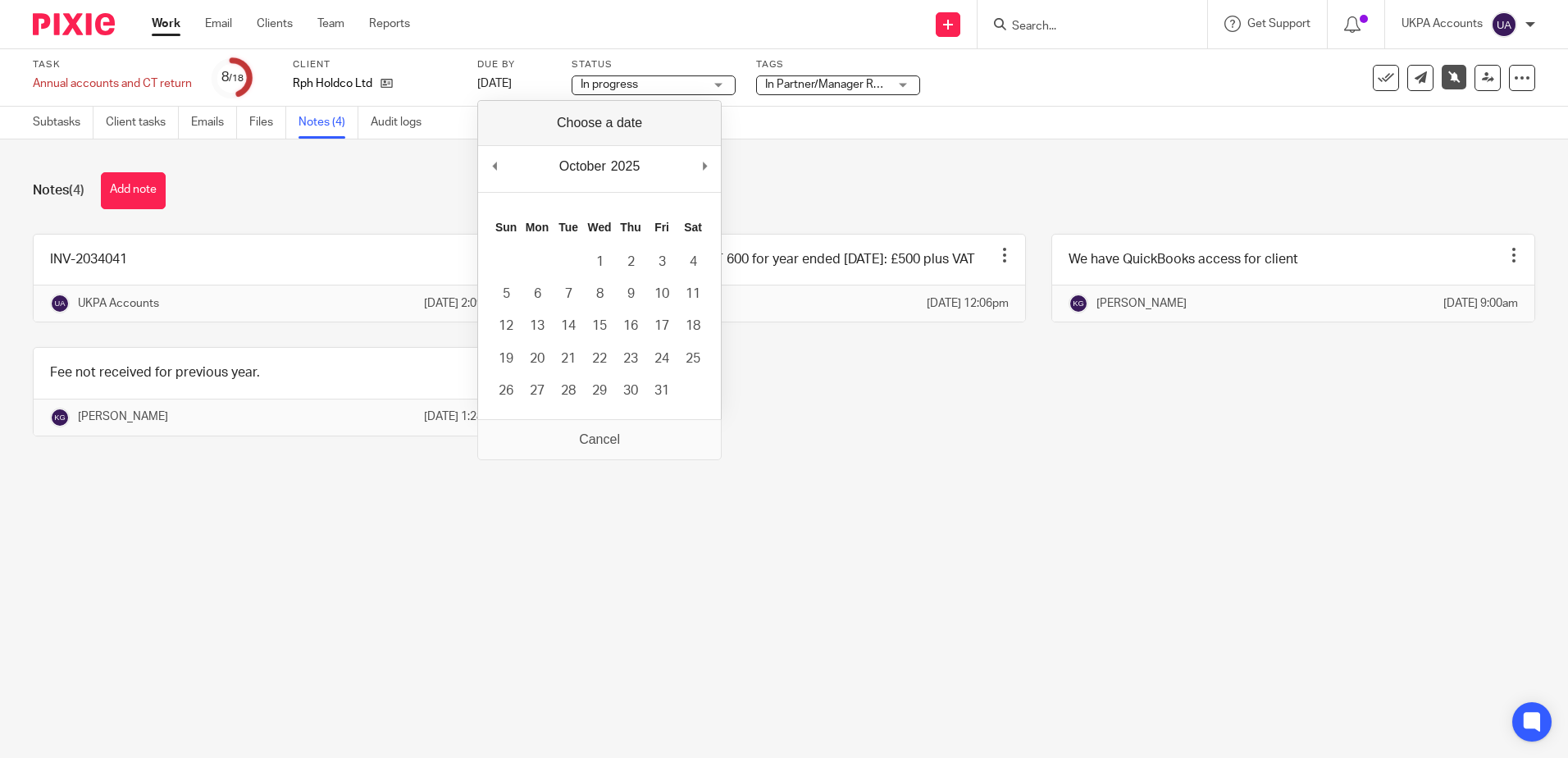
click at [1048, 599] on main "Task Annual accounts and CT return Save Annual accounts and CT return 8 /18 Cli…" at bounding box center [784, 379] width 1568 height 758
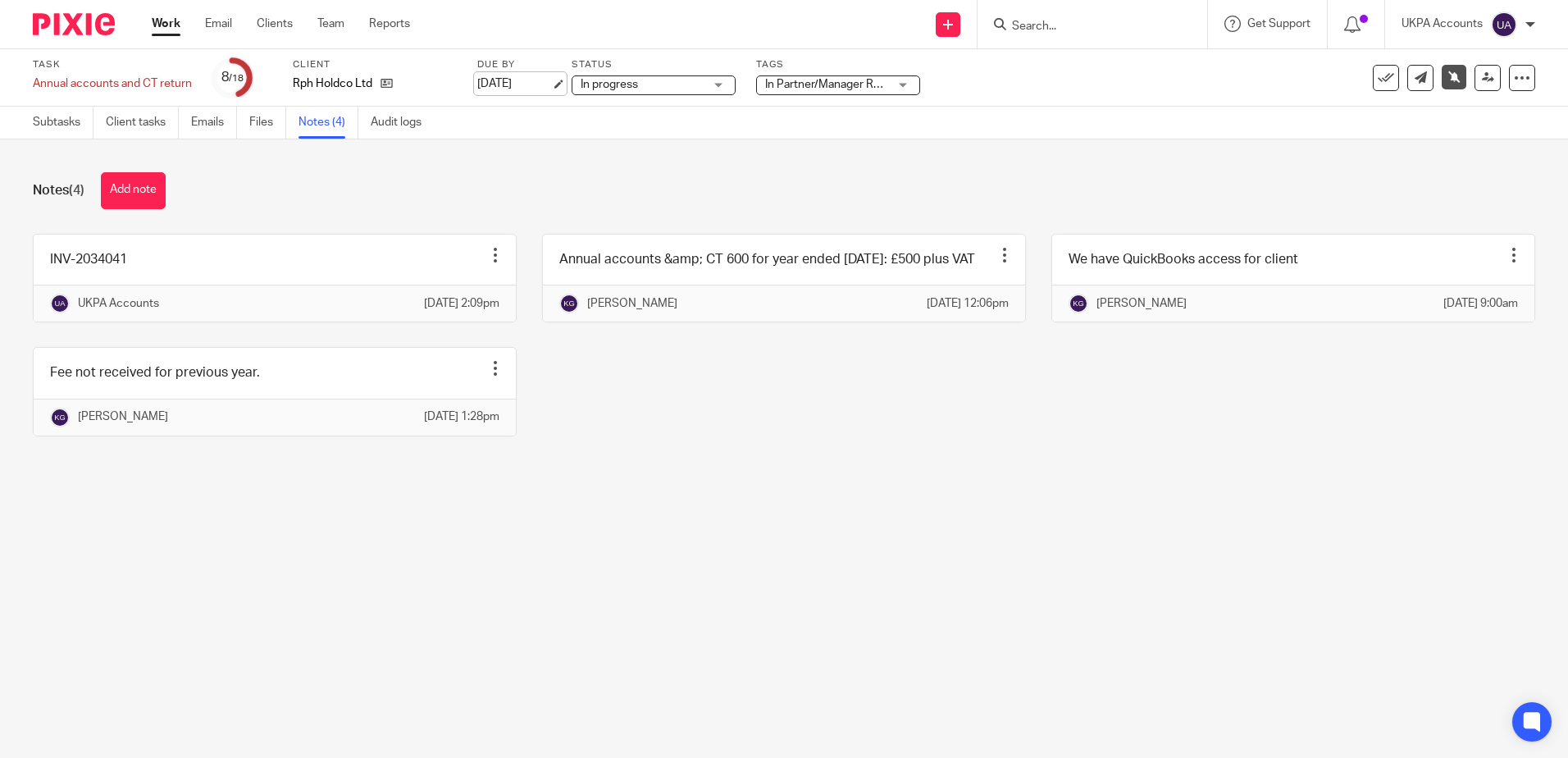
click at [546, 84] on link "[DATE]" at bounding box center [514, 84] width 73 height 17
click at [812, 569] on main "Task Annual accounts and CT return Save Annual accounts and CT return 8 /18 Cli…" at bounding box center [784, 379] width 1568 height 758
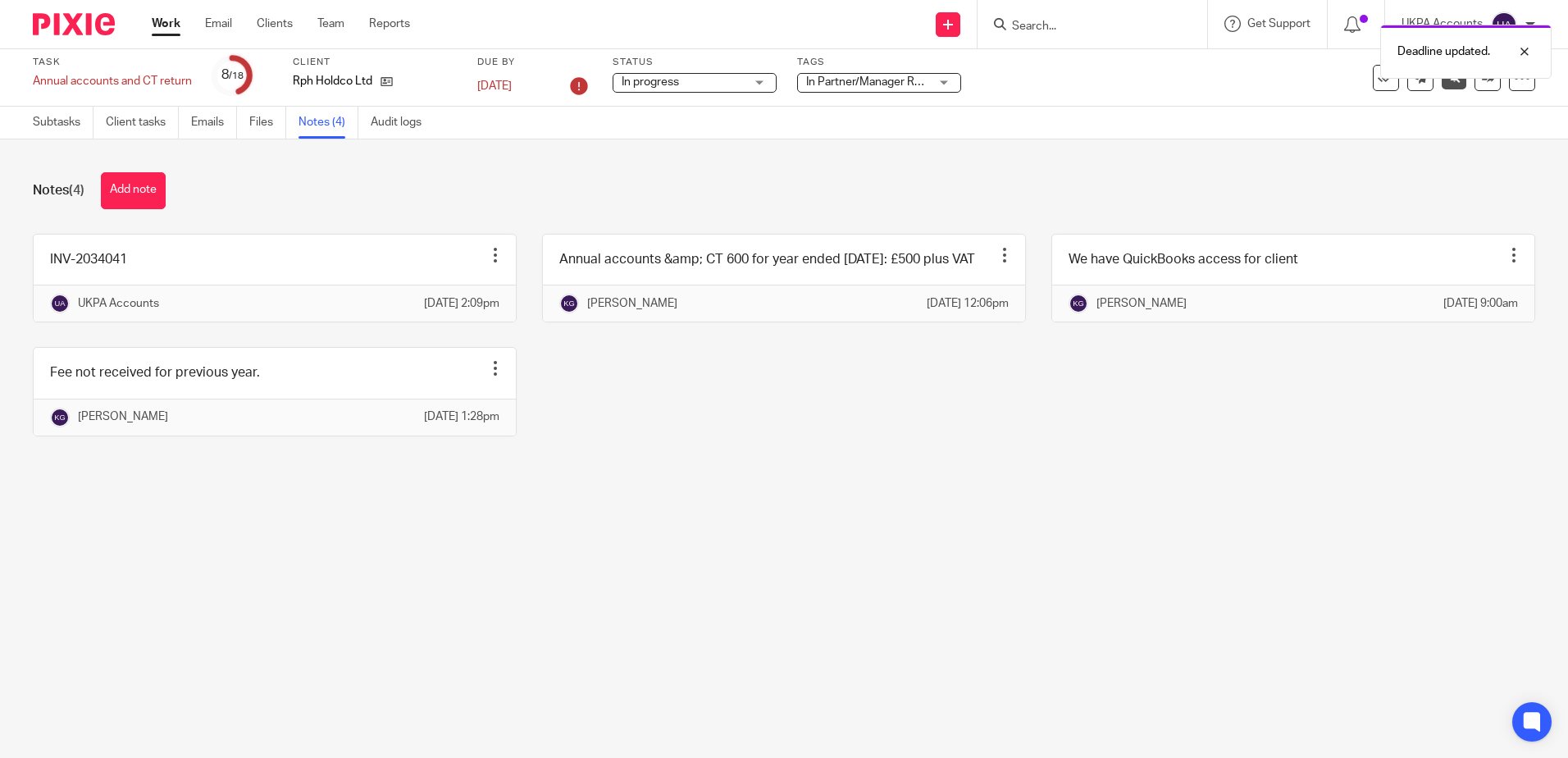
click at [577, 84] on icon at bounding box center [579, 86] width 27 height 27
click at [523, 80] on link "31 Oct 2025" at bounding box center [514, 86] width 73 height 17
click at [955, 578] on main "Task Annual accounts and CT return Save Annual accounts and CT return 8 /18 Cli…" at bounding box center [784, 379] width 1568 height 758
click at [832, 583] on main "Task Annual accounts and CT return Save Annual accounts and CT return 8 /18 Cli…" at bounding box center [784, 379] width 1568 height 758
click at [1519, 59] on div at bounding box center [1512, 51] width 44 height 19
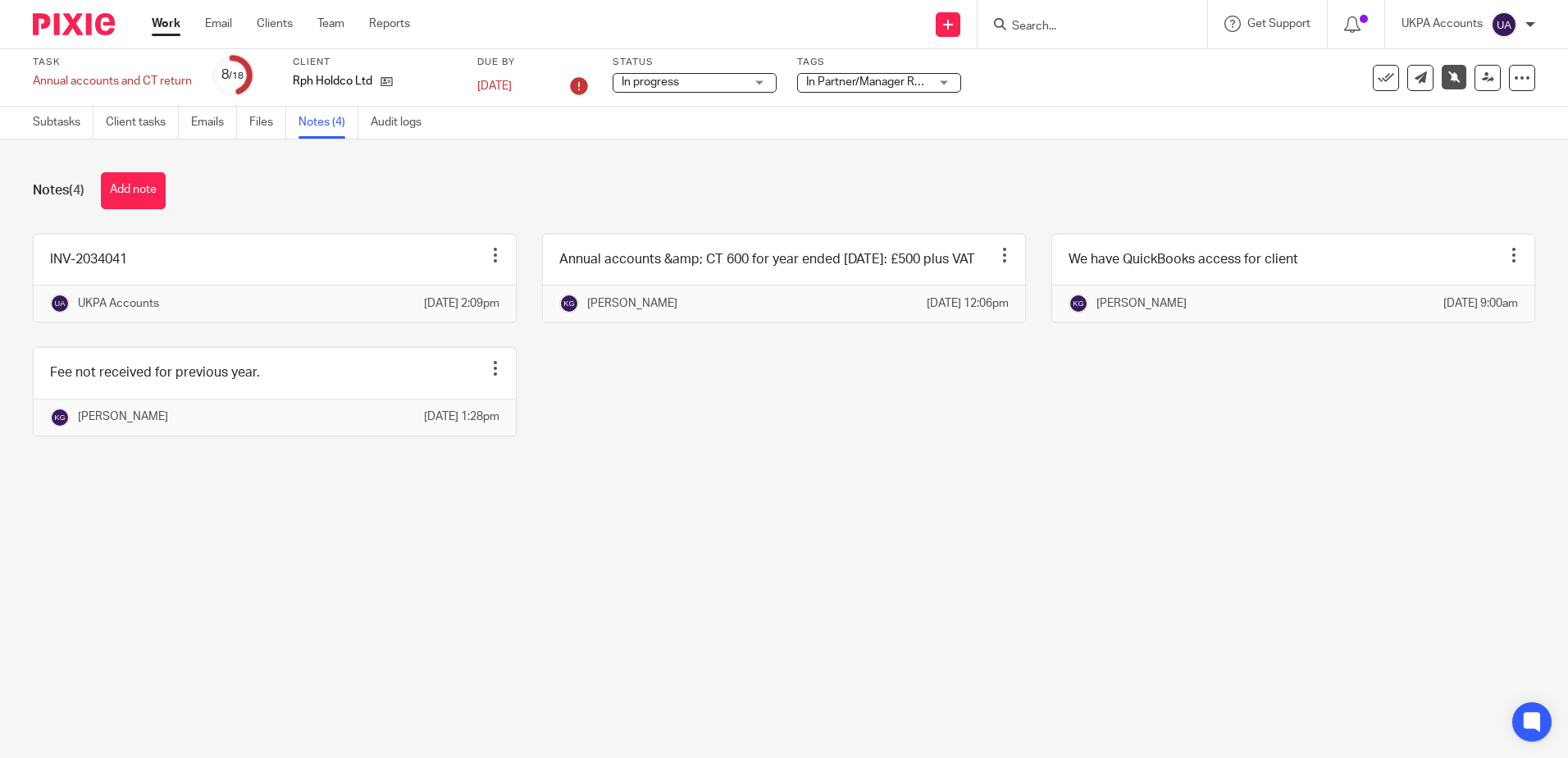
drag, startPoint x: 923, startPoint y: 537, endPoint x: 854, endPoint y: 475, distance: 92.8
click at [922, 494] on div "Notes (4) Add note INV-2034041 Edit note Delete note UKPA Accounts 1 Sep 2025 2…" at bounding box center [784, 317] width 1568 height 354
click at [386, 85] on icon at bounding box center [386, 81] width 12 height 12
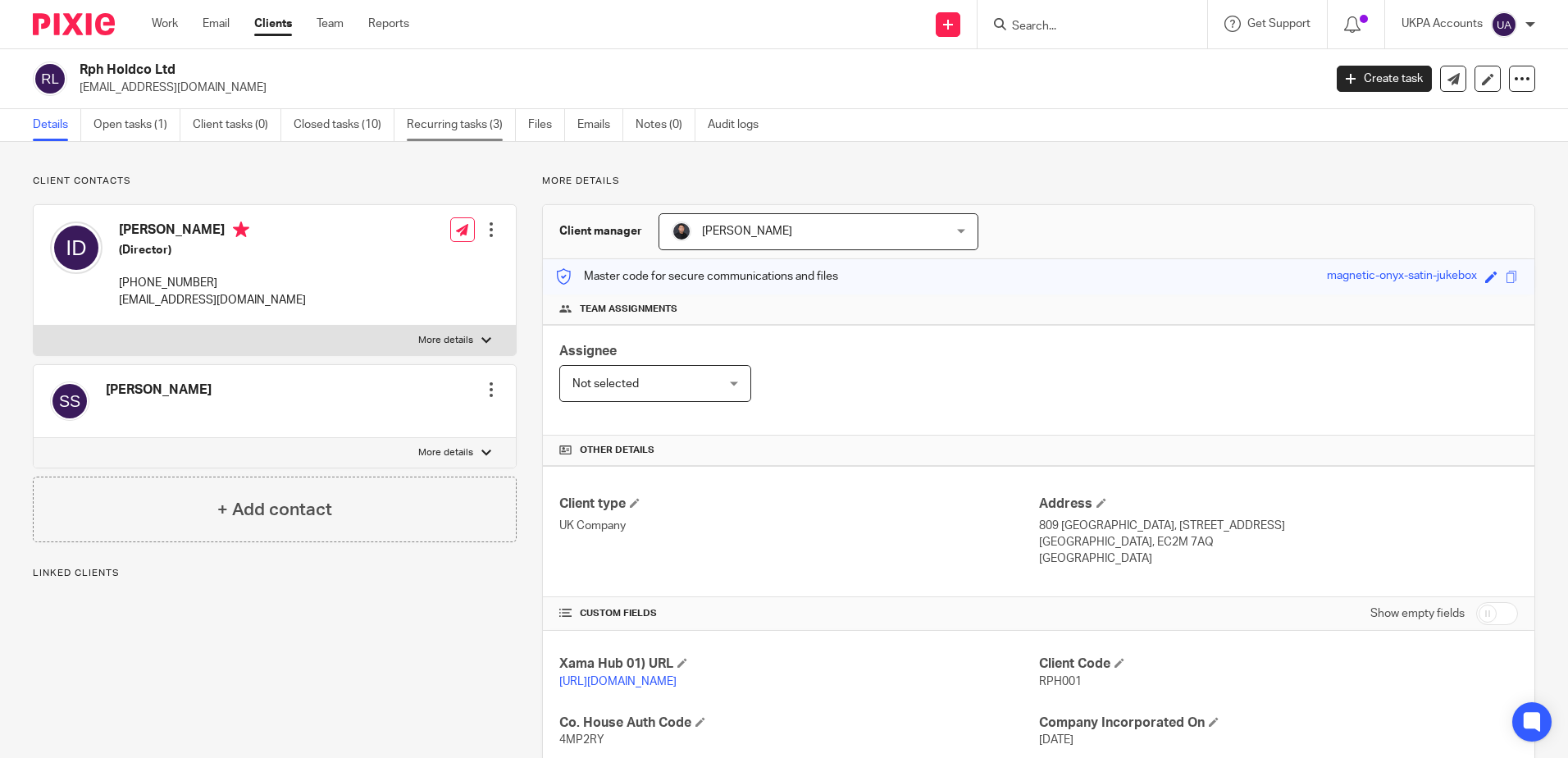
click at [449, 125] on link "Recurring tasks (3)" at bounding box center [461, 125] width 109 height 32
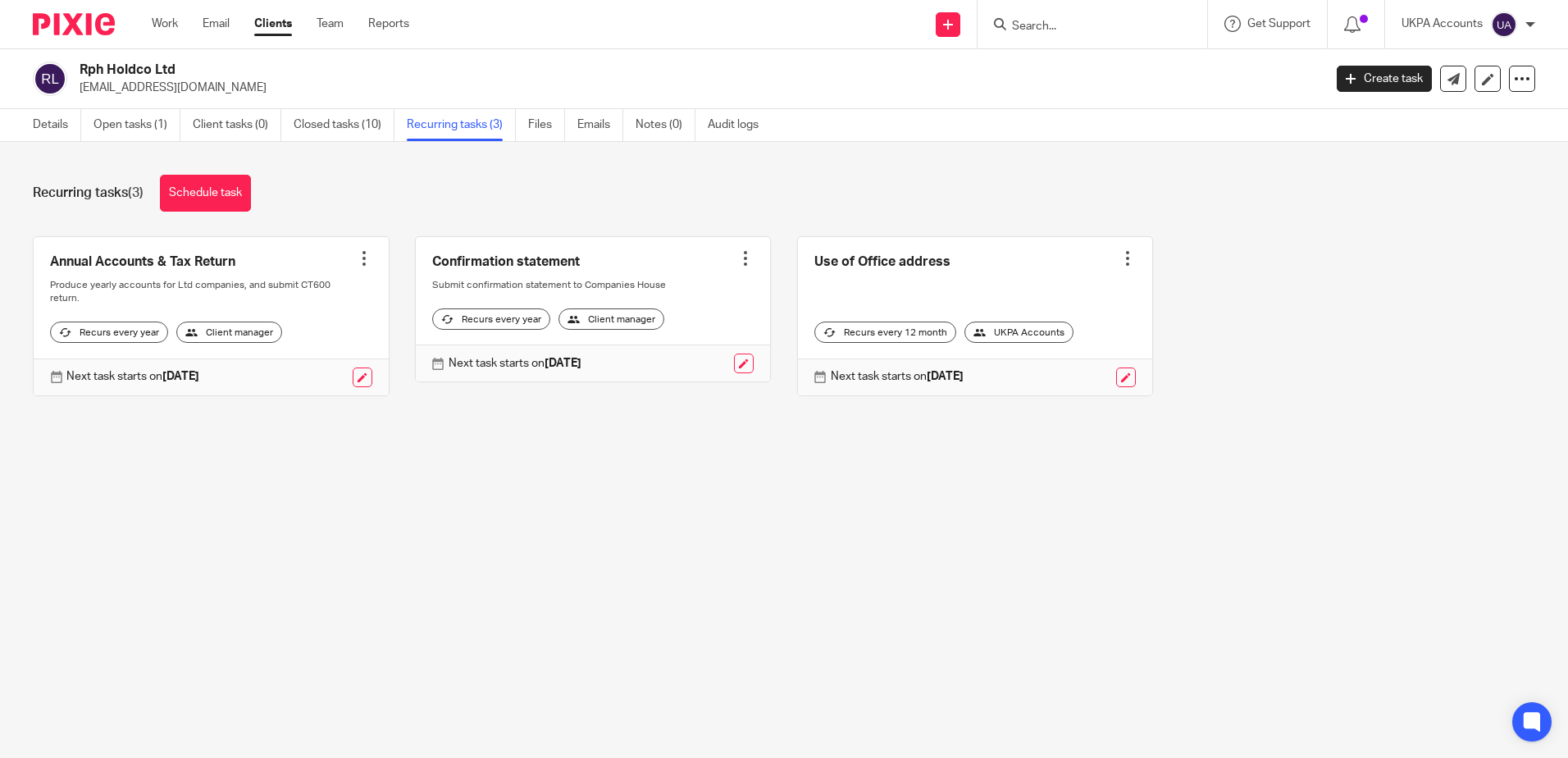
click at [389, 507] on main "Rph Holdco Ltd [EMAIL_ADDRESS][DOMAIN_NAME] Create task Update from Companies H…" at bounding box center [784, 379] width 1568 height 758
click at [313, 589] on main "Rph Holdco Ltd [EMAIL_ADDRESS][DOMAIN_NAME] Create task Update from Companies H…" at bounding box center [784, 379] width 1568 height 758
click at [103, 120] on link "Open tasks (1)" at bounding box center [137, 125] width 87 height 32
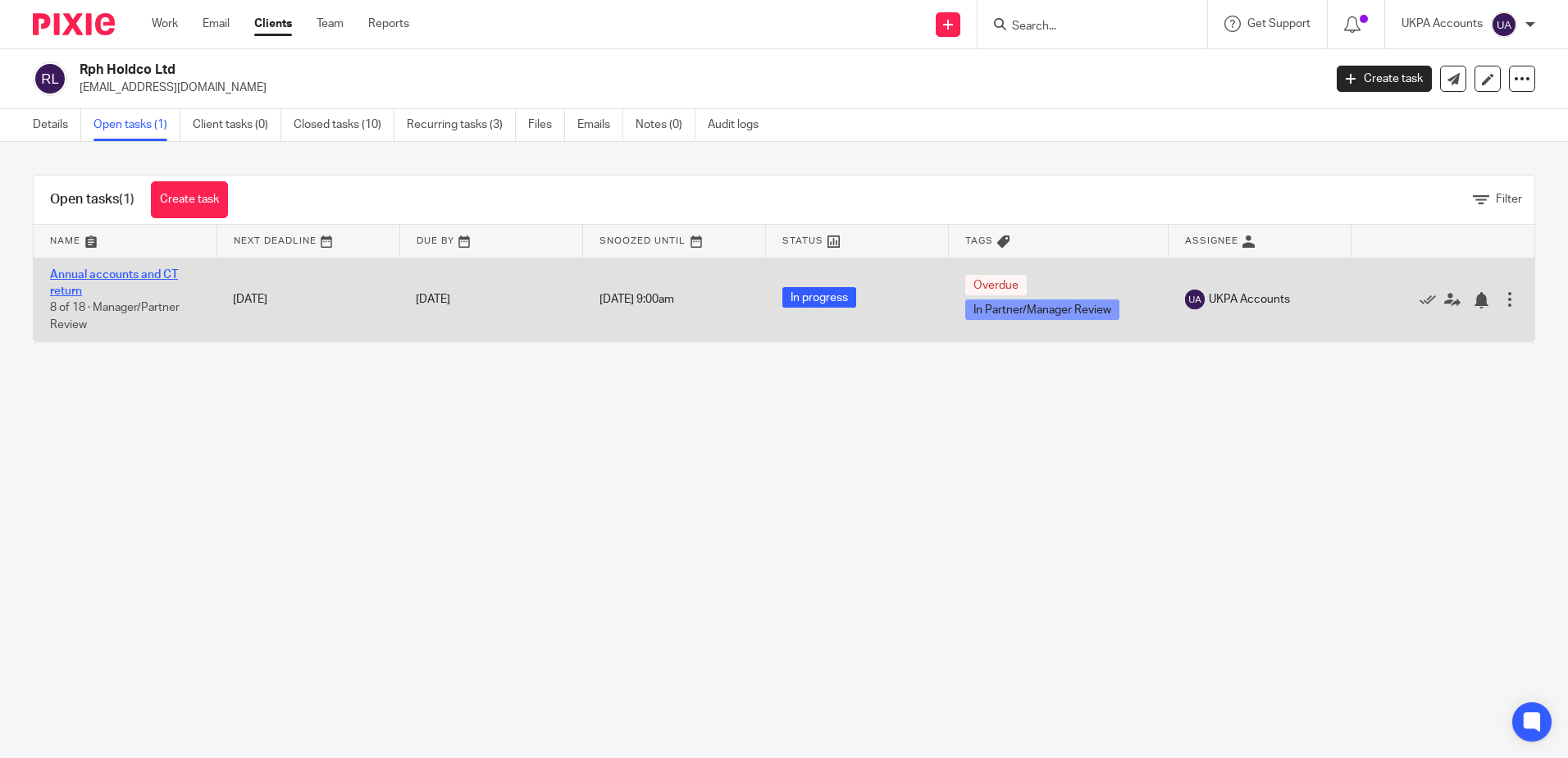
click at [94, 278] on link "Annual accounts and CT return" at bounding box center [114, 283] width 128 height 28
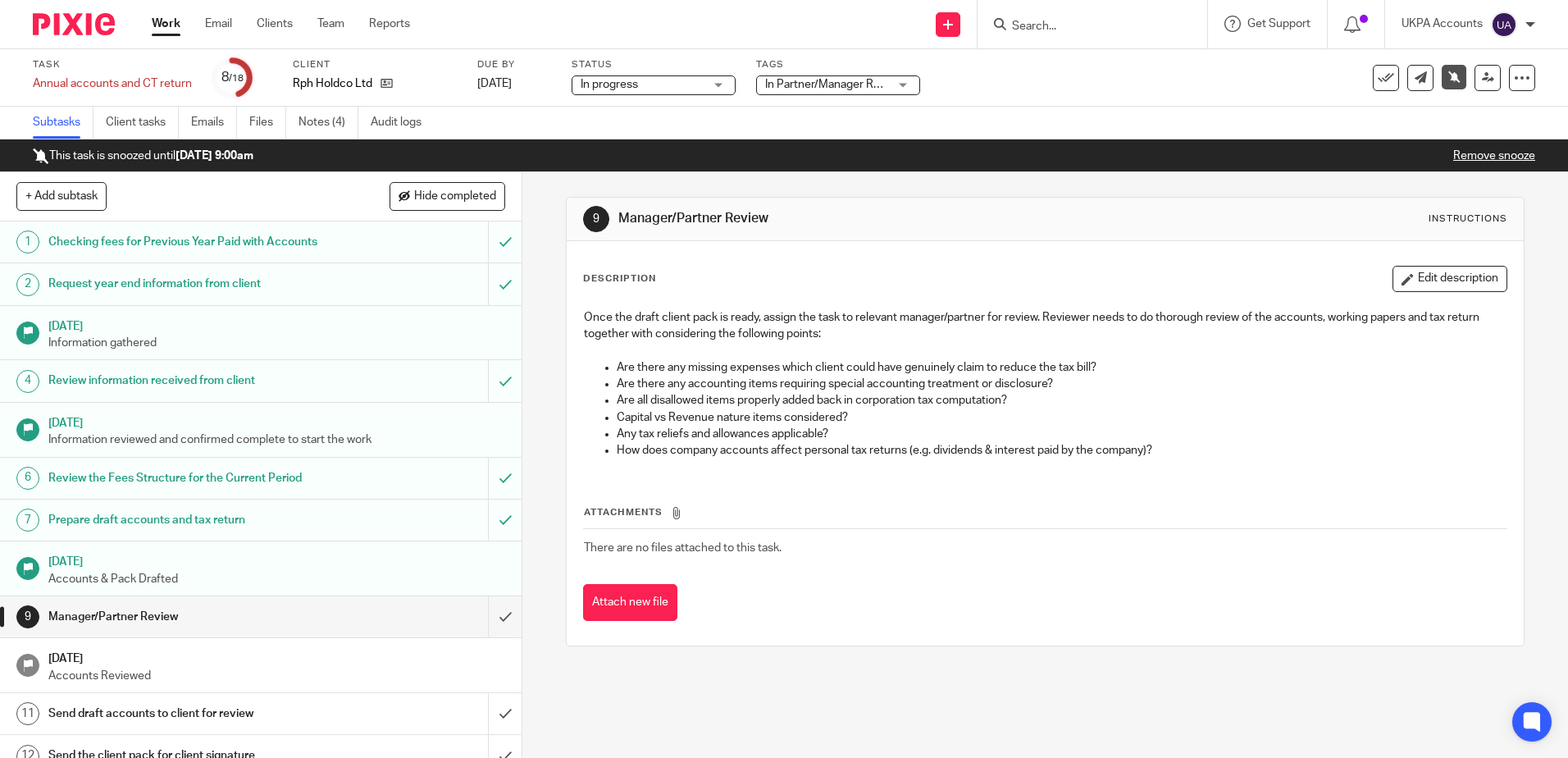
click at [809, 730] on div "9 Manager/Partner Review Instructions Description Edit description Once the dra…" at bounding box center [1045, 465] width 1046 height 585
click at [326, 120] on link "Notes (4)" at bounding box center [328, 122] width 60 height 32
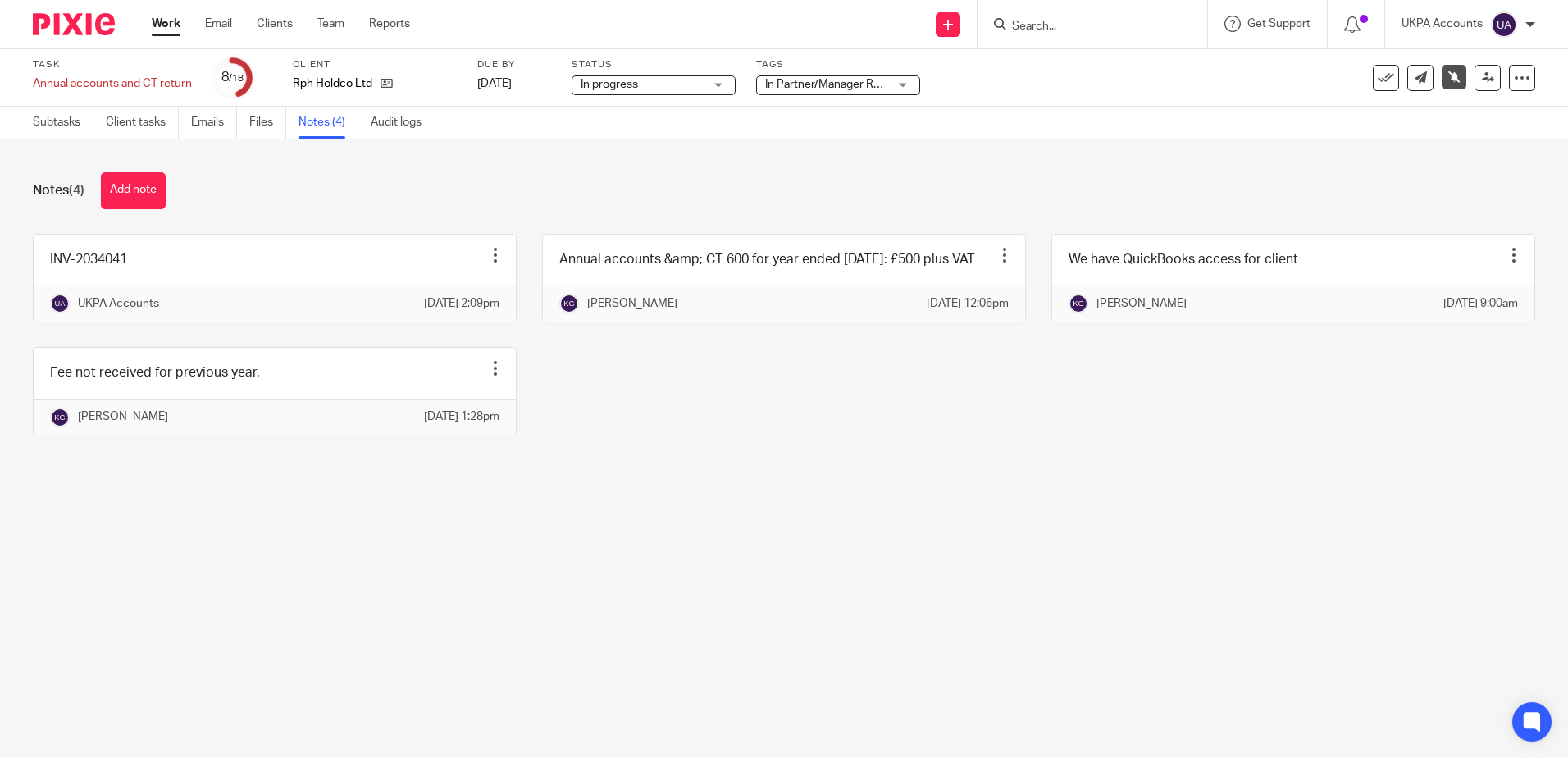
click at [598, 494] on div "Notes (4) Add note INV-2034041 Edit note Delete note UKPA Accounts [DATE] 2:09p…" at bounding box center [784, 317] width 1568 height 354
click at [729, 607] on main "Task Annual accounts and CT return Save Annual accounts and CT return 8 /18 Cli…" at bounding box center [784, 379] width 1568 height 758
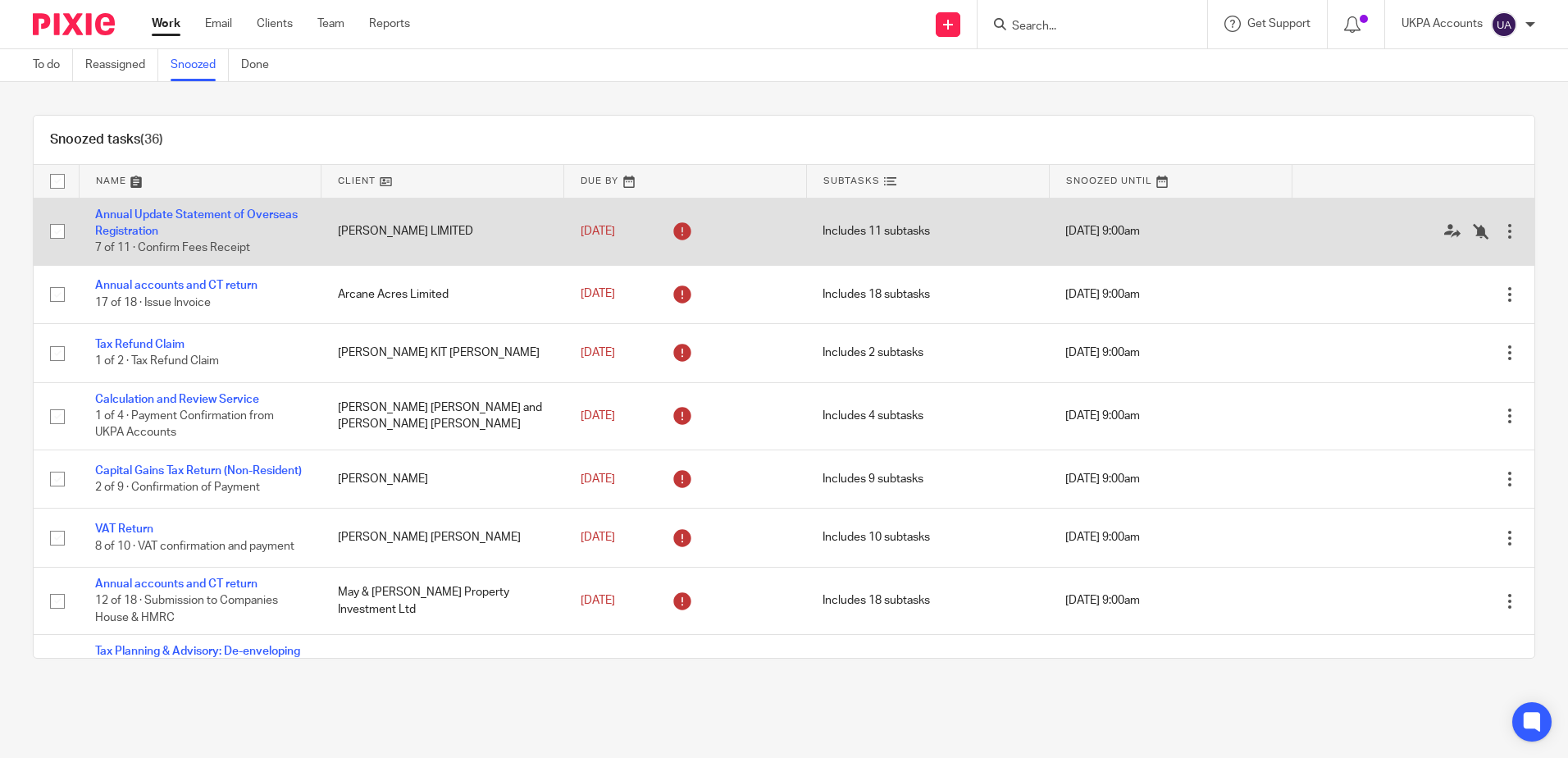
drag, startPoint x: 415, startPoint y: 105, endPoint x: 506, endPoint y: 258, distance: 178.0
click at [415, 105] on div "Snoozed tasks (36) Name Client Due By Subtasks Snoozed Until Annual Update Stat…" at bounding box center [784, 386] width 1568 height 609
